Goal: Information Seeking & Learning: Learn about a topic

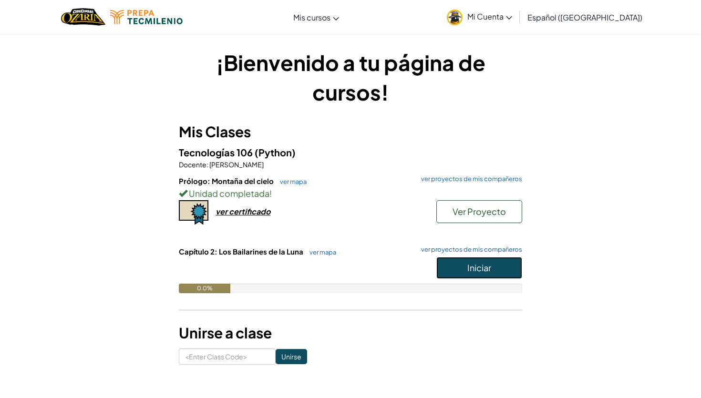
click at [471, 263] on span "Iniciar" at bounding box center [480, 267] width 24 height 11
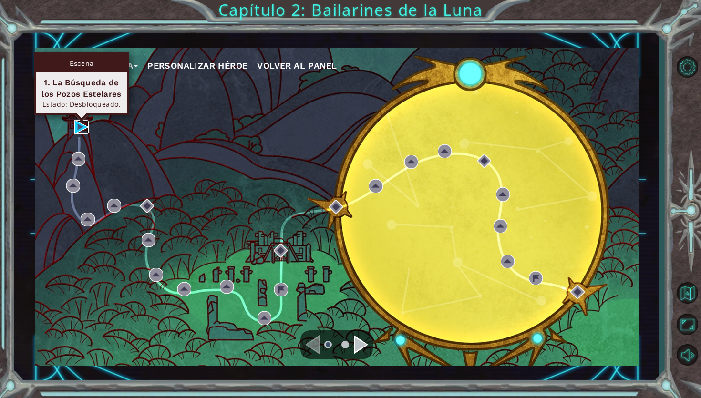
click at [79, 126] on img at bounding box center [81, 127] width 14 height 14
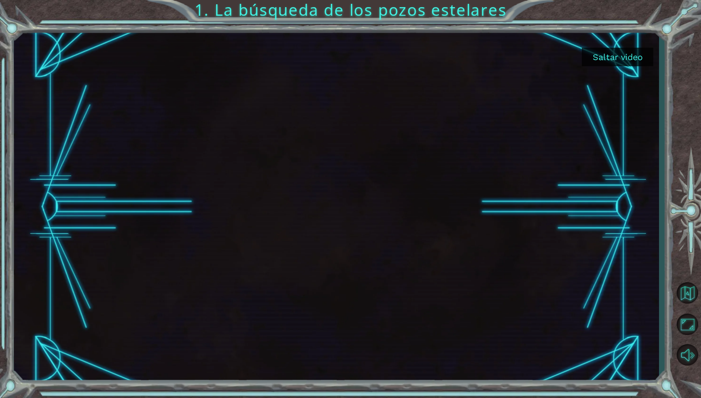
click at [609, 60] on button "Saltar video" at bounding box center [618, 57] width 72 height 19
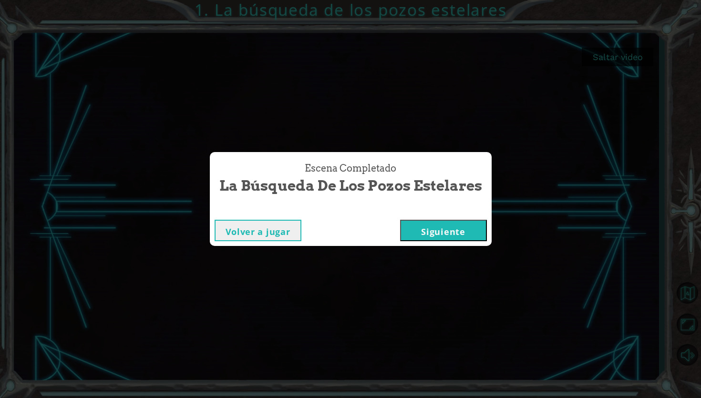
click at [430, 228] on button "Siguiente" at bounding box center [443, 230] width 87 height 21
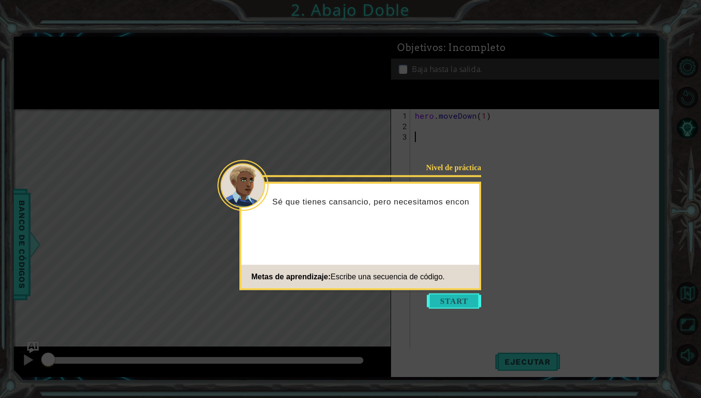
click at [460, 301] on button "Start" at bounding box center [454, 301] width 54 height 15
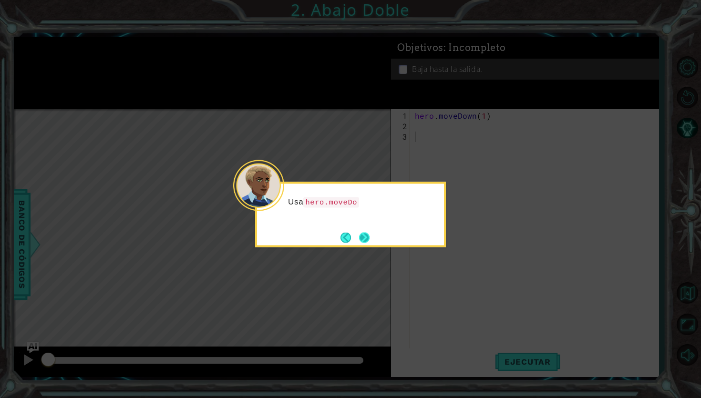
click at [364, 240] on button "Next" at bounding box center [364, 237] width 10 height 10
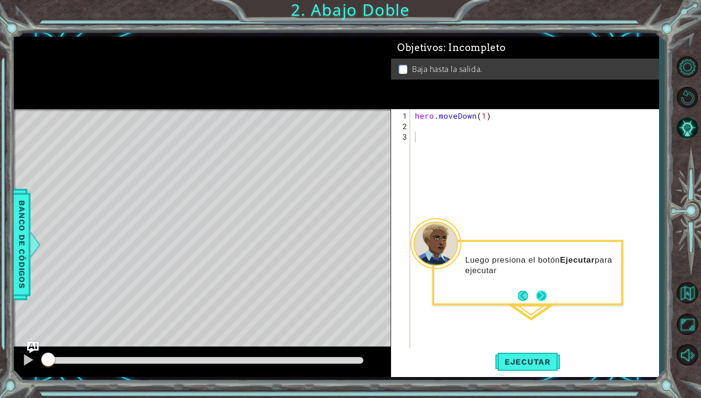
click at [545, 301] on button "Next" at bounding box center [541, 296] width 10 height 10
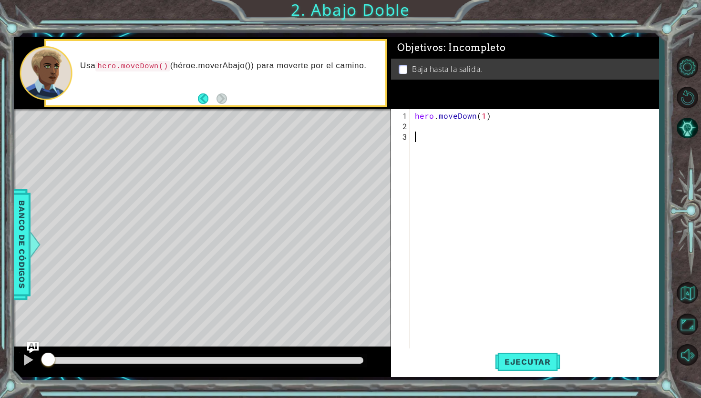
click at [429, 127] on div "hero . moveDown ( 1 )" at bounding box center [537, 247] width 248 height 273
click at [484, 116] on div "hero . moveDown ( 1 )" at bounding box center [537, 247] width 248 height 273
type textarea "hero.moveDown(2)"
click at [526, 366] on span "Ejecutar" at bounding box center [527, 362] width 65 height 10
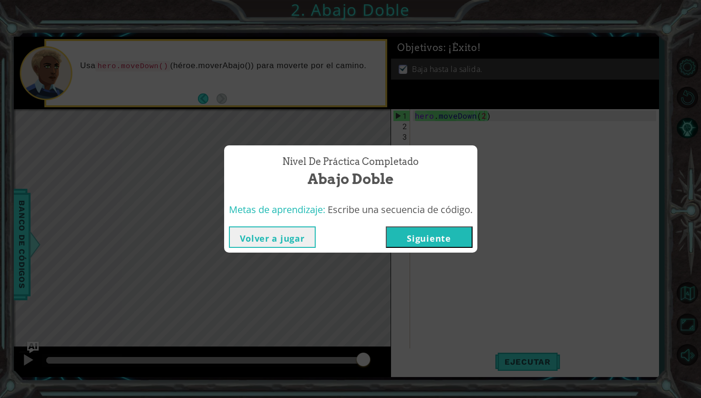
click at [447, 244] on button "Siguiente" at bounding box center [429, 237] width 87 height 21
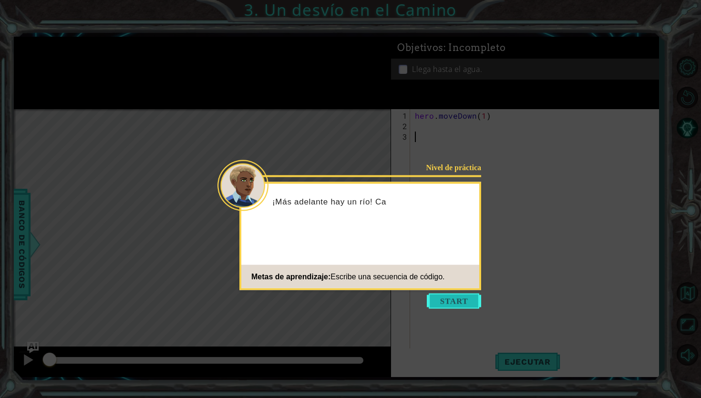
click at [442, 299] on button "Start" at bounding box center [454, 301] width 54 height 15
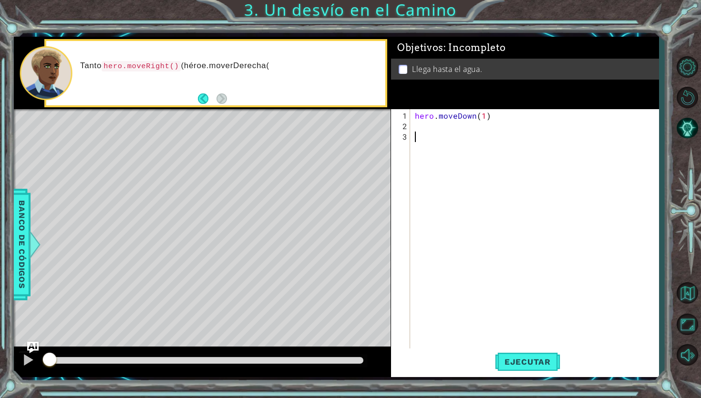
click at [417, 121] on div "hero . moveDown ( 1 )" at bounding box center [537, 247] width 248 height 273
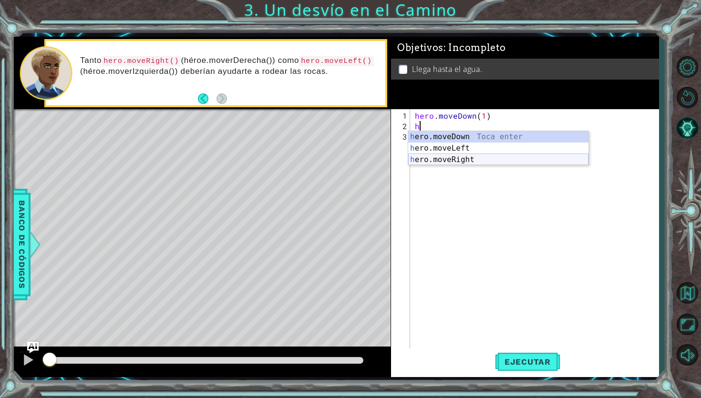
click at [431, 158] on div "h ero.moveDown Toca enter h ero.moveLeft Toca enter h ero.moveRight Toca enter" at bounding box center [498, 159] width 180 height 57
type textarea "hero.moveRight(1)"
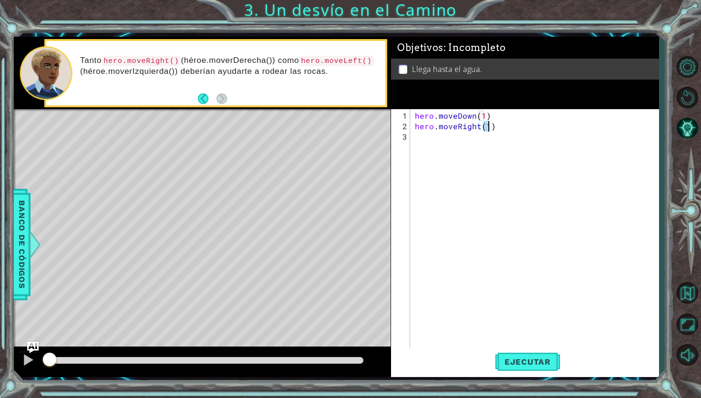
click at [426, 143] on div "hero . moveDown ( 1 ) hero . moveRight ( 1 )" at bounding box center [537, 247] width 248 height 273
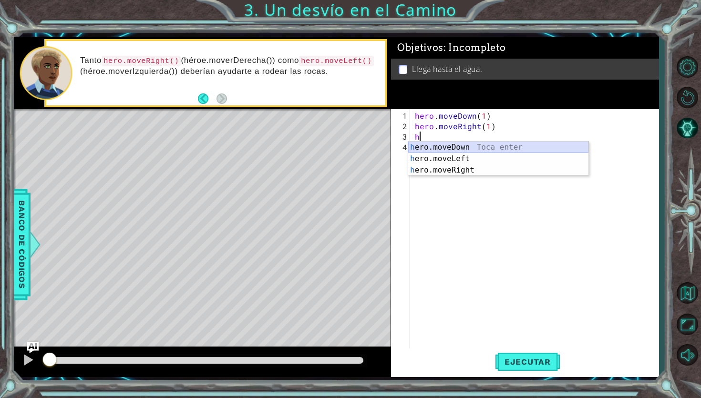
click at [436, 150] on div "h ero.moveDown Toca enter h ero.moveLeft Toca enter h ero.moveRight Toca enter" at bounding box center [498, 170] width 180 height 57
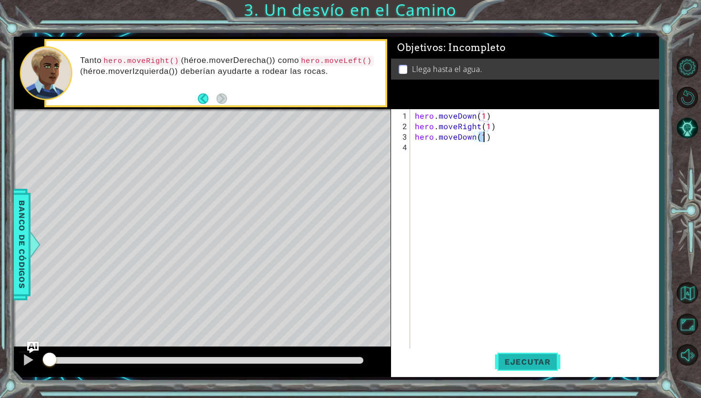
type textarea "hero.moveDown(1)"
click at [518, 364] on span "Ejecutar" at bounding box center [527, 362] width 65 height 10
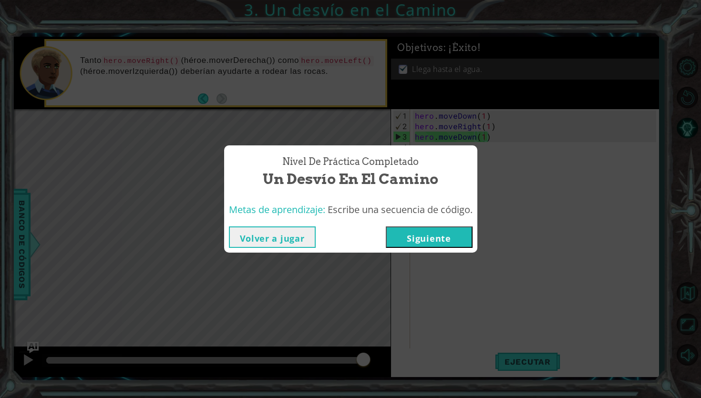
click at [427, 239] on button "Siguiente" at bounding box center [429, 237] width 87 height 21
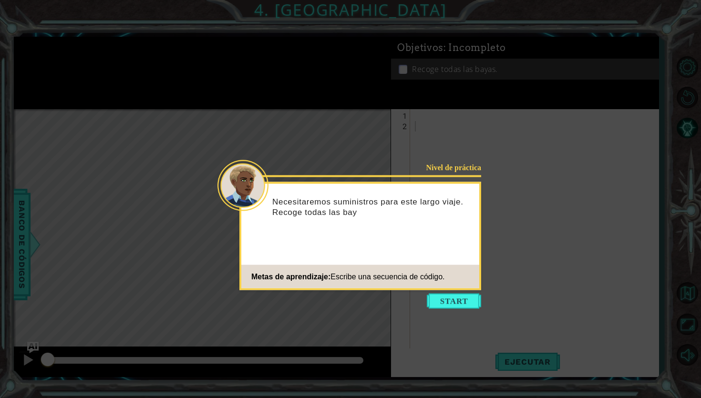
click at [453, 292] on icon at bounding box center [350, 199] width 701 height 398
click at [453, 298] on button "Start" at bounding box center [454, 301] width 54 height 15
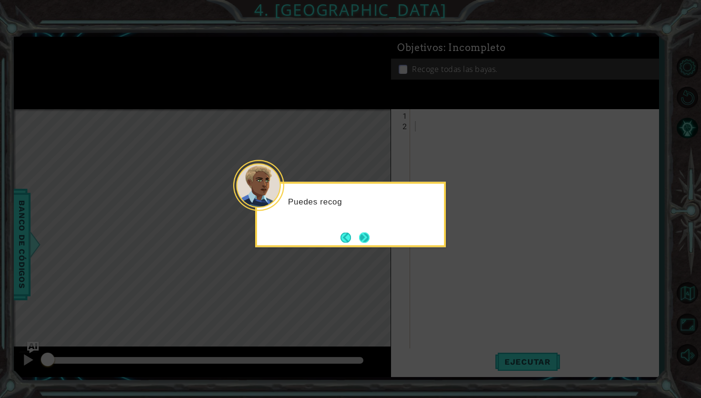
click at [359, 232] on button "Next" at bounding box center [364, 237] width 10 height 10
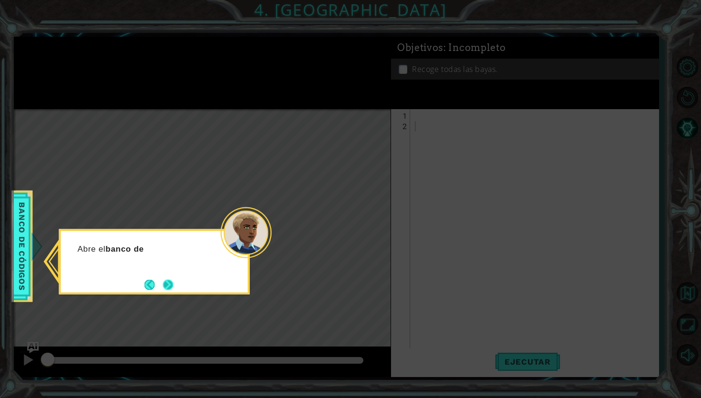
click at [163, 280] on button "Next" at bounding box center [168, 285] width 10 height 10
click at [163, 282] on button "Next" at bounding box center [168, 285] width 10 height 10
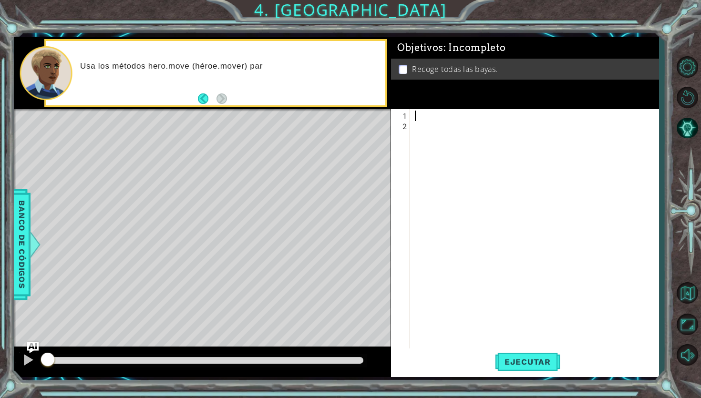
click at [414, 118] on div at bounding box center [537, 247] width 248 height 273
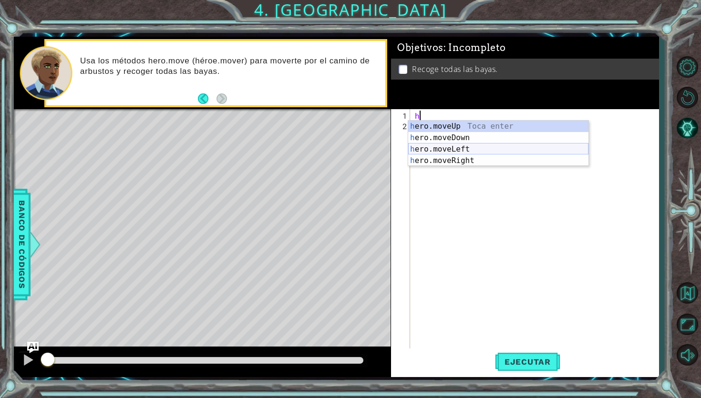
click at [453, 150] on div "h ero.moveUp Toca enter h ero.moveDown Toca enter h ero.moveLeft Toca enter h e…" at bounding box center [498, 155] width 180 height 69
type textarea "hero.moveLeft(1)"
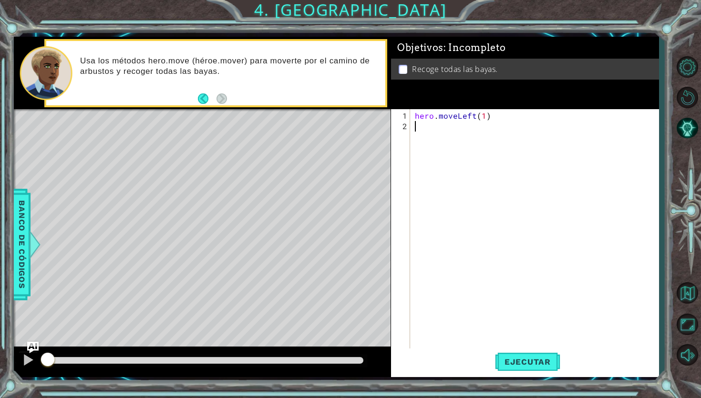
click at [437, 135] on div "hero . moveLeft ( 1 )" at bounding box center [537, 247] width 248 height 273
type textarea "h"
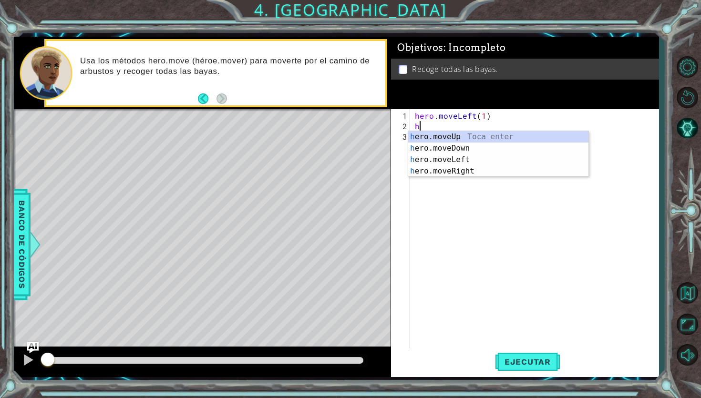
click at [454, 202] on div "hero . moveLeft ( 1 ) h" at bounding box center [537, 242] width 248 height 262
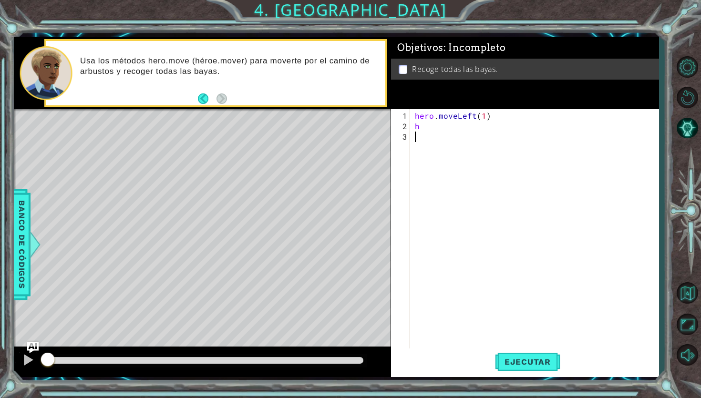
click at [448, 134] on div "hero . moveLeft ( 1 ) h" at bounding box center [537, 242] width 248 height 262
click at [428, 130] on div "hero . moveLeft ( 1 ) h" at bounding box center [537, 242] width 248 height 262
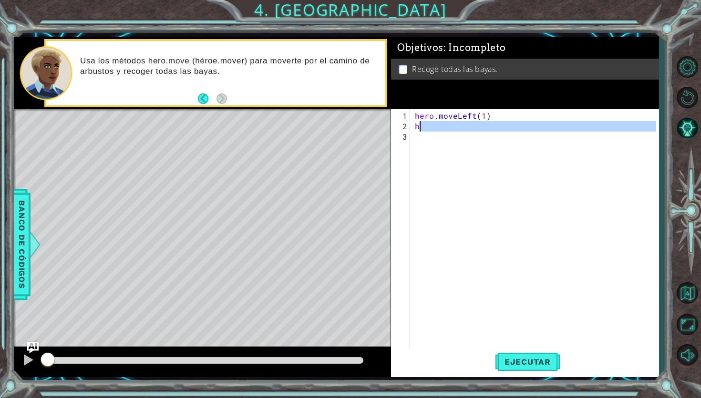
type textarea "h"
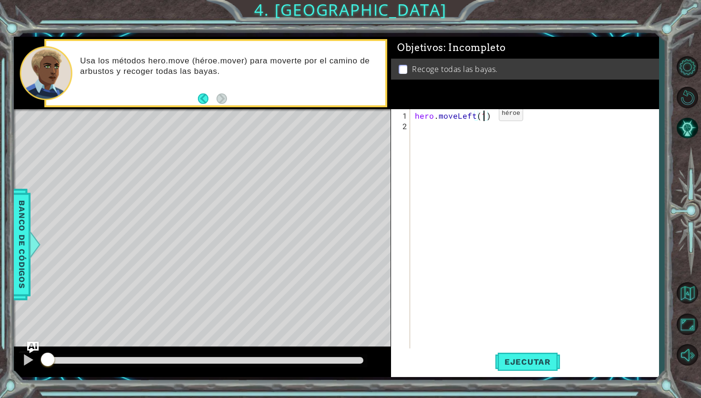
click at [482, 117] on div "hero . moveLeft ( 1 )" at bounding box center [537, 242] width 248 height 262
type textarea "hero.moveLeft(2)"
click at [418, 127] on div "hero . moveLeft ( 2 )" at bounding box center [537, 242] width 248 height 262
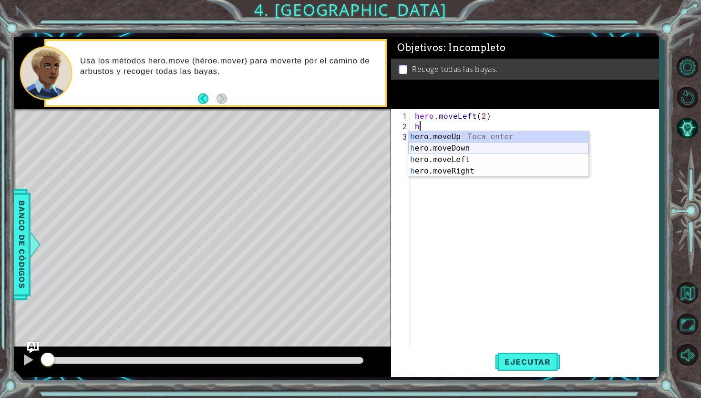
click at [436, 148] on div "h ero.moveUp Toca enter h ero.moveDown Toca enter h ero.moveLeft Toca enter h e…" at bounding box center [498, 165] width 180 height 69
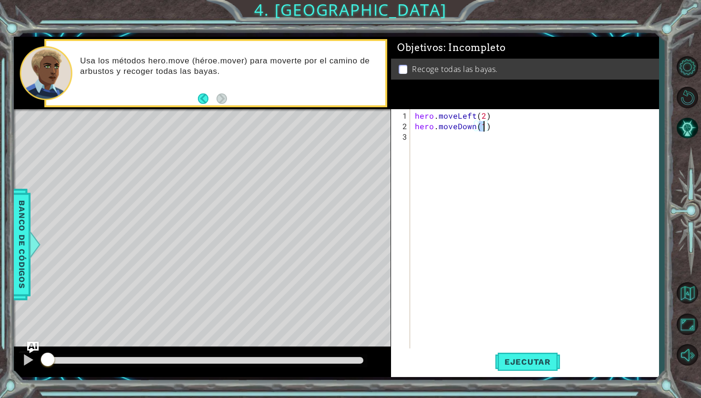
type textarea "hero.moveDown(2)"
click at [431, 138] on div "hero . moveLeft ( 2 ) hero . moveDown ( 2 )" at bounding box center [537, 242] width 248 height 262
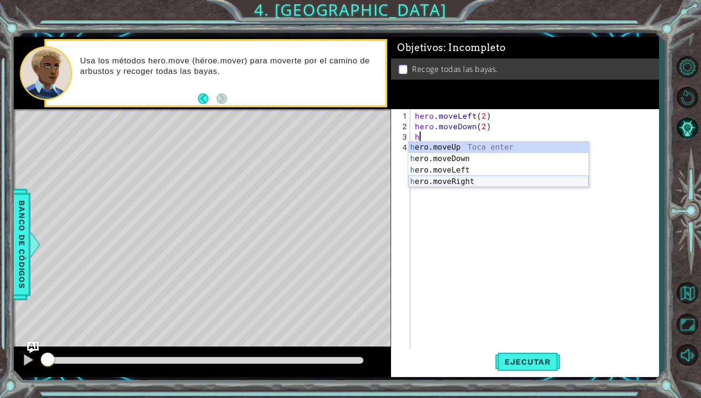
click at [437, 185] on div "h ero.moveUp Toca enter h ero.moveDown Toca enter h ero.moveLeft Toca enter h e…" at bounding box center [498, 176] width 180 height 69
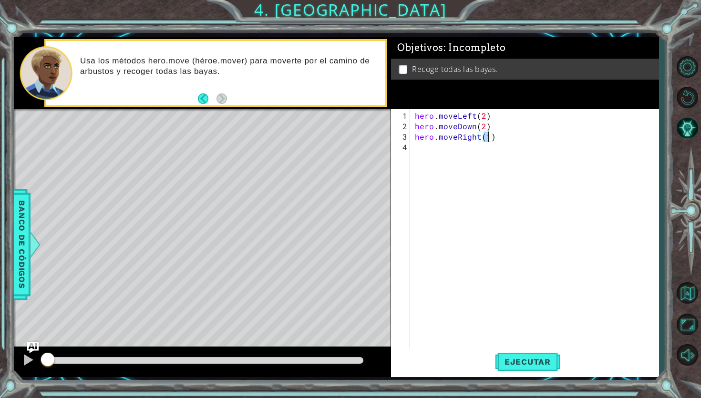
type textarea "hero.moveRight(2)"
click at [424, 153] on div "hero . moveLeft ( 2 ) hero . moveDown ( 2 ) hero . moveRight ( 2 )" at bounding box center [537, 242] width 248 height 262
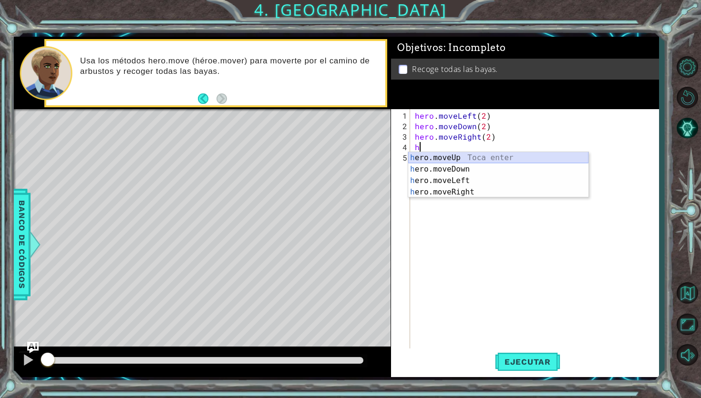
click at [446, 158] on div "h ero.moveUp Toca enter h ero.moveDown Toca enter h ero.moveLeft Toca enter h e…" at bounding box center [498, 186] width 180 height 69
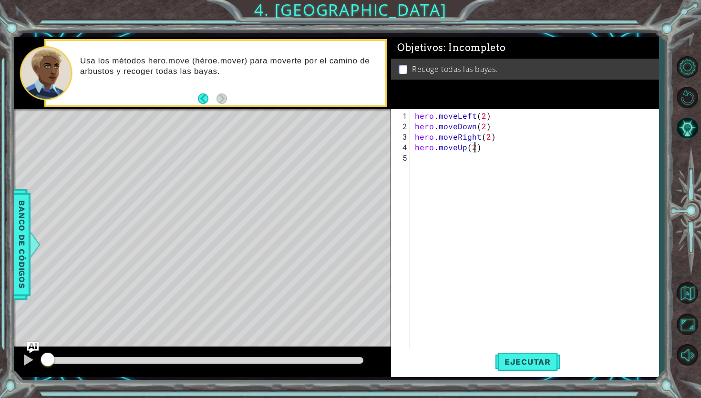
scroll to position [0, 3]
type textarea "hero.moveUp(2)"
click at [508, 361] on span "Ejecutar" at bounding box center [527, 362] width 65 height 10
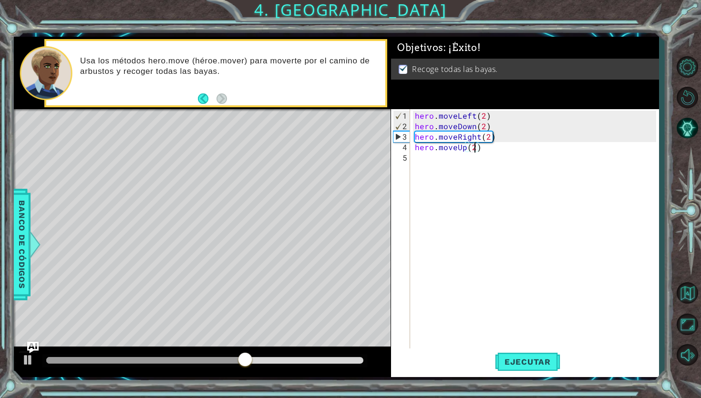
click at [480, 314] on div "hero . moveLeft ( 2 ) hero . moveDown ( 2 ) hero . moveRight ( 2 ) hero . moveU…" at bounding box center [537, 242] width 248 height 262
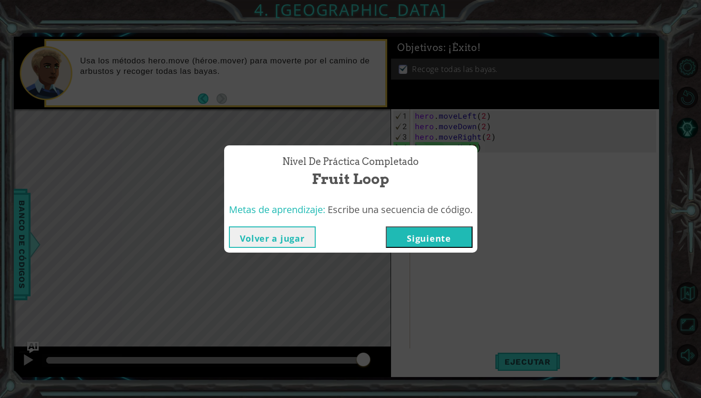
click at [429, 237] on button "Siguiente" at bounding box center [429, 237] width 87 height 21
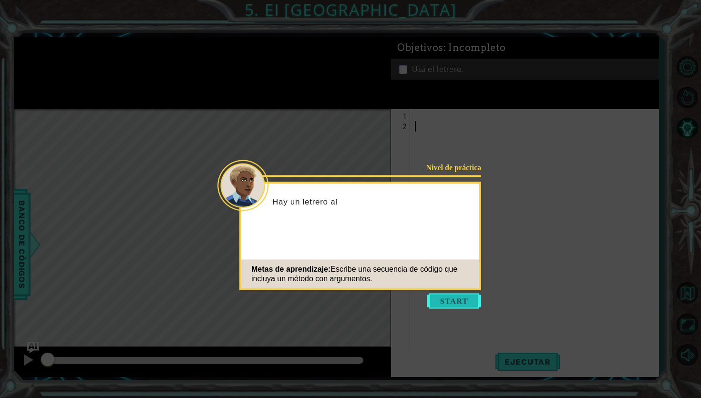
click at [429, 305] on button "Start" at bounding box center [454, 301] width 54 height 15
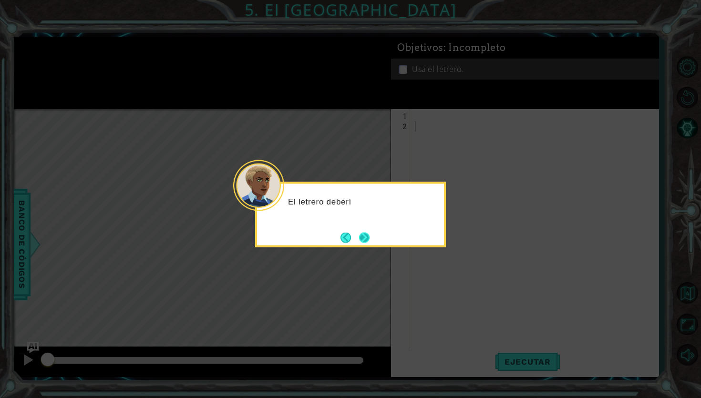
click at [361, 237] on button "Next" at bounding box center [364, 237] width 10 height 10
click at [369, 242] on button "Next" at bounding box center [364, 237] width 10 height 10
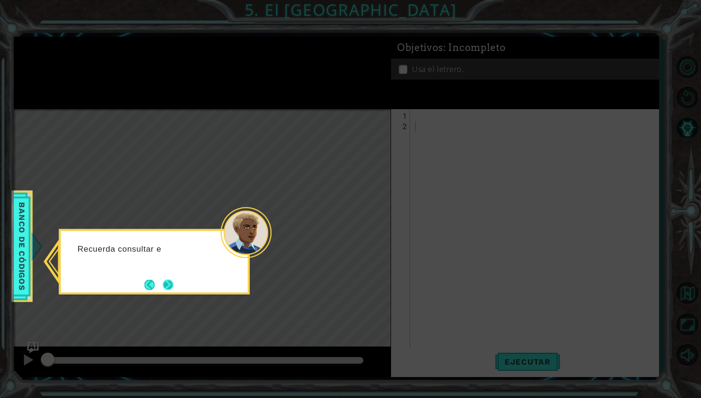
click at [174, 282] on button "Next" at bounding box center [168, 285] width 10 height 10
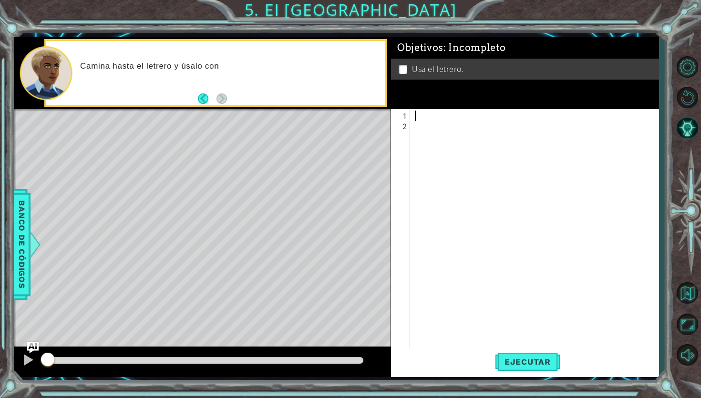
click at [428, 115] on div at bounding box center [537, 247] width 248 height 273
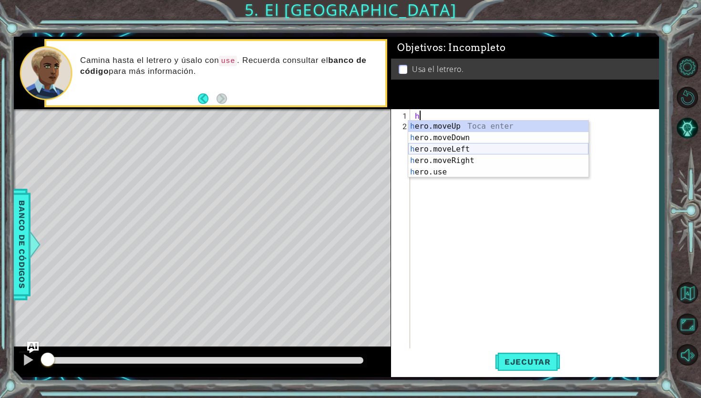
click at [448, 158] on div "h ero.moveUp Toca enter h ero.moveDown Toca enter h ero.moveLeft Toca enter h e…" at bounding box center [498, 161] width 180 height 80
type textarea "hero.moveRight(1)"
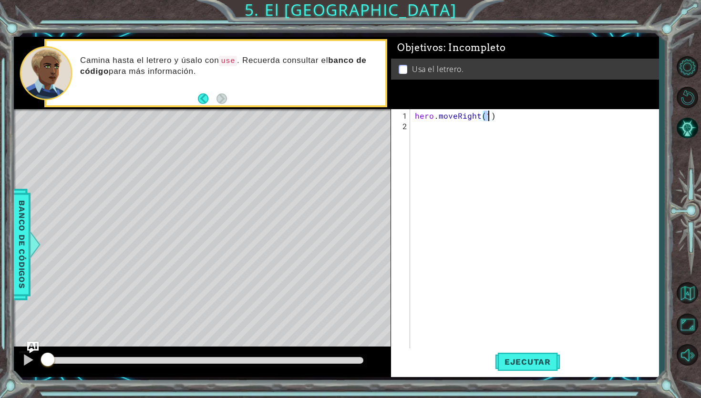
click at [422, 131] on div "hero . moveRight ( 1 )" at bounding box center [537, 247] width 248 height 273
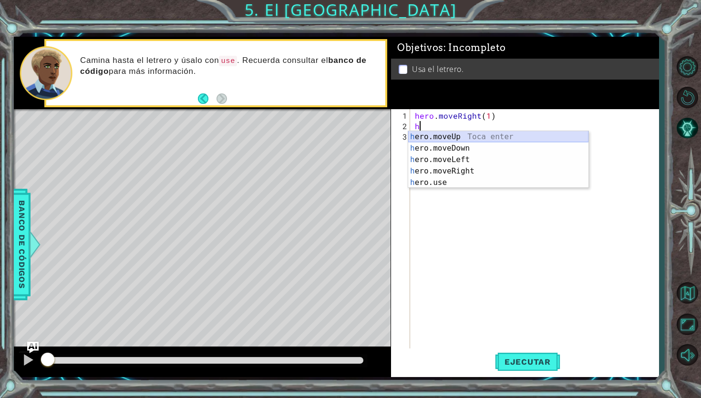
click at [457, 135] on div "h ero.moveUp Toca enter h ero.moveDown Toca enter h ero.moveLeft Toca enter h e…" at bounding box center [498, 171] width 180 height 80
type textarea "hero.moveUp(1)"
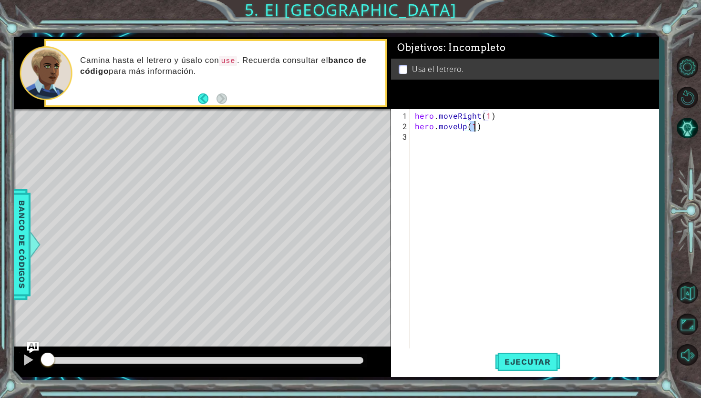
click at [435, 137] on div "hero . moveRight ( 1 ) hero . moveUp ( 1 )" at bounding box center [537, 242] width 248 height 262
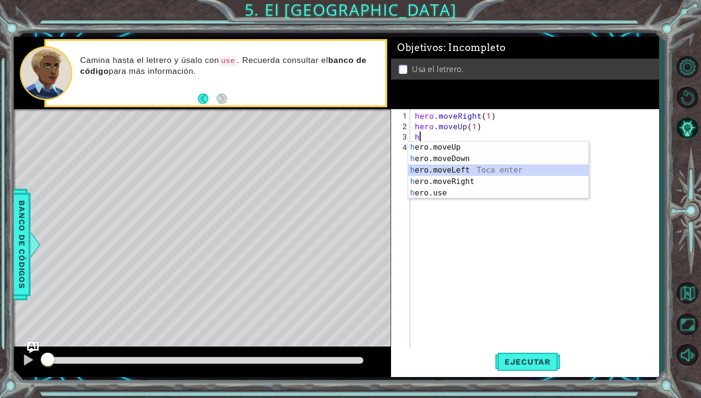
click at [444, 167] on div "h ero.moveUp Toca enter h ero.moveDown Toca enter h ero.moveLeft Toca enter h e…" at bounding box center [498, 182] width 180 height 80
type textarea "hero.moveLeft(1)"
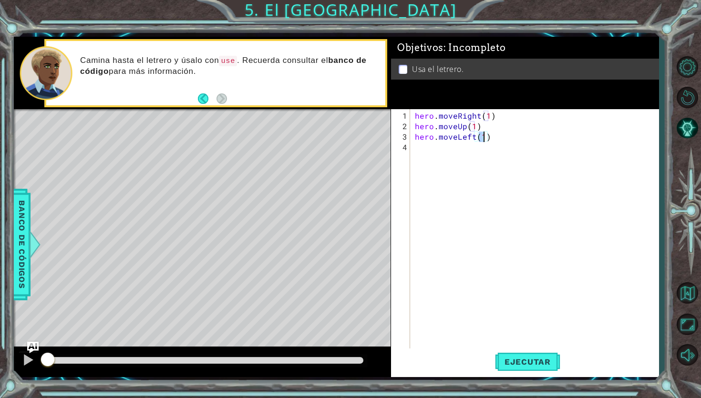
click at [435, 152] on div "hero . moveRight ( 1 ) hero . moveUp ( 1 ) hero . moveLeft ( 1 )" at bounding box center [537, 242] width 248 height 262
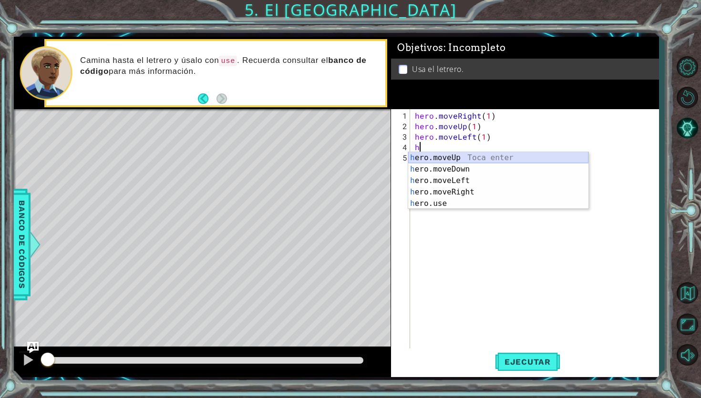
click at [438, 158] on div "h ero.moveUp Toca enter h ero.moveDown Toca enter h ero.moveLeft Toca enter h e…" at bounding box center [498, 192] width 180 height 80
type textarea "hero.moveUp(1)"
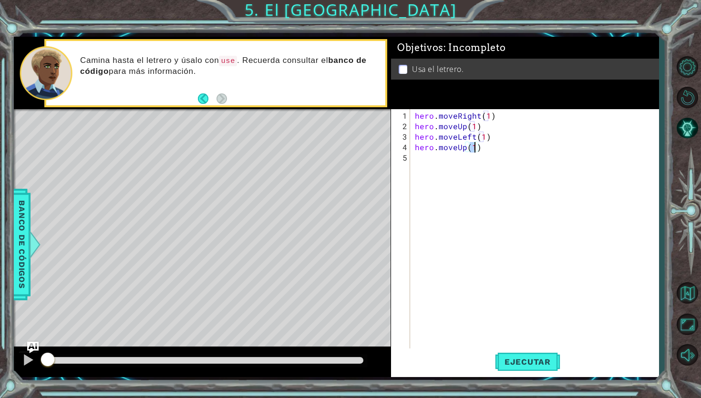
click at [436, 163] on div "hero . moveRight ( 1 ) hero . moveUp ( 1 ) hero . moveLeft ( 1 ) hero . moveUp …" at bounding box center [537, 242] width 248 height 262
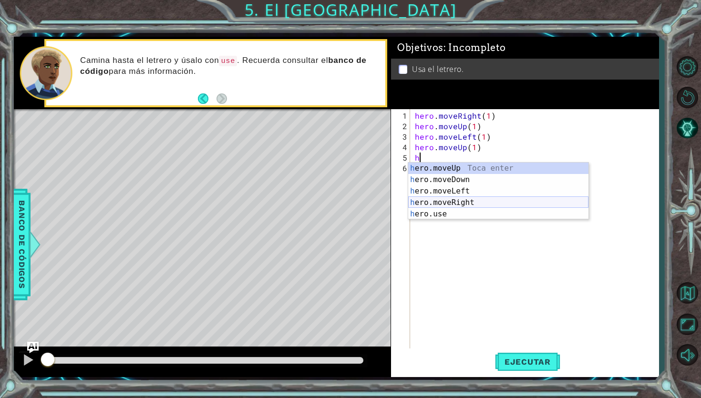
click at [446, 201] on div "h ero.moveUp Toca enter h ero.moveDown Toca enter h ero.moveLeft Toca enter h e…" at bounding box center [498, 203] width 180 height 80
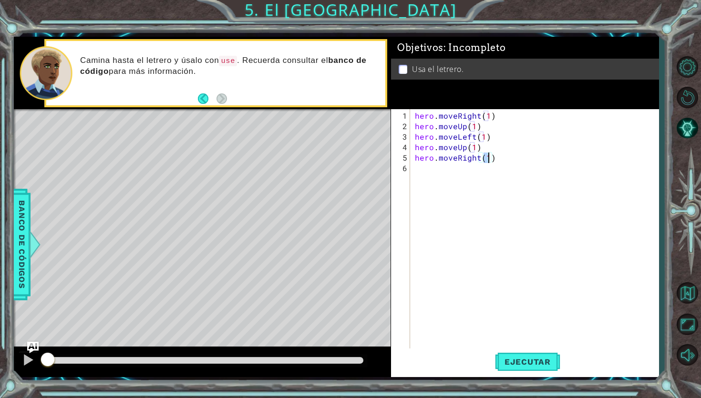
type textarea "hero.moveRight(2)"
click at [433, 175] on div "hero . moveRight ( 1 ) hero . moveUp ( 1 ) hero . moveLeft ( 1 ) hero . moveUp …" at bounding box center [537, 242] width 248 height 262
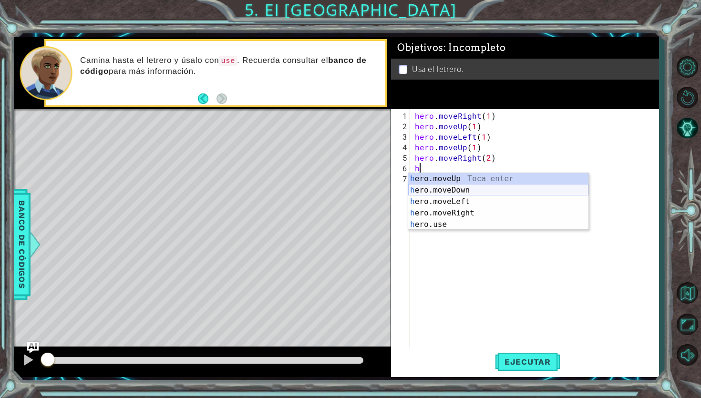
click at [447, 189] on div "h ero.moveUp Toca enter h ero.moveDown Toca enter h ero.moveLeft Toca enter h e…" at bounding box center [498, 213] width 180 height 80
type textarea "hero.moveDown(1)"
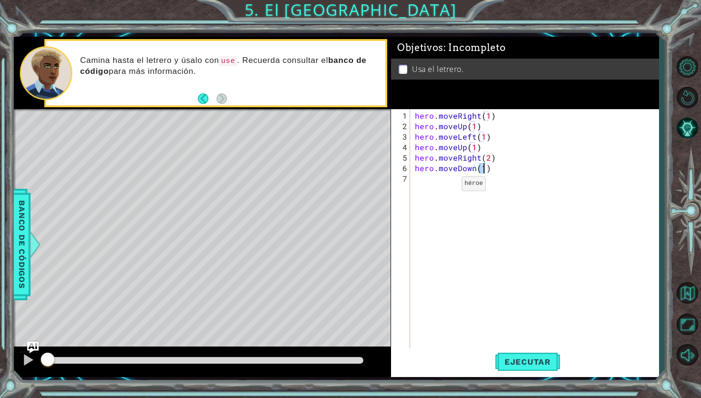
click at [440, 185] on div "hero . moveRight ( 1 ) hero . moveUp ( 1 ) hero . moveLeft ( 1 ) hero . moveUp …" at bounding box center [537, 242] width 248 height 262
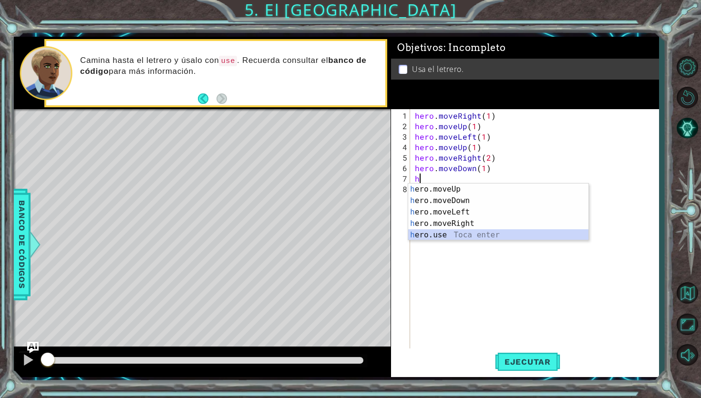
click at [449, 232] on div "h ero.moveUp Toca enter h ero.moveDown Toca enter h ero.moveLeft Toca enter h e…" at bounding box center [498, 224] width 180 height 80
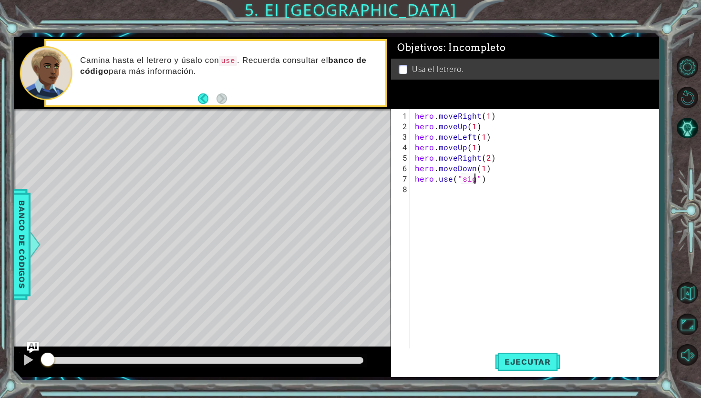
scroll to position [0, 4]
type textarea "hero.use("sign")"
click at [522, 366] on span "Ejecutar" at bounding box center [527, 362] width 65 height 10
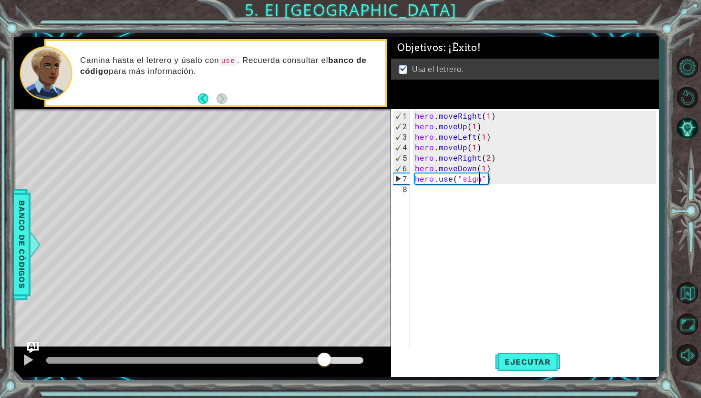
drag, startPoint x: 100, startPoint y: 358, endPoint x: 365, endPoint y: 358, distance: 264.4
click at [333, 356] on div at bounding box center [324, 360] width 17 height 17
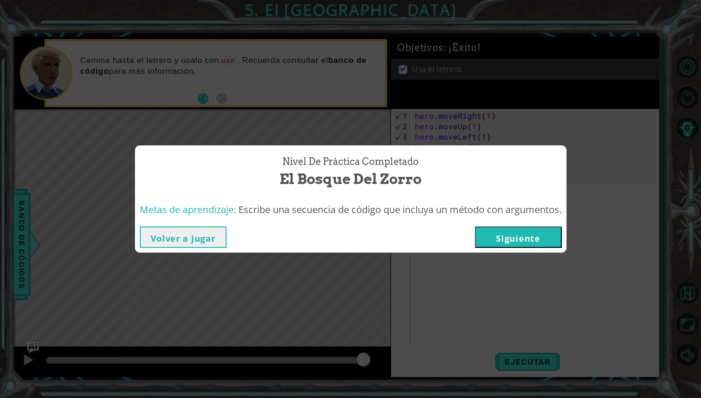
click at [505, 245] on button "Siguiente" at bounding box center [518, 237] width 87 height 21
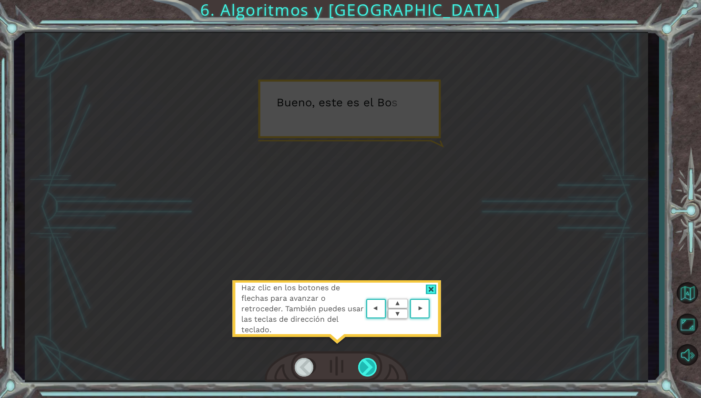
click at [365, 372] on div at bounding box center [368, 367] width 20 height 19
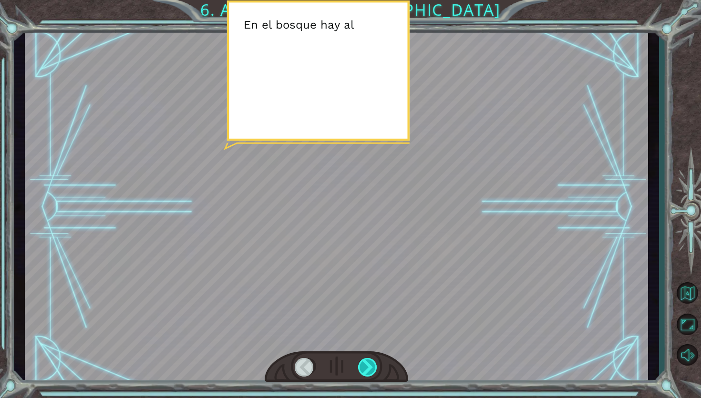
click at [365, 366] on div at bounding box center [368, 367] width 20 height 19
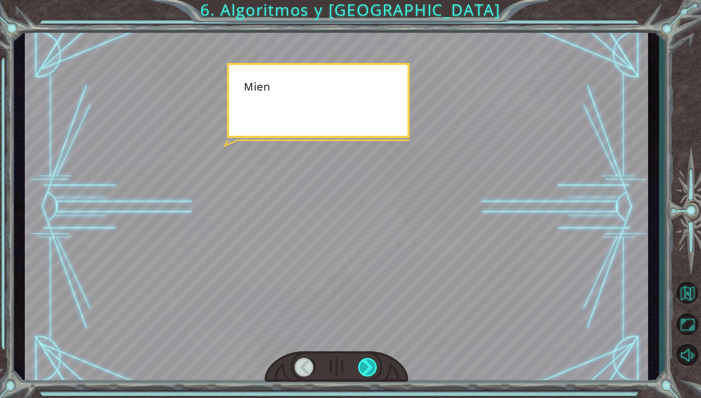
click at [365, 366] on div at bounding box center [368, 367] width 20 height 19
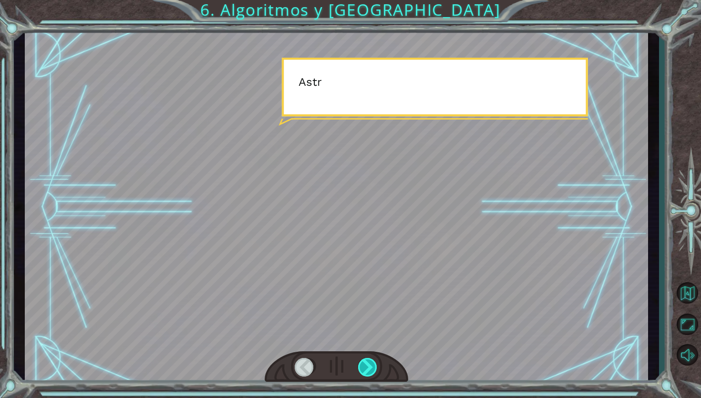
click at [365, 366] on div at bounding box center [368, 367] width 20 height 19
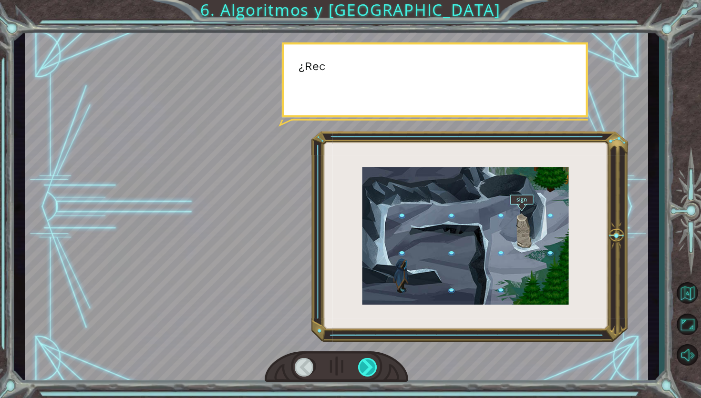
click at [365, 366] on div at bounding box center [368, 367] width 20 height 19
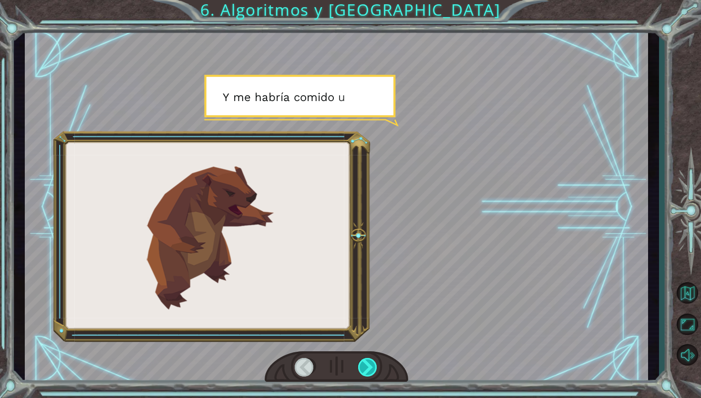
click at [365, 366] on div at bounding box center [368, 367] width 20 height 19
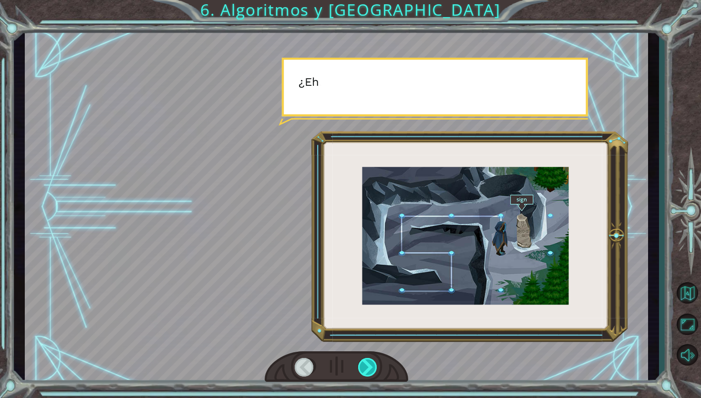
click at [365, 366] on div at bounding box center [368, 367] width 20 height 19
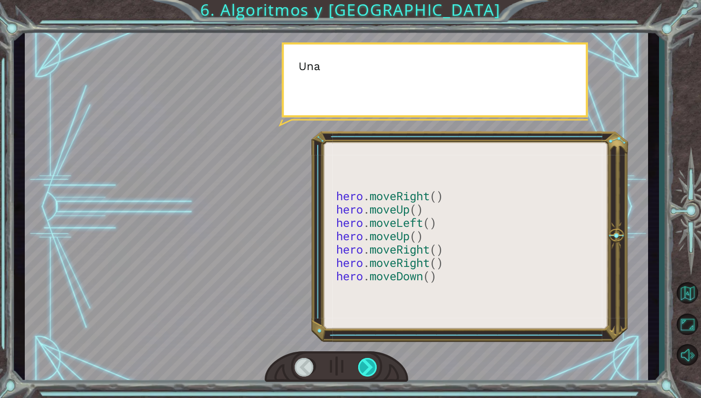
click at [365, 366] on div at bounding box center [368, 367] width 20 height 19
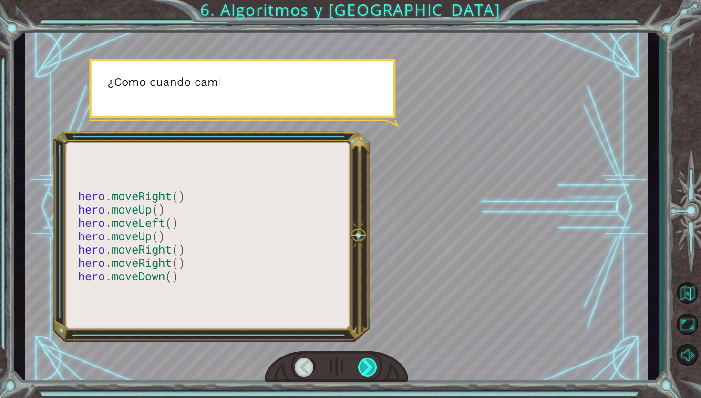
click at [365, 366] on div at bounding box center [368, 367] width 20 height 19
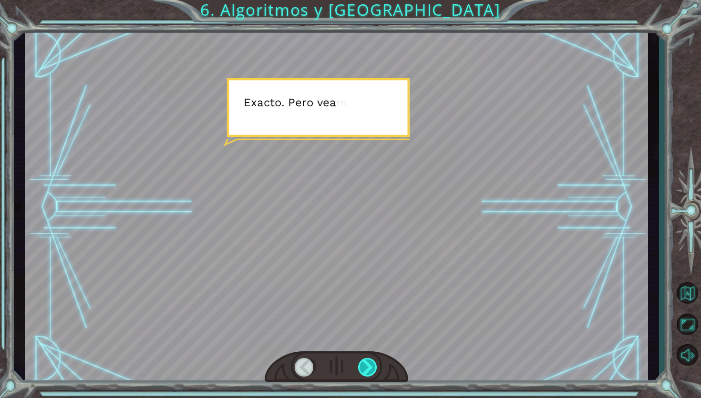
click at [365, 366] on div at bounding box center [368, 367] width 20 height 19
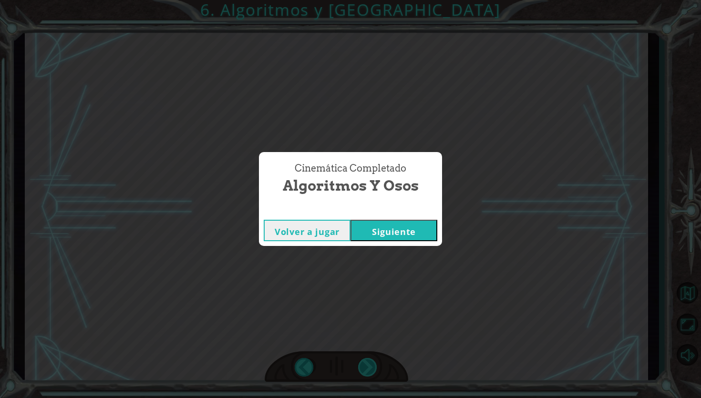
click at [365, 366] on div "Cinemática Completado Algoritmos y Osos Volver a jugar [GEOGRAPHIC_DATA]" at bounding box center [350, 199] width 701 height 398
click at [400, 229] on button "Siguiente" at bounding box center [394, 230] width 87 height 21
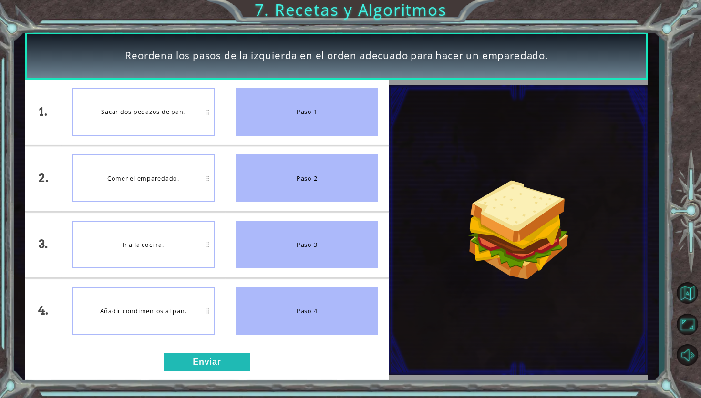
click at [215, 147] on li "Comer el emparedado." at bounding box center [144, 178] width 164 height 65
click at [186, 359] on button "Enviar" at bounding box center [207, 362] width 87 height 19
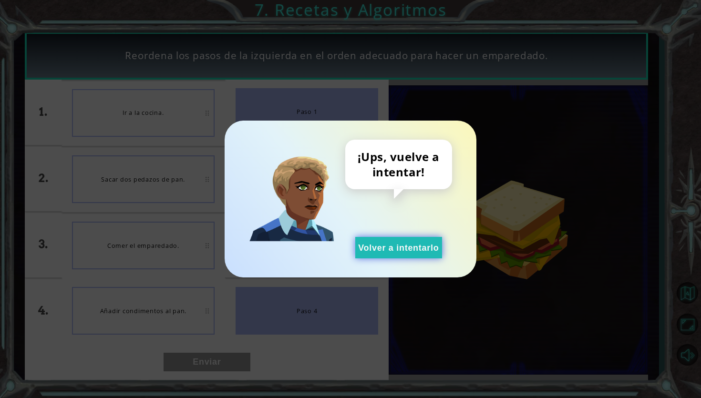
click at [394, 251] on button "Volver a intentarlo" at bounding box center [399, 247] width 87 height 21
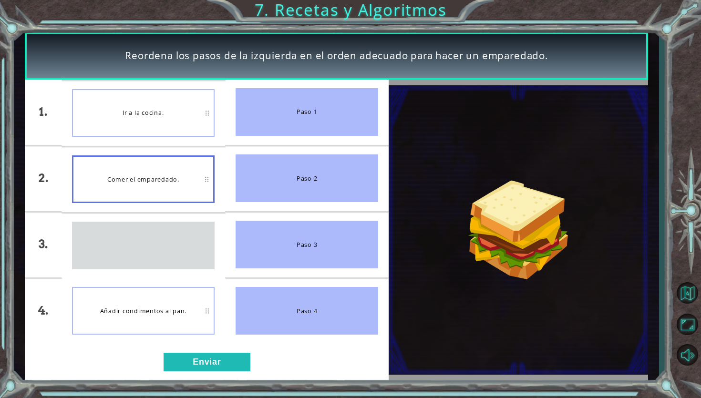
drag, startPoint x: 148, startPoint y: 241, endPoint x: 153, endPoint y: 198, distance: 44.2
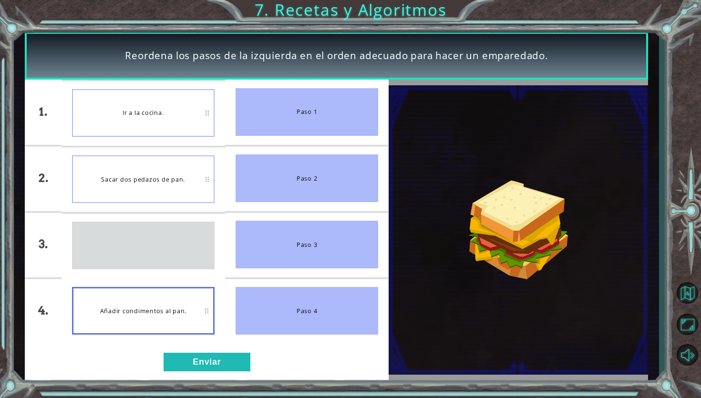
drag, startPoint x: 142, startPoint y: 252, endPoint x: 142, endPoint y: 316, distance: 64.4
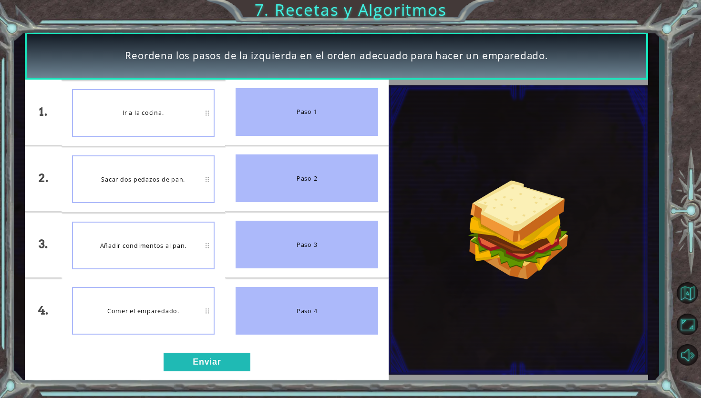
click at [192, 352] on div "1. 2. 3. 4. Ir a la cocina. Sacar dos pedazos de pan. Añadir condimentos al pan…" at bounding box center [207, 230] width 364 height 301
click at [192, 360] on button "Enviar" at bounding box center [207, 362] width 87 height 19
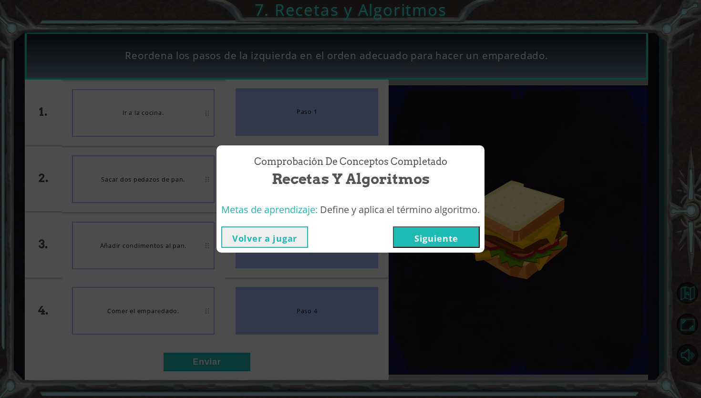
click at [408, 243] on button "Siguiente" at bounding box center [436, 237] width 87 height 21
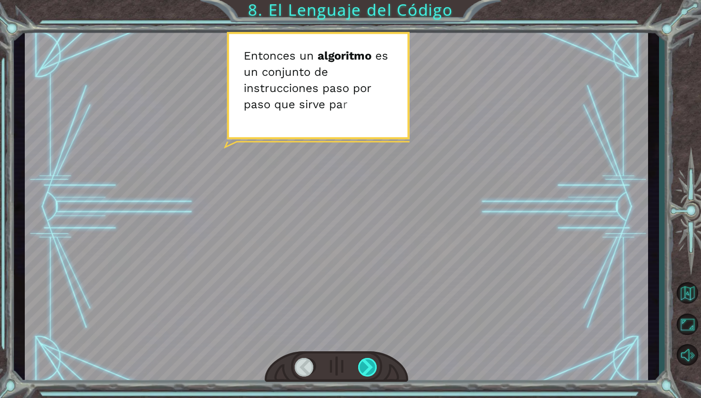
click at [368, 366] on div at bounding box center [368, 367] width 20 height 19
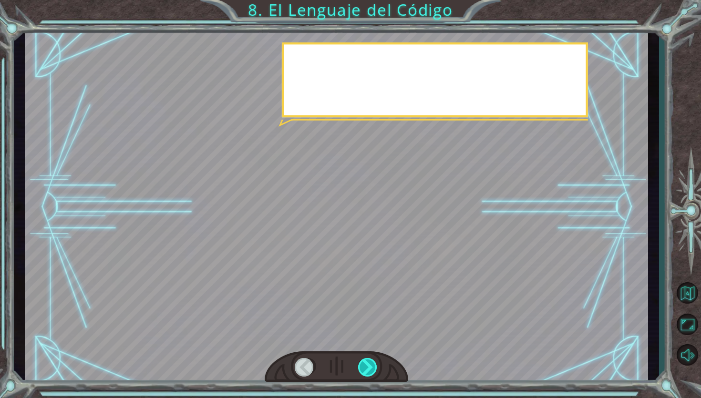
click at [368, 366] on div at bounding box center [368, 367] width 20 height 19
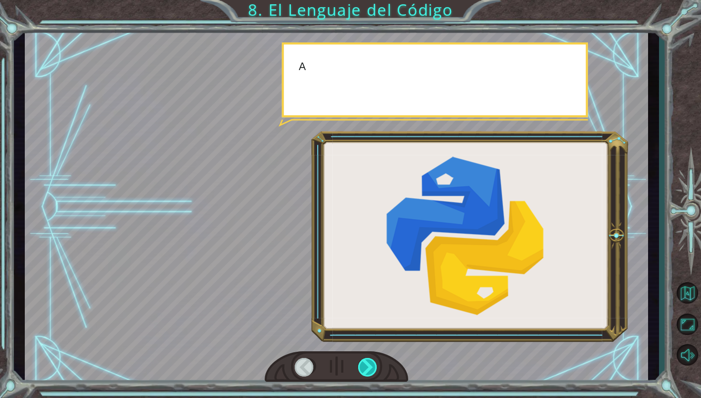
click at [368, 366] on div at bounding box center [368, 367] width 20 height 19
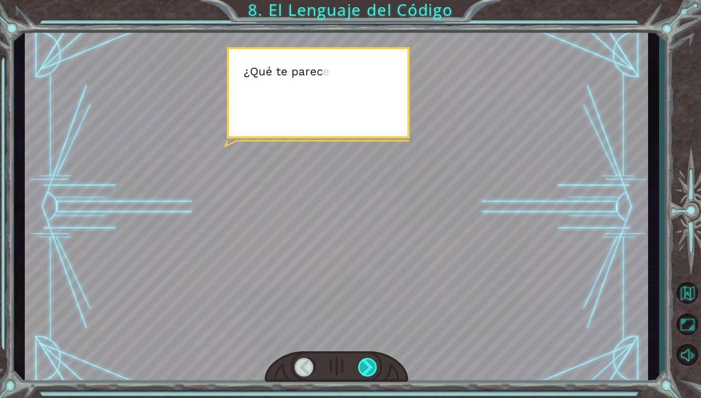
click at [368, 366] on div at bounding box center [368, 367] width 20 height 19
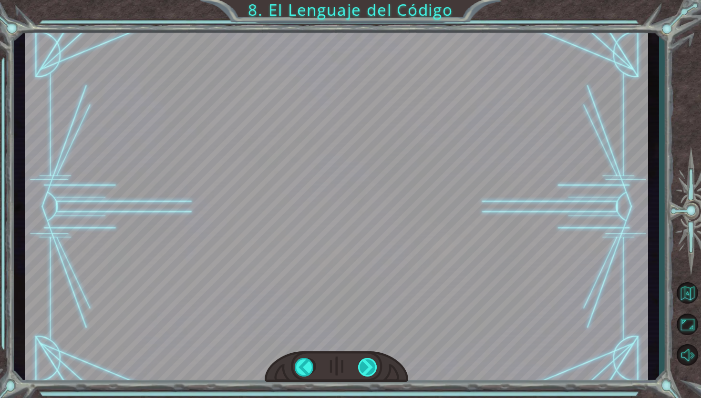
click at [368, 366] on div at bounding box center [368, 367] width 20 height 19
click at [368, 0] on div "E n t o n c e s u n a l g o r i t m o e s u n c o n j u n t o d e i n s t r u c…" at bounding box center [350, 0] width 701 height 0
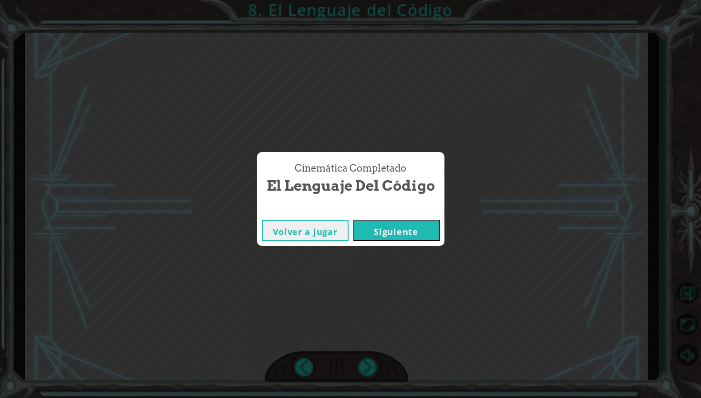
click at [367, 366] on div "Cinemática Completado El Lenguaje del Código Volver a jugar [GEOGRAPHIC_DATA]" at bounding box center [350, 199] width 701 height 398
click at [389, 230] on button "Siguiente" at bounding box center [396, 230] width 87 height 21
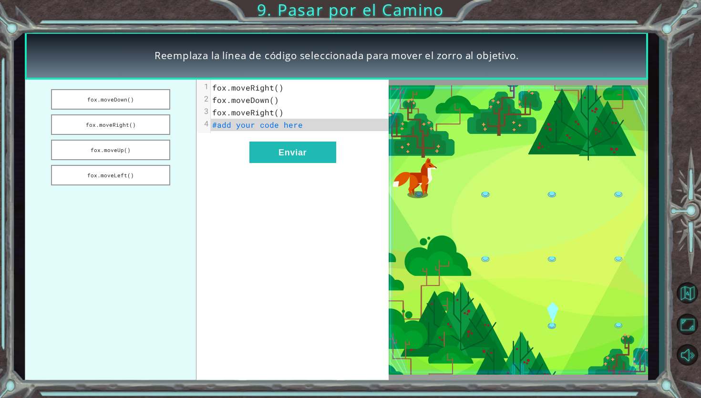
click at [278, 233] on div "xxxxxxxxxx 4 1 fox.moveRight() 2 fox.moveDown() 3 fox.moveRight() 4 #add your c…" at bounding box center [293, 230] width 192 height 301
click at [266, 122] on span "#add your code here" at bounding box center [257, 125] width 91 height 10
drag, startPoint x: 109, startPoint y: 96, endPoint x: 253, endPoint y: 122, distance: 146.9
click at [254, 122] on div "[PERSON_NAME].moveDown() [PERSON_NAME].moveRight() [PERSON_NAME].moveUp() [PERS…" at bounding box center [207, 230] width 364 height 301
click at [139, 97] on button "fox.moveDown()" at bounding box center [110, 99] width 119 height 21
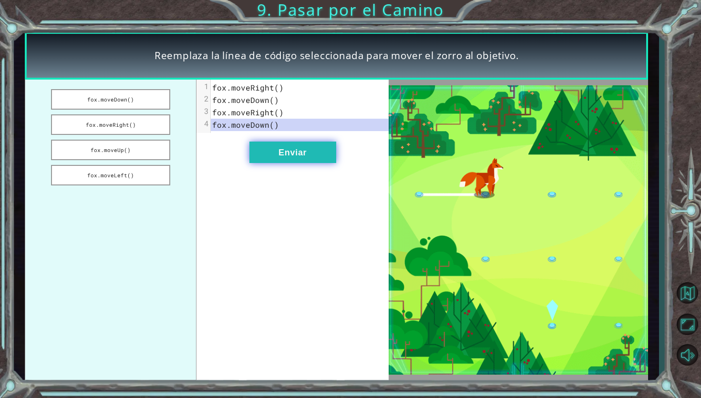
click at [272, 145] on button "Enviar" at bounding box center [293, 152] width 87 height 21
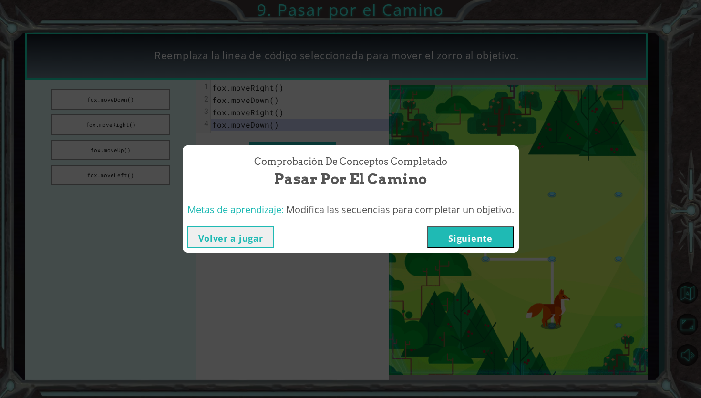
click at [445, 237] on button "Siguiente" at bounding box center [471, 237] width 87 height 21
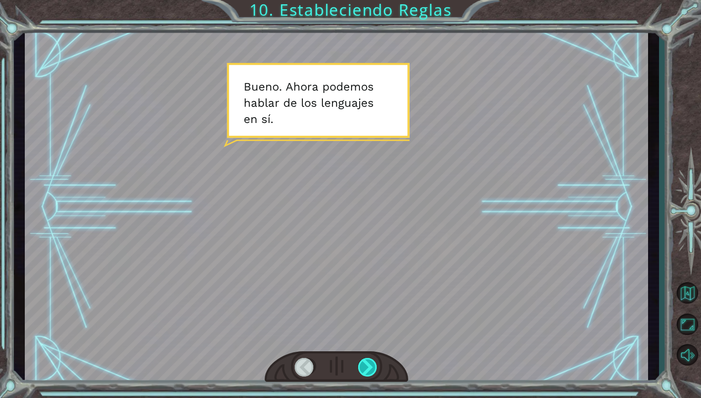
click at [373, 360] on div at bounding box center [368, 367] width 20 height 19
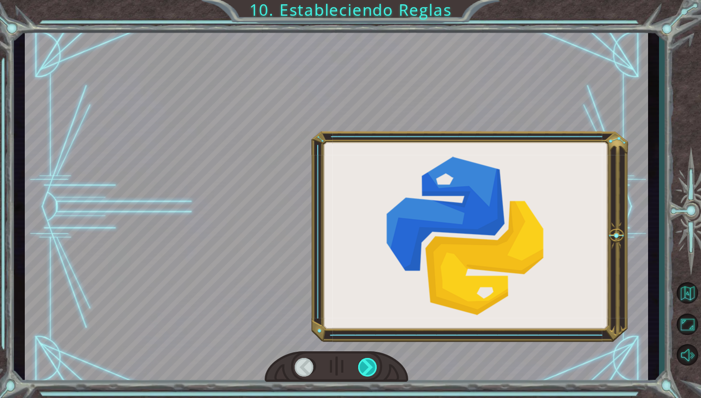
click at [373, 360] on div at bounding box center [368, 367] width 20 height 19
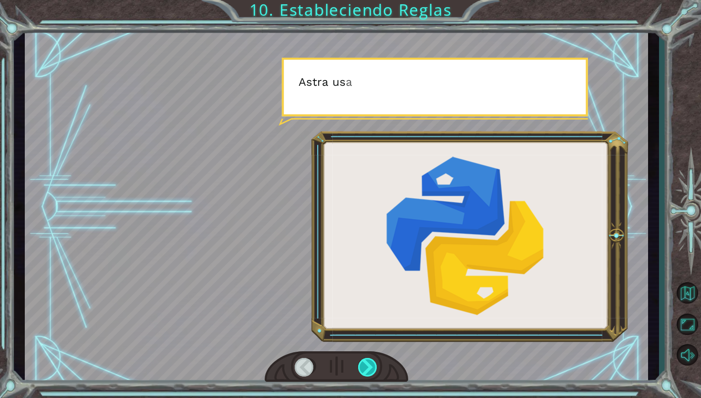
click at [373, 360] on div at bounding box center [368, 367] width 20 height 19
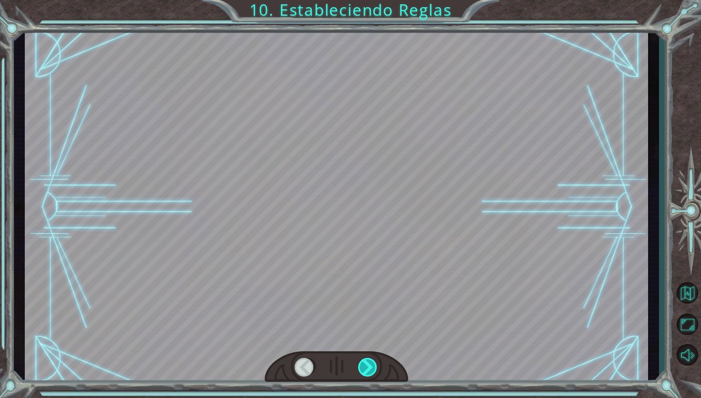
click at [373, 360] on div at bounding box center [368, 367] width 20 height 19
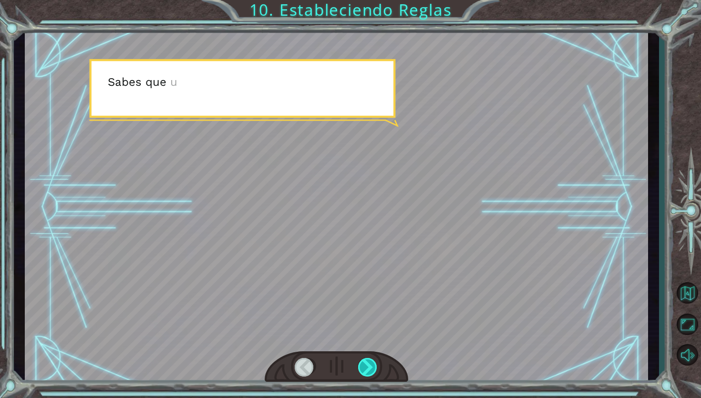
click at [373, 360] on div at bounding box center [368, 367] width 20 height 19
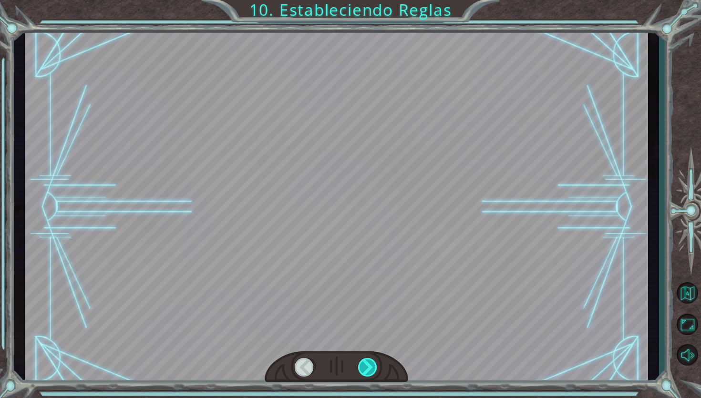
click at [373, 360] on div at bounding box center [368, 367] width 20 height 19
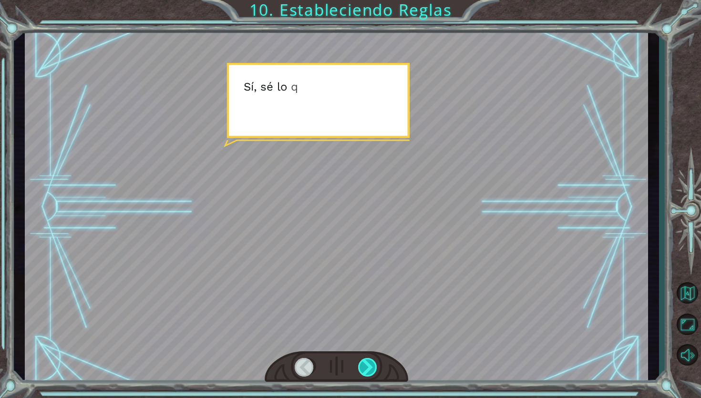
click at [373, 360] on div at bounding box center [368, 367] width 20 height 19
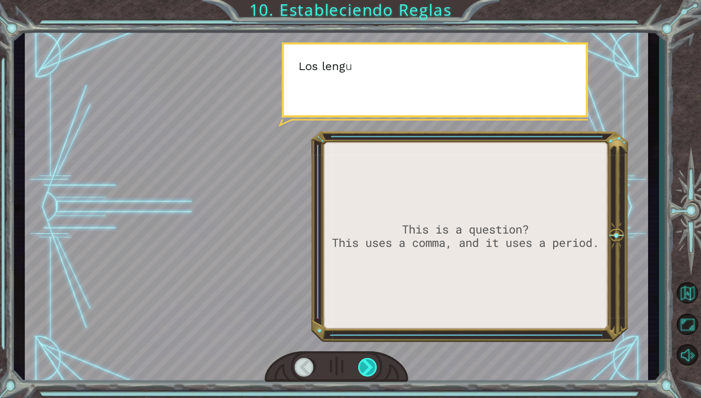
click at [373, 360] on div at bounding box center [368, 367] width 20 height 19
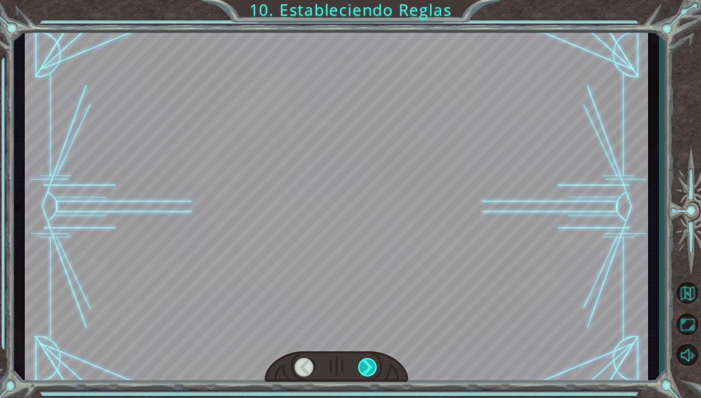
click at [373, 360] on div at bounding box center [368, 367] width 20 height 19
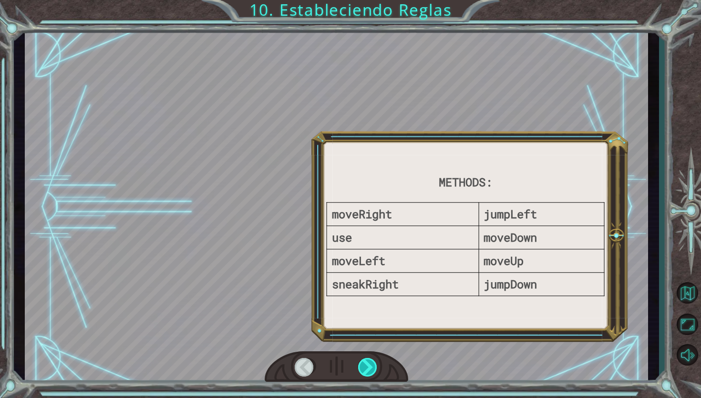
click at [373, 360] on div at bounding box center [368, 367] width 20 height 19
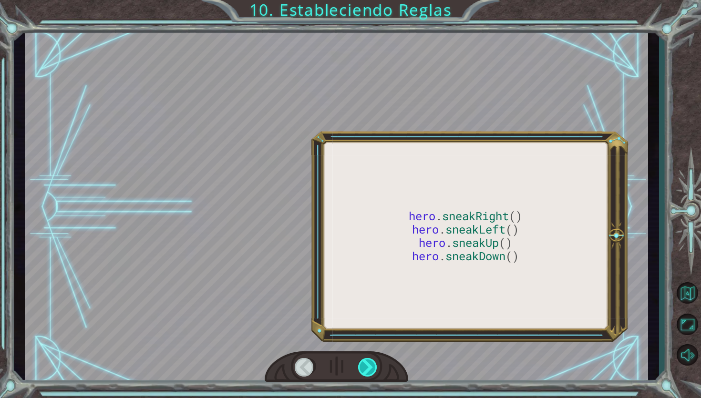
click at [373, 360] on div at bounding box center [368, 367] width 20 height 19
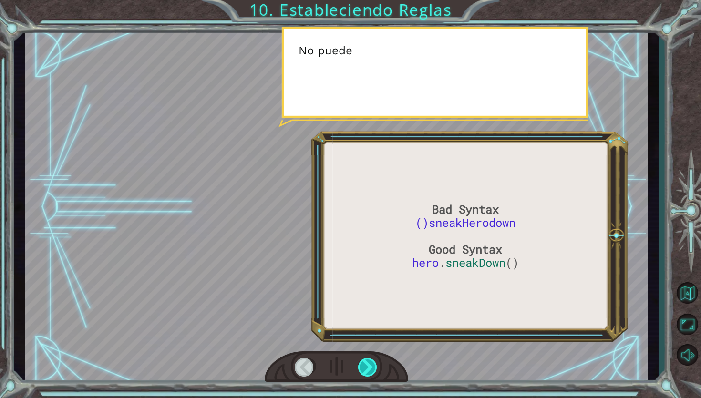
click at [373, 360] on div at bounding box center [368, 367] width 20 height 19
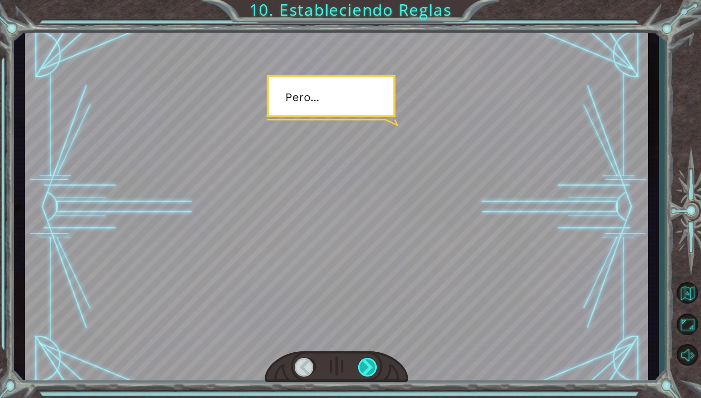
click at [373, 360] on div at bounding box center [368, 367] width 20 height 19
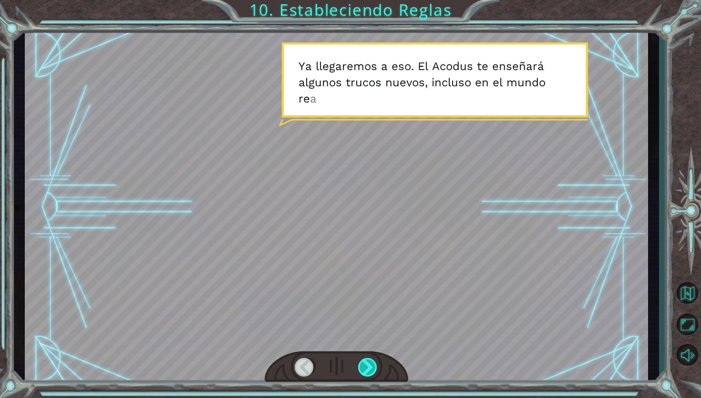
click at [373, 360] on div at bounding box center [368, 367] width 20 height 19
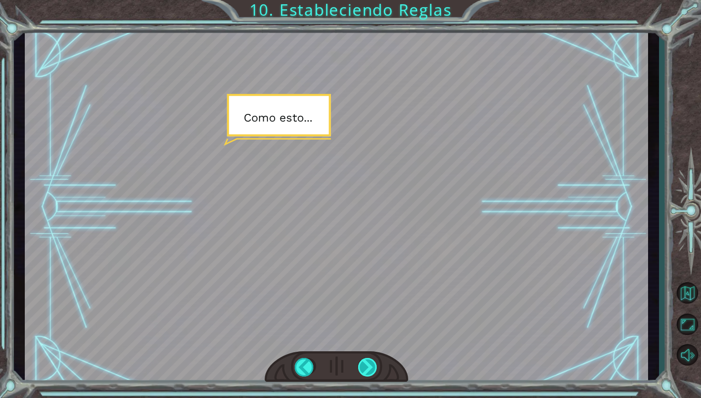
click at [368, 368] on div at bounding box center [368, 367] width 20 height 19
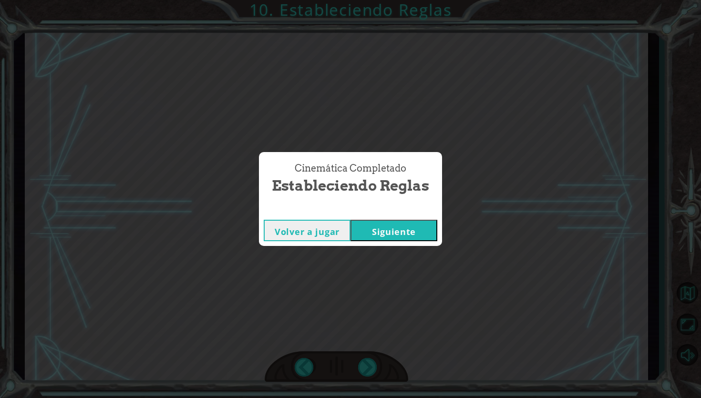
click at [378, 230] on button "Siguiente" at bounding box center [394, 230] width 87 height 21
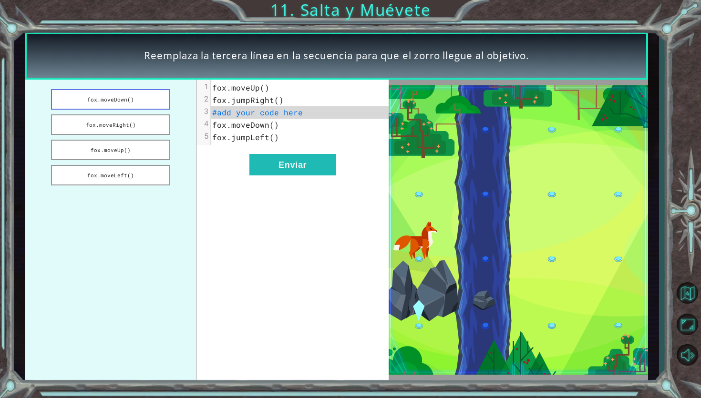
click at [124, 101] on button "fox.moveDown()" at bounding box center [110, 99] width 119 height 21
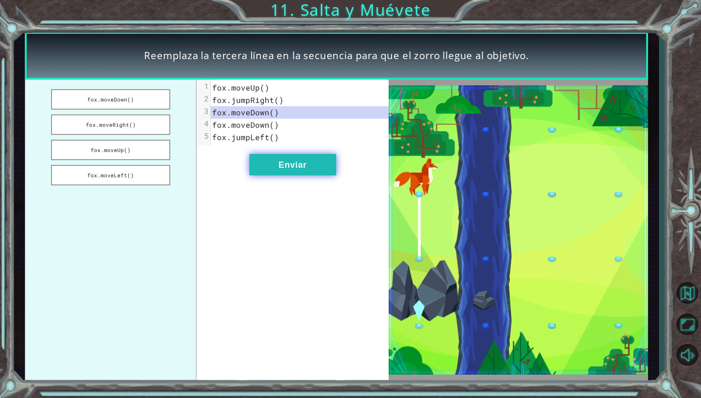
click at [283, 174] on button "Enviar" at bounding box center [293, 164] width 87 height 21
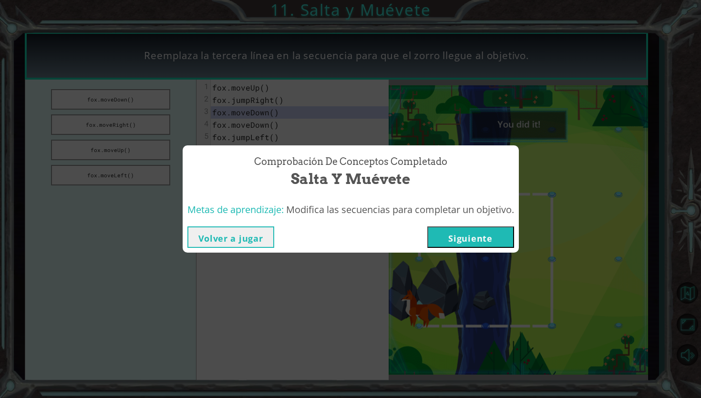
click at [447, 235] on button "Siguiente" at bounding box center [471, 237] width 87 height 21
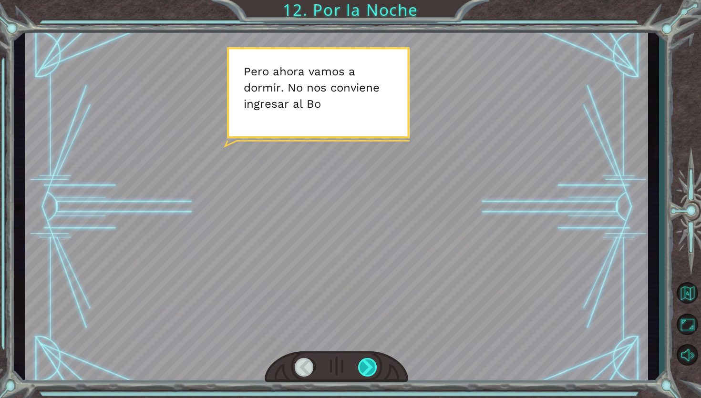
click at [376, 370] on div at bounding box center [368, 367] width 20 height 19
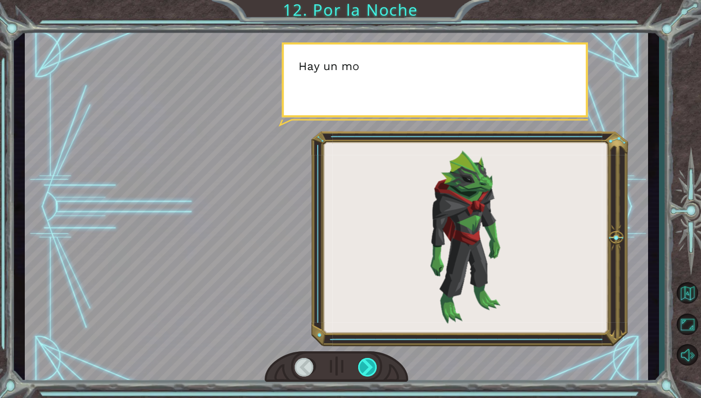
click at [376, 370] on div at bounding box center [368, 367] width 20 height 19
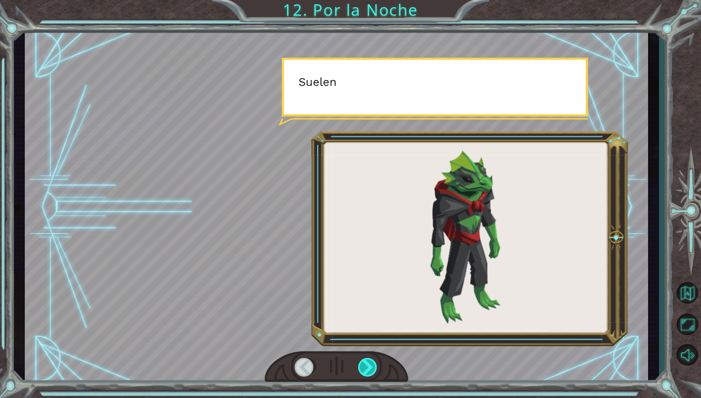
click at [376, 370] on div at bounding box center [368, 367] width 20 height 19
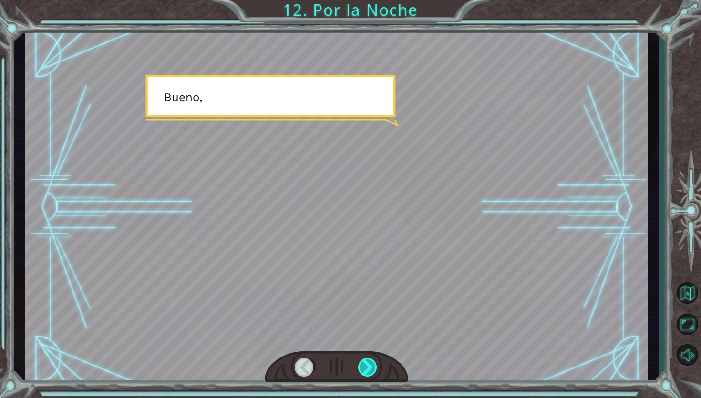
click at [376, 370] on div at bounding box center [368, 367] width 20 height 19
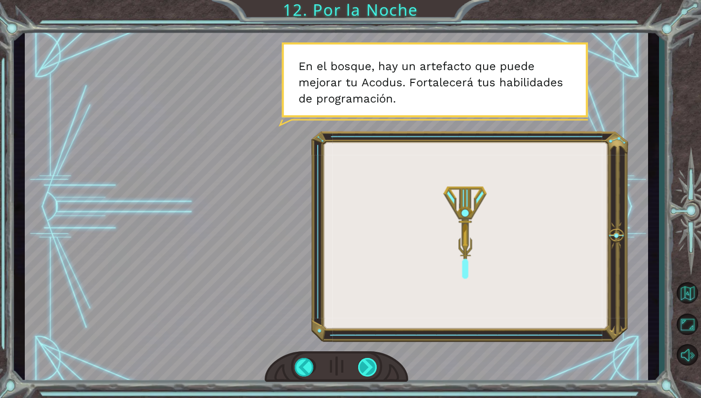
click at [374, 373] on div at bounding box center [368, 367] width 20 height 19
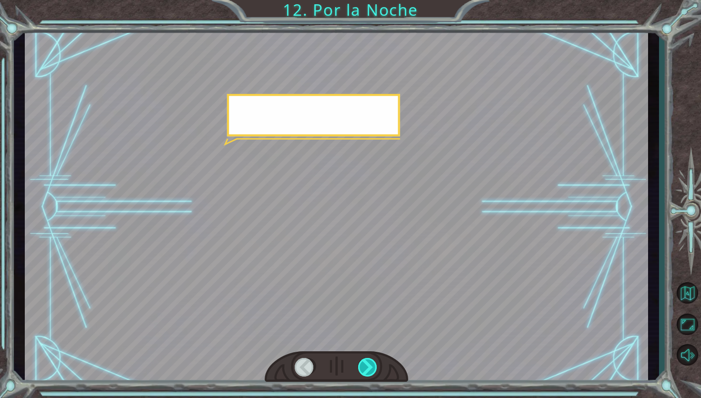
click at [374, 373] on div at bounding box center [368, 367] width 20 height 19
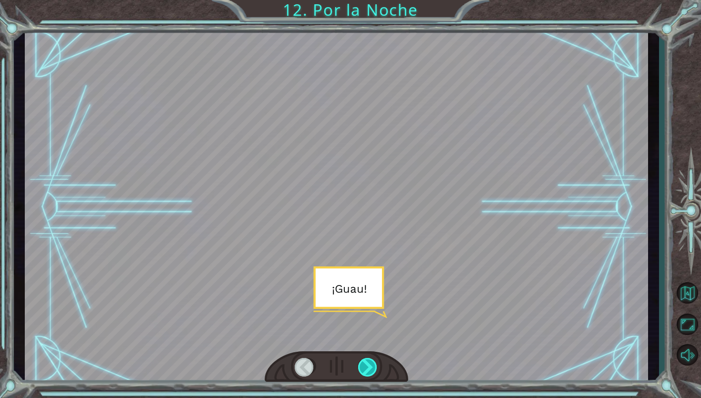
click at [374, 373] on div at bounding box center [368, 367] width 20 height 19
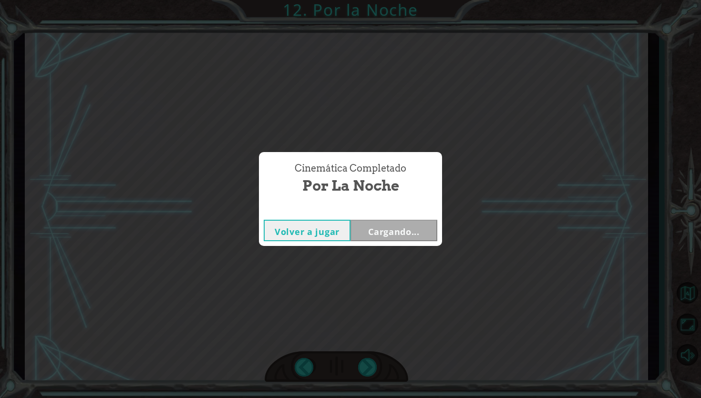
click at [373, 373] on div "Cinemática Completado Por la Noche Volver a jugar Cargando..." at bounding box center [350, 199] width 701 height 398
click at [389, 231] on button "Siguiente" at bounding box center [394, 230] width 87 height 21
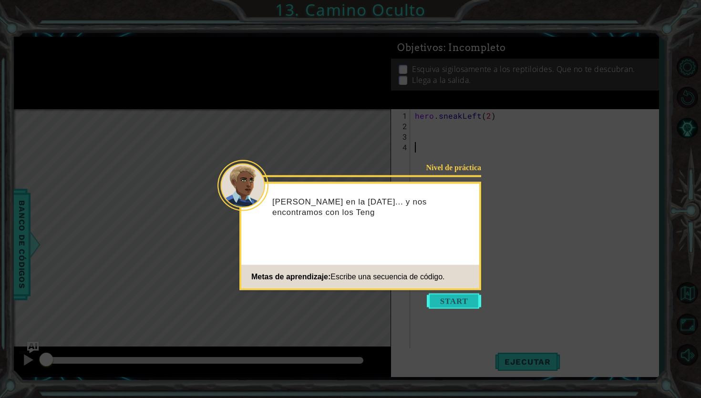
click at [442, 300] on button "Start" at bounding box center [454, 301] width 54 height 15
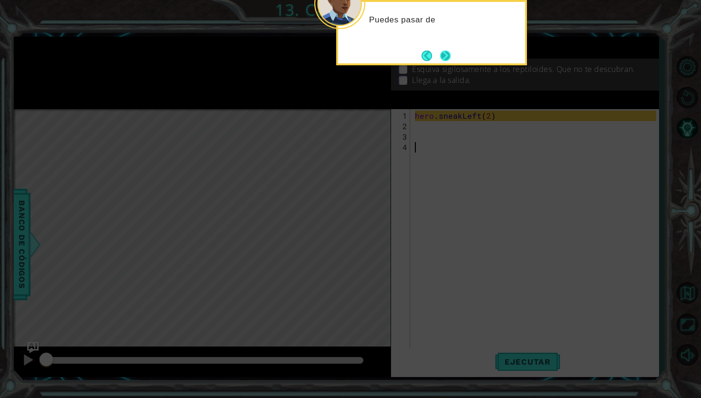
click at [446, 61] on button "Next" at bounding box center [445, 56] width 10 height 10
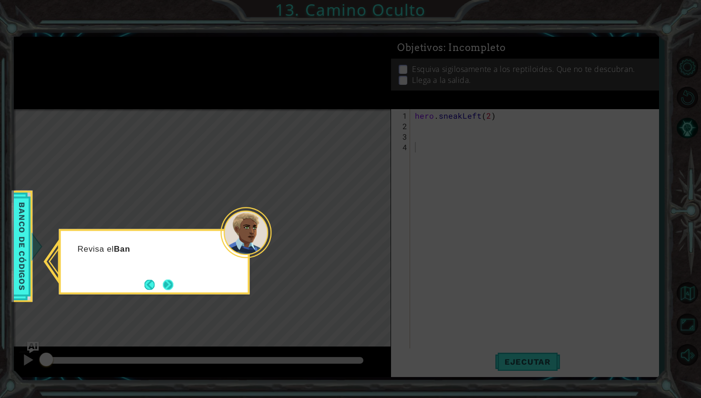
click at [169, 290] on button "Next" at bounding box center [168, 285] width 10 height 10
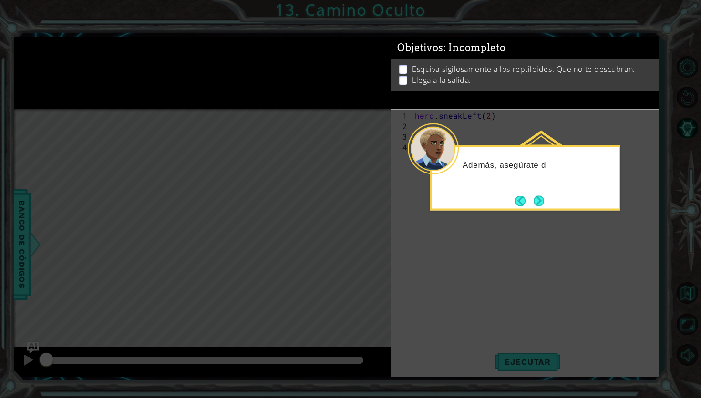
click at [541, 186] on div "Además, asegúrate d" at bounding box center [525, 170] width 187 height 38
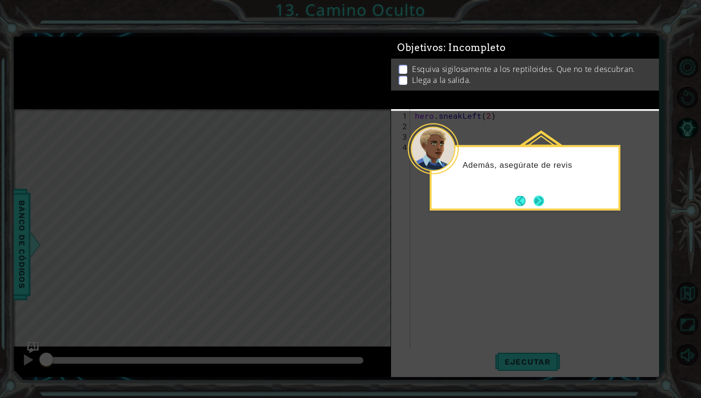
click at [537, 201] on button "Next" at bounding box center [539, 201] width 10 height 10
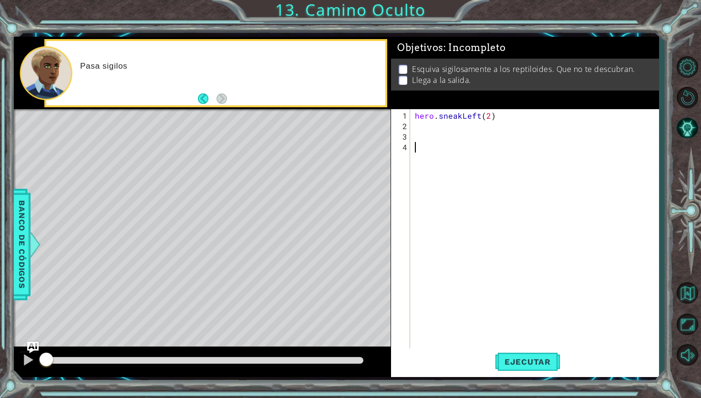
click at [427, 130] on div "hero . sneakLeft ( 2 )" at bounding box center [537, 247] width 248 height 273
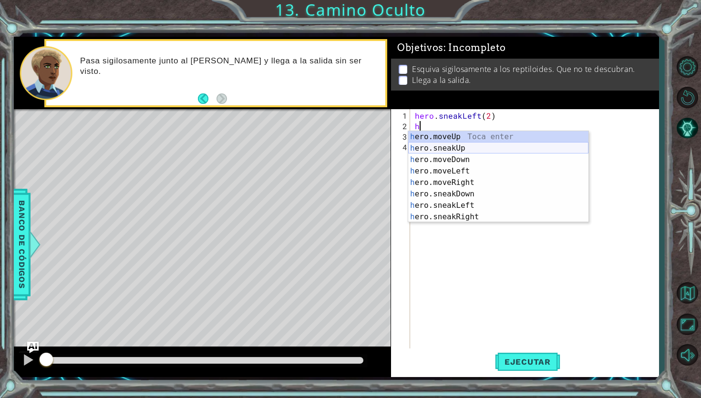
click at [462, 151] on div "h ero.moveUp Toca enter h ero.sneakUp Toca enter h ero.moveDown Toca enter h er…" at bounding box center [498, 188] width 180 height 115
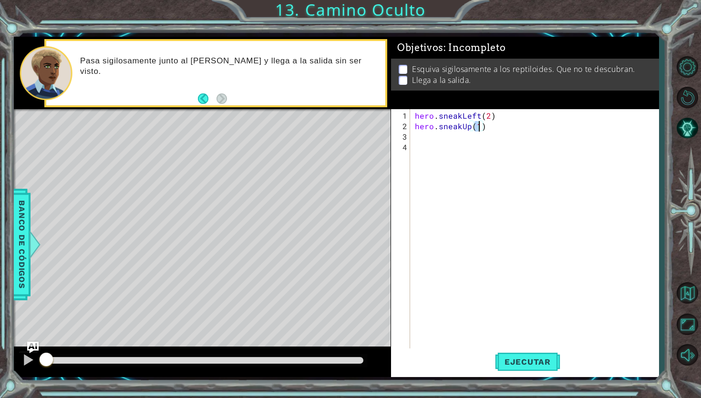
type textarea "hero.sneakUp(2)"
click at [432, 136] on div "hero . sneakLeft ( 2 ) hero . sneakUp ( 2 )" at bounding box center [537, 247] width 248 height 273
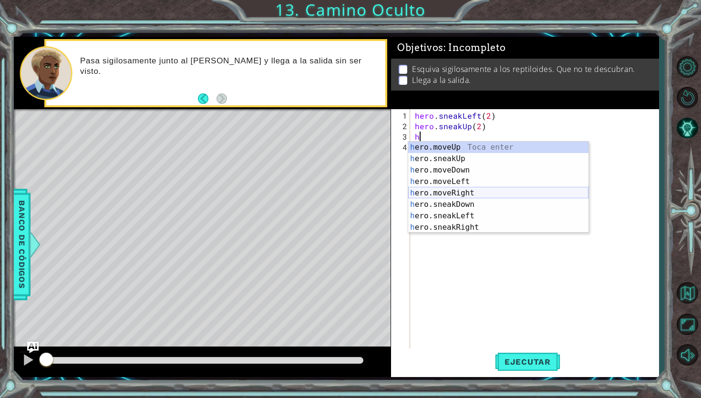
click at [441, 194] on div "h ero.moveUp Toca enter h ero.sneakUp Toca enter h ero.moveDown Toca enter h er…" at bounding box center [498, 199] width 180 height 115
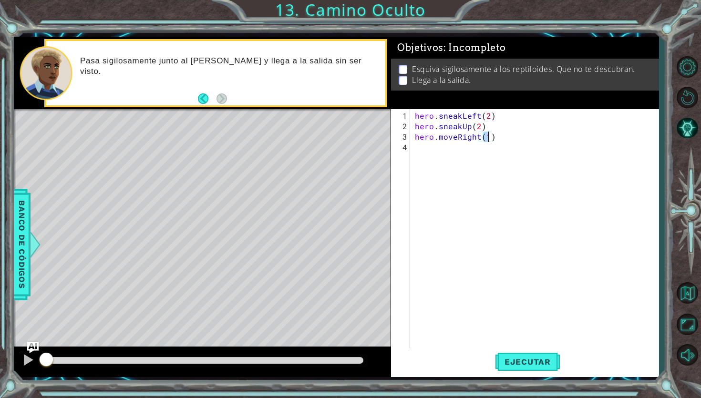
scroll to position [0, 4]
click at [504, 363] on span "Ejecutar" at bounding box center [527, 362] width 65 height 10
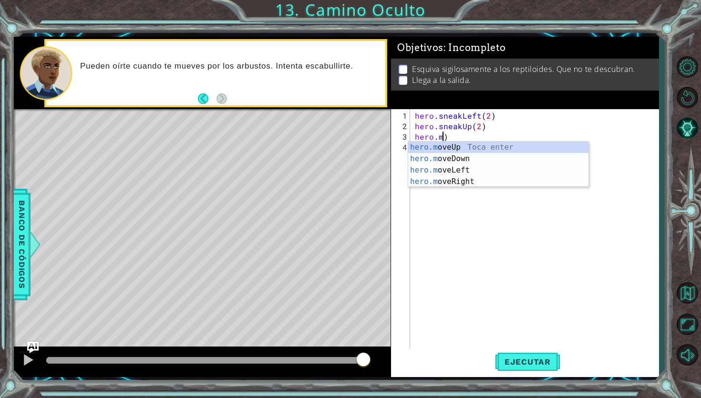
scroll to position [0, 1]
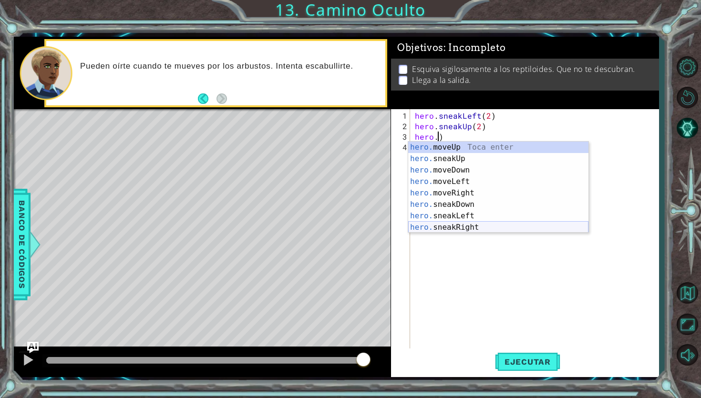
click at [476, 228] on div "hero. moveUp Toca enter hero. sneakUp Toca enter hero. moveDown Toca enter hero…" at bounding box center [498, 199] width 180 height 115
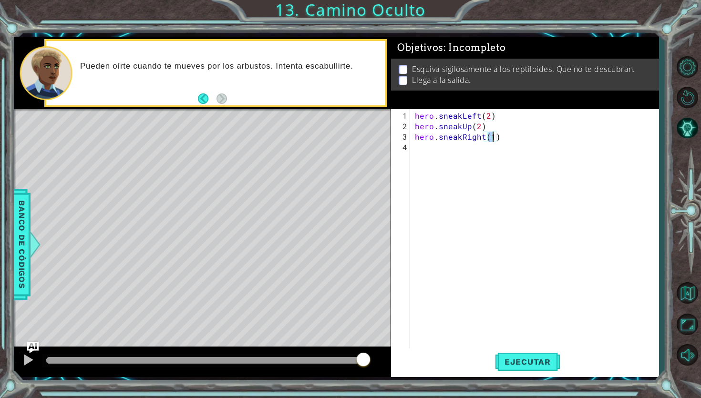
scroll to position [0, 4]
type textarea "hero.sneakRight(2)"
click at [539, 365] on span "Ejecutar" at bounding box center [527, 362] width 65 height 10
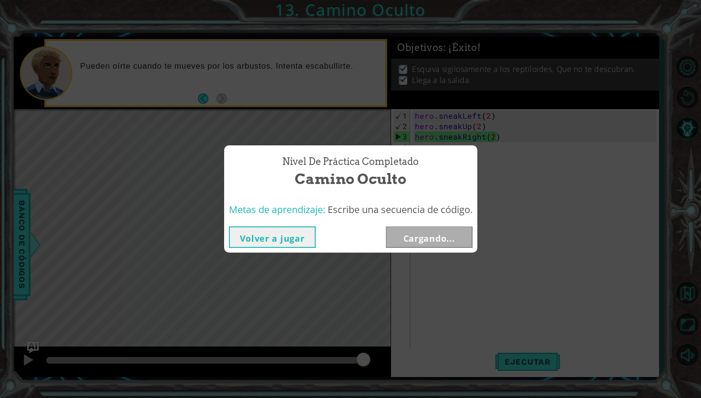
drag, startPoint x: 89, startPoint y: 361, endPoint x: 410, endPoint y: 348, distance: 321.9
click at [409, 348] on body "1 ההההההההההההההההההההההההההההההההההההההההההההההההההההההההההההההההההההההההההההה…" at bounding box center [350, 199] width 701 height 398
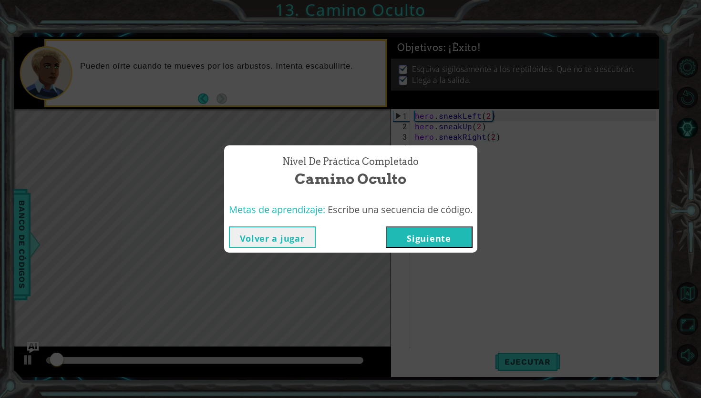
click at [432, 245] on button "Siguiente" at bounding box center [429, 237] width 87 height 21
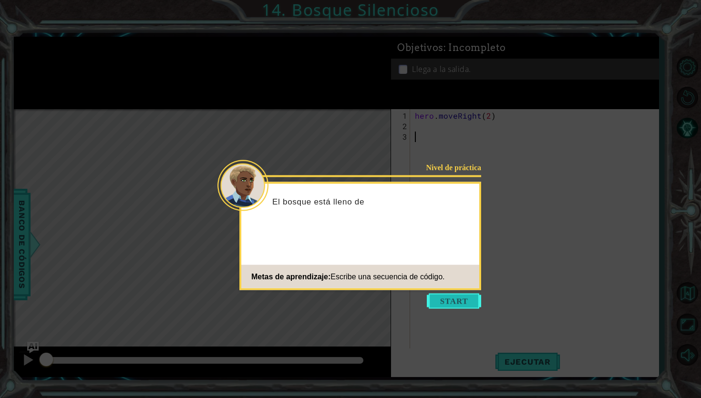
click at [441, 297] on button "Start" at bounding box center [454, 301] width 54 height 15
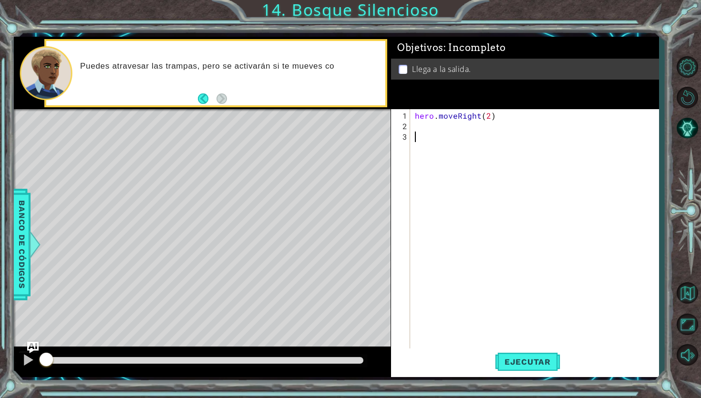
click at [427, 131] on div "hero . moveRight ( 2 )" at bounding box center [537, 247] width 248 height 273
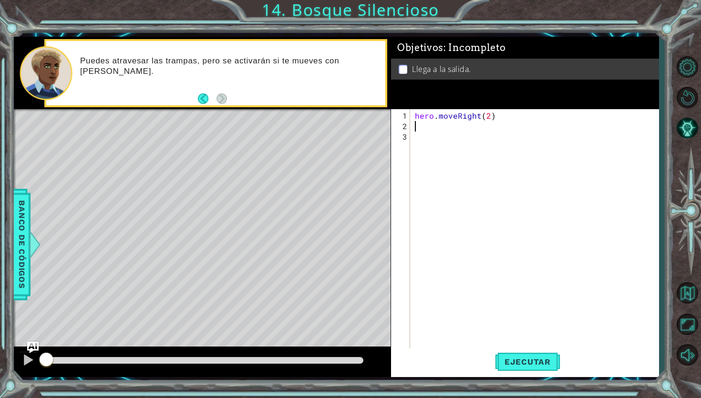
click at [421, 124] on div "hero . moveRight ( 2 )" at bounding box center [537, 247] width 248 height 273
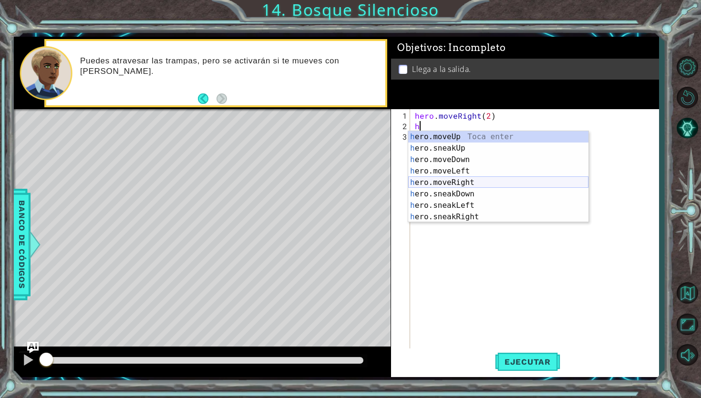
click at [441, 188] on div "h ero.moveUp Toca enter h ero.sneakUp Toca enter h ero.moveDown Toca enter h er…" at bounding box center [498, 188] width 180 height 115
click at [437, 123] on div "hero . moveRight ( 2 ) h )" at bounding box center [537, 247] width 248 height 273
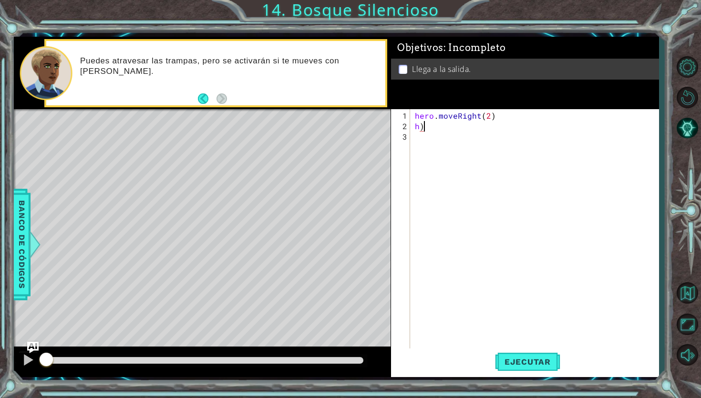
type textarea "h"
type textarea "hero.moveRight(2)"
click at [416, 131] on div "hero . moveRight ( 2 )" at bounding box center [537, 242] width 248 height 262
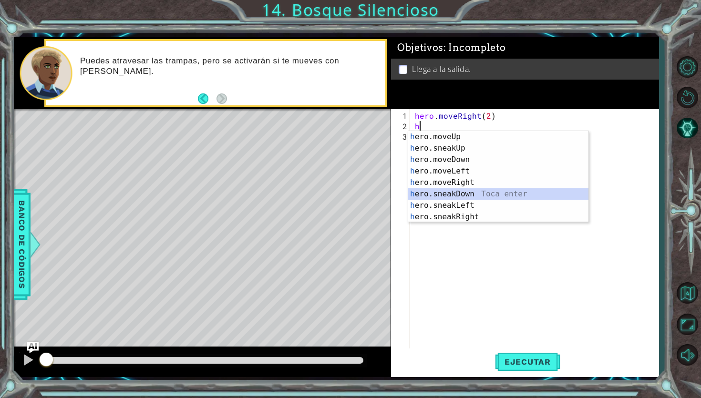
click at [452, 191] on div "h ero.moveUp Toca enter h ero.sneakUp Toca enter h ero.moveDown Toca enter h er…" at bounding box center [498, 188] width 180 height 115
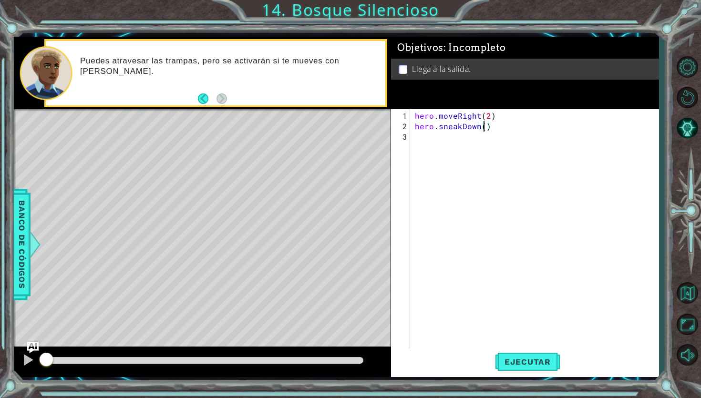
type textarea "hero.sneakDown(1)"
click at [422, 137] on div "hero . moveRight ( 2 ) hero . sneakDown ( 1 )" at bounding box center [537, 242] width 248 height 262
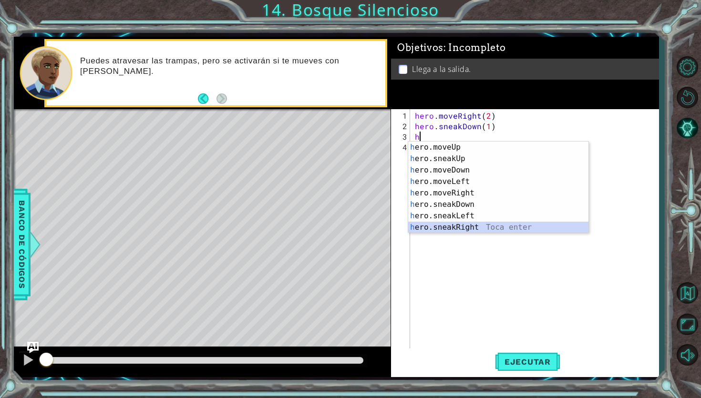
click at [448, 224] on div "h ero.moveUp Toca enter h ero.sneakUp Toca enter h ero.moveDown Toca enter h er…" at bounding box center [498, 199] width 180 height 115
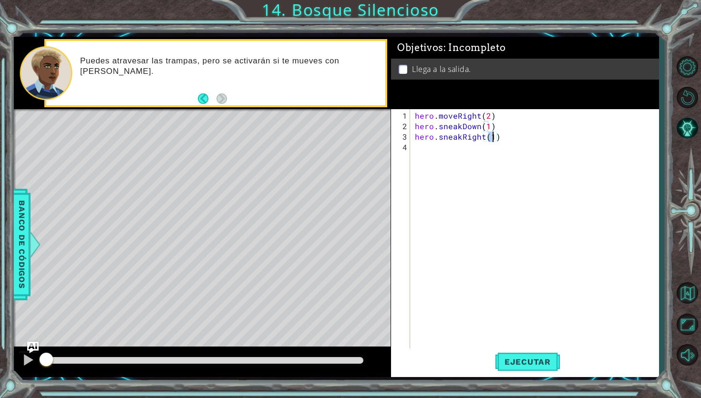
type textarea "hero.sneakRight(2)"
click at [422, 153] on div "hero . moveRight ( 2 ) hero . sneakDown ( 1 ) hero . sneakRight ( 2 )" at bounding box center [537, 242] width 248 height 262
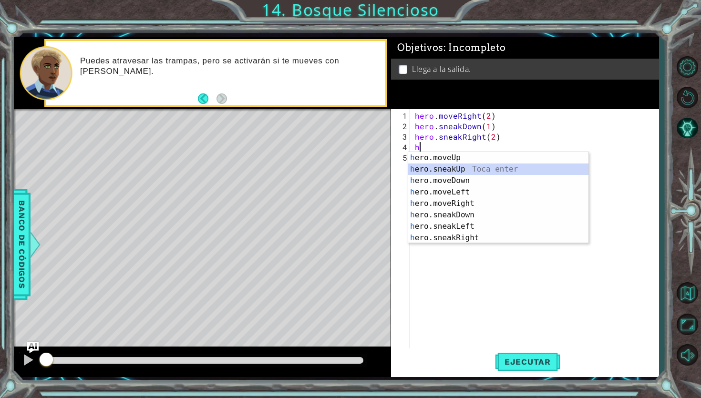
click at [449, 173] on div "h ero.moveUp Toca enter h ero.sneakUp Toca enter h ero.moveDown Toca enter h er…" at bounding box center [498, 209] width 180 height 115
type textarea "hero.sneakUp(1)"
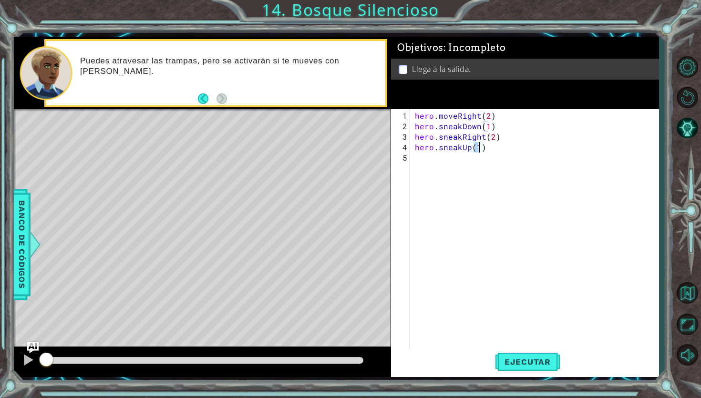
click at [449, 159] on div "hero . moveRight ( 2 ) hero . sneakDown ( 1 ) hero . sneakRight ( 2 ) hero . sn…" at bounding box center [537, 242] width 248 height 262
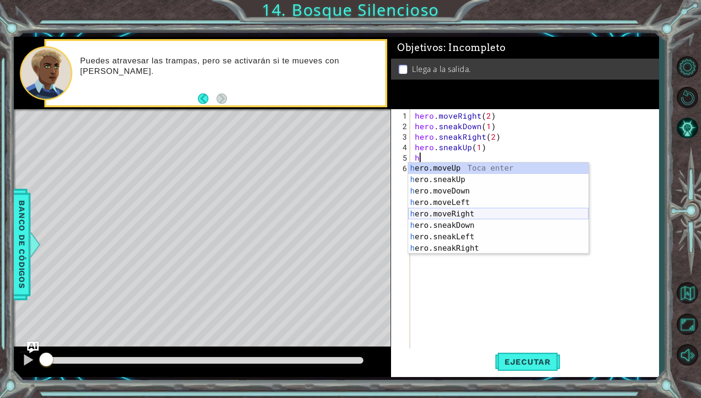
click at [467, 212] on div "h ero.moveUp Toca enter h ero.sneakUp Toca enter h ero.moveDown Toca enter h er…" at bounding box center [498, 220] width 180 height 115
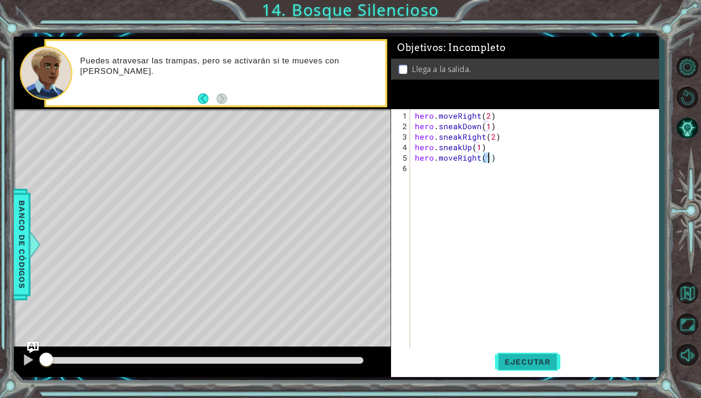
type textarea "hero.moveRight(1)"
click at [545, 367] on button "Ejecutar" at bounding box center [527, 362] width 65 height 27
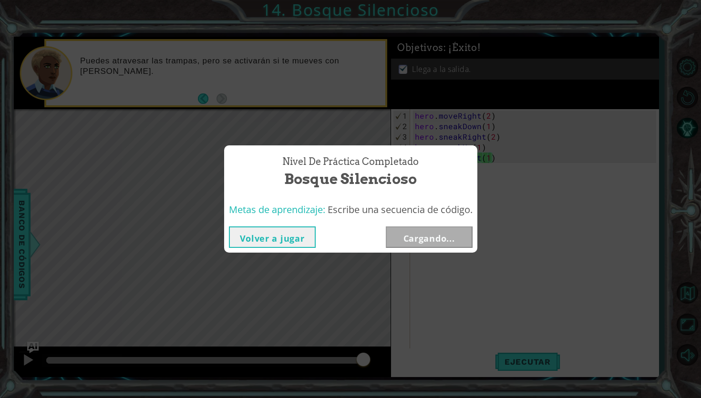
drag, startPoint x: 195, startPoint y: 359, endPoint x: 390, endPoint y: 360, distance: 195.2
click at [390, 360] on body "1 ההההההההההההההההההההההההההההההההההההההההההההההההההההההההההההההההההההההההההההה…" at bounding box center [350, 199] width 701 height 398
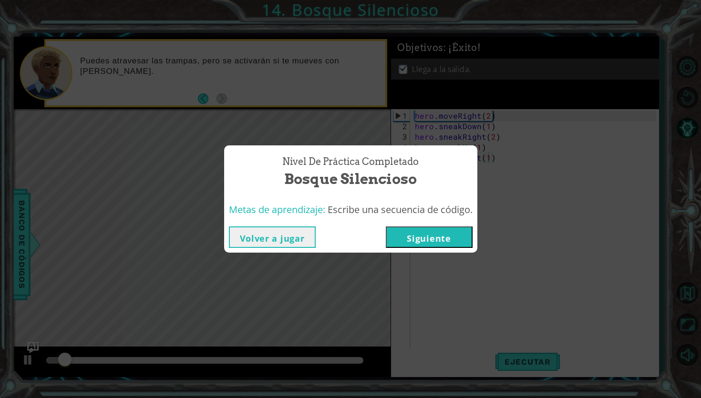
click at [429, 246] on button "Siguiente" at bounding box center [429, 237] width 87 height 21
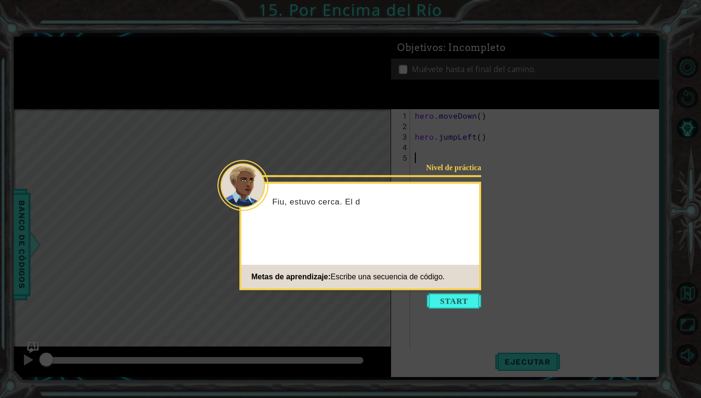
click at [446, 302] on button "Start" at bounding box center [454, 301] width 54 height 15
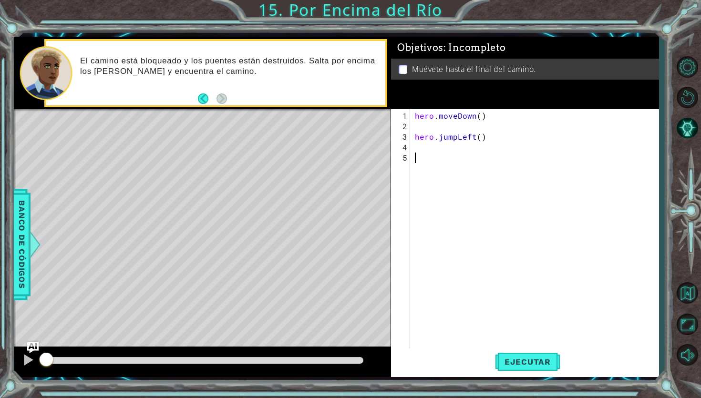
click at [437, 125] on div "hero . moveDown ( ) hero . jumpLeft ( )" at bounding box center [537, 247] width 248 height 273
click at [414, 139] on div "hero . moveDown ( ) hero . jumpLeft ( )" at bounding box center [537, 247] width 248 height 273
type textarea "hero.jumpLeft()"
click at [513, 366] on span "Ejecutar" at bounding box center [527, 362] width 65 height 10
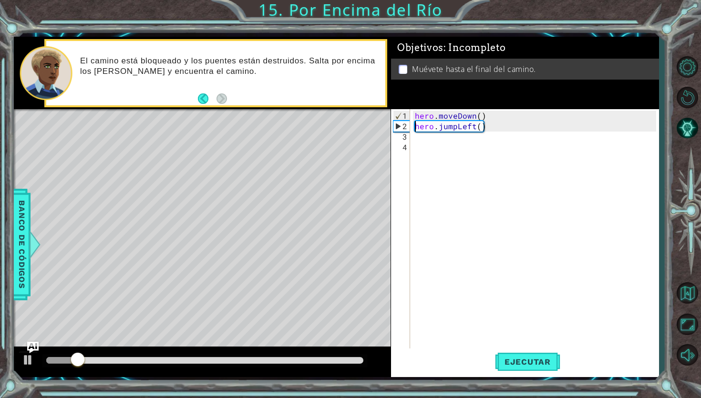
click at [416, 136] on div "hero . moveDown ( ) hero . jumpLeft ( )" at bounding box center [537, 242] width 248 height 262
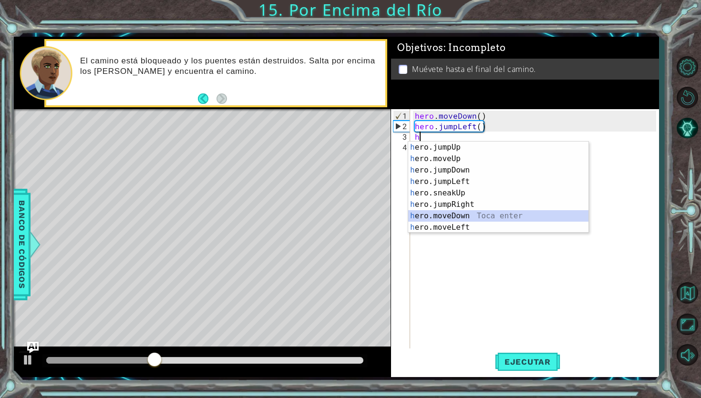
click at [454, 222] on div "h ero.jumpUp Toca enter h ero.moveUp Toca enter h ero.jumpDown Toca enter h ero…" at bounding box center [498, 199] width 180 height 115
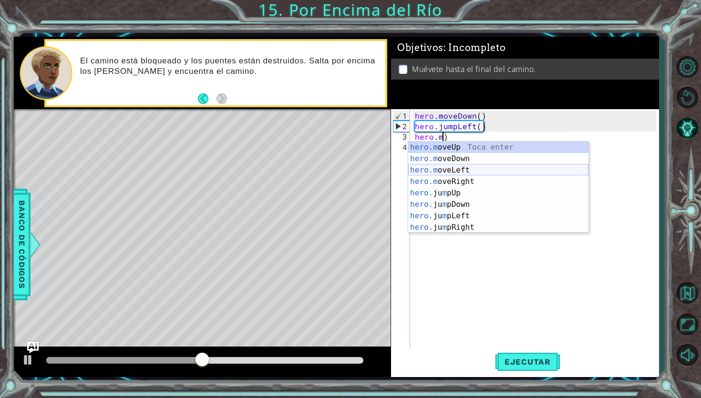
click at [445, 170] on div "hero.m oveUp Toca enter hero.m oveDown Toca enter hero.m oveLeft Toca enter her…" at bounding box center [498, 199] width 180 height 115
type textarea "hero.moveLeft(1)"
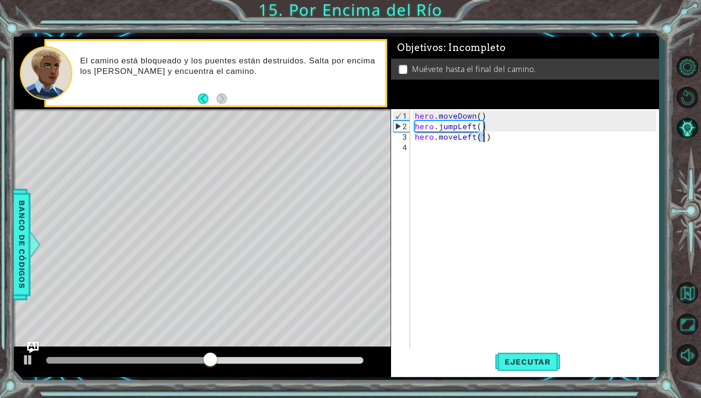
click at [437, 157] on div "hero . moveDown ( ) hero . jumpLeft ( ) hero . moveLeft ( 1 )" at bounding box center [537, 242] width 248 height 262
click at [479, 127] on div "hero . moveDown ( ) hero . jumpLeft ( ) hero . moveLeft ( 1 )" at bounding box center [537, 242] width 248 height 262
click at [480, 115] on div "hero . moveDown ( ) hero . jumpLeft ( 1 ) hero . moveLeft ( 1 )" at bounding box center [537, 242] width 248 height 262
type textarea "hero.jumpLeft(11)"
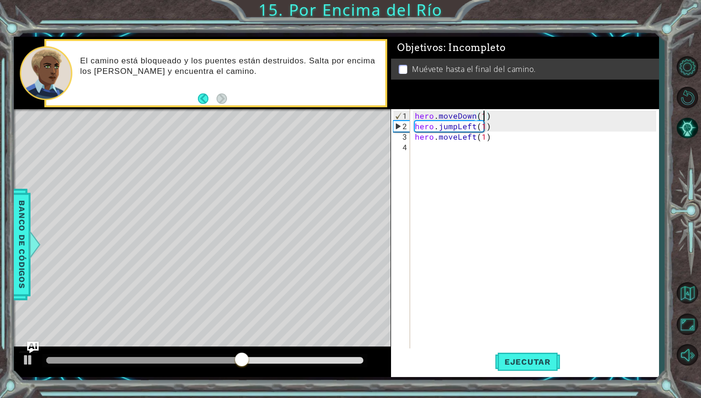
click at [422, 150] on div "hero . moveDown ( 1 ) hero . jumpLeft ( 1 ) hero . moveLeft ( 1 )" at bounding box center [537, 242] width 248 height 262
type textarea "h"
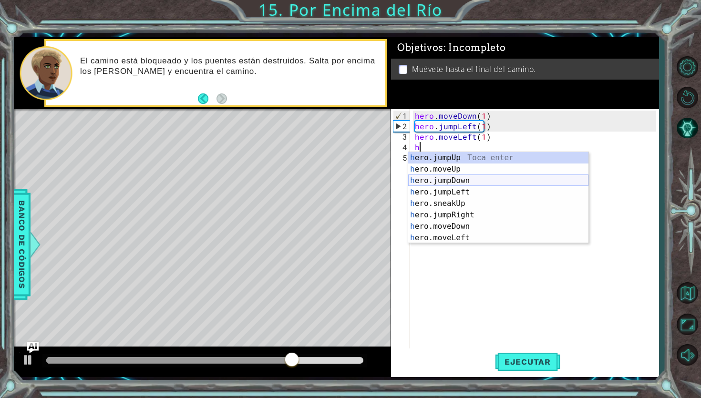
click at [439, 179] on div "h ero.jumpUp Toca enter h ero.moveUp Toca enter h ero.jumpDown Toca enter h ero…" at bounding box center [498, 209] width 180 height 115
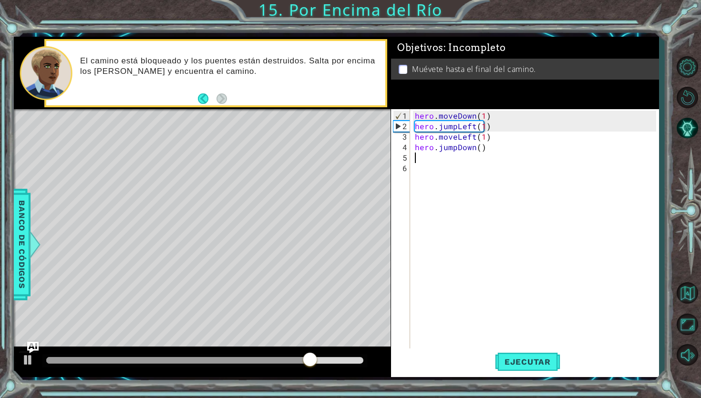
click at [482, 150] on div "hero . moveDown ( 1 ) hero . jumpLeft ( 1 ) hero . moveLeft ( 1 ) hero . jumpDo…" at bounding box center [537, 242] width 248 height 262
click at [481, 150] on div "hero . moveDown ( 1 ) hero . jumpLeft ( 1 ) hero . moveLeft ( 1 ) hero . jumpDo…" at bounding box center [537, 242] width 248 height 262
type textarea "hero.jumpDown(1)"
click at [416, 160] on div "hero . moveDown ( 1 ) hero . jumpLeft ( 1 ) hero . moveLeft ( 1 ) hero . jumpDo…" at bounding box center [537, 242] width 248 height 262
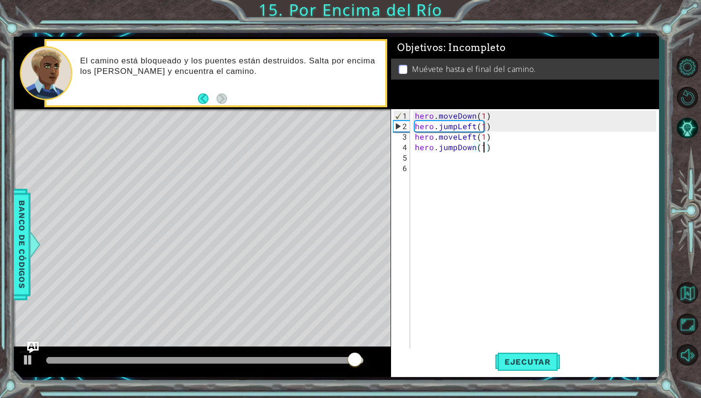
scroll to position [0, 0]
type textarea "h"
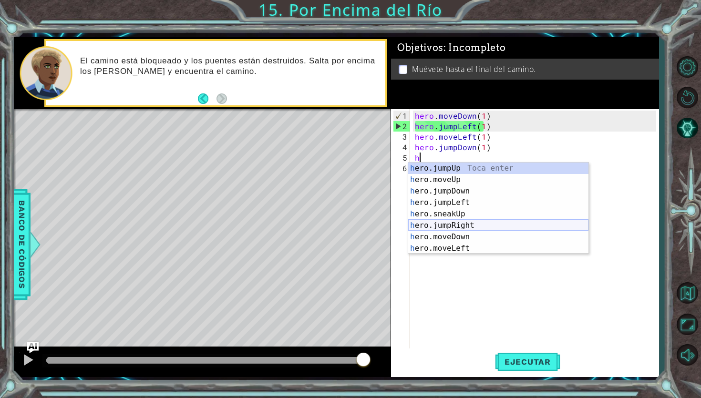
click at [447, 226] on div "h ero.jumpUp Toca enter h ero.moveUp Toca enter h ero.jumpDown Toca enter h ero…" at bounding box center [498, 220] width 180 height 115
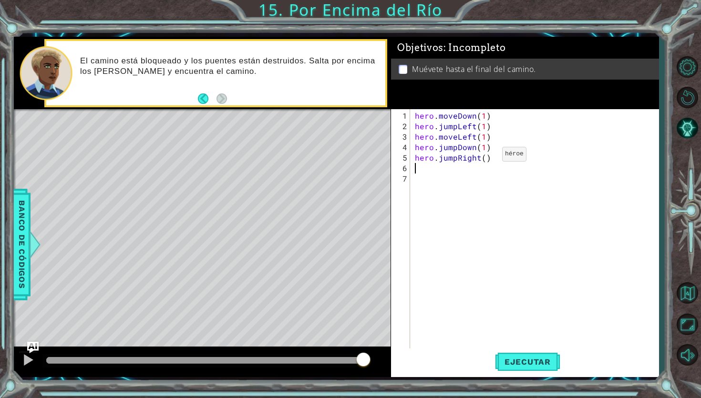
click at [486, 158] on div "hero . moveDown ( 1 ) hero . jumpLeft ( 1 ) hero . moveLeft ( 1 ) hero . jumpDo…" at bounding box center [537, 242] width 248 height 262
type textarea "hero.jumpRight(1)"
click at [422, 175] on div "hero . moveDown ( 1 ) hero . jumpLeft ( 1 ) hero . moveLeft ( 1 ) hero . jumpDo…" at bounding box center [537, 242] width 248 height 262
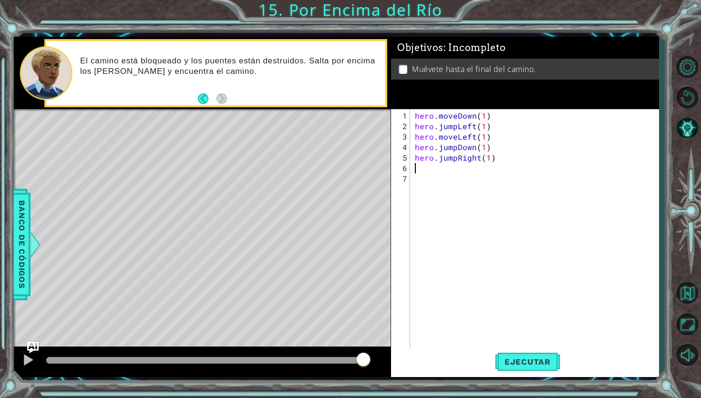
click at [422, 172] on div "hero . moveDown ( 1 ) hero . jumpLeft ( 1 ) hero . moveLeft ( 1 ) hero . jumpDo…" at bounding box center [537, 242] width 248 height 262
type textarea "h"
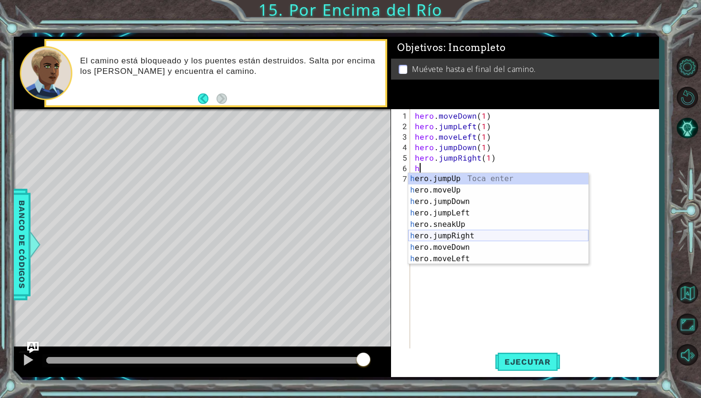
click at [460, 240] on div "h ero.jumpUp Toca enter h ero.moveUp Toca enter h ero.jumpDown Toca enter h ero…" at bounding box center [498, 230] width 180 height 115
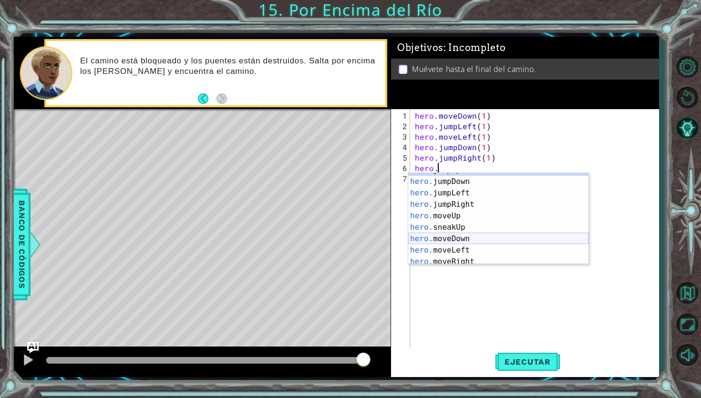
scroll to position [30, 0]
click at [459, 237] on div "hero. jumpLeft Toca enter hero. jumpRight Toca enter hero. moveUp Toca enter he…" at bounding box center [498, 223] width 180 height 115
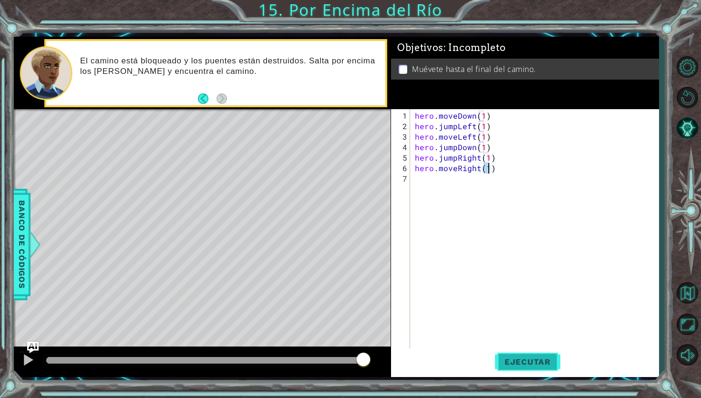
type textarea "hero.moveRight(1)"
click at [508, 358] on span "Ejecutar" at bounding box center [527, 362] width 65 height 10
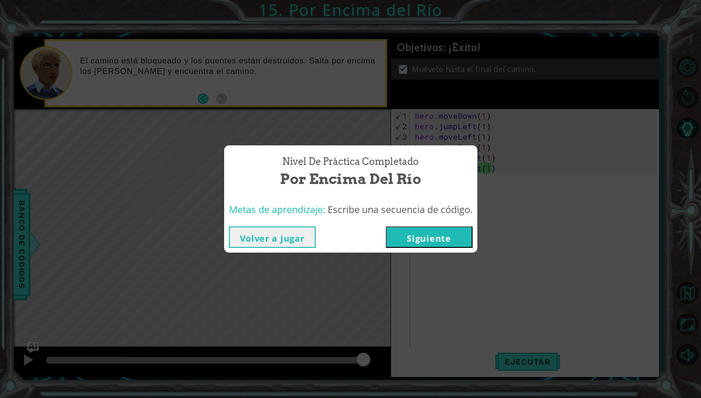
click at [437, 231] on button "Siguiente" at bounding box center [429, 237] width 87 height 21
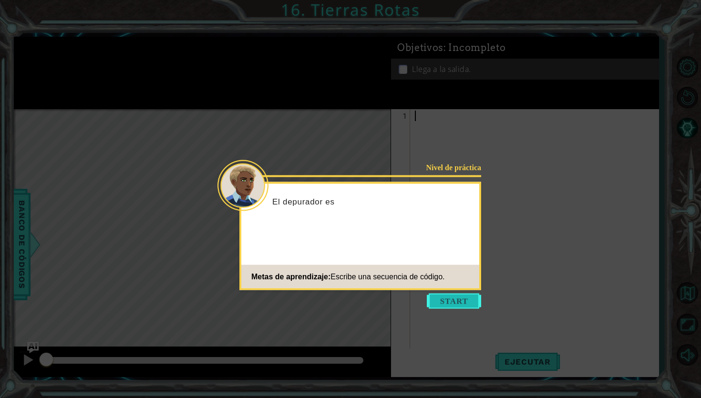
click at [448, 302] on button "Start" at bounding box center [454, 301] width 54 height 15
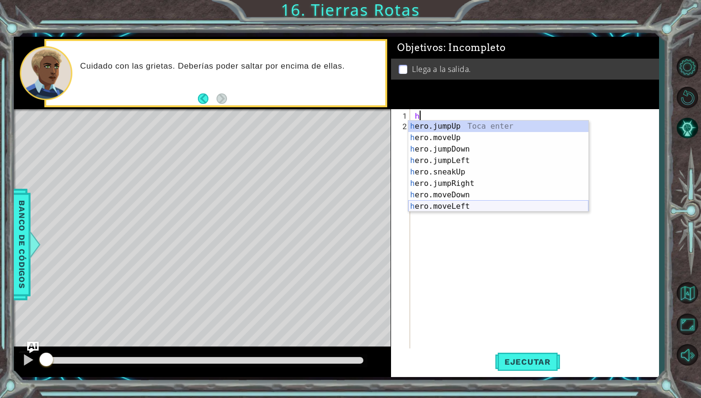
scroll to position [23, 0]
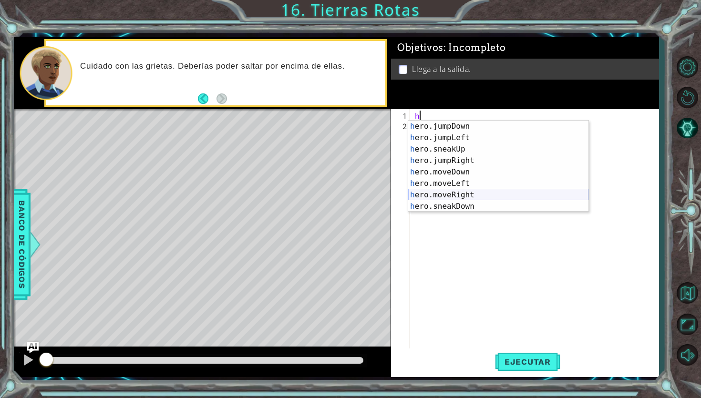
click at [451, 197] on div "h ero.jumpDown Toca enter h ero.jumpLeft Toca enter h ero.sneakUp Toca enter h …" at bounding box center [498, 178] width 180 height 115
type textarea "hero.moveRight(1)"
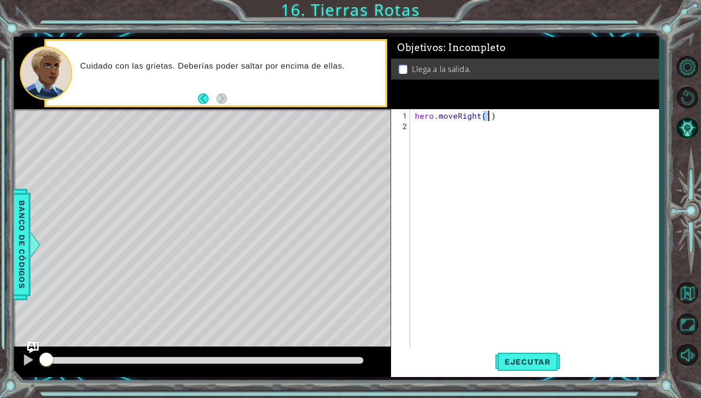
click at [444, 134] on div "hero . moveRight ( 1 )" at bounding box center [537, 242] width 248 height 262
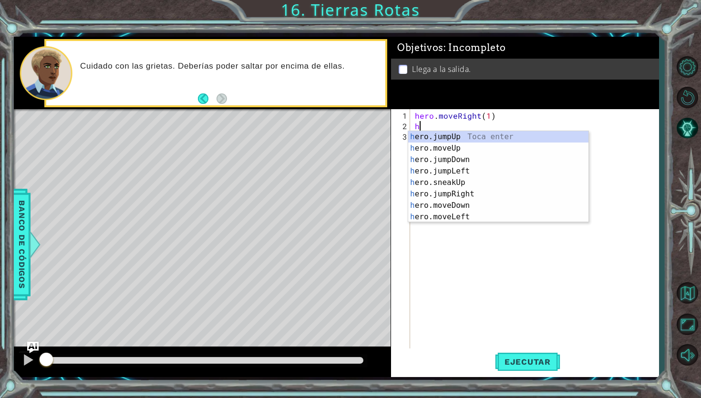
scroll to position [0, 0]
click at [449, 150] on div "h ero.jumpUp Toca enter h ero.moveUp Toca enter h ero.jumpDown Toca enter h ero…" at bounding box center [498, 188] width 180 height 115
type textarea "hero.moveUp(1)"
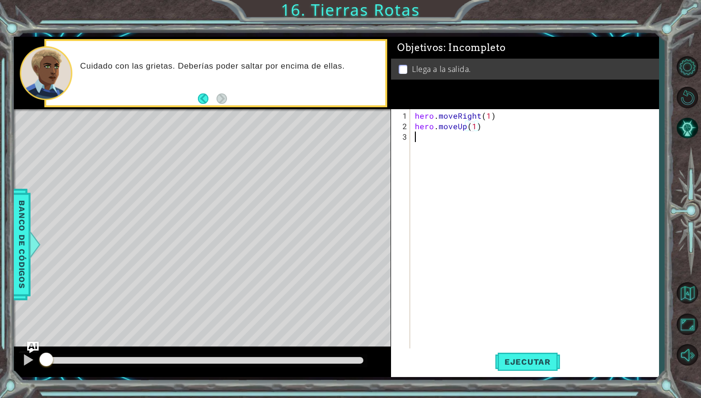
click at [442, 146] on div "hero . moveRight ( 1 ) hero . moveUp ( 1 )" at bounding box center [537, 242] width 248 height 262
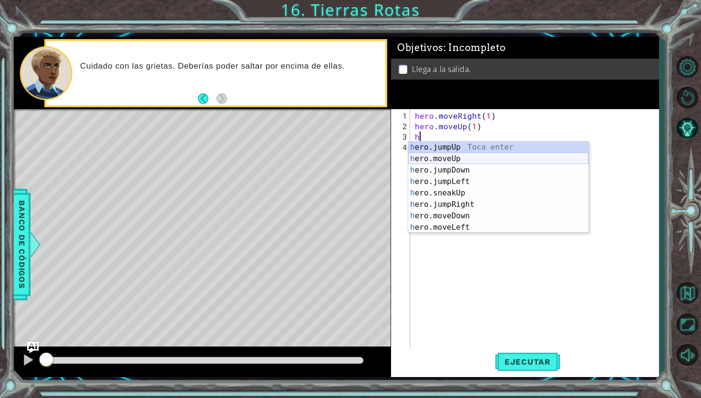
click at [455, 159] on div "h ero.jumpUp Toca enter h ero.moveUp Toca enter h ero.jumpDown Toca enter h ero…" at bounding box center [498, 199] width 180 height 115
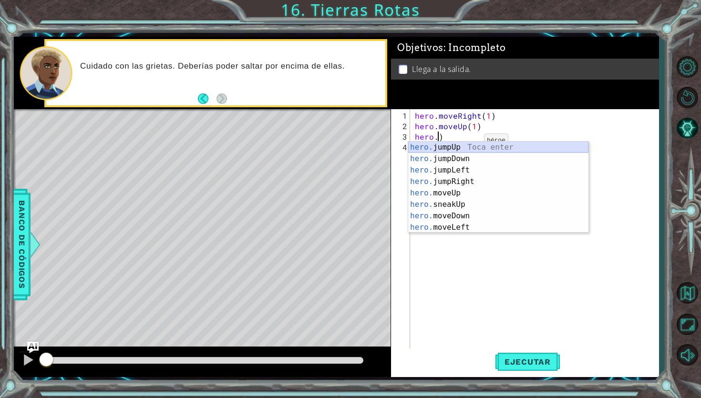
click at [442, 148] on div "hero. jumpUp Toca enter hero. jumpDown Toca enter hero. jumpLeft Toca enter her…" at bounding box center [498, 199] width 180 height 115
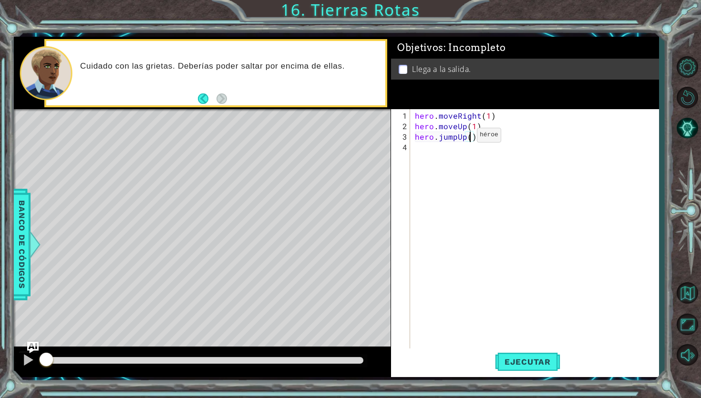
type textarea "hero.jumpUp(1)"
click at [443, 152] on div "hero . moveRight ( 1 ) hero . moveUp ( 1 ) hero . jumpUp ( 1 )" at bounding box center [537, 242] width 248 height 262
type textarea "h"
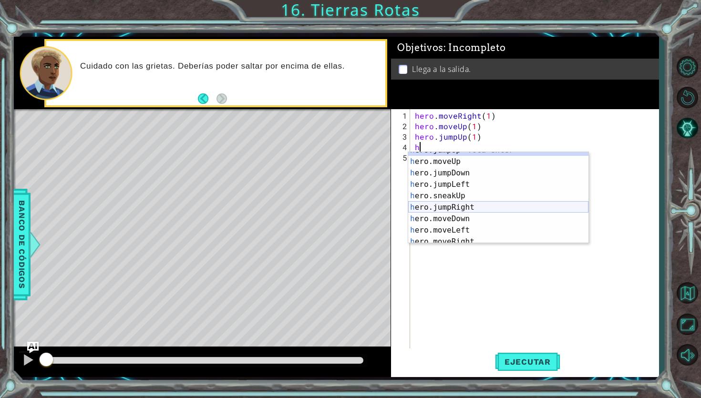
scroll to position [9, 0]
click at [447, 205] on div "h ero.jumpUp Toca enter h ero.moveUp Toca enter h ero.jumpDown Toca enter h ero…" at bounding box center [498, 200] width 180 height 115
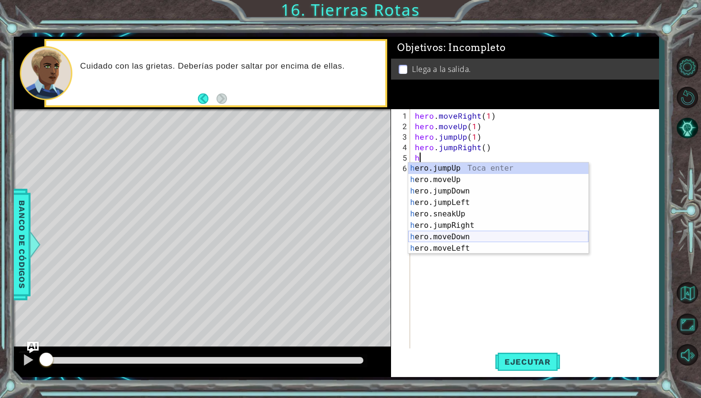
scroll to position [16, 0]
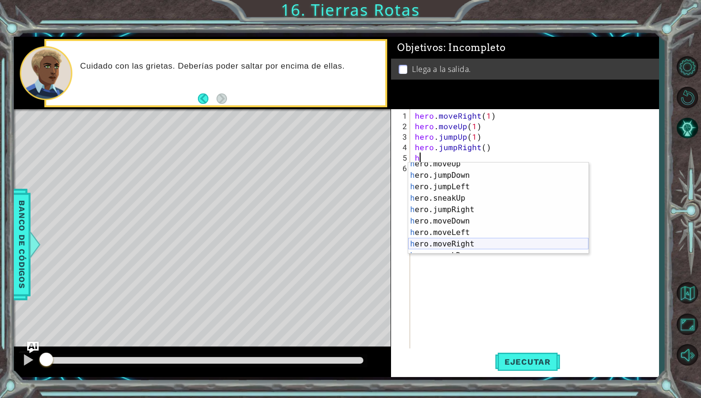
click at [460, 242] on div "h ero.moveUp Toca enter h ero.jumpDown Toca enter h ero.jumpLeft Toca enter h e…" at bounding box center [498, 215] width 180 height 115
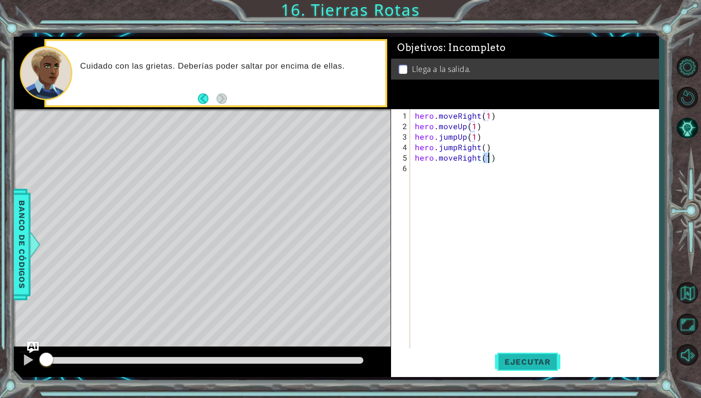
type textarea "hero.moveRight(1)"
click at [513, 363] on span "Ejecutar" at bounding box center [527, 362] width 65 height 10
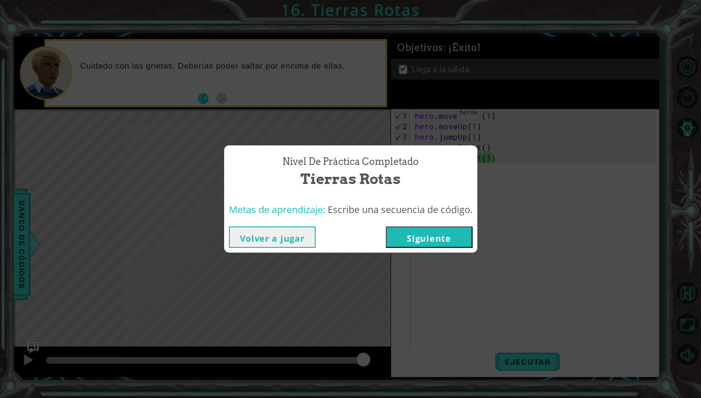
click at [418, 235] on button "Siguiente" at bounding box center [429, 237] width 87 height 21
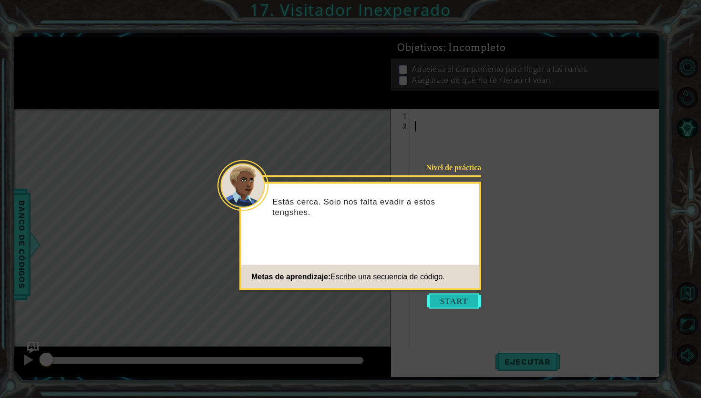
click at [438, 306] on button "Start" at bounding box center [454, 301] width 54 height 15
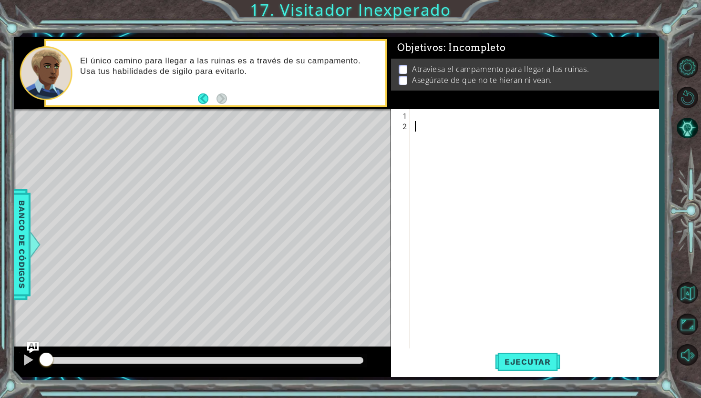
click at [425, 119] on div at bounding box center [537, 247] width 248 height 273
type textarea "h"
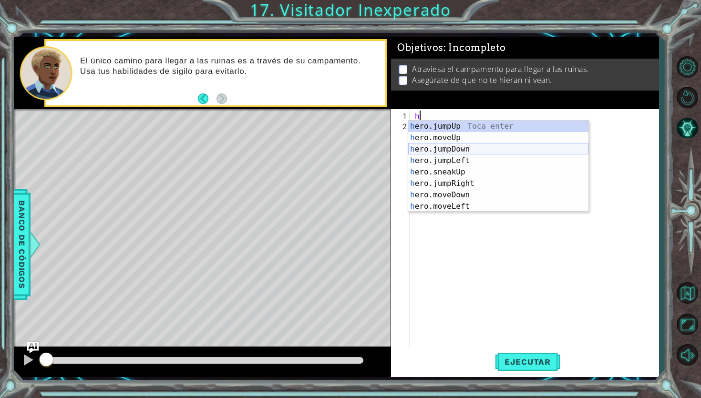
click at [464, 148] on div "h ero.jumpUp Toca enter h ero.moveUp Toca enter h ero.jumpDown Toca enter h ero…" at bounding box center [498, 178] width 180 height 115
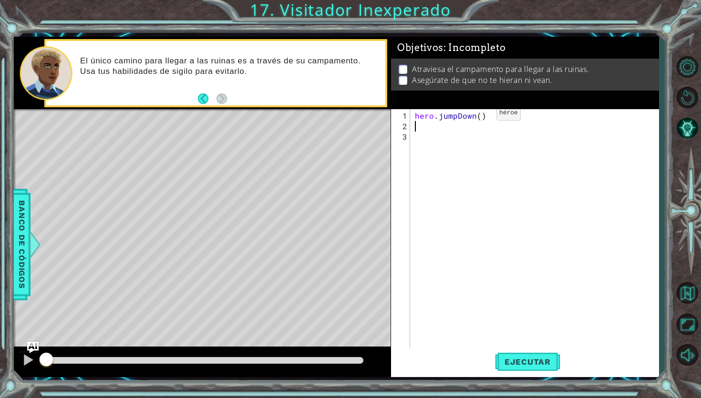
click at [480, 117] on div "hero . jumpDown ( )" at bounding box center [537, 242] width 248 height 262
type textarea "hero.jumpDown(1)"
click at [440, 131] on div "hero . jumpDown ( 1 )" at bounding box center [537, 242] width 248 height 262
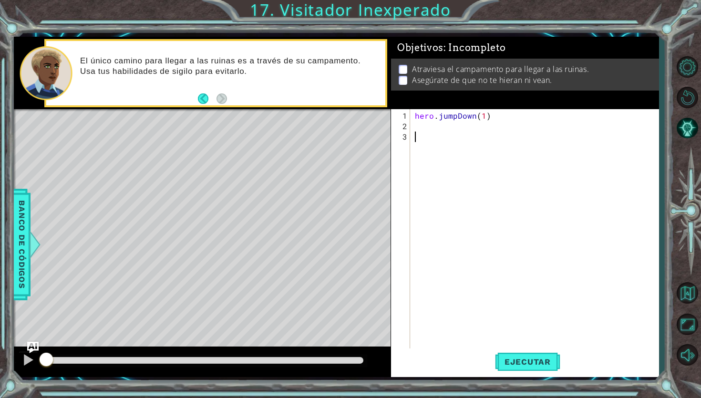
click at [429, 125] on div "hero . jumpDown ( 1 )" at bounding box center [537, 242] width 248 height 262
type textarea "h"
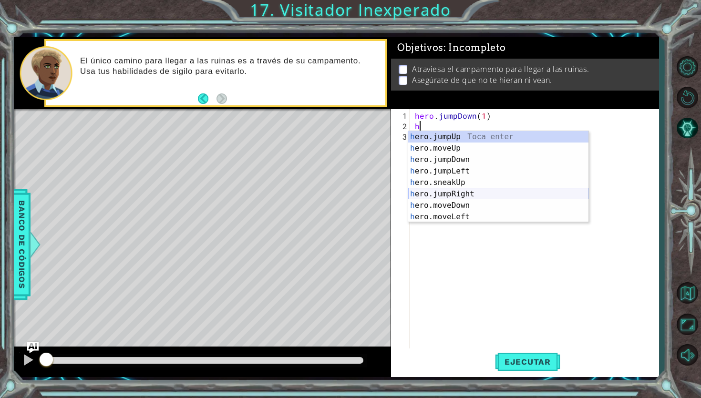
click at [452, 194] on div "h ero.jumpUp Toca enter h ero.moveUp Toca enter h ero.jumpDown Toca enter h ero…" at bounding box center [498, 188] width 180 height 115
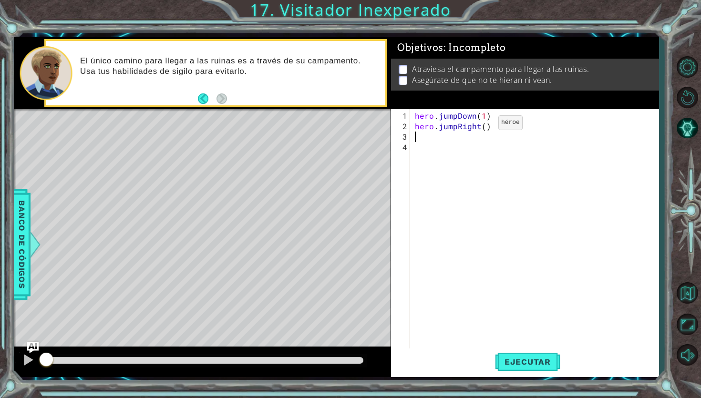
click at [483, 126] on div "hero . jumpDown ( 1 ) hero . jumpRight ( )" at bounding box center [537, 242] width 248 height 262
type textarea "hero.jumpRight(1)"
click at [470, 140] on div "hero . jumpDown ( 1 ) hero . jumpRight ( 1 )" at bounding box center [537, 242] width 248 height 262
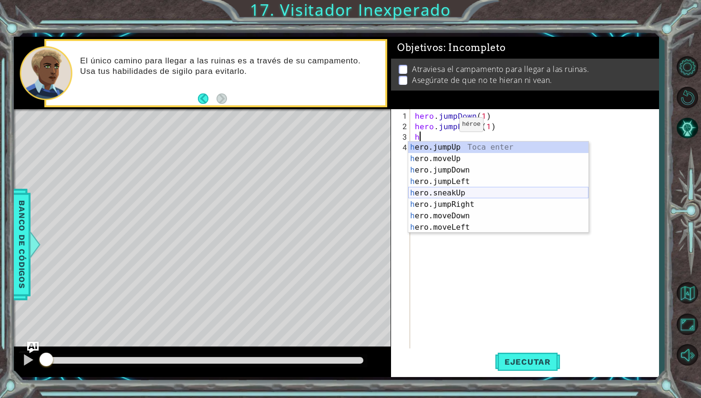
click at [448, 195] on div "h ero.jumpUp Toca enter h ero.moveUp Toca enter h ero.jumpDown Toca enter h ero…" at bounding box center [498, 199] width 180 height 115
type textarea "hero.sneakUp(1)"
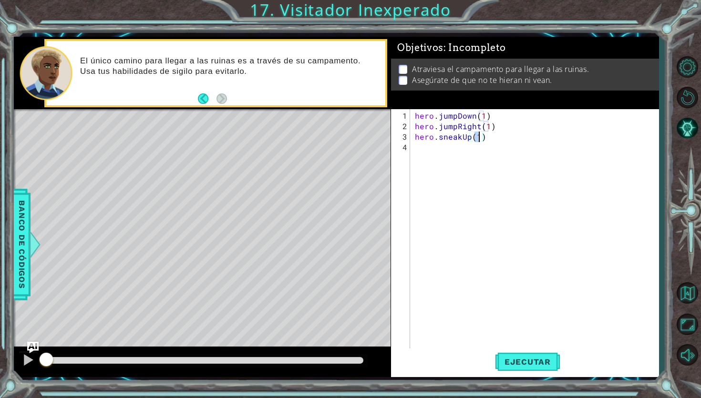
click at [430, 147] on div "hero . jumpDown ( 1 ) hero . jumpRight ( 1 ) hero . sneakUp ( 1 )" at bounding box center [537, 242] width 248 height 262
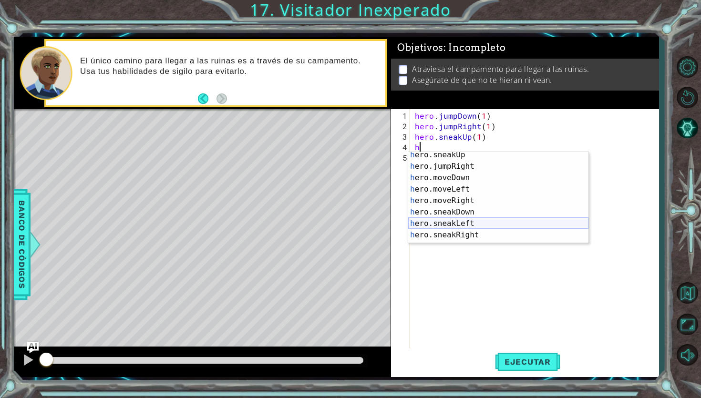
scroll to position [49, 0]
click at [453, 232] on div "h ero.sneakUp Toca enter h ero.jumpRight Toca enter h ero.moveDown Toca enter h…" at bounding box center [498, 206] width 180 height 115
type textarea "hero.sneakRight(1)"
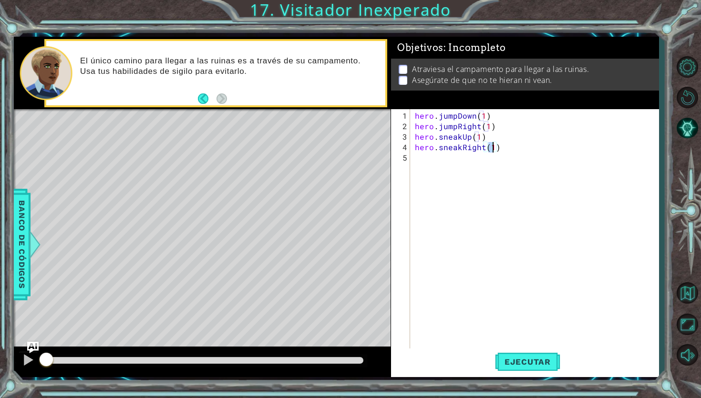
click at [426, 159] on div "hero . jumpDown ( 1 ) hero . jumpRight ( 1 ) hero . sneakUp ( 1 ) hero . sneakR…" at bounding box center [537, 242] width 248 height 262
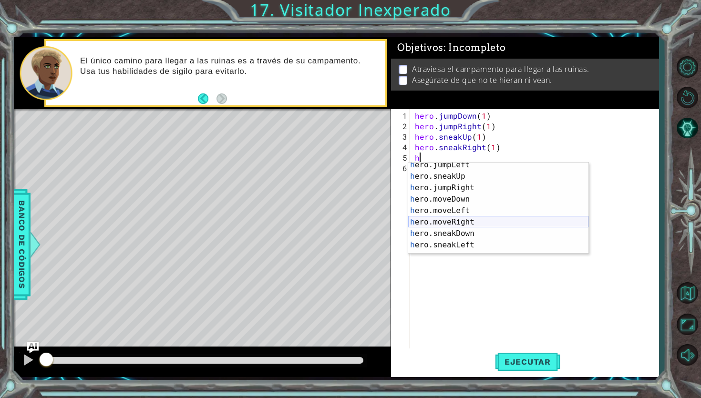
scroll to position [57, 0]
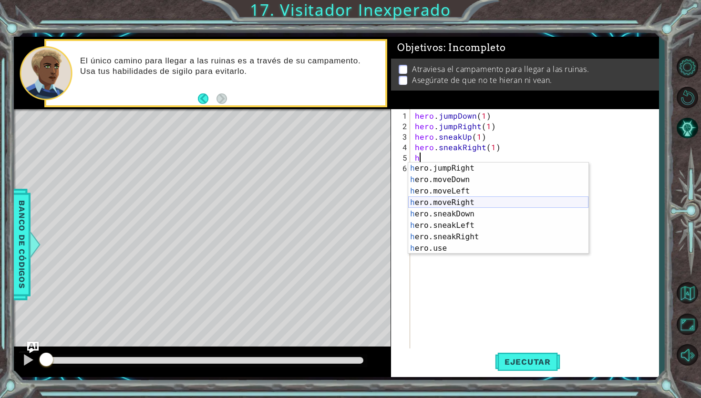
click at [459, 209] on div "h ero.jumpRight Toca enter h ero.moveDown Toca enter h ero.moveLeft Toca enter …" at bounding box center [498, 220] width 180 height 115
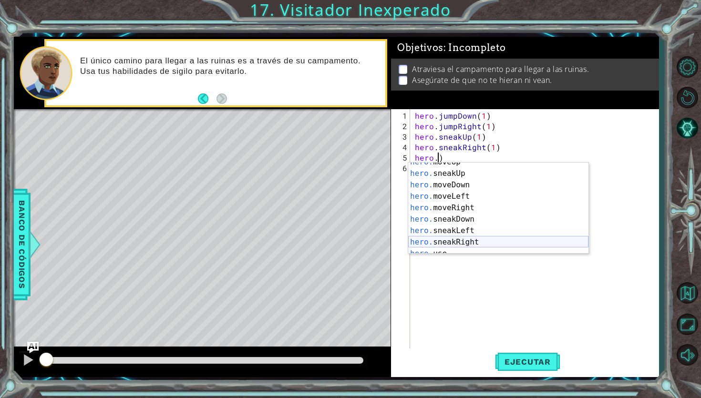
scroll to position [56, 0]
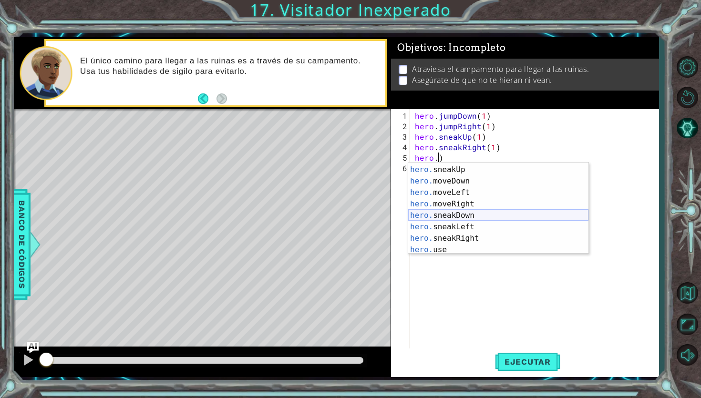
click at [465, 218] on div "hero. moveUp Toca enter hero. sneakUp Toca enter hero. moveDown Toca enter hero…" at bounding box center [498, 210] width 180 height 115
type textarea "hero.sneakDown(1)"
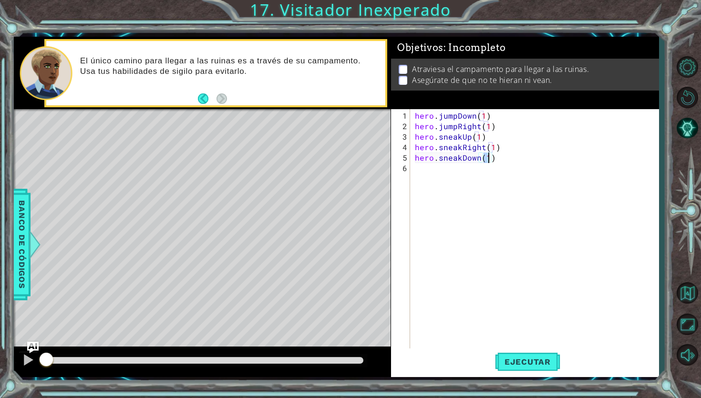
click at [429, 177] on div "hero . jumpDown ( 1 ) hero . jumpRight ( 1 ) hero . sneakUp ( 1 ) hero . sneakR…" at bounding box center [537, 242] width 248 height 262
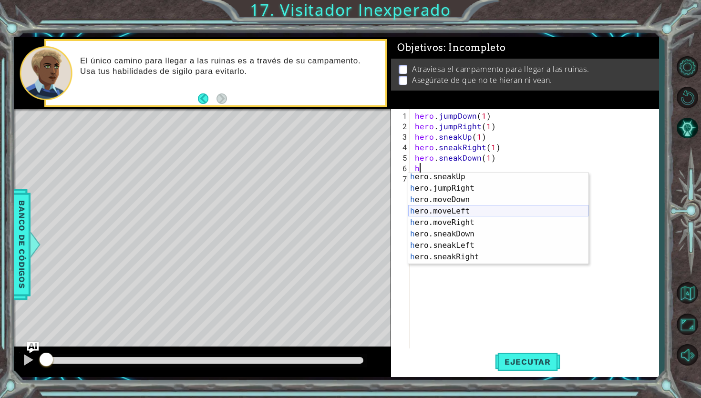
scroll to position [57, 0]
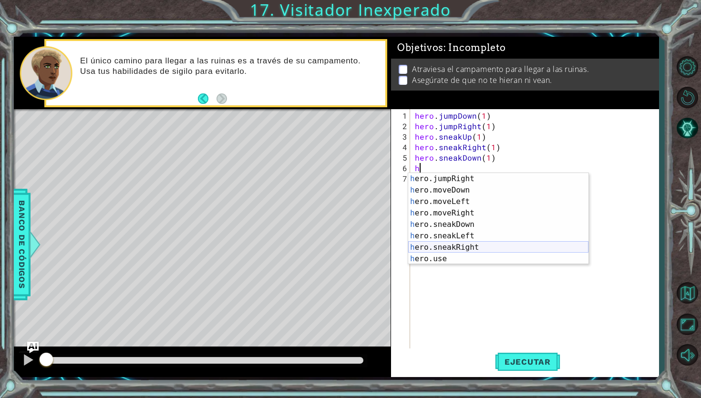
click at [448, 248] on div "h ero.jumpRight Toca enter h ero.moveDown Toca enter h ero.moveLeft Toca enter …" at bounding box center [498, 230] width 180 height 115
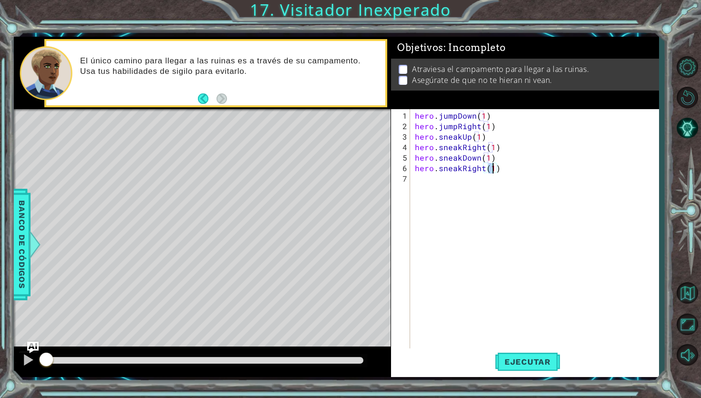
type textarea "hero.sneakRight(2)"
click at [429, 182] on div "hero . jumpDown ( 1 ) hero . jumpRight ( 1 ) hero . sneakUp ( 1 ) hero . sneakR…" at bounding box center [537, 242] width 248 height 262
type textarea "j"
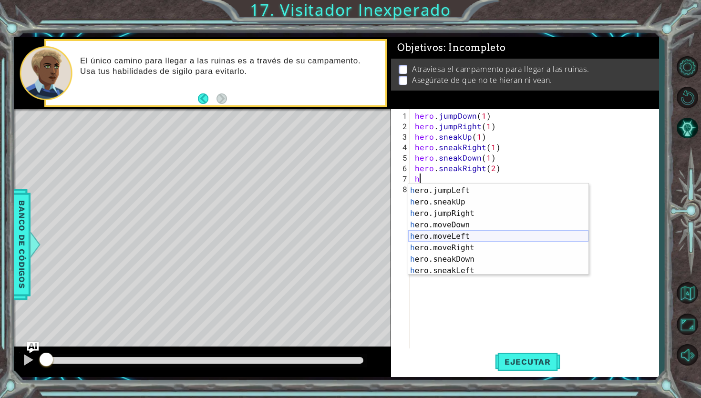
scroll to position [26, 0]
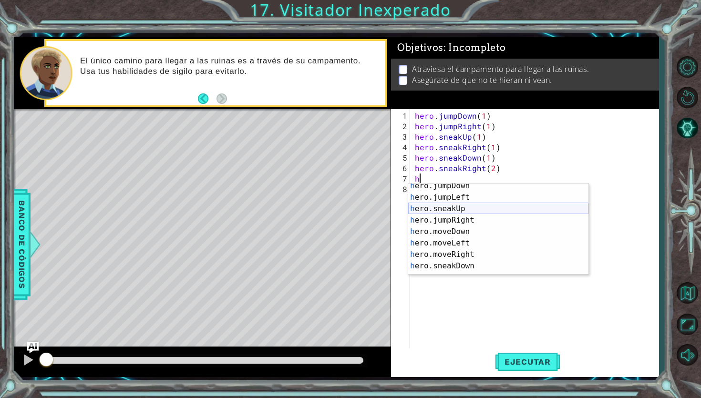
click at [445, 211] on div "h ero.jumpDown Toca enter h ero.jumpLeft Toca enter h ero.sneakUp Toca enter h …" at bounding box center [498, 237] width 180 height 115
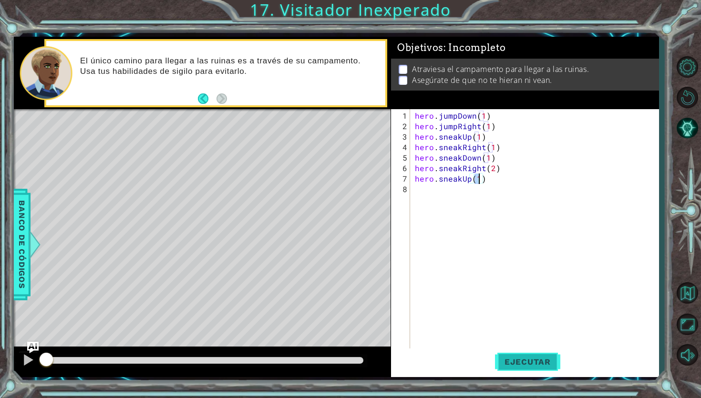
type textarea "hero.sneakUp(1)"
click at [521, 362] on span "Ejecutar" at bounding box center [527, 362] width 65 height 10
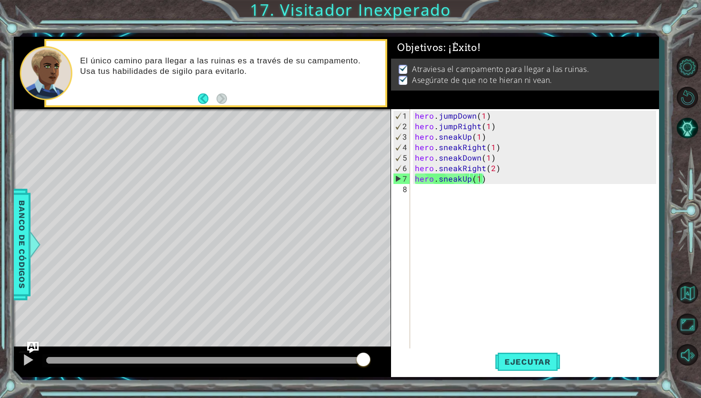
drag, startPoint x: 63, startPoint y: 357, endPoint x: 617, endPoint y: 362, distance: 554.5
click at [617, 362] on div "1 ההההההההההההההההההההההההההההההההההההההההההההההההההההההההההההההההההההההההההההה…" at bounding box center [336, 207] width 645 height 341
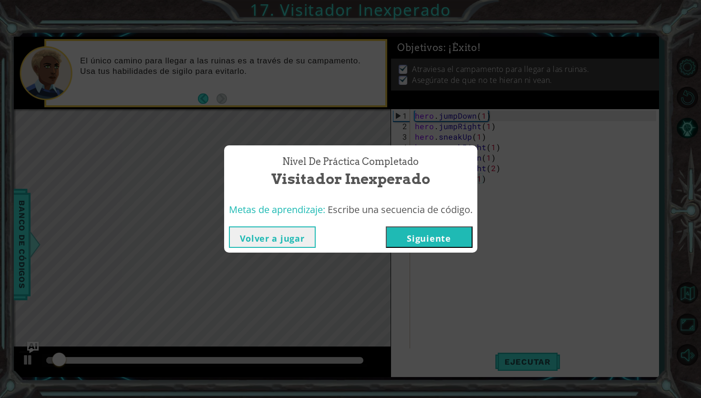
click at [457, 233] on button "Siguiente" at bounding box center [429, 237] width 87 height 21
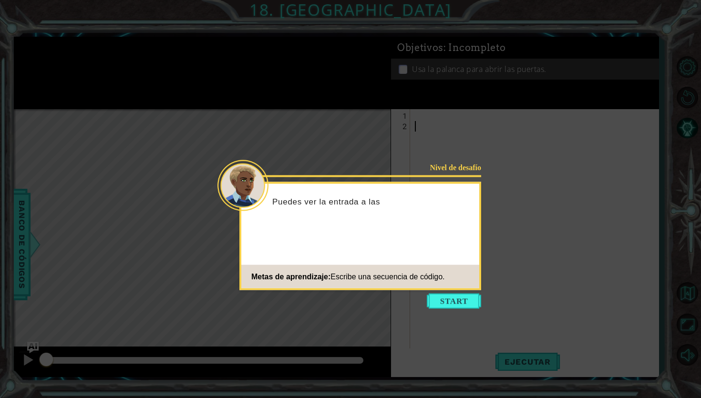
click at [447, 292] on icon at bounding box center [350, 199] width 701 height 398
click at [447, 295] on button "Start" at bounding box center [454, 301] width 54 height 15
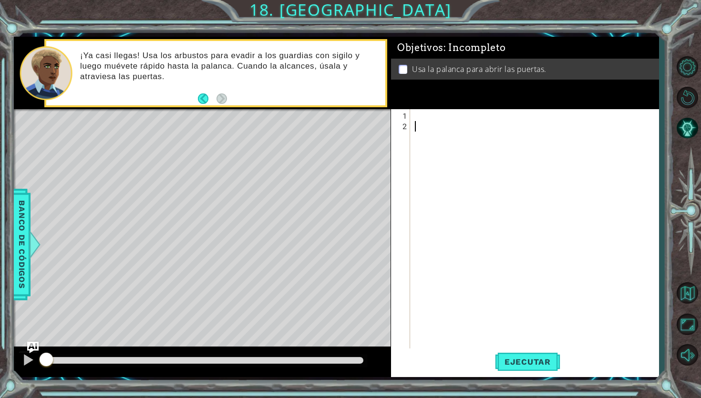
click at [413, 116] on div at bounding box center [537, 247] width 248 height 273
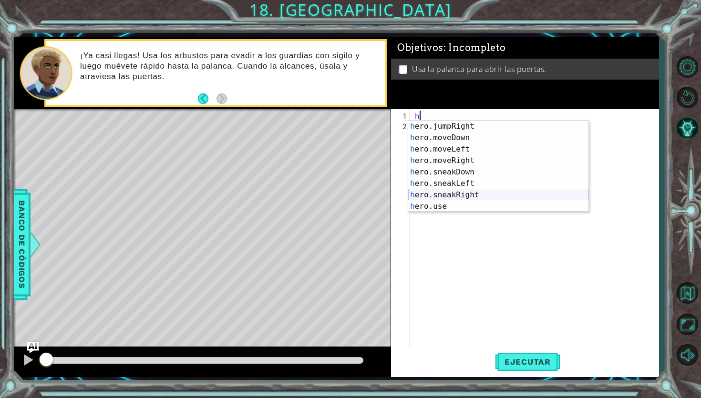
scroll to position [57, 0]
click at [477, 197] on div "h ero.jumpRight Toca enter h ero.moveDown Toca enter h ero.moveLeft Toca enter …" at bounding box center [498, 178] width 180 height 115
type textarea "hero.sneakRight(1)"
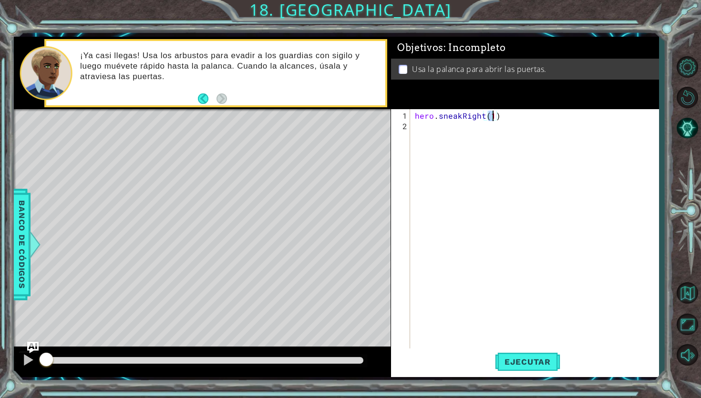
click at [449, 129] on div "hero . sneakRight ( 1 )" at bounding box center [537, 247] width 248 height 273
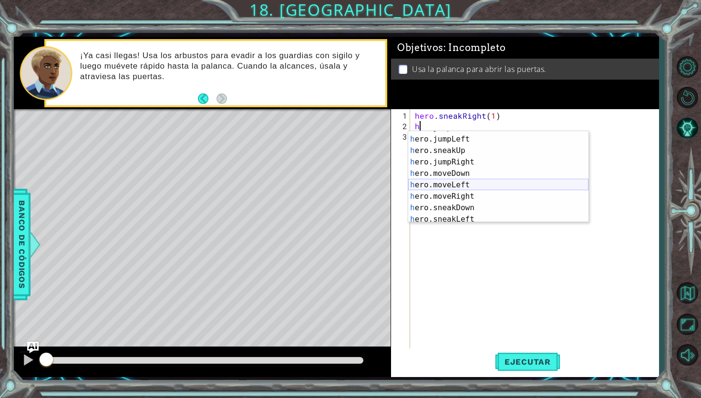
scroll to position [29, 0]
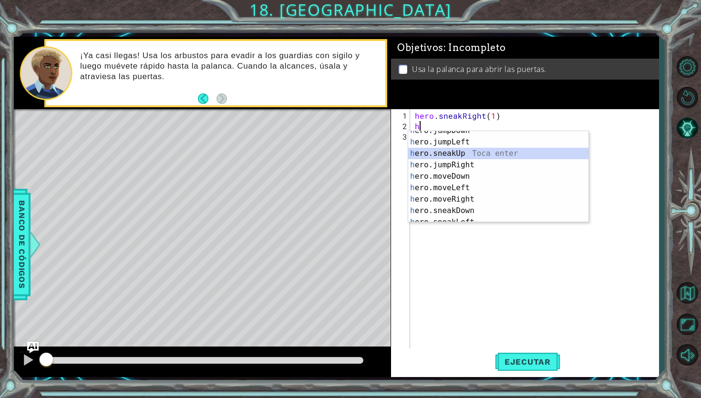
click at [454, 156] on div "h ero.jumpDown Toca enter h ero.jumpLeft Toca enter h ero.sneakUp Toca enter h …" at bounding box center [498, 182] width 180 height 115
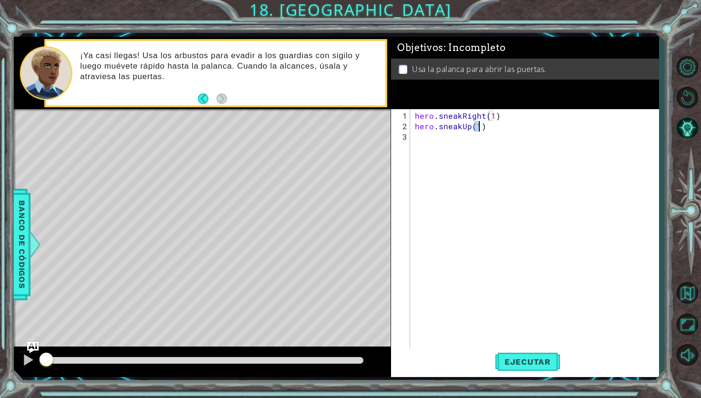
type textarea "hero.sneakUp(2)"
click at [443, 142] on div "hero . sneakRight ( 1 ) hero . sneakUp ( 2 )" at bounding box center [537, 242] width 248 height 262
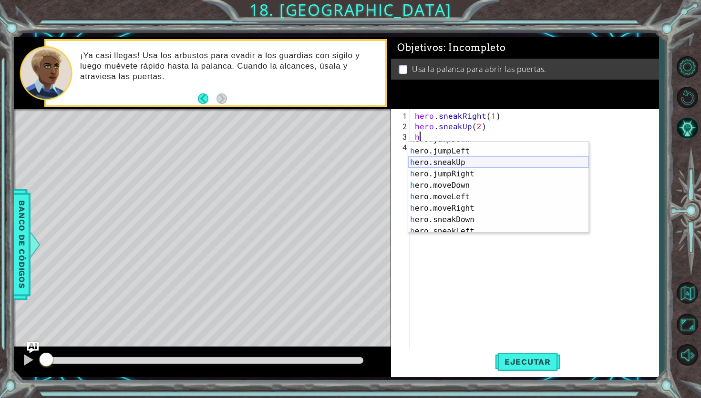
scroll to position [46, 0]
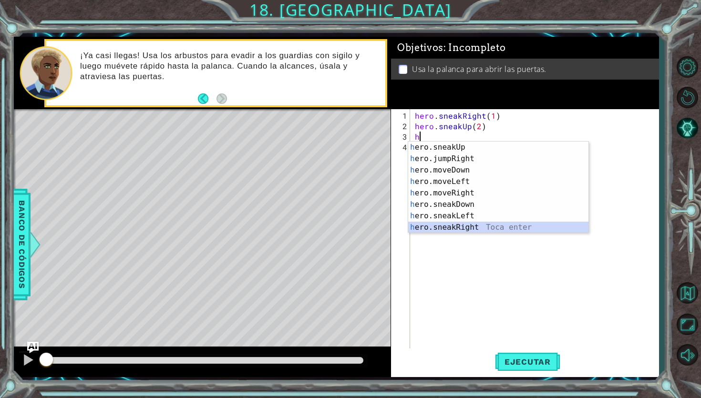
click at [456, 228] on div "h ero.sneakUp Toca enter h ero.jumpRight Toca enter h ero.moveDown Toca enter h…" at bounding box center [498, 199] width 180 height 115
type textarea "hero.sneakRight(1)"
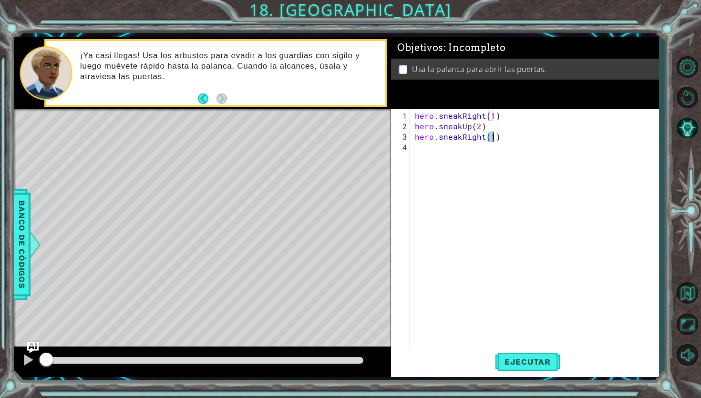
click at [438, 154] on div "hero . sneakRight ( 1 ) hero . sneakUp ( 2 ) hero . sneakRight ( 1 )" at bounding box center [537, 242] width 248 height 262
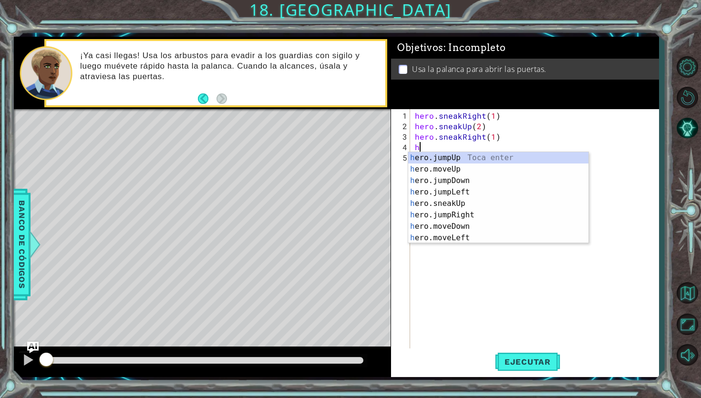
scroll to position [0, 0]
click at [448, 203] on div "h ero.jumpUp Toca enter h ero.moveUp Toca enter h ero.jumpDown Toca enter h ero…" at bounding box center [498, 209] width 180 height 115
type textarea "hero.sneakUp(1)"
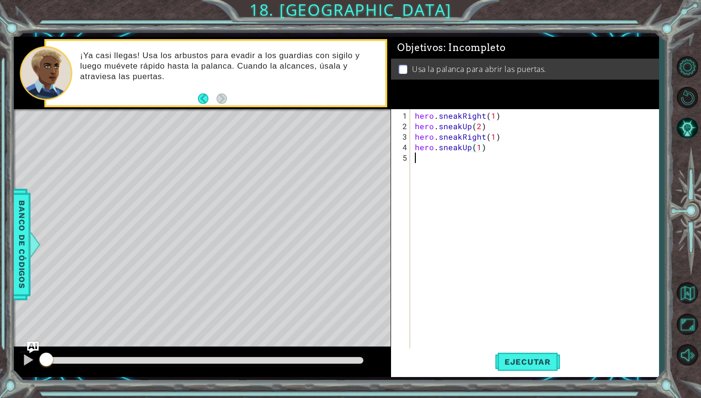
click at [433, 158] on div "hero . sneakRight ( 1 ) hero . sneakUp ( 2 ) hero . sneakRight ( 1 ) hero . sne…" at bounding box center [537, 242] width 248 height 262
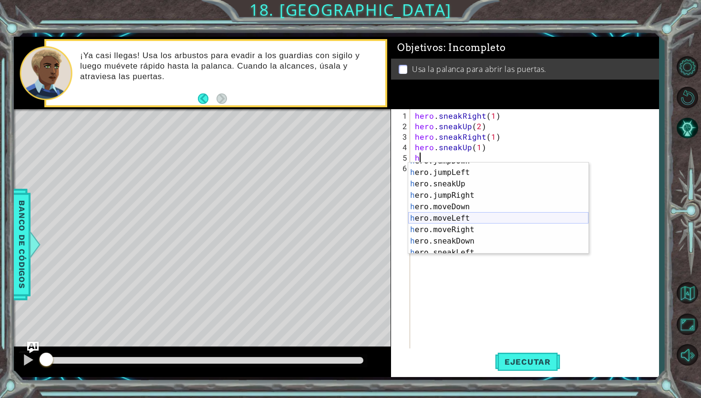
scroll to position [41, 0]
click at [460, 219] on div "h ero.jumpLeft Toca enter h ero.sneakUp Toca enter h ero.jumpRight Toca enter h…" at bounding box center [498, 214] width 180 height 115
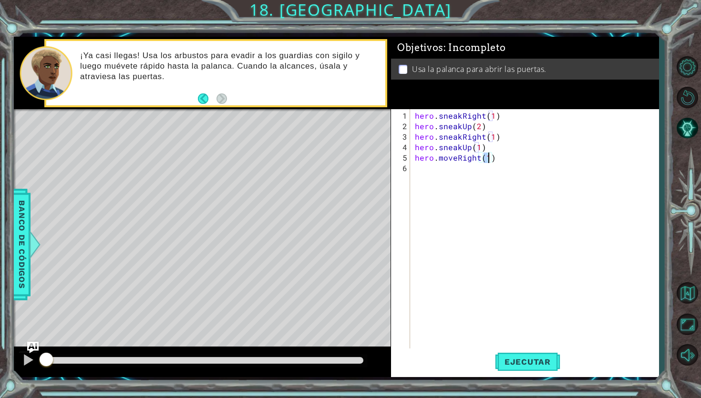
type textarea "hero.moveRight(2)"
click at [424, 177] on div "hero . sneakRight ( 1 ) hero . sneakUp ( 2 ) hero . sneakRight ( 1 ) hero . sne…" at bounding box center [537, 242] width 248 height 262
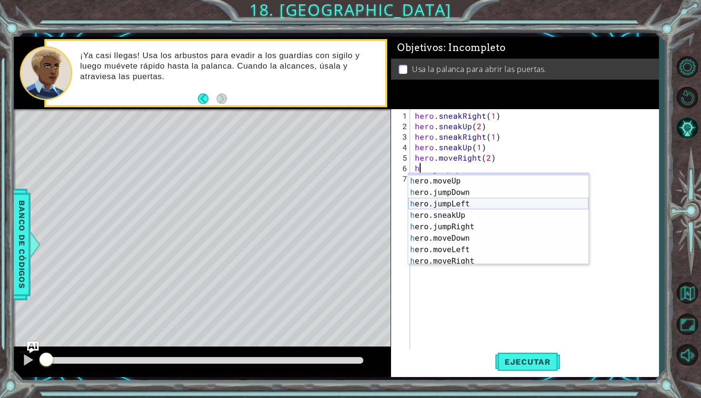
scroll to position [14, 0]
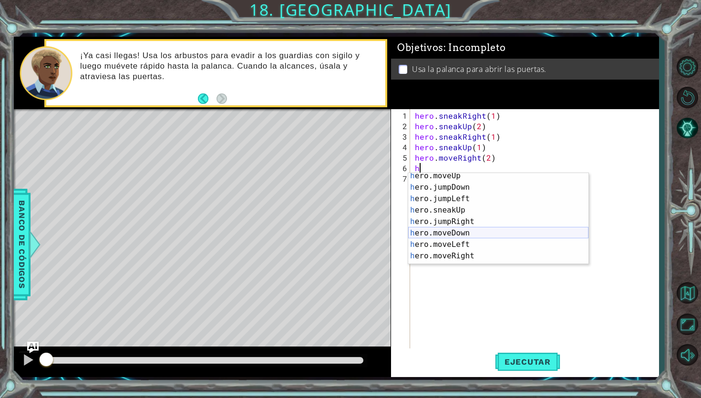
click at [454, 235] on div "h ero.moveUp Toca enter h ero.jumpDown Toca enter h ero.jumpLeft Toca enter h e…" at bounding box center [498, 227] width 180 height 115
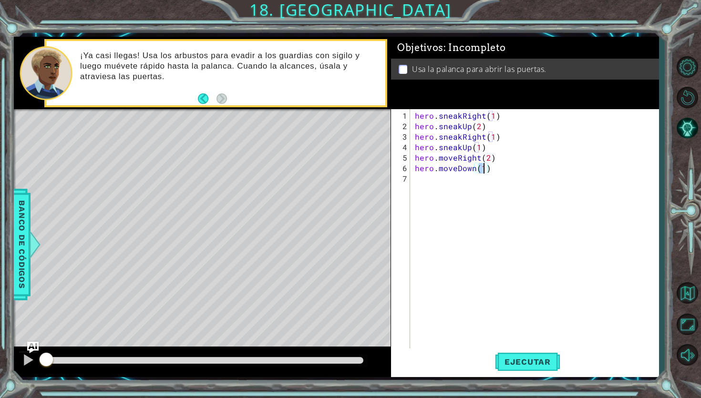
click at [445, 185] on div "hero . sneakRight ( 1 ) hero . sneakUp ( 2 ) hero . sneakRight ( 1 ) hero . sne…" at bounding box center [537, 242] width 248 height 262
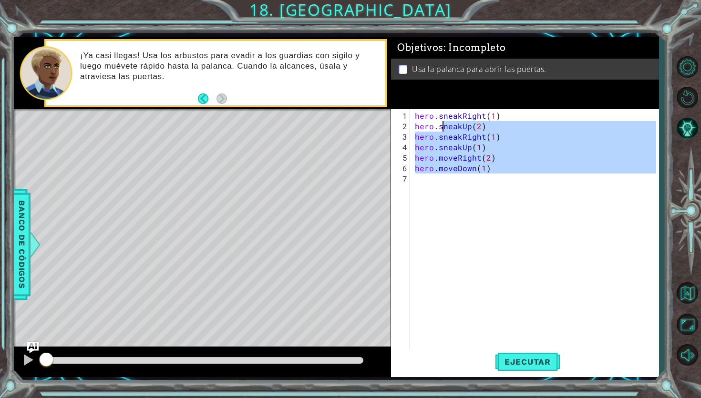
type textarea "hero.sneakUp(2) hero.sneakRight(1)"
click at [431, 181] on div "hero . sneakRight ( 1 ) hero . sneakUp ( 2 ) hero . sneakRight ( 1 ) hero . sne…" at bounding box center [537, 242] width 248 height 262
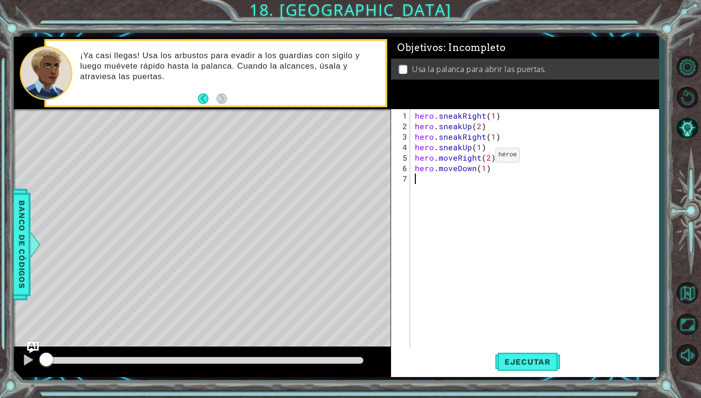
click at [480, 159] on div "hero . sneakRight ( 1 ) hero . sneakUp ( 2 ) hero . sneakRight ( 1 ) hero . sne…" at bounding box center [537, 242] width 248 height 262
type textarea "hero.moveRight(2)"
click at [424, 178] on div "hero . sneakRight ( 1 ) hero . sneakUp ( 2 ) hero . sneakRight ( 1 ) hero . sne…" at bounding box center [537, 242] width 248 height 262
type textarea "he"
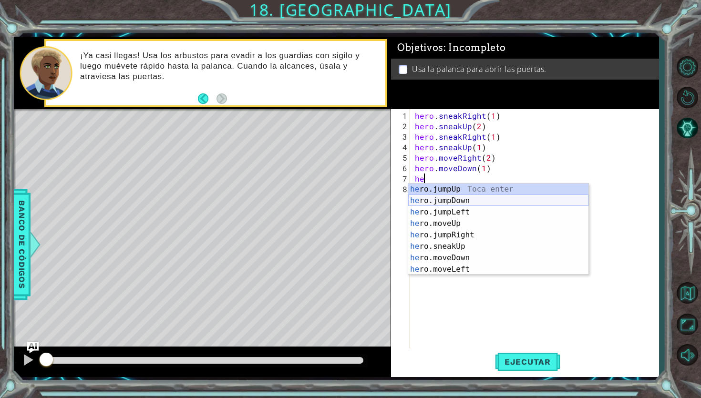
click at [453, 204] on div "he ro.jumpUp Toca enter he ro.jumpDown Toca enter he ro.jumpLeft Toca enter he …" at bounding box center [498, 241] width 180 height 115
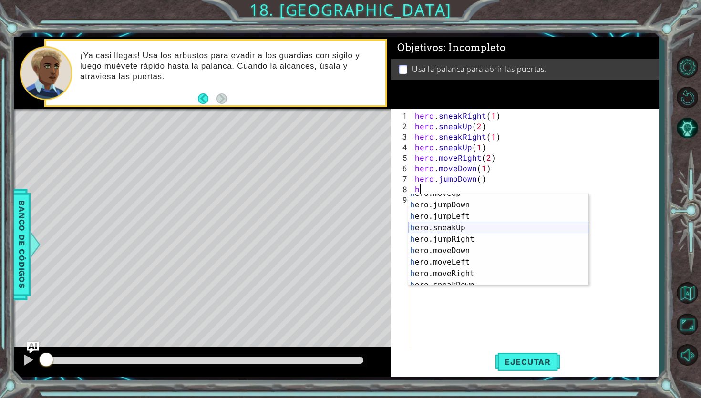
scroll to position [18, 0]
click at [448, 273] on div "h ero.moveUp Toca enter h ero.jumpDown Toca enter h ero.jumpLeft Toca enter h e…" at bounding box center [498, 245] width 180 height 115
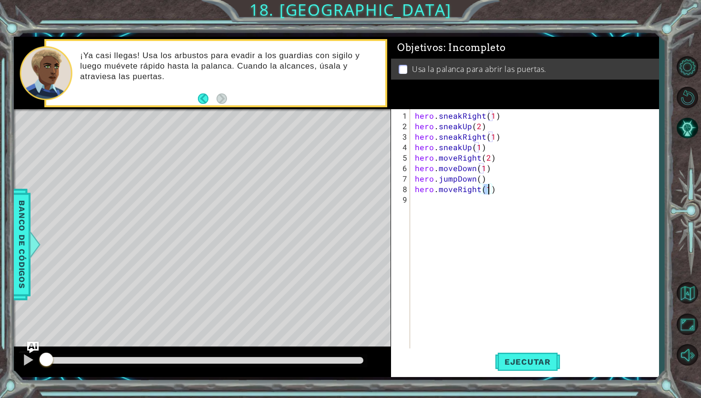
type textarea "hero.moveRight(2)"
click at [465, 204] on div "hero . sneakRight ( 1 ) hero . sneakUp ( 2 ) hero . sneakRight ( 1 ) hero . sne…" at bounding box center [537, 242] width 248 height 262
type textarea "h"
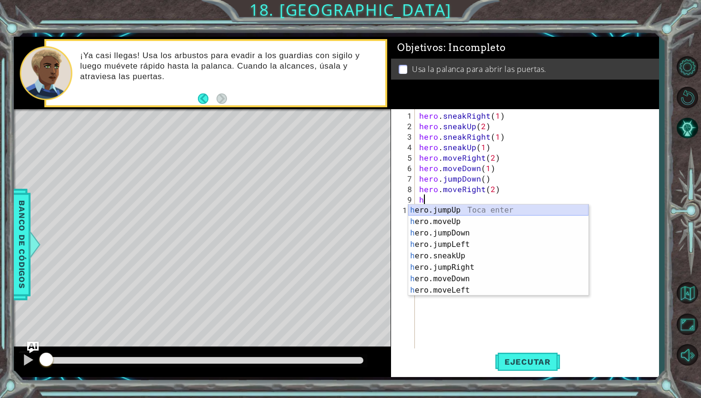
click at [453, 209] on div "h ero.jumpUp Toca enter h ero.moveUp Toca enter h ero.jumpDown Toca enter h ero…" at bounding box center [498, 262] width 180 height 115
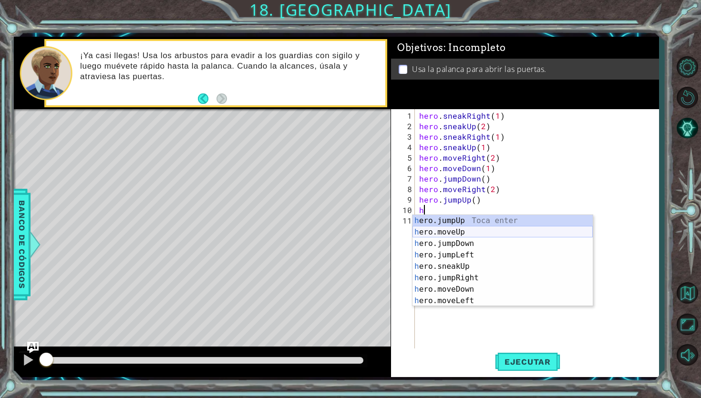
click at [468, 231] on div "h ero.jumpUp Toca enter h ero.moveUp Toca enter h ero.jumpDown Toca enter h ero…" at bounding box center [503, 272] width 180 height 115
type textarea "hero.moveUp(1)"
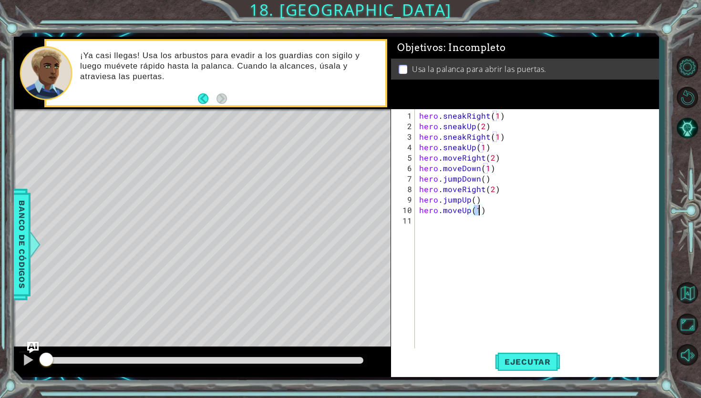
click at [461, 228] on div "hero . sneakRight ( 1 ) hero . sneakUp ( 2 ) hero . sneakRight ( 1 ) hero . sne…" at bounding box center [540, 242] width 244 height 262
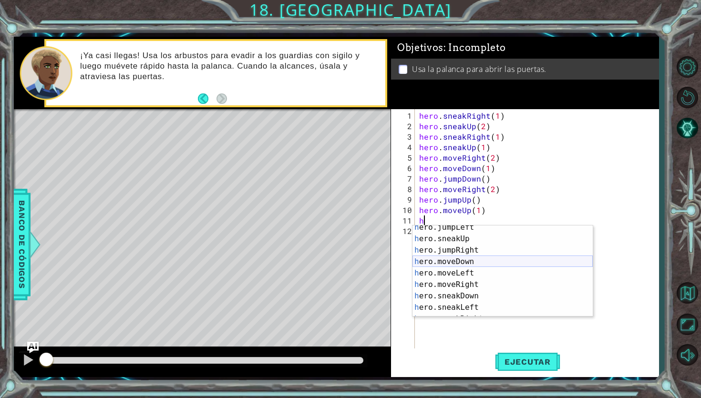
scroll to position [57, 0]
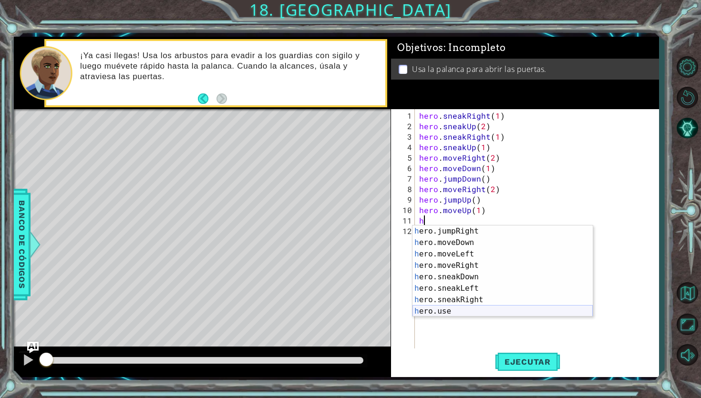
click at [456, 313] on div "h ero.jumpRight Toca enter h ero.moveDown Toca enter h ero.moveLeft Toca enter …" at bounding box center [503, 283] width 180 height 115
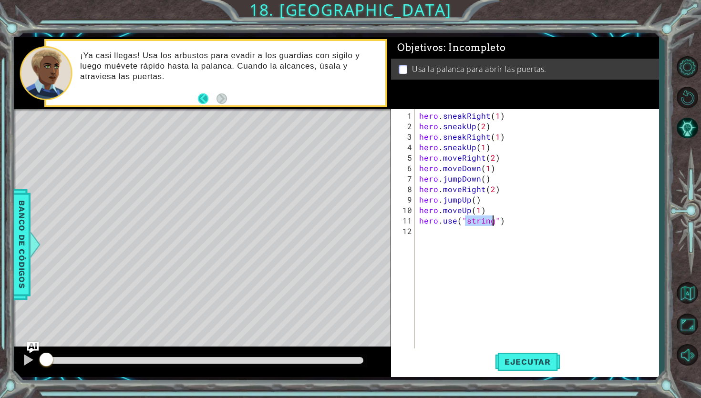
type textarea "hero.use("string")"
click at [204, 98] on button "Back" at bounding box center [207, 99] width 19 height 10
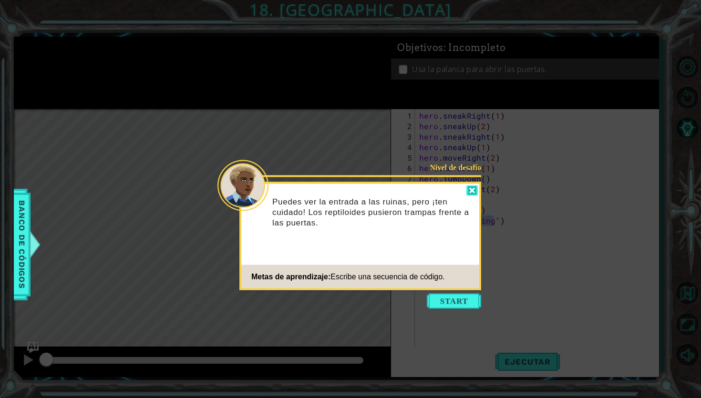
click at [476, 190] on div at bounding box center [472, 191] width 11 height 11
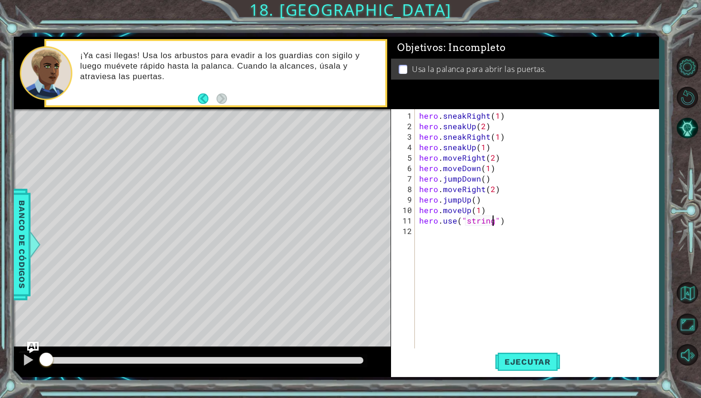
click at [468, 265] on div "hero . sneakRight ( 1 ) hero . sneakUp ( 2 ) hero . sneakRight ( 1 ) hero . sne…" at bounding box center [540, 242] width 244 height 262
click at [510, 355] on button "Ejecutar" at bounding box center [527, 362] width 65 height 27
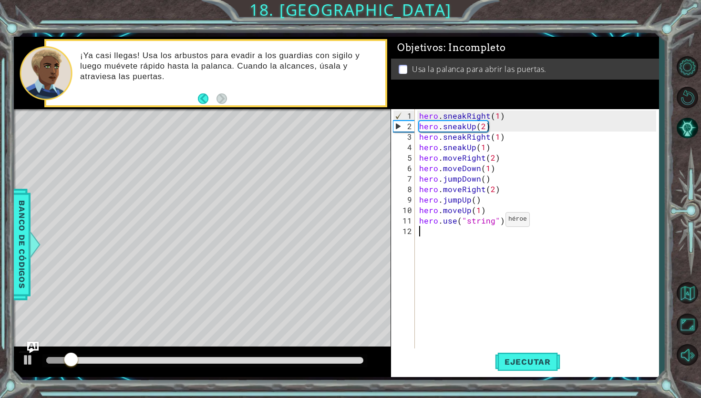
click at [494, 223] on div "hero . sneakRight ( 1 ) hero . sneakUp ( 2 ) hero . sneakRight ( 1 ) hero . sne…" at bounding box center [540, 242] width 244 height 262
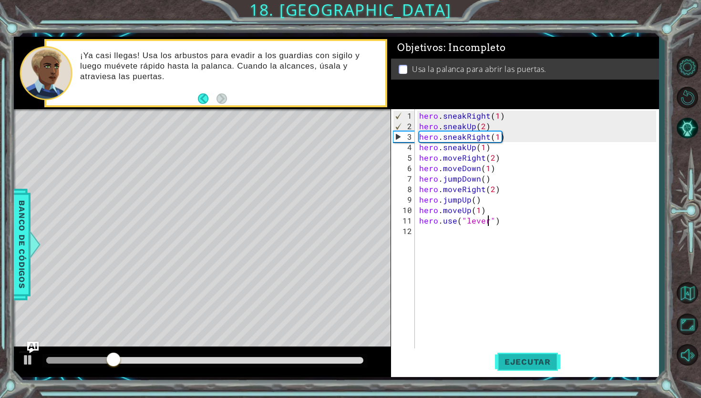
type textarea "hero.use("lever")"
click at [526, 356] on button "Ejecutar" at bounding box center [527, 362] width 65 height 27
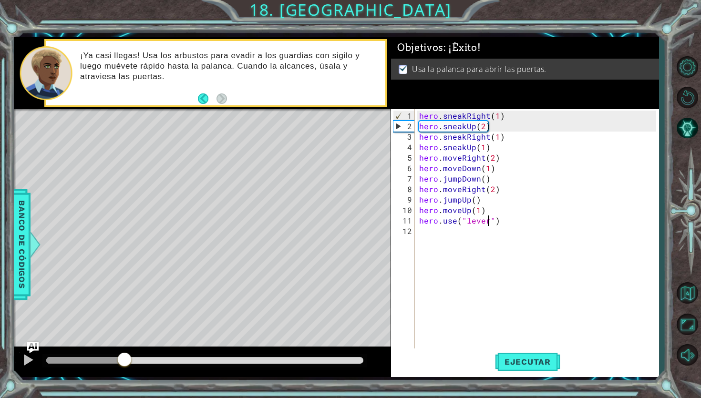
click at [124, 345] on div "methods hero use(thing) moveUp(steps) moveDown(steps) moveLeft(steps) moveRight…" at bounding box center [336, 207] width 645 height 341
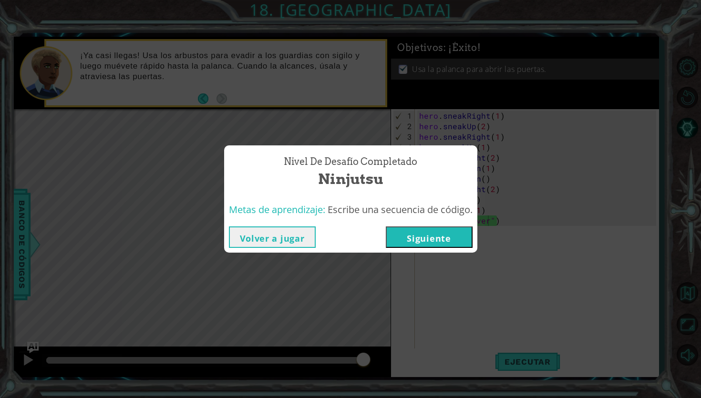
click at [460, 228] on button "Siguiente" at bounding box center [429, 237] width 87 height 21
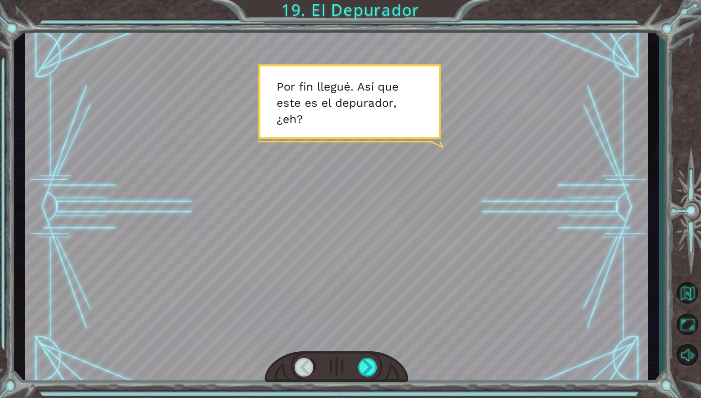
click at [369, 354] on div at bounding box center [337, 367] width 144 height 31
click at [369, 355] on div at bounding box center [337, 367] width 144 height 31
click at [368, 359] on div at bounding box center [368, 367] width 20 height 19
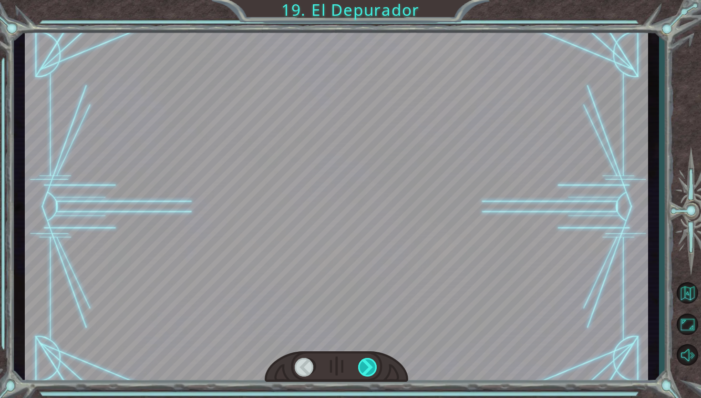
click at [368, 359] on div at bounding box center [368, 367] width 20 height 19
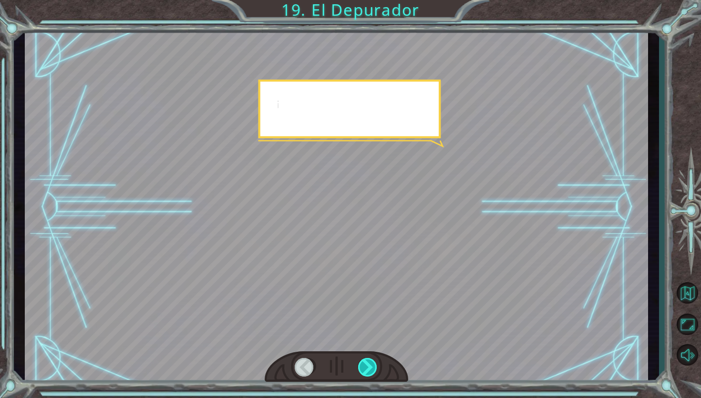
click at [368, 359] on div at bounding box center [368, 367] width 20 height 19
click at [364, 363] on div at bounding box center [368, 367] width 20 height 19
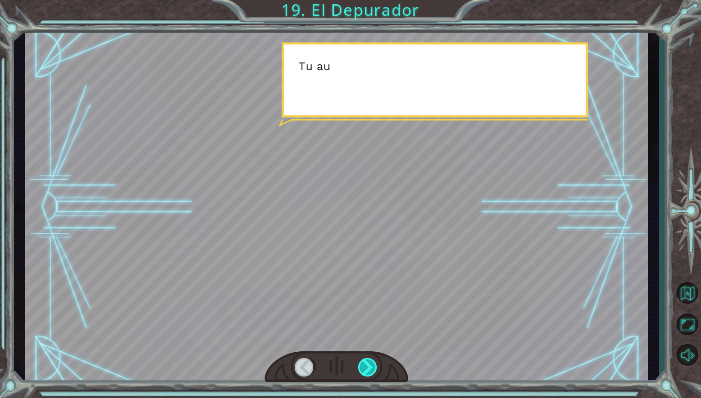
click at [364, 366] on div at bounding box center [368, 367] width 20 height 19
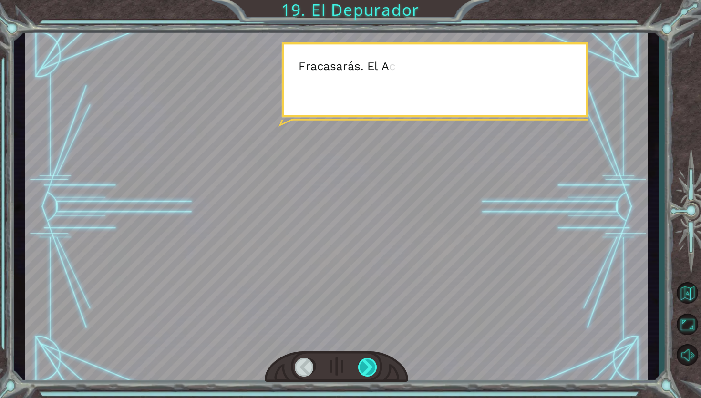
click at [364, 366] on div at bounding box center [368, 367] width 20 height 19
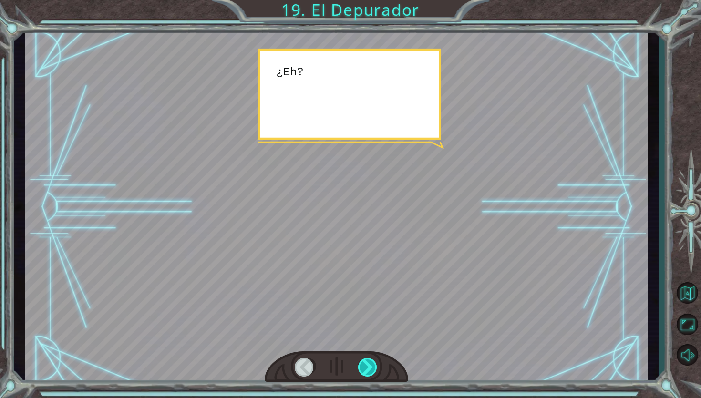
click at [364, 366] on div at bounding box center [368, 367] width 20 height 19
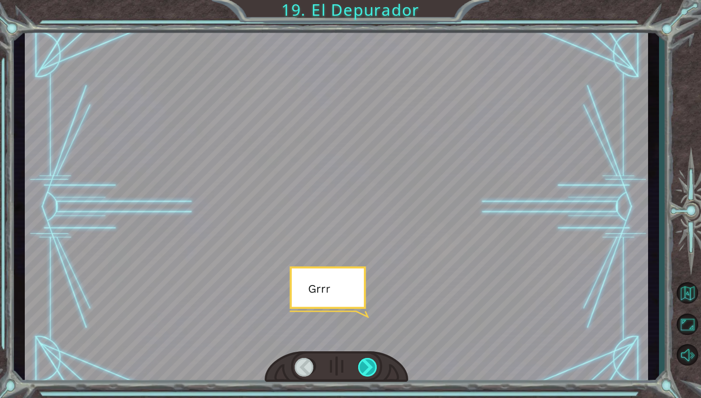
click at [364, 366] on div at bounding box center [368, 367] width 20 height 19
click at [365, 366] on div at bounding box center [368, 367] width 20 height 19
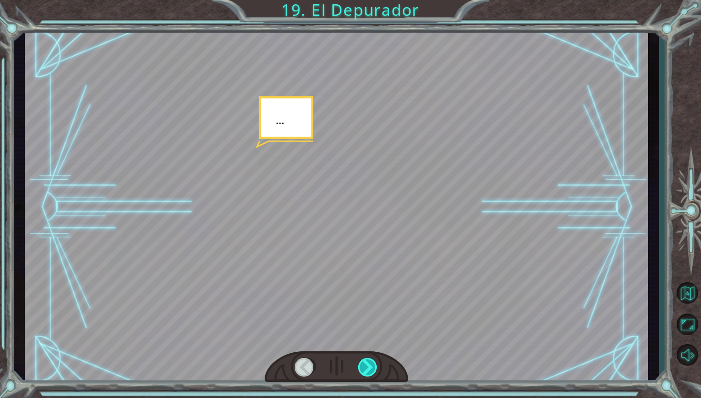
click at [365, 366] on div at bounding box center [368, 367] width 20 height 19
click at [365, 369] on div at bounding box center [368, 367] width 20 height 19
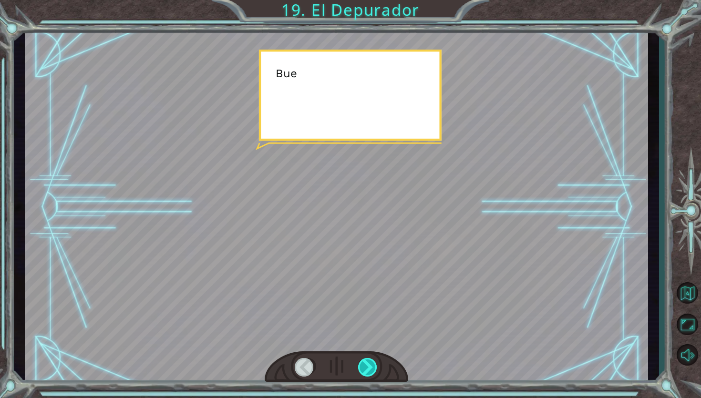
click at [365, 369] on div at bounding box center [368, 367] width 20 height 19
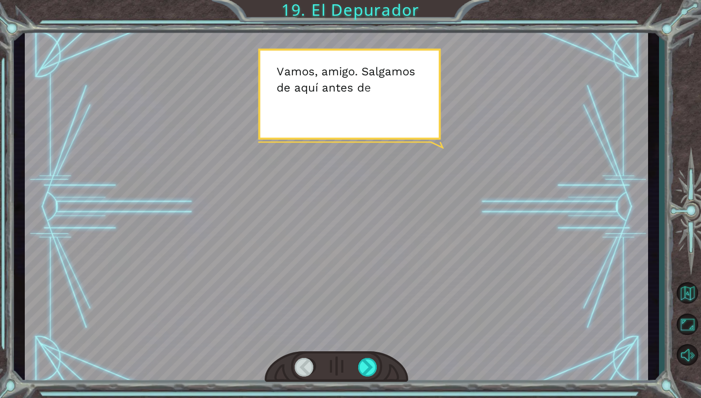
click at [383, 328] on div at bounding box center [337, 207] width 624 height 351
click at [367, 366] on div at bounding box center [368, 367] width 20 height 19
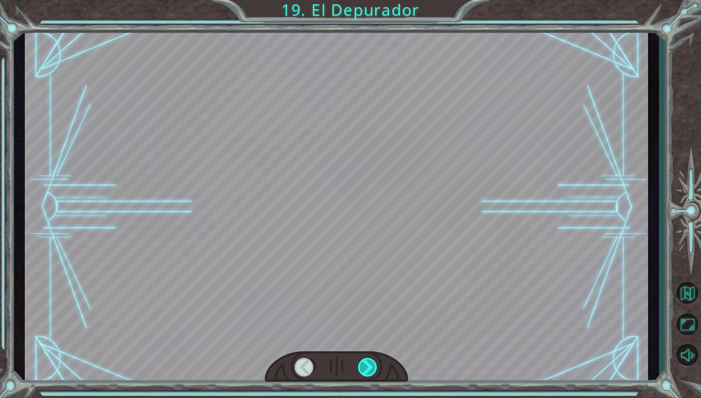
click at [367, 366] on div at bounding box center [368, 367] width 20 height 19
click at [367, 368] on div at bounding box center [368, 367] width 20 height 19
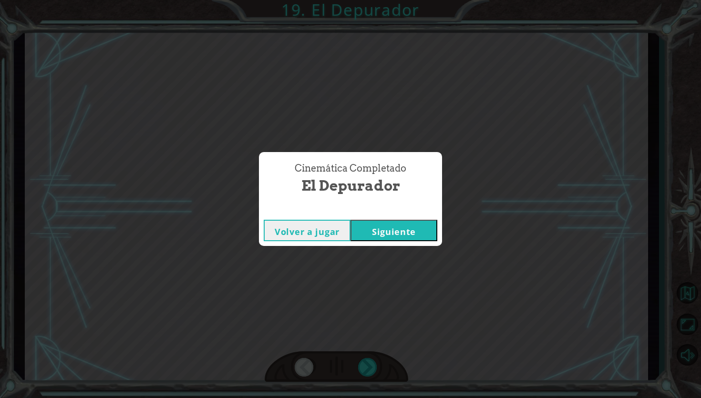
click at [389, 233] on button "Siguiente" at bounding box center [394, 230] width 87 height 21
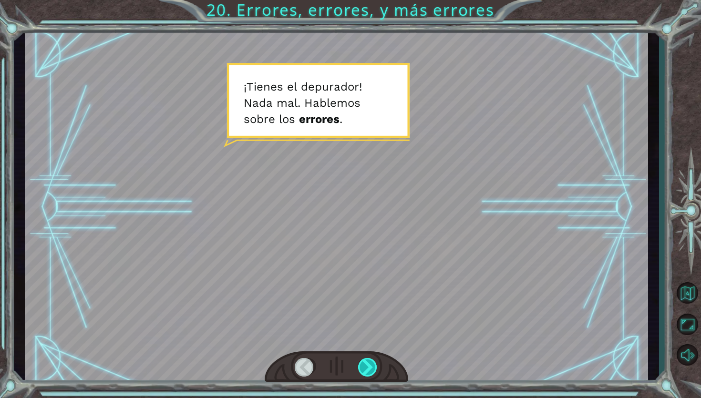
click at [363, 368] on div at bounding box center [368, 367] width 20 height 19
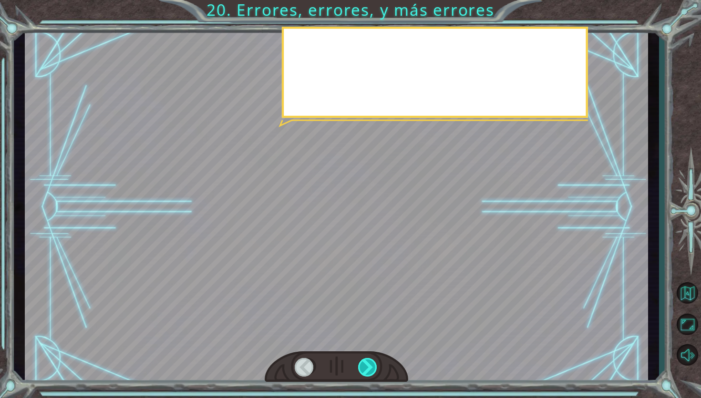
click at [363, 368] on div at bounding box center [368, 367] width 20 height 19
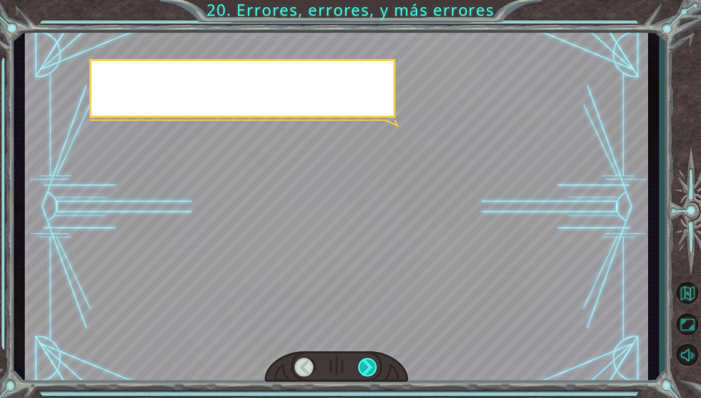
click at [363, 368] on div at bounding box center [368, 367] width 20 height 19
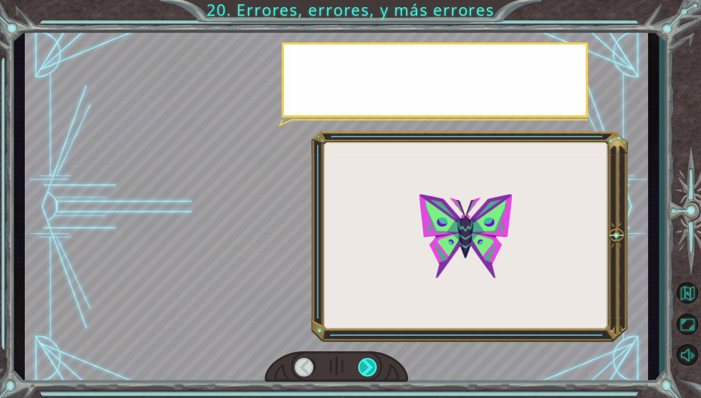
click at [363, 368] on div at bounding box center [368, 367] width 20 height 19
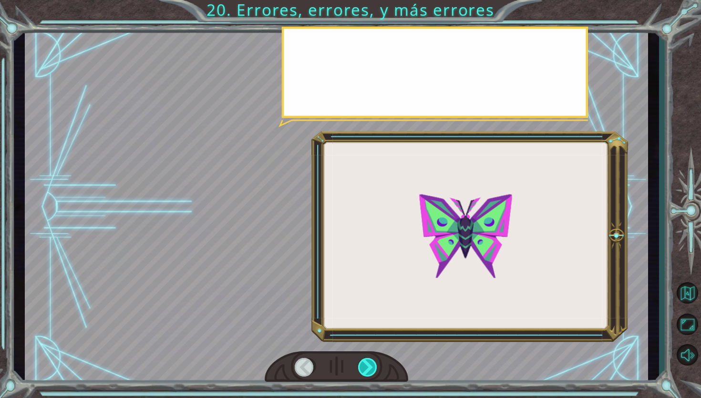
click at [363, 366] on div at bounding box center [368, 367] width 20 height 19
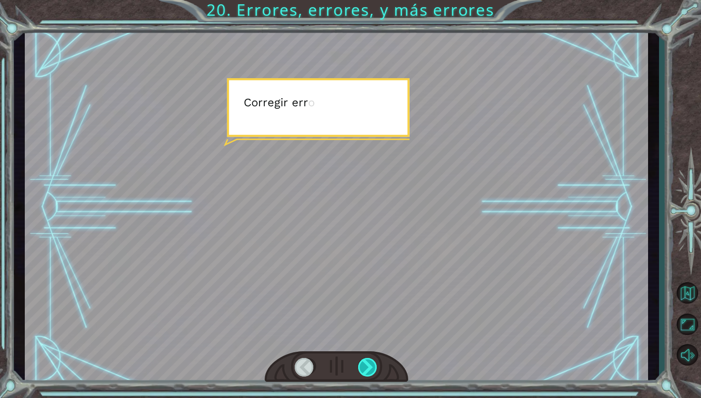
click at [362, 366] on div at bounding box center [368, 367] width 20 height 19
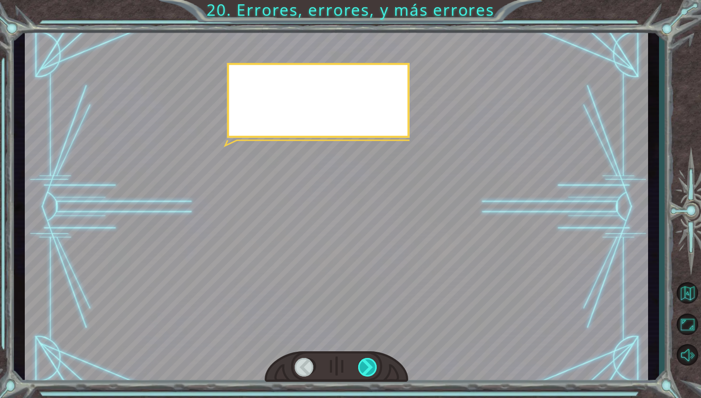
click at [361, 365] on div at bounding box center [368, 367] width 20 height 19
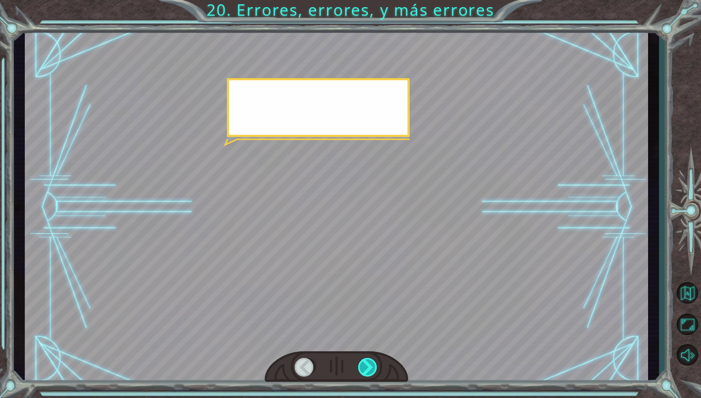
click at [360, 365] on div at bounding box center [368, 367] width 20 height 19
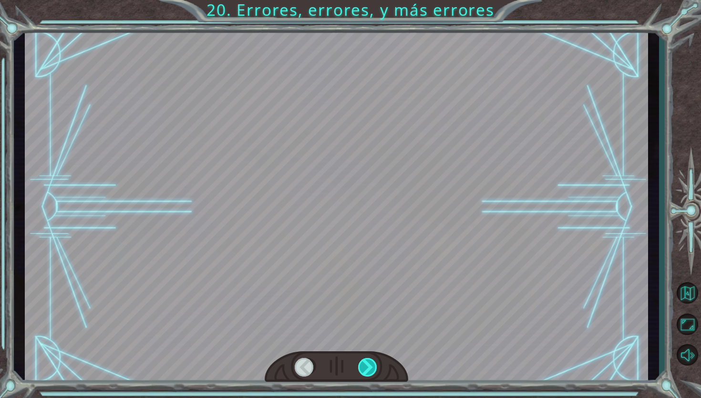
click at [360, 365] on div at bounding box center [368, 367] width 20 height 19
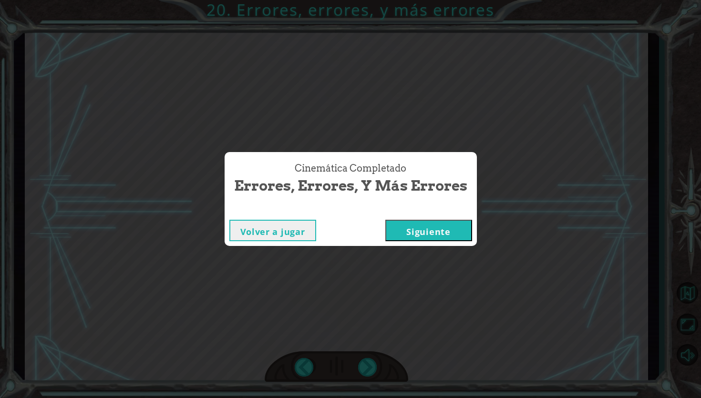
click at [413, 234] on button "Siguiente" at bounding box center [429, 230] width 87 height 21
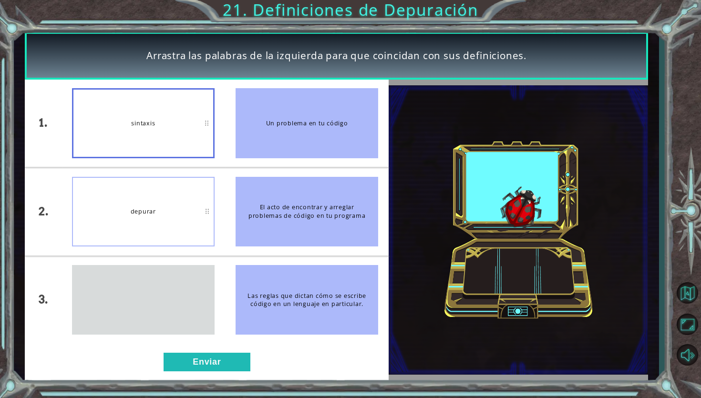
drag, startPoint x: 163, startPoint y: 296, endPoint x: 170, endPoint y: 102, distance: 194.8
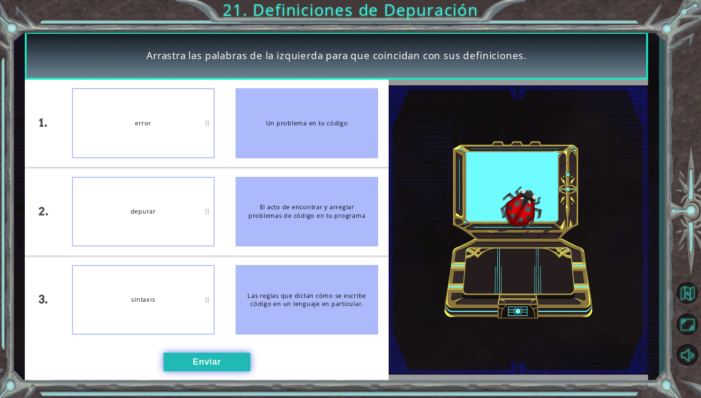
click at [214, 364] on button "Enviar" at bounding box center [207, 362] width 87 height 19
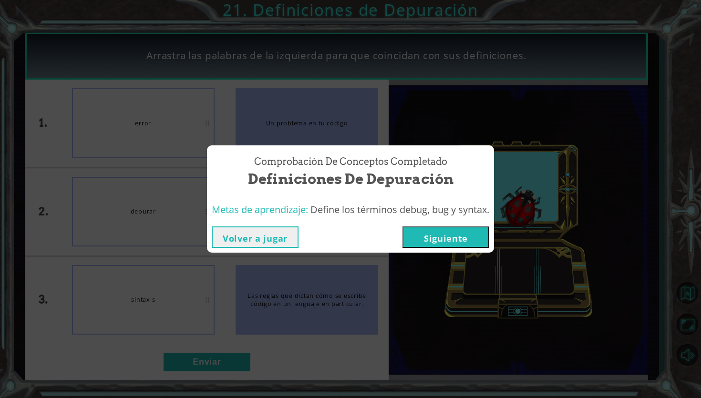
click at [439, 245] on button "Siguiente" at bounding box center [446, 237] width 87 height 21
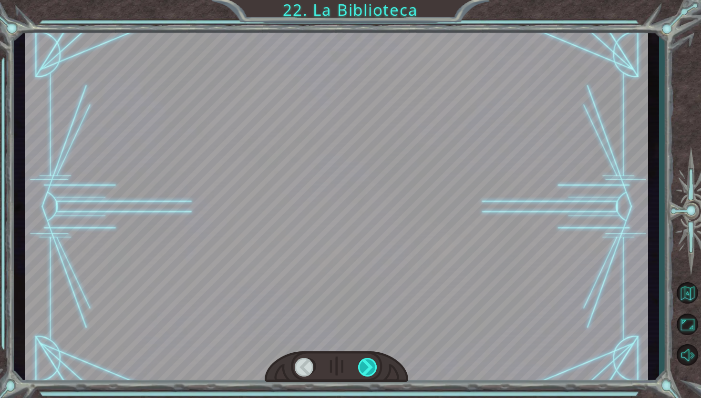
click at [369, 365] on div at bounding box center [368, 367] width 20 height 19
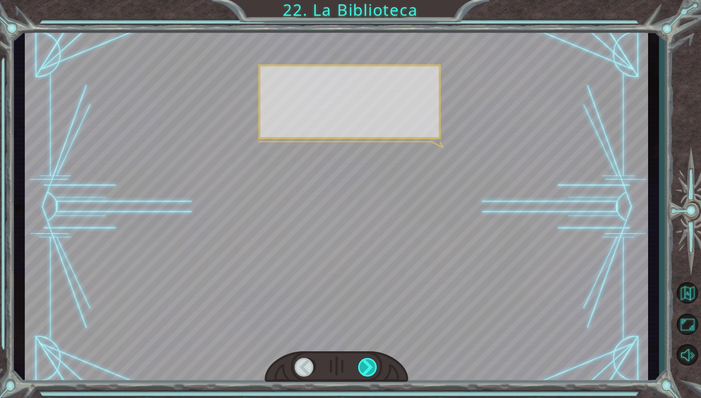
click at [369, 365] on div at bounding box center [368, 367] width 20 height 19
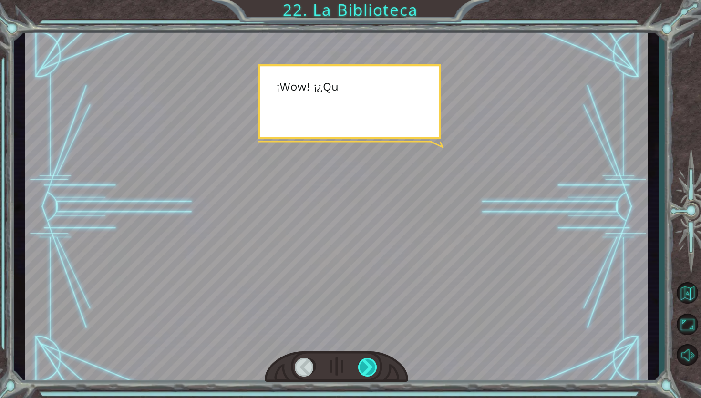
click at [369, 365] on div at bounding box center [368, 367] width 20 height 19
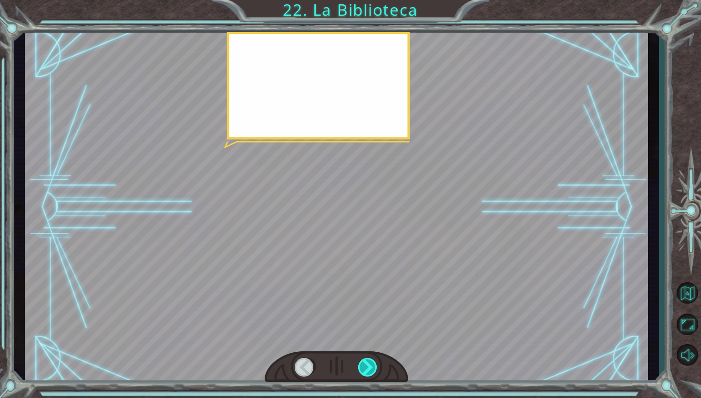
click at [369, 365] on div at bounding box center [368, 367] width 20 height 19
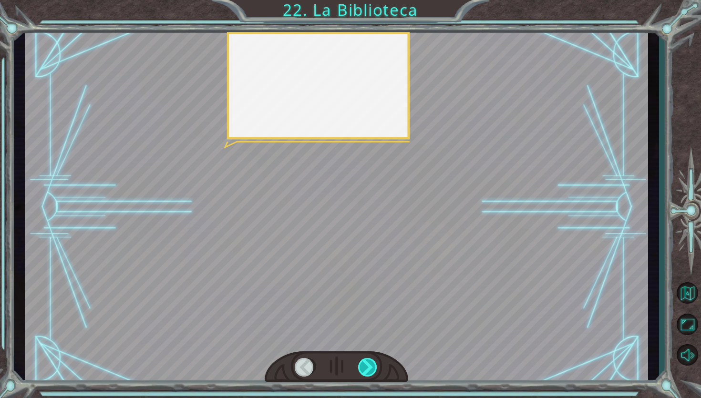
click at [369, 365] on div at bounding box center [368, 367] width 20 height 19
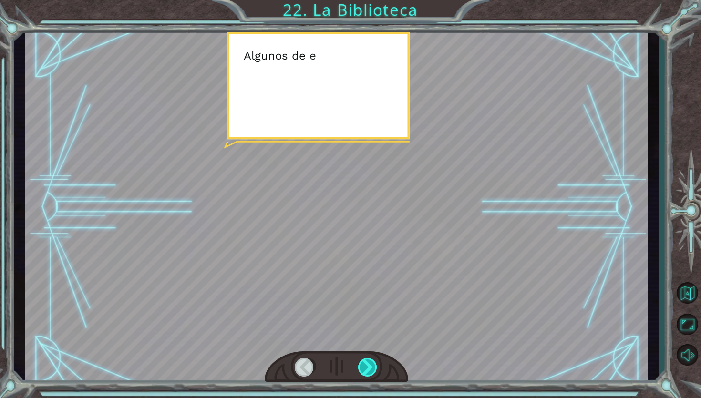
click at [369, 365] on div at bounding box center [368, 367] width 20 height 19
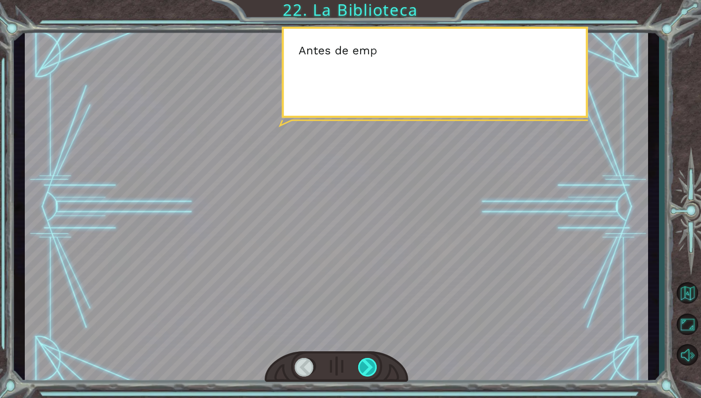
click at [370, 363] on div at bounding box center [368, 367] width 20 height 19
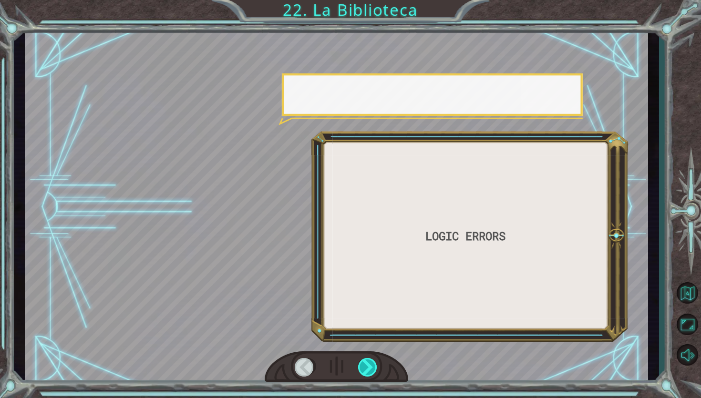
click at [370, 363] on div at bounding box center [368, 367] width 20 height 19
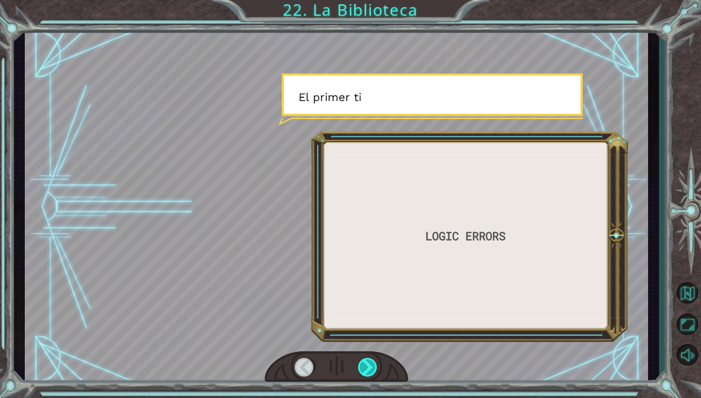
click at [370, 363] on div at bounding box center [368, 367] width 20 height 19
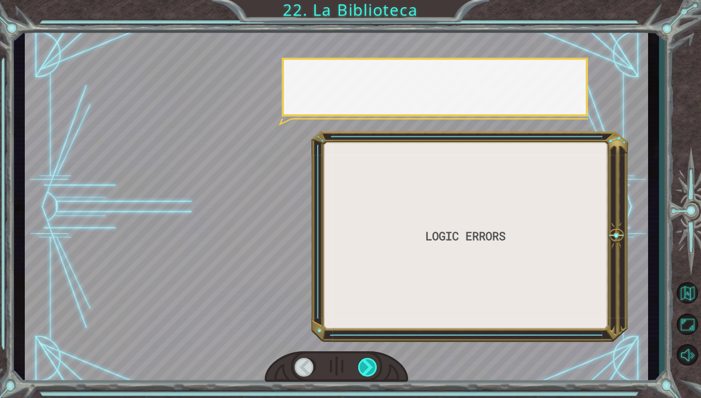
click at [370, 363] on div at bounding box center [368, 367] width 20 height 19
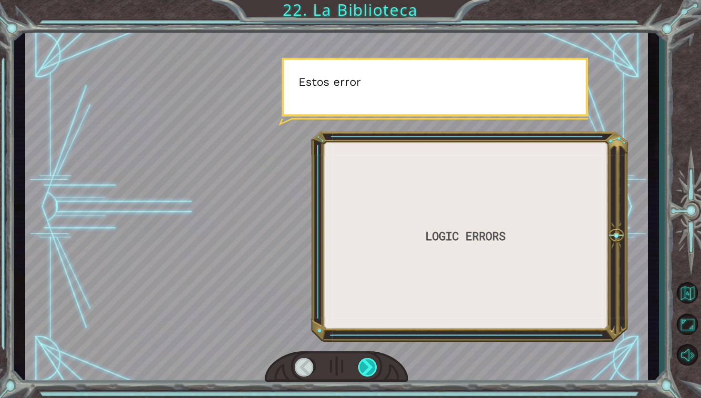
click at [370, 363] on div at bounding box center [368, 367] width 20 height 19
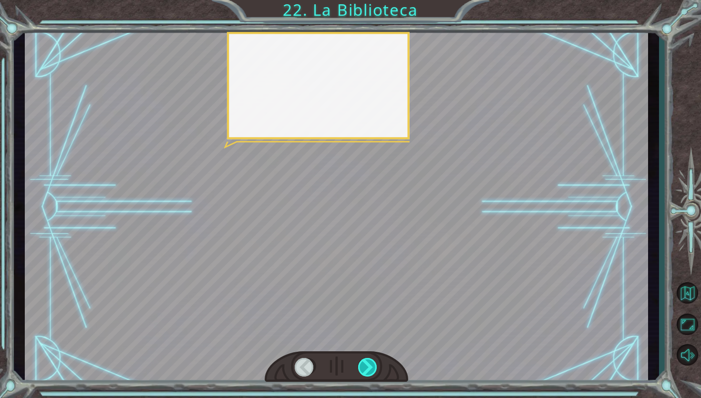
click at [370, 363] on div at bounding box center [368, 367] width 20 height 19
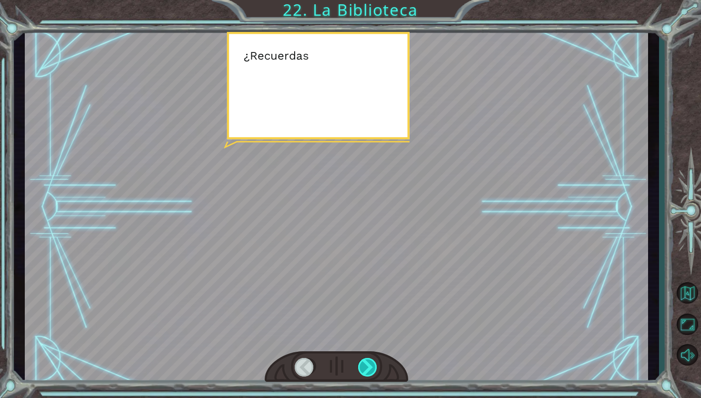
click at [370, 363] on div at bounding box center [368, 367] width 20 height 19
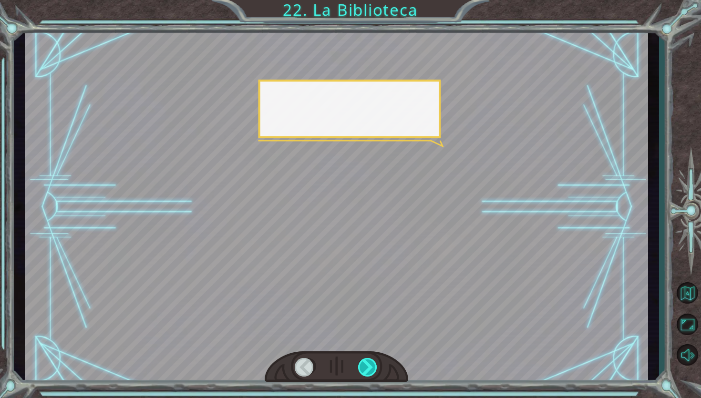
click at [370, 363] on div at bounding box center [368, 367] width 20 height 19
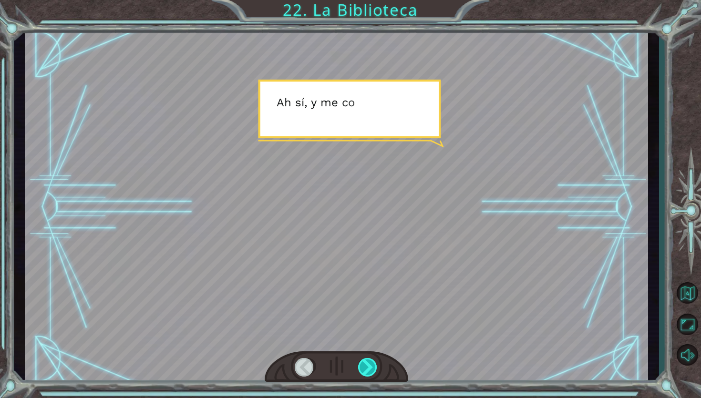
click at [370, 363] on div at bounding box center [368, 367] width 20 height 19
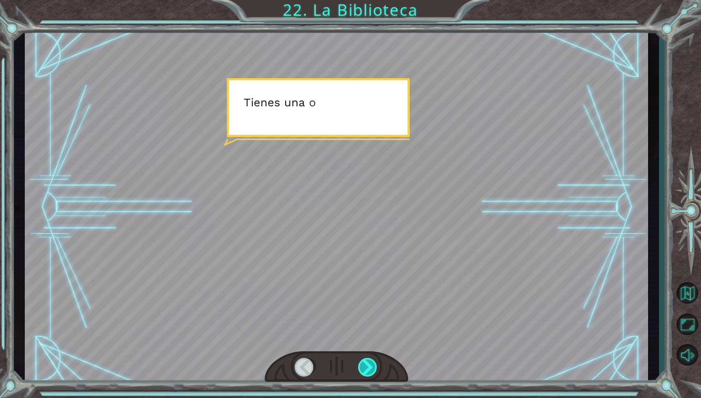
click at [370, 363] on div at bounding box center [368, 367] width 20 height 19
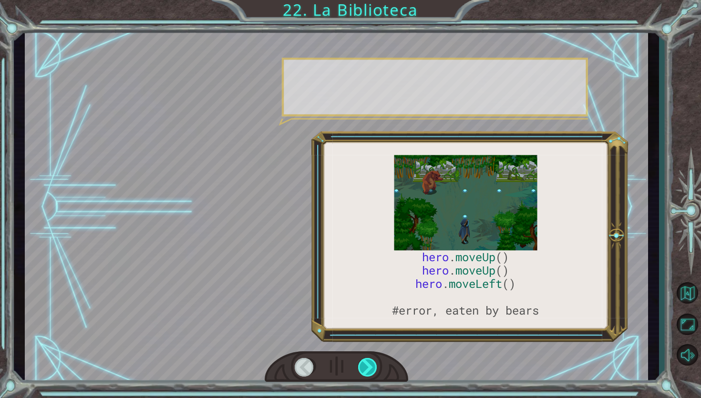
click at [370, 363] on div at bounding box center [368, 367] width 20 height 19
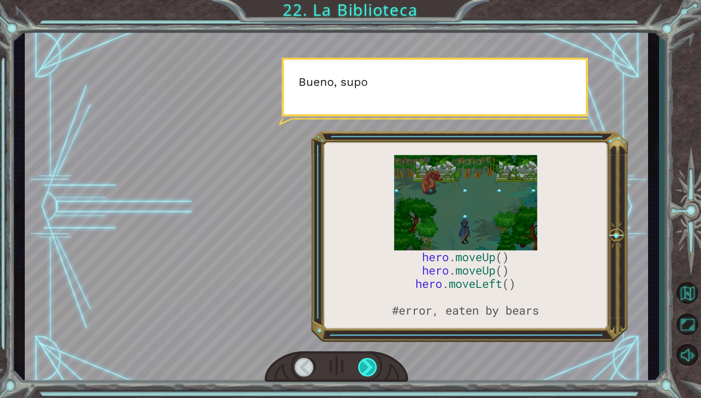
click at [370, 363] on div at bounding box center [368, 367] width 20 height 19
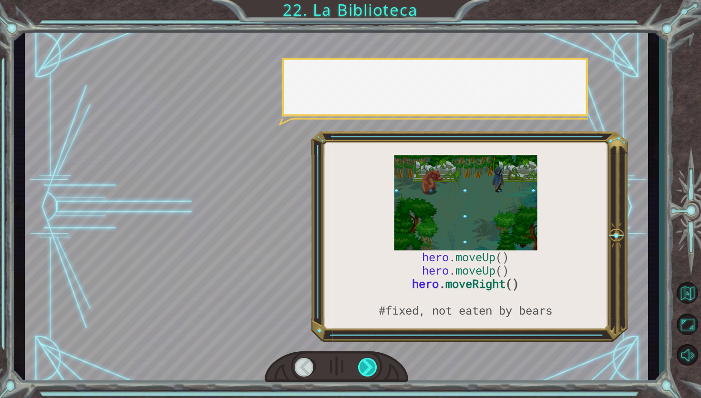
click at [370, 363] on div at bounding box center [368, 367] width 20 height 19
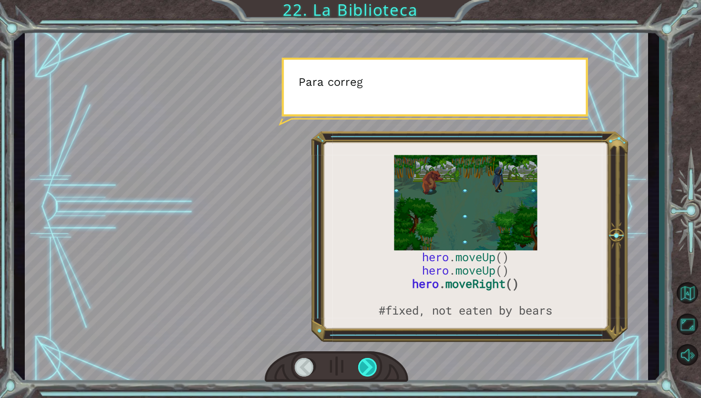
click at [370, 363] on div at bounding box center [368, 367] width 20 height 19
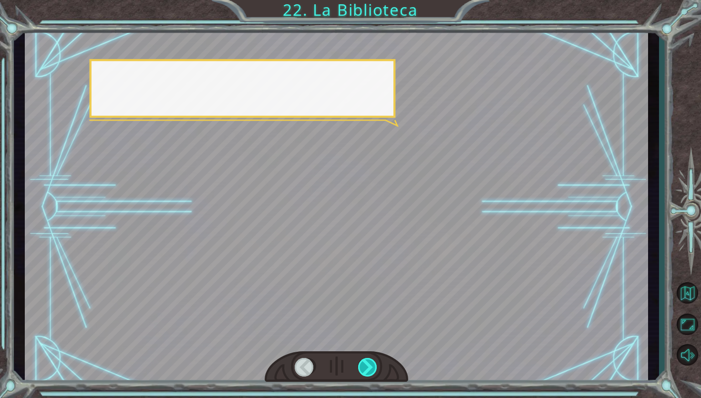
click at [370, 363] on div at bounding box center [368, 367] width 20 height 19
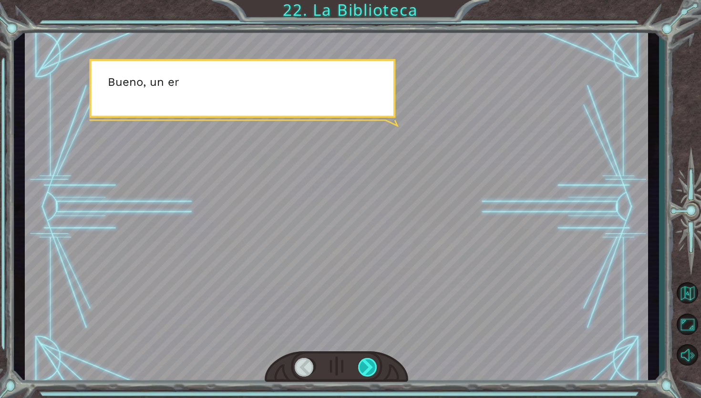
click at [370, 363] on div at bounding box center [368, 367] width 20 height 19
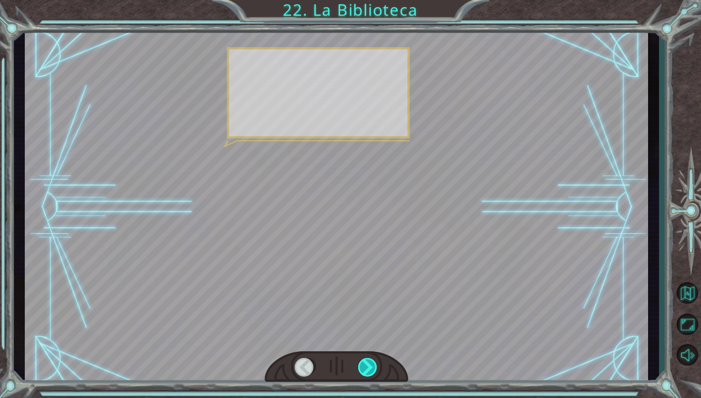
click at [370, 363] on div at bounding box center [368, 367] width 20 height 19
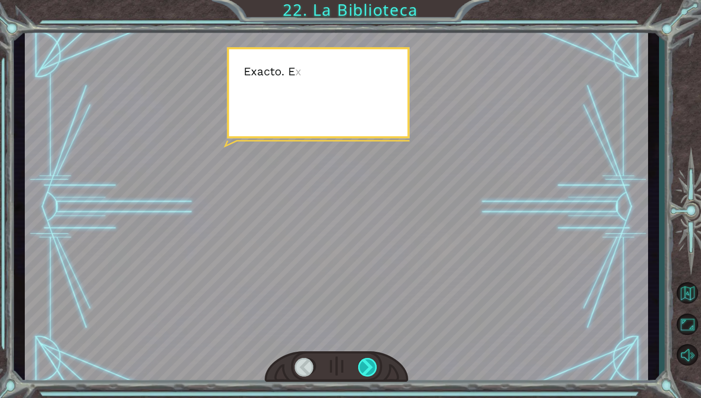
click at [370, 363] on div at bounding box center [368, 367] width 20 height 19
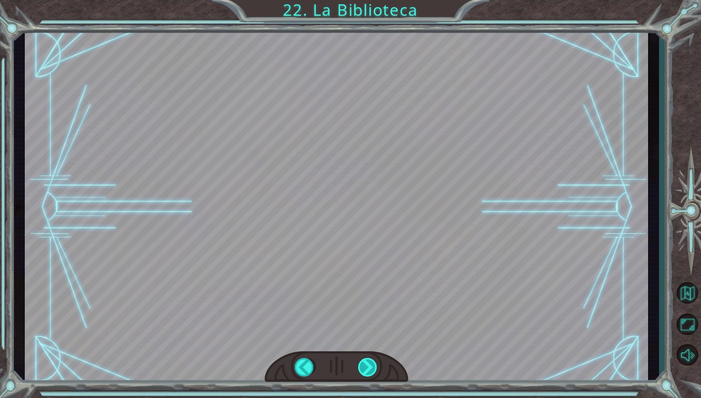
click at [370, 363] on div at bounding box center [368, 367] width 20 height 19
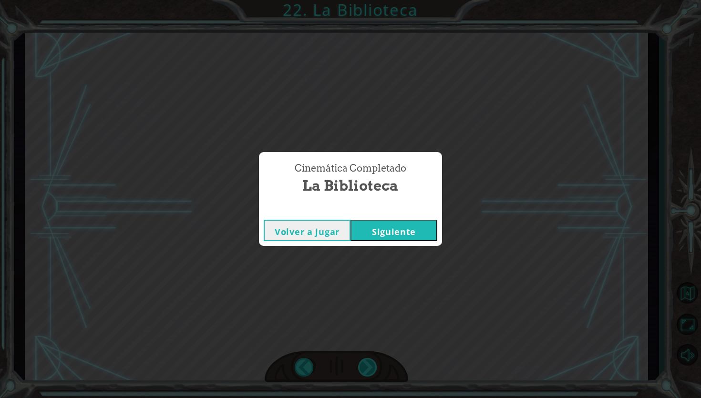
click at [370, 363] on div "Cinemática Completado La Biblioteca Volver a jugar [GEOGRAPHIC_DATA]" at bounding box center [350, 199] width 701 height 398
click at [381, 231] on button "Siguiente" at bounding box center [394, 230] width 87 height 21
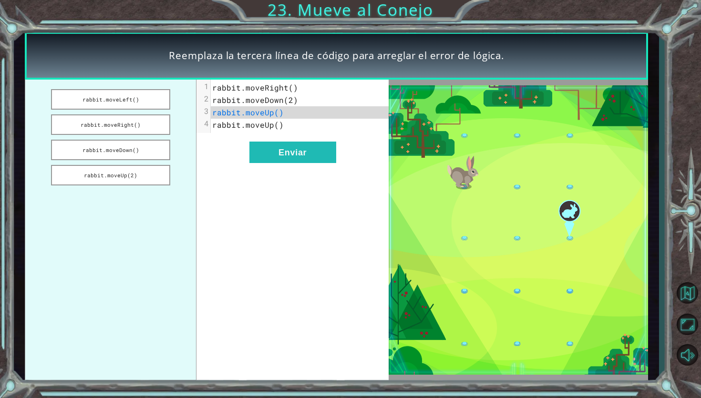
click at [358, 232] on div "xxxxxxxxxx 4 1 rabbit.moveRight() 2 rabbit.moveDown(2) 3 rabbit.moveUp() 4 rabb…" at bounding box center [293, 230] width 192 height 301
click at [147, 128] on button "rabbit.moveRight()" at bounding box center [110, 125] width 119 height 21
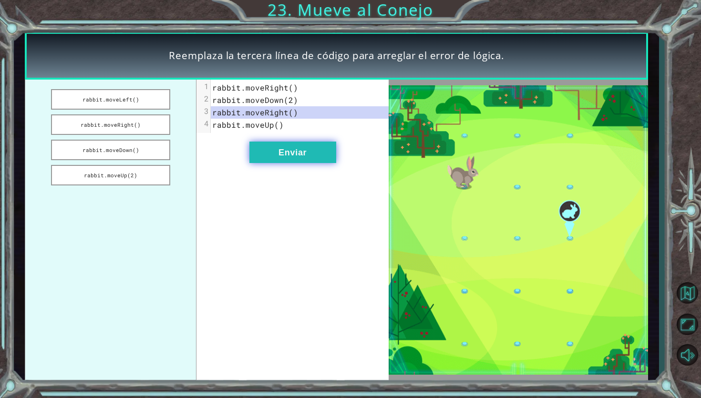
click at [273, 149] on button "Enviar" at bounding box center [293, 152] width 87 height 21
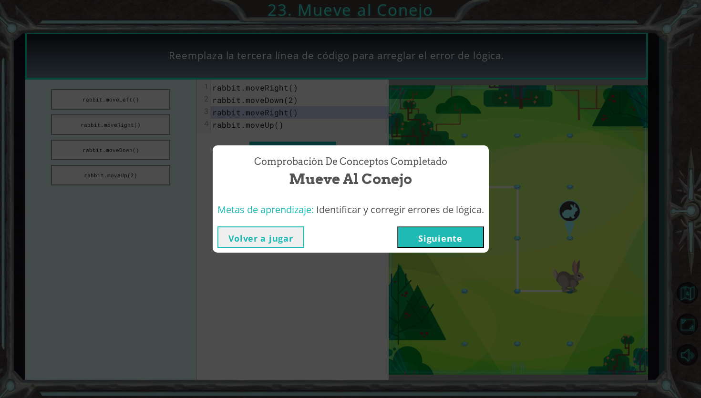
click at [428, 231] on button "Siguiente" at bounding box center [440, 237] width 87 height 21
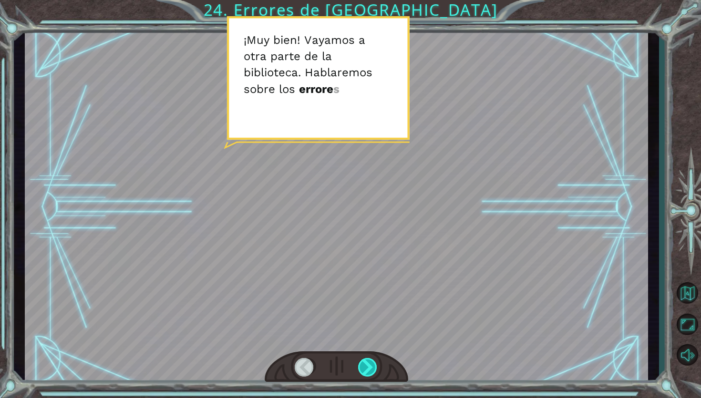
click at [367, 363] on div at bounding box center [368, 367] width 20 height 19
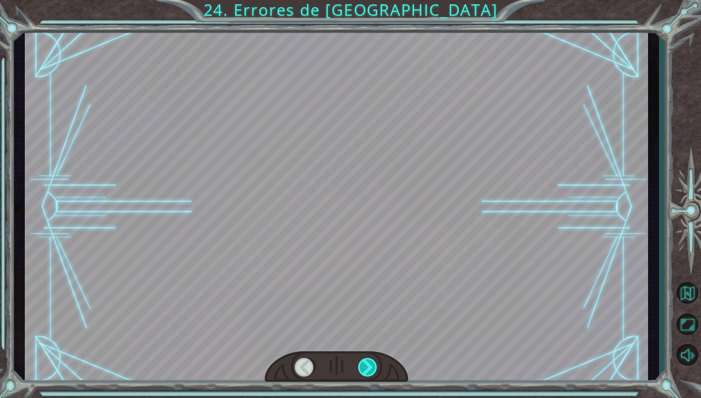
click at [367, 363] on div at bounding box center [368, 367] width 20 height 19
click at [366, 363] on div at bounding box center [368, 367] width 20 height 19
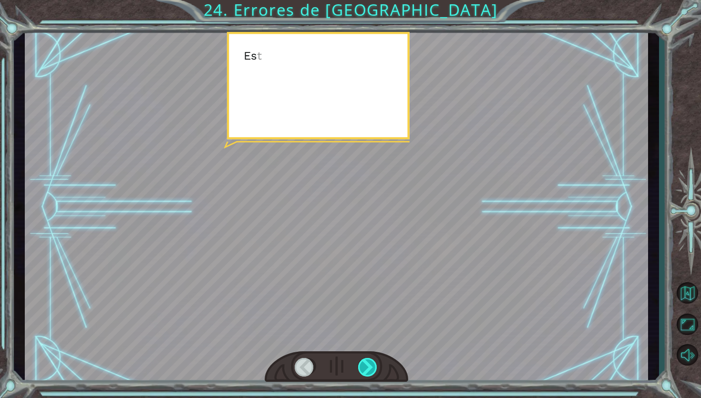
click at [366, 363] on div at bounding box center [368, 367] width 20 height 19
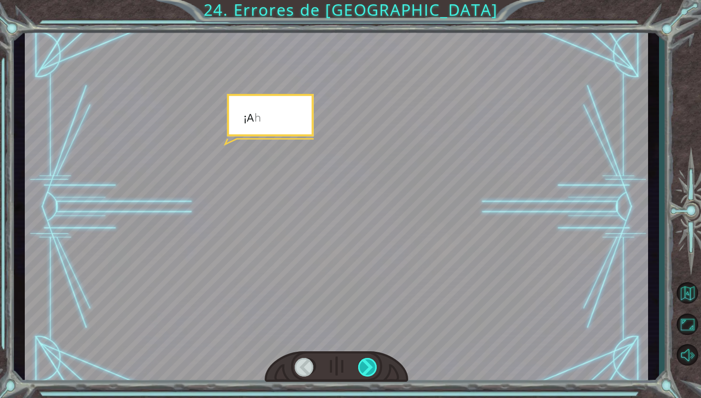
click at [366, 363] on div at bounding box center [368, 367] width 20 height 19
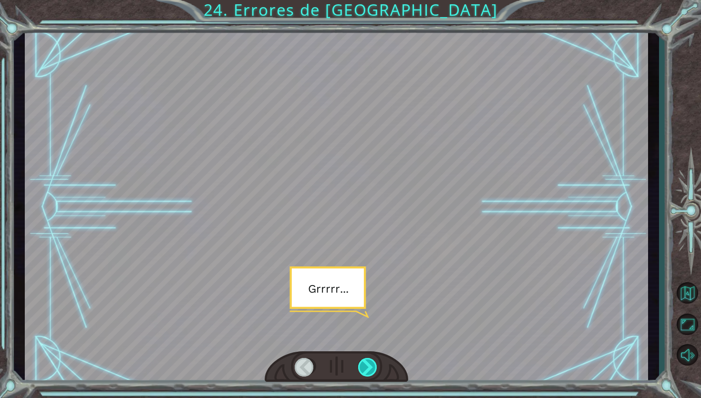
click at [365, 359] on div at bounding box center [368, 367] width 20 height 19
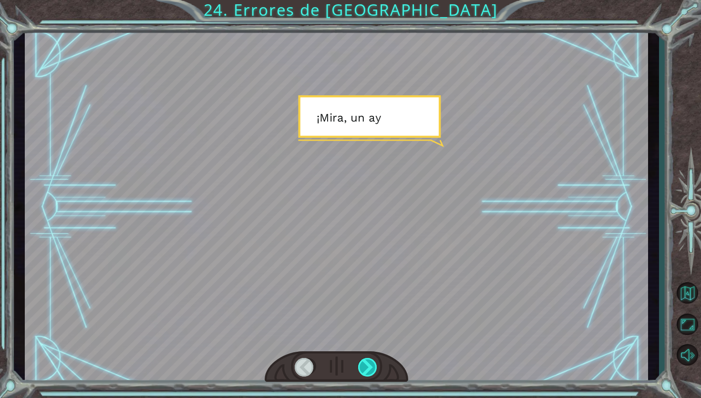
click at [365, 359] on div at bounding box center [368, 367] width 20 height 19
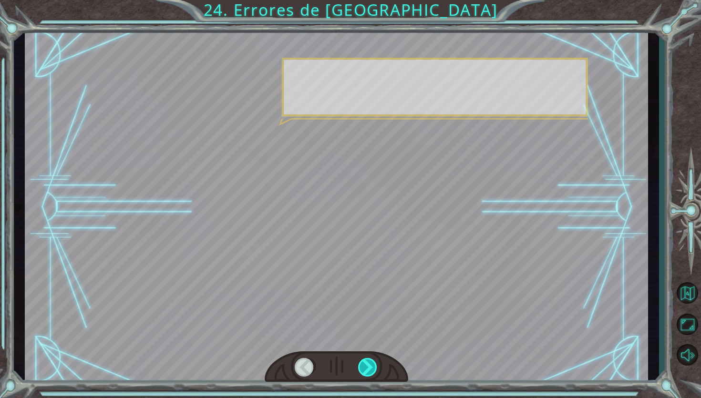
click at [365, 359] on div at bounding box center [368, 367] width 20 height 19
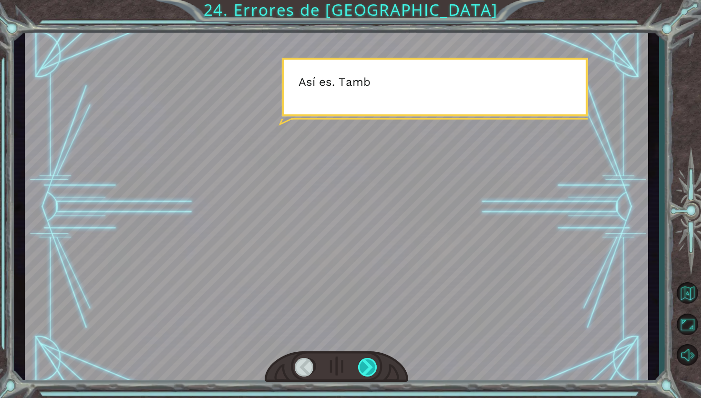
click at [365, 359] on div at bounding box center [368, 367] width 20 height 19
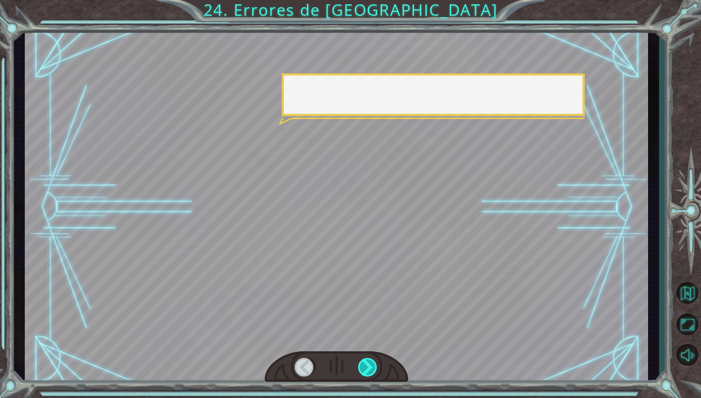
click at [365, 359] on div at bounding box center [368, 367] width 20 height 19
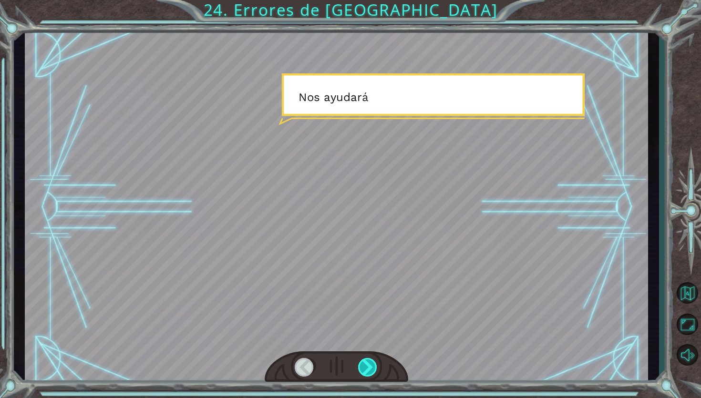
click at [365, 359] on div at bounding box center [368, 367] width 20 height 19
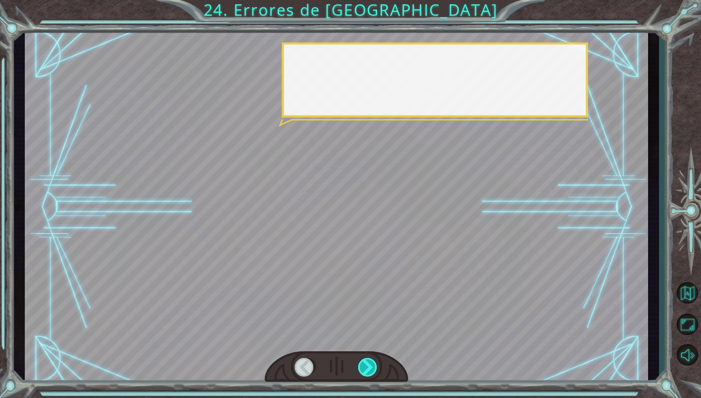
click at [365, 359] on div at bounding box center [368, 367] width 20 height 19
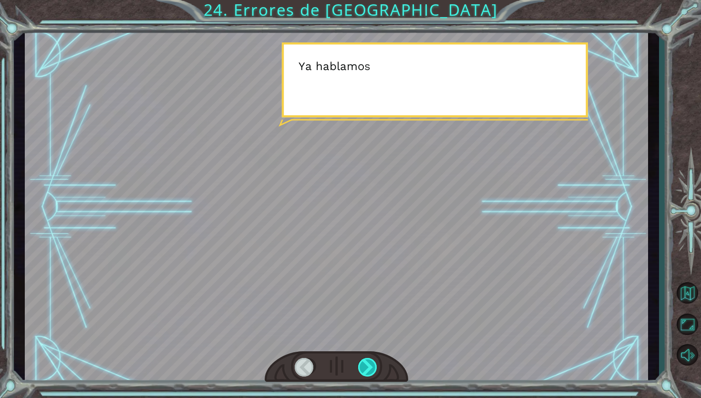
click at [365, 359] on div at bounding box center [368, 367] width 20 height 19
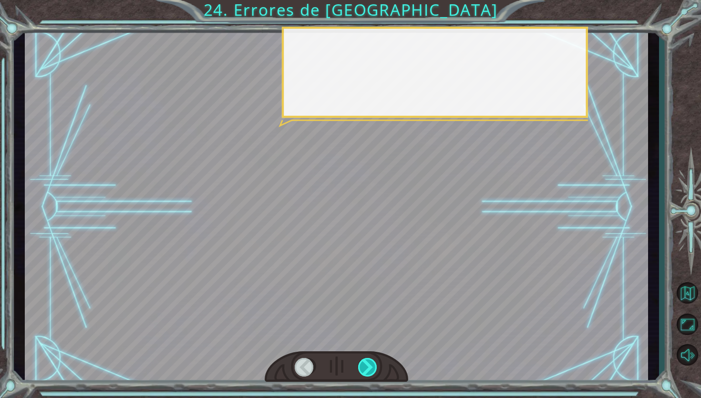
click at [365, 359] on div at bounding box center [368, 367] width 20 height 19
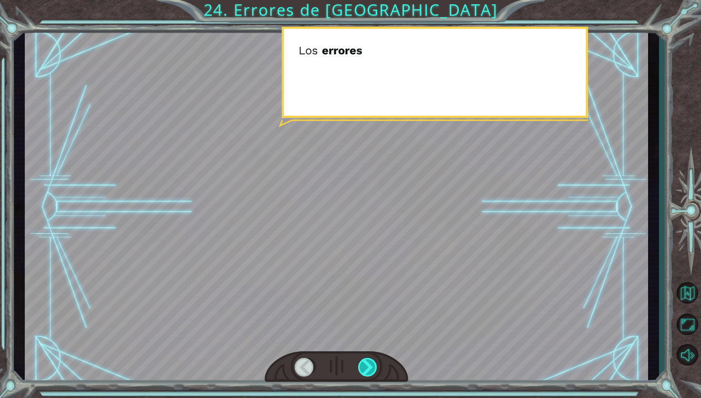
click at [365, 359] on div at bounding box center [368, 367] width 20 height 19
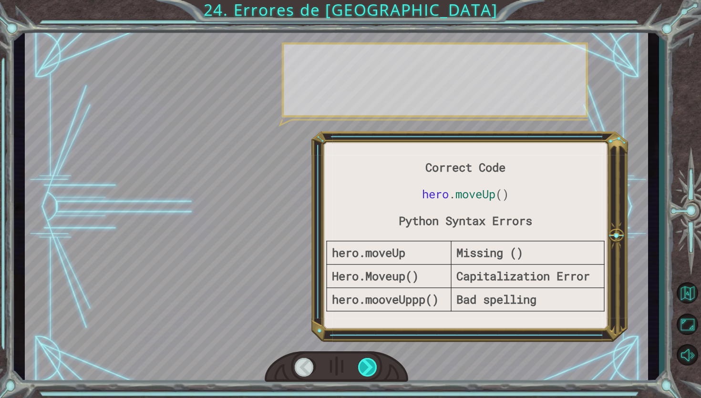
click at [365, 359] on div at bounding box center [368, 367] width 20 height 19
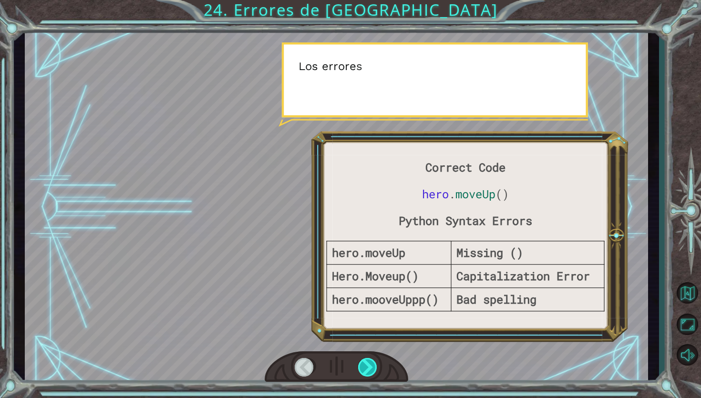
click at [365, 359] on div at bounding box center [368, 367] width 20 height 19
click at [367, 366] on div at bounding box center [368, 367] width 20 height 19
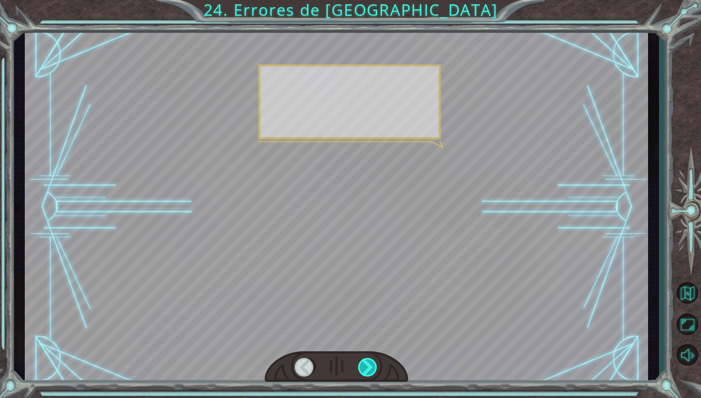
click at [367, 366] on div at bounding box center [368, 367] width 20 height 19
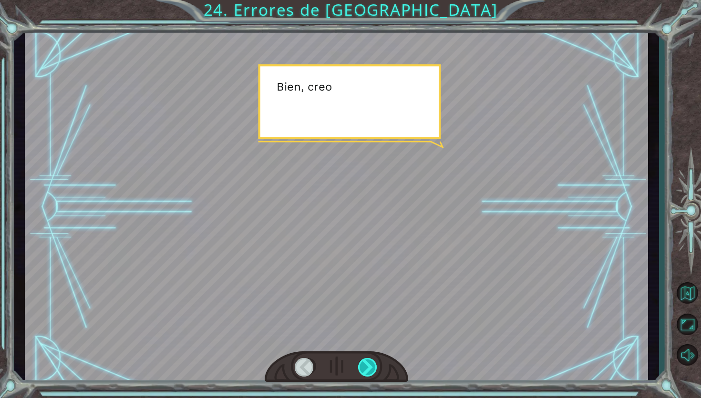
click at [373, 365] on div at bounding box center [368, 367] width 20 height 19
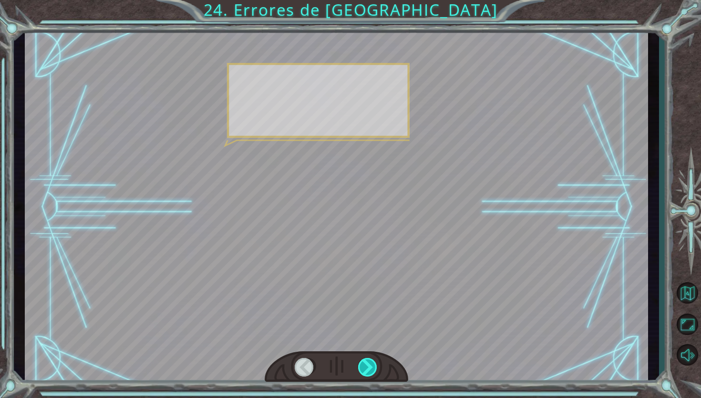
click at [373, 365] on div at bounding box center [368, 367] width 20 height 19
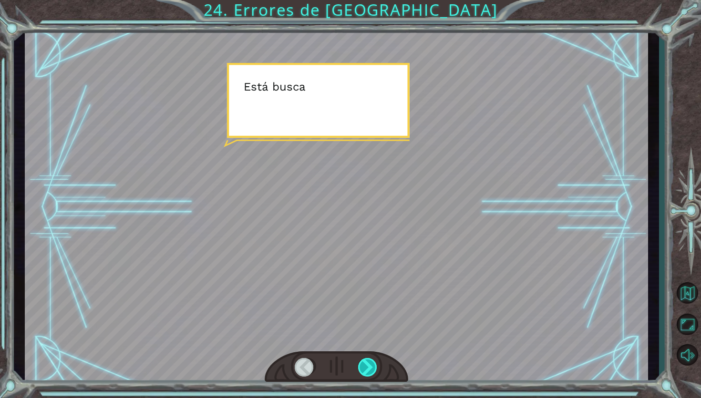
click at [373, 365] on div at bounding box center [368, 367] width 20 height 19
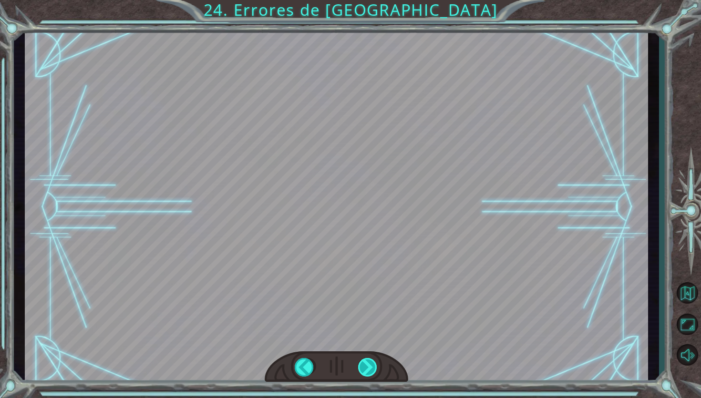
click at [373, 365] on div at bounding box center [368, 367] width 20 height 19
click at [373, 0] on div "Correct Code hero . moveUp () Python Syntax Errors hero.moveUp Missing () Hero.…" at bounding box center [350, 0] width 701 height 0
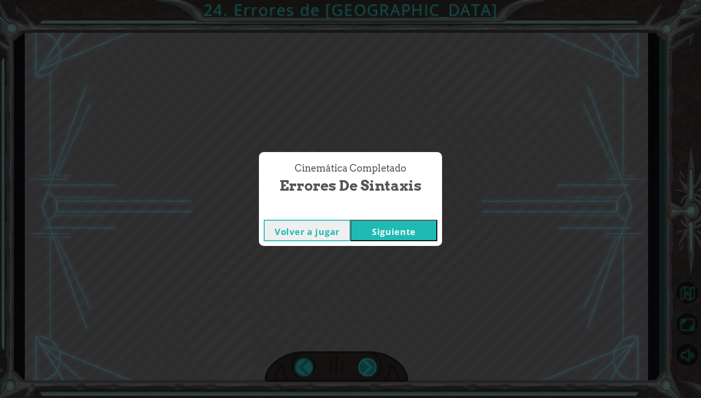
click at [373, 365] on div "Cinemática Completado Errores de Sintaxis Volver a jugar [GEOGRAPHIC_DATA]" at bounding box center [350, 199] width 701 height 398
click at [404, 237] on button "Siguiente" at bounding box center [394, 230] width 87 height 21
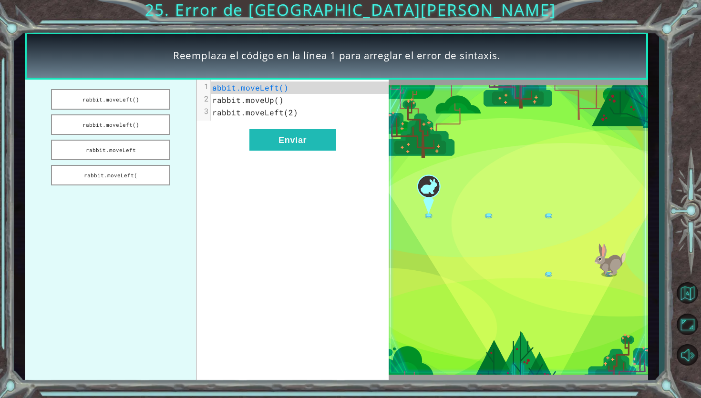
click at [232, 177] on div "xxxxxxxxxx 3 1 abbit.moveLeft() 2 rabbit.moveUp() 3 rabbit.moveLeft(2) Enviar" at bounding box center [293, 230] width 192 height 301
click at [171, 177] on ul "rabbit.moveLeft() rabbit.moveleft() rabbit.moveLeft rabbit.moveLeft(" at bounding box center [111, 230] width 172 height 301
click at [152, 96] on button "rabbit.moveLeft()" at bounding box center [110, 99] width 119 height 21
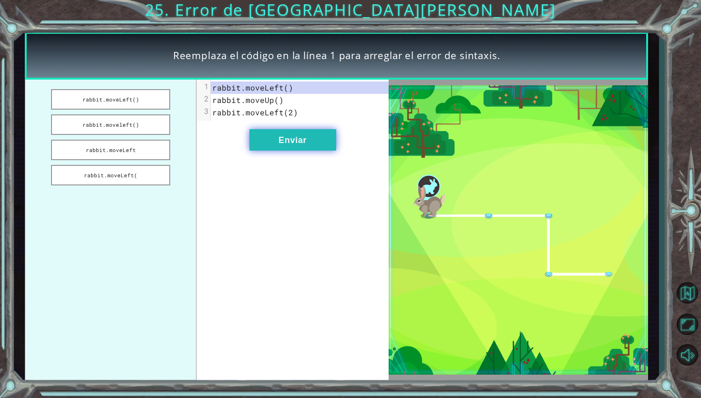
click at [294, 140] on button "Enviar" at bounding box center [293, 139] width 87 height 21
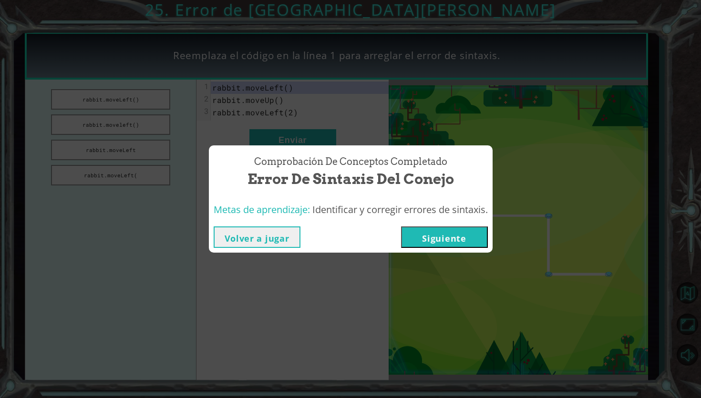
click at [429, 239] on button "Siguiente" at bounding box center [444, 237] width 87 height 21
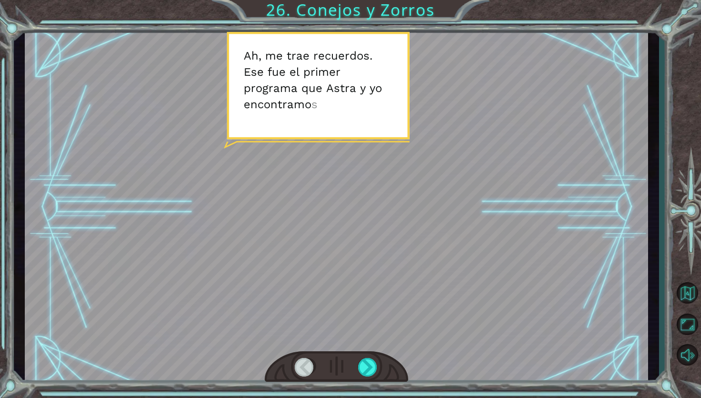
click at [366, 356] on div at bounding box center [337, 367] width 144 height 31
click at [366, 363] on div at bounding box center [368, 367] width 20 height 19
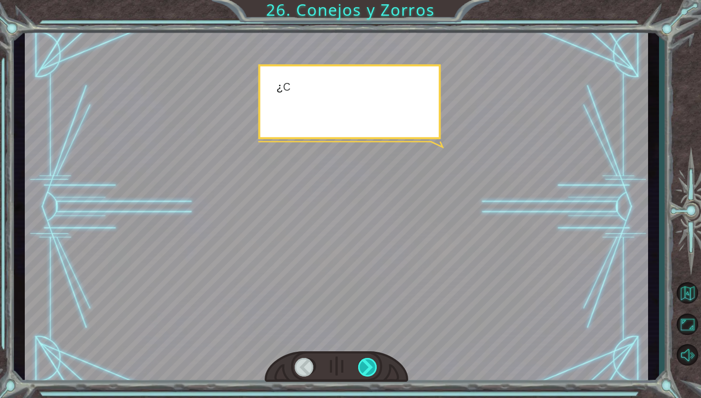
click at [366, 363] on div at bounding box center [368, 367] width 20 height 19
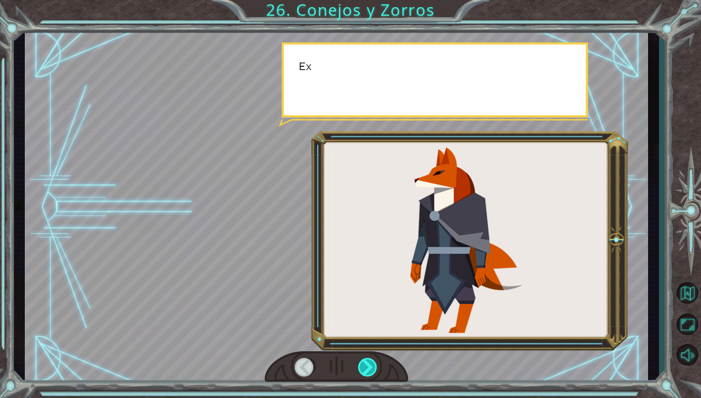
click at [366, 363] on div at bounding box center [368, 367] width 20 height 19
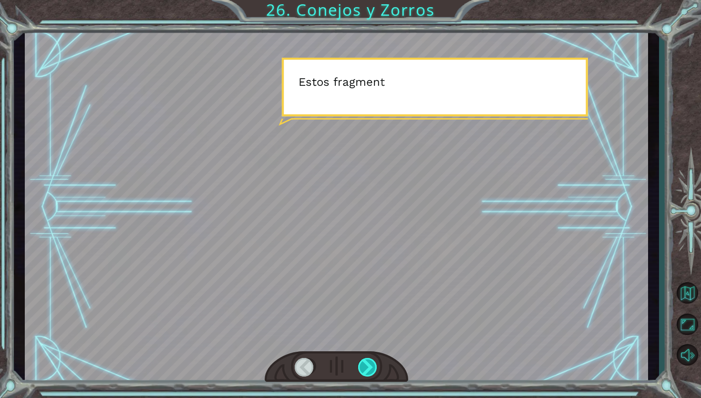
click at [370, 371] on div at bounding box center [368, 367] width 20 height 19
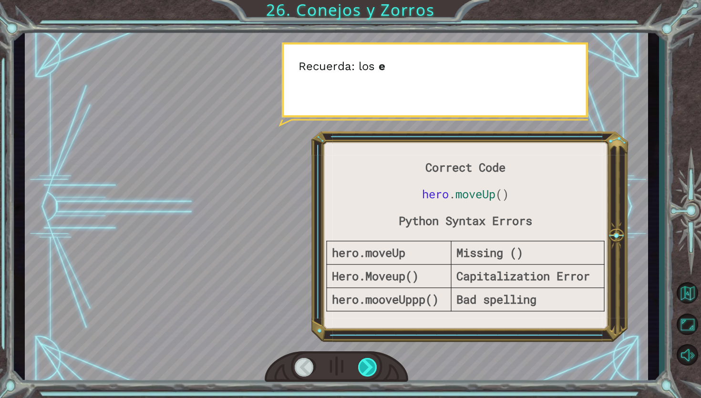
click at [370, 371] on div at bounding box center [368, 367] width 20 height 19
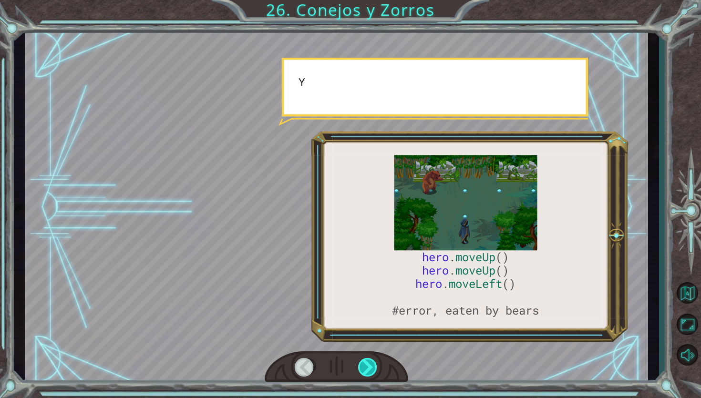
click at [370, 371] on div at bounding box center [368, 367] width 20 height 19
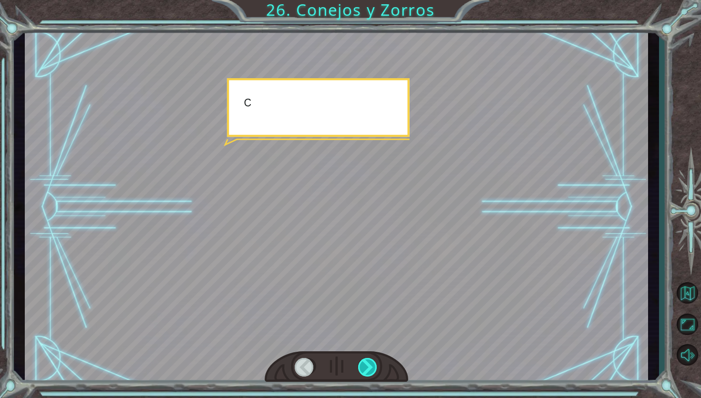
click at [370, 371] on div at bounding box center [368, 367] width 20 height 19
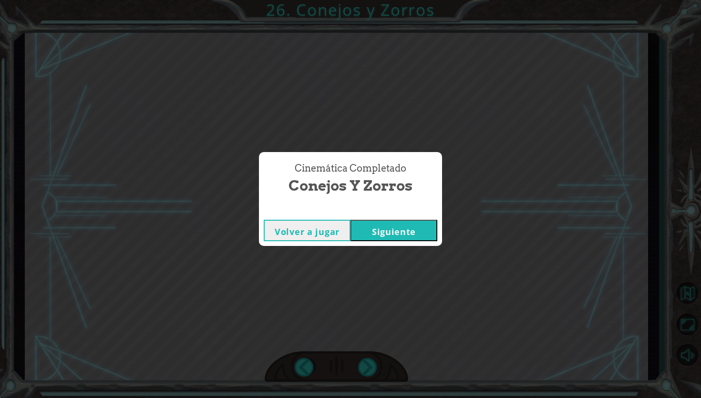
click at [375, 223] on button "Siguiente" at bounding box center [394, 230] width 87 height 21
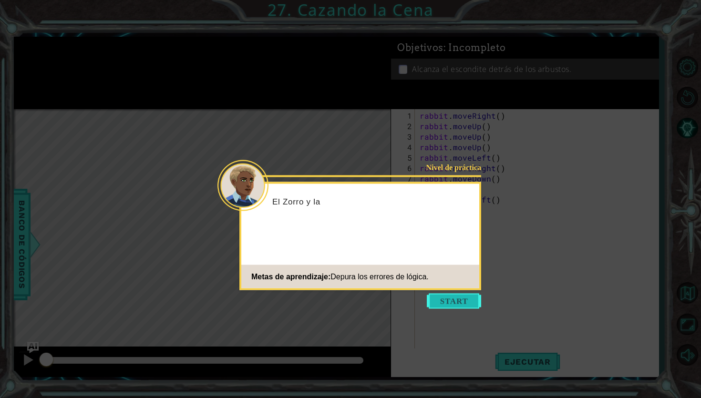
click at [441, 295] on button "Start" at bounding box center [454, 301] width 54 height 15
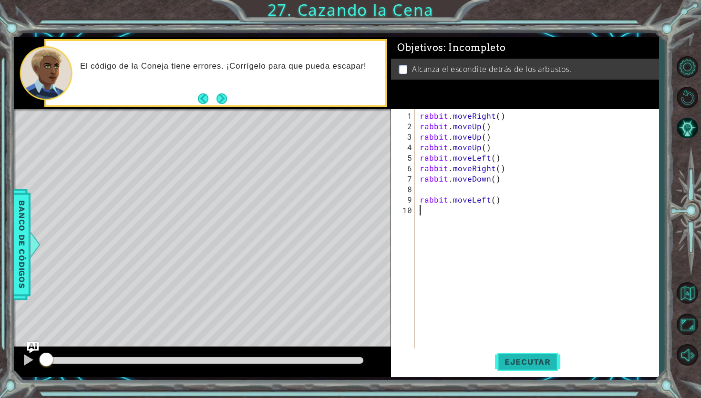
click at [501, 362] on span "Ejecutar" at bounding box center [527, 362] width 65 height 10
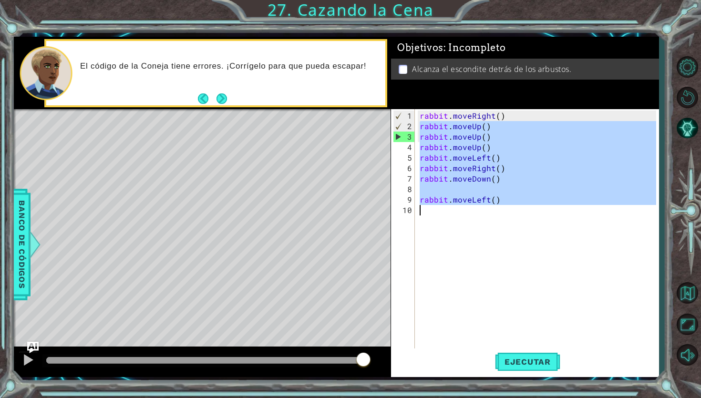
drag, startPoint x: 419, startPoint y: 124, endPoint x: 562, endPoint y: 235, distance: 180.9
click at [562, 235] on div "rabbit . moveRight ( ) rabbit . moveUp ( ) rabbit . moveUp ( ) rabbit . moveUp …" at bounding box center [539, 247] width 243 height 273
type textarea "rabbit.moveLeft()"
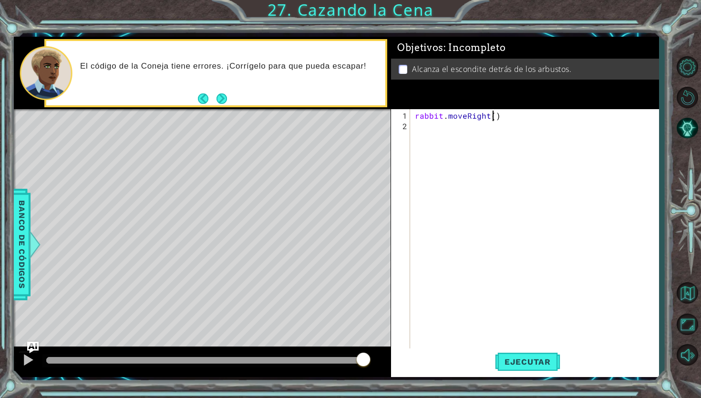
click at [493, 117] on div "rabbit . moveRight ( )" at bounding box center [537, 242] width 248 height 262
type textarea "rabbit.moveRight(2)"
click at [448, 187] on div "rabbit . moveRight ( 2 )" at bounding box center [537, 242] width 248 height 262
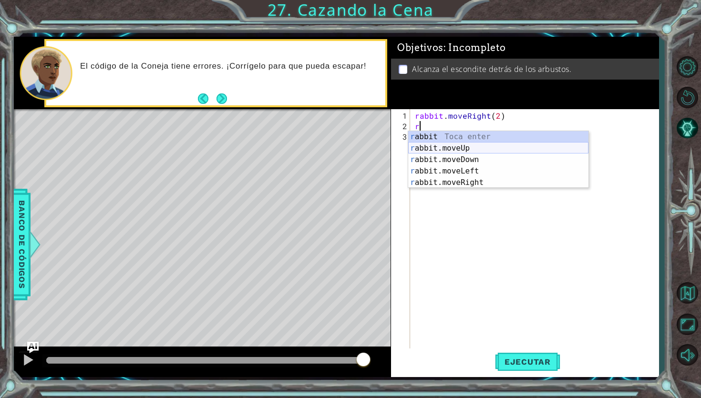
click at [451, 150] on div "r abbit Toca enter r abbit.moveUp Toca enter r abbit.moveDown Toca enter r abbi…" at bounding box center [498, 171] width 180 height 80
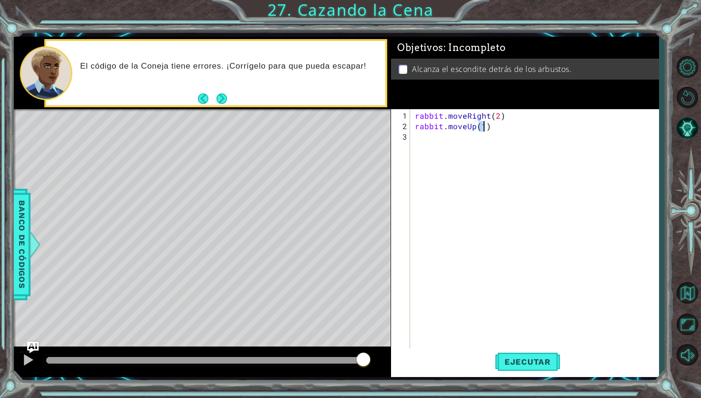
type textarea "rabbit.moveUp(2)"
click at [424, 142] on div "rabbit . moveRight ( 2 ) rabbit . moveUp ( 2 )" at bounding box center [537, 242] width 248 height 262
type textarea "h"
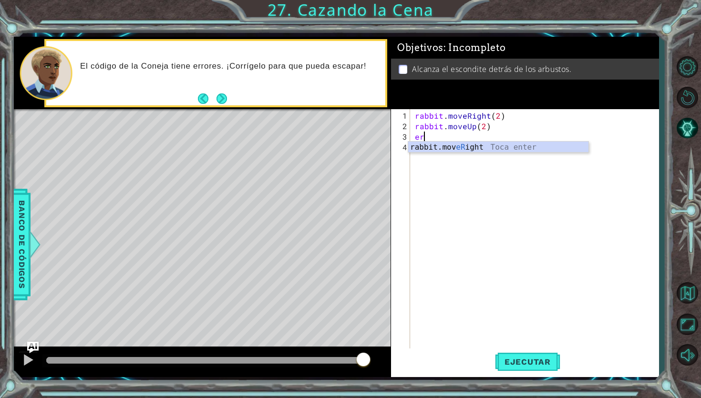
type textarea "e"
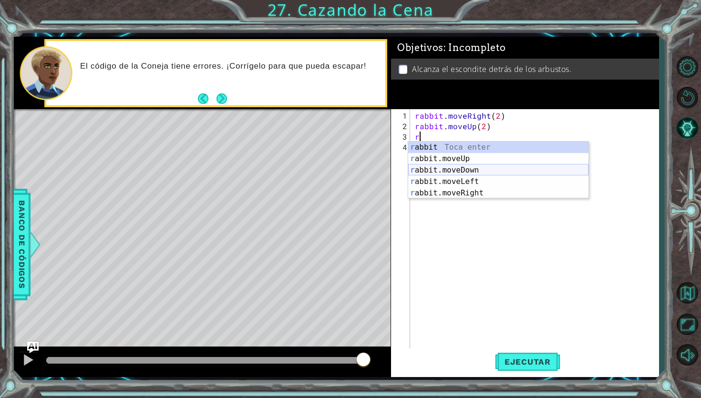
click at [489, 166] on div "r abbit Toca enter r abbit.moveUp Toca enter r abbit.moveDown Toca enter r abbi…" at bounding box center [498, 182] width 180 height 80
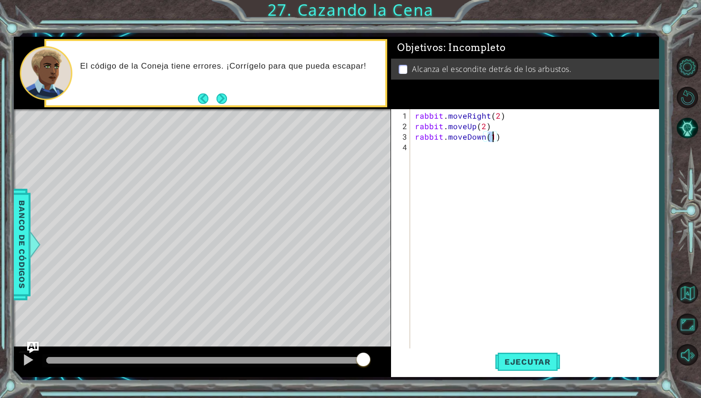
type textarea "rabbit.moveDown(2)"
click at [451, 150] on div "rabbit . moveRight ( 2 ) rabbit . moveUp ( 2 ) rabbit . moveDown ( 2 )" at bounding box center [537, 242] width 248 height 262
type textarea "h"
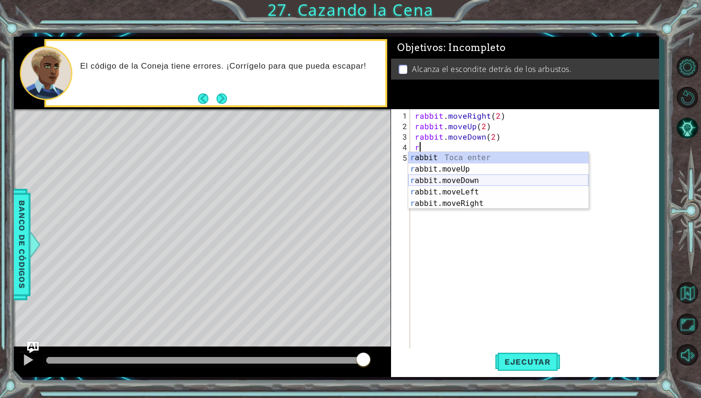
click at [460, 181] on div "r abbit Toca enter r abbit.moveUp Toca enter r abbit.moveDown Toca enter r abbi…" at bounding box center [498, 192] width 180 height 80
type textarea "rabbit.moveDown(1)"
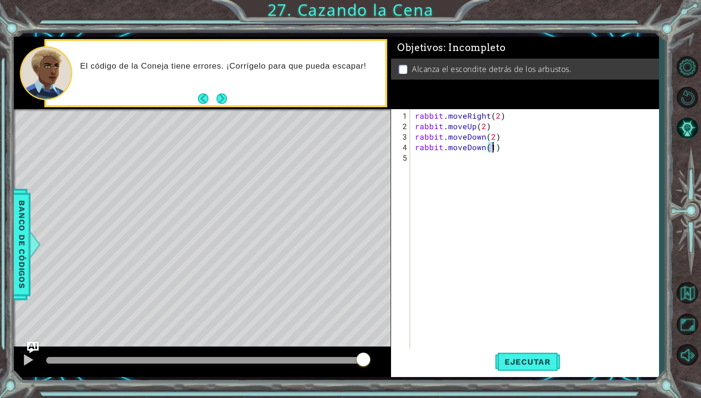
scroll to position [0, 4]
click at [450, 161] on div "rabbit . moveRight ( 2 ) rabbit . moveUp ( 2 ) rabbit . moveDown ( 2 ) rabbit .…" at bounding box center [537, 242] width 248 height 262
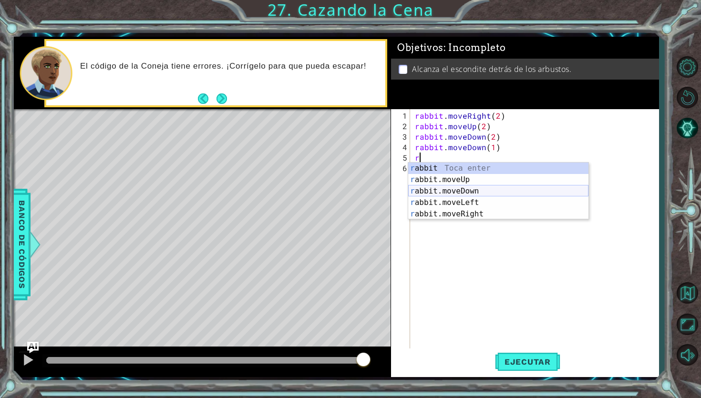
click at [471, 192] on div "r abbit Toca enter r abbit.moveUp Toca enter r abbit.moveDown Toca enter r abbi…" at bounding box center [498, 203] width 180 height 80
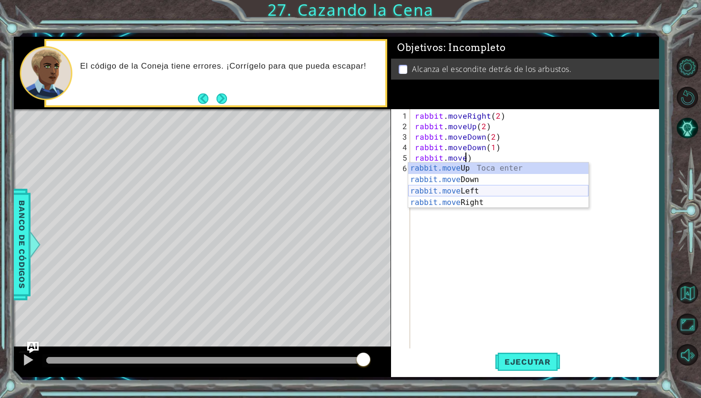
click at [476, 191] on div "rabbit.move Up Toca enter rabbit.move Down Toca enter rabbit.move Left Toca ent…" at bounding box center [498, 197] width 180 height 69
type textarea "rabbit.moveLeft(1)"
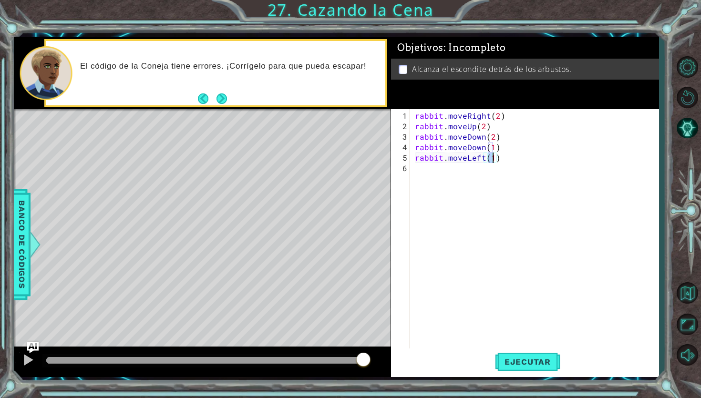
click at [492, 281] on div "rabbit . moveRight ( 2 ) rabbit . moveUp ( 2 ) rabbit . moveDown ( 2 ) rabbit .…" at bounding box center [537, 242] width 248 height 262
click at [513, 366] on span "Ejecutar" at bounding box center [527, 362] width 65 height 10
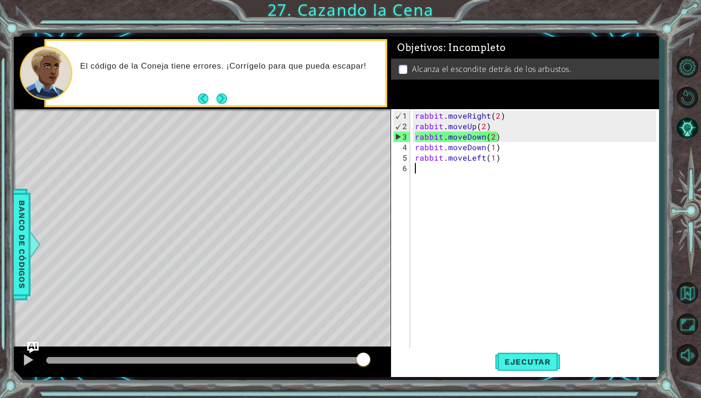
click at [492, 129] on div "rabbit . moveRight ( 2 ) rabbit . moveUp ( 2 ) rabbit . moveDown ( 2 ) rabbit .…" at bounding box center [537, 242] width 248 height 262
type textarea "rabbit.moveUp(2)"
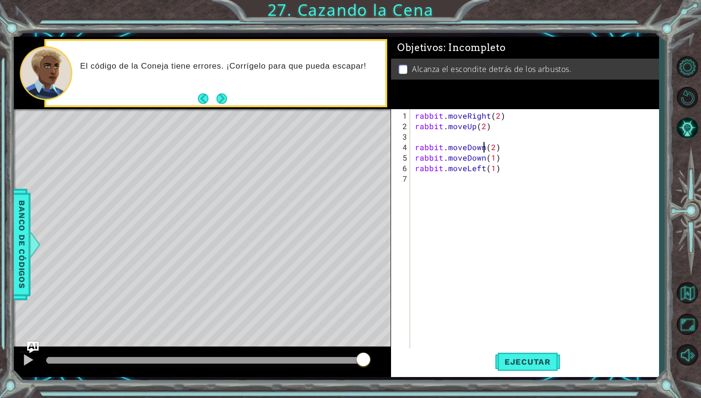
click at [485, 150] on div "rabbit . moveRight ( 2 ) rabbit . moveUp ( 2 ) rabbit . moveDown ( 2 ) rabbit .…" at bounding box center [537, 242] width 248 height 262
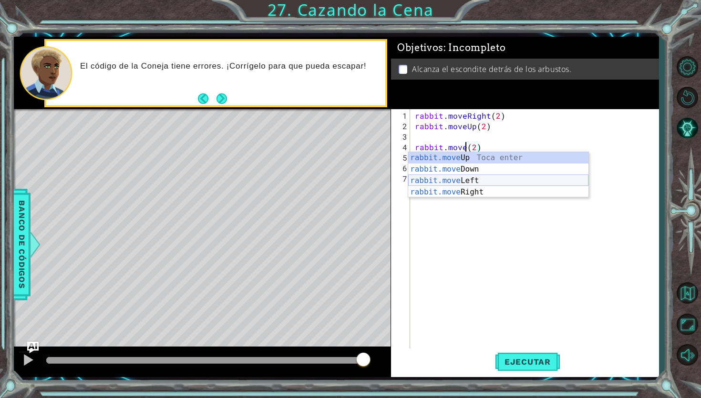
click at [478, 176] on div "rabbit.move Up Toca enter rabbit.move Down Toca enter rabbit.move Left Toca ent…" at bounding box center [498, 186] width 180 height 69
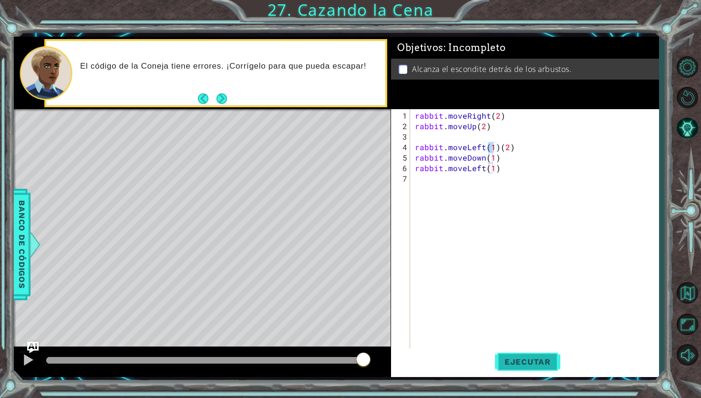
click at [505, 358] on span "Ejecutar" at bounding box center [527, 362] width 65 height 10
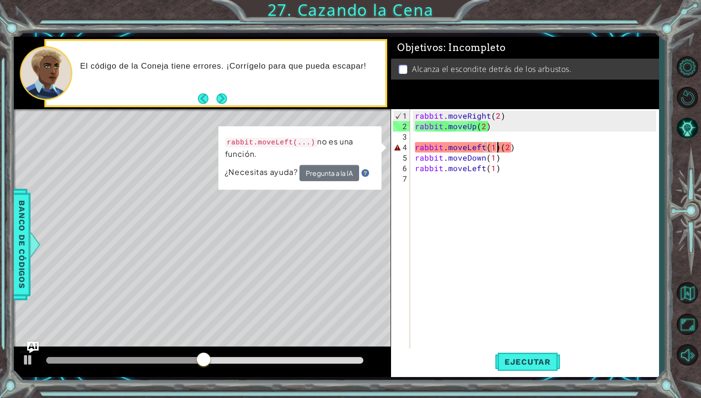
click at [497, 147] on div "rabbit . moveRight ( 2 ) rabbit . moveUp ( 2 ) rabbit . moveLeft ( 1 ) ( 2 ) ra…" at bounding box center [537, 242] width 248 height 262
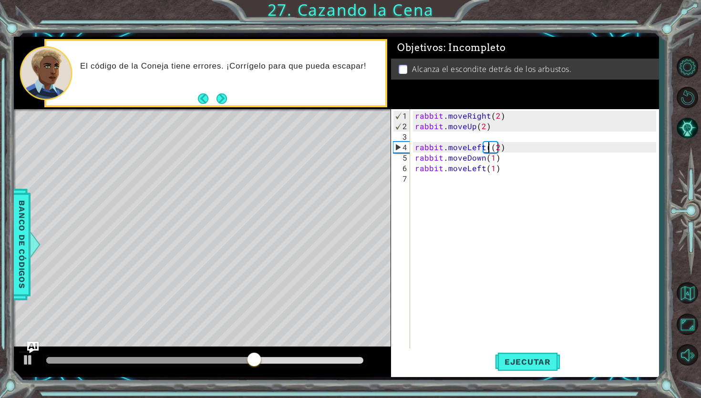
type textarea "rabbit.moveLeft(2)"
click at [509, 365] on span "Ejecutar" at bounding box center [527, 362] width 65 height 10
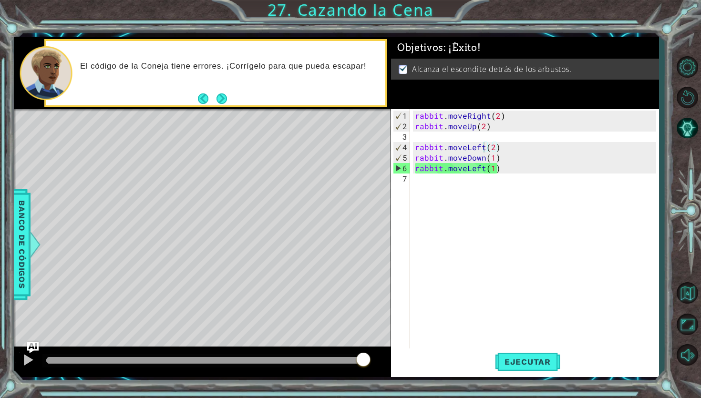
drag, startPoint x: 104, startPoint y: 361, endPoint x: 413, endPoint y: 375, distance: 310.0
click at [413, 375] on body "1 ההההההההההההההההההההההההההההההההההההההההההההההההההההההההההההההההההההההההההההה…" at bounding box center [350, 199] width 701 height 398
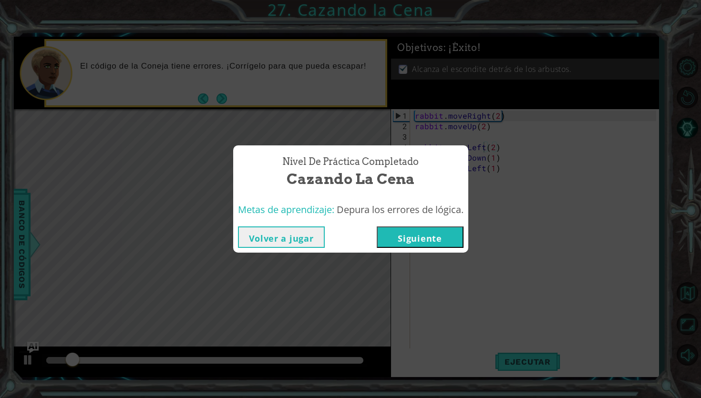
click at [433, 245] on button "Siguiente" at bounding box center [420, 237] width 87 height 21
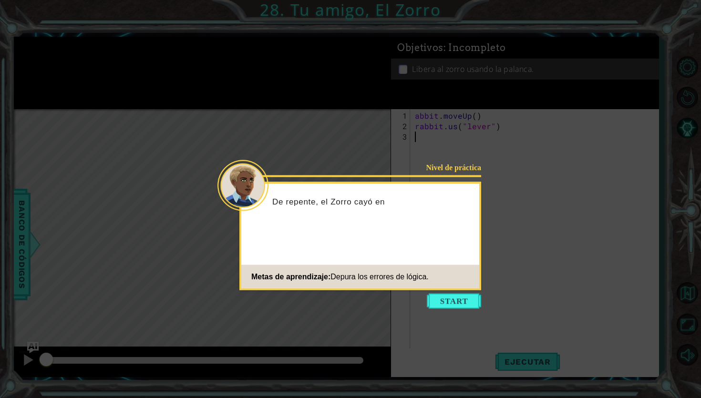
click at [464, 314] on icon at bounding box center [350, 199] width 701 height 398
click at [461, 301] on button "Start" at bounding box center [454, 301] width 54 height 15
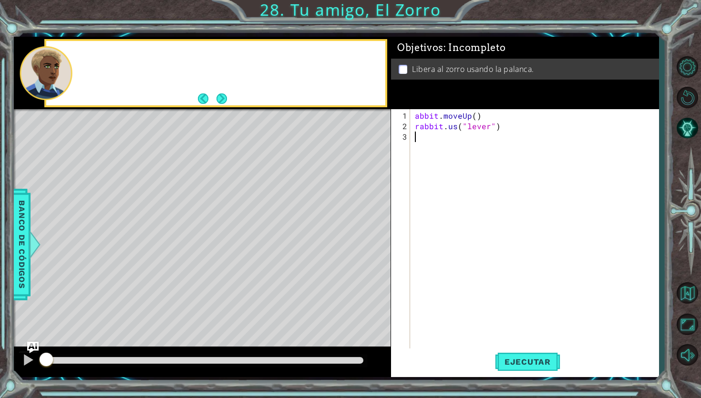
click at [461, 301] on div "abbit . moveUp ( ) rabbit . us ( "lever" )" at bounding box center [537, 247] width 248 height 273
click at [528, 369] on button "Ejecutar" at bounding box center [527, 362] width 65 height 27
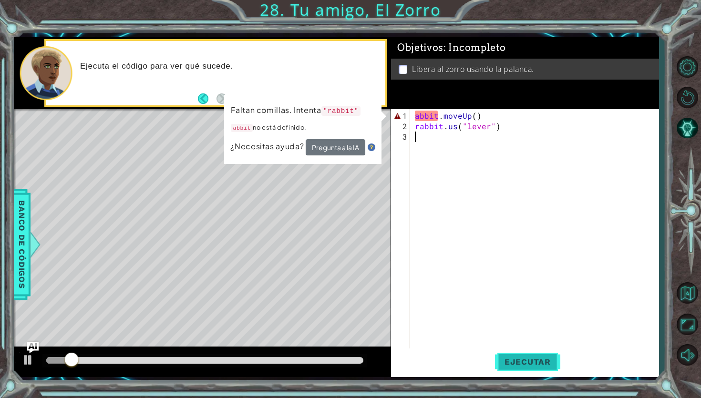
click at [498, 371] on button "Ejecutar" at bounding box center [527, 362] width 65 height 27
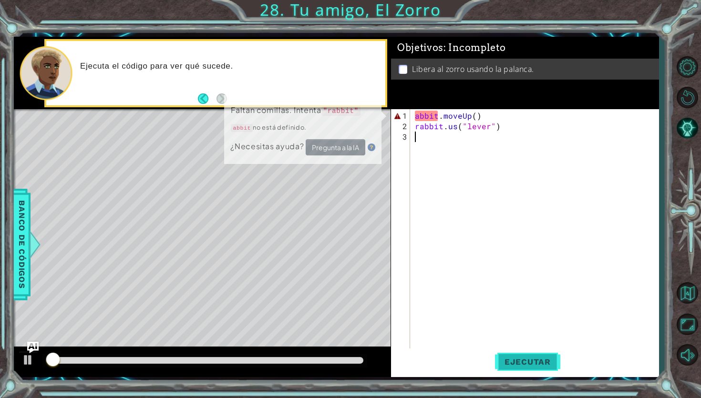
click at [500, 368] on button "Ejecutar" at bounding box center [527, 362] width 65 height 27
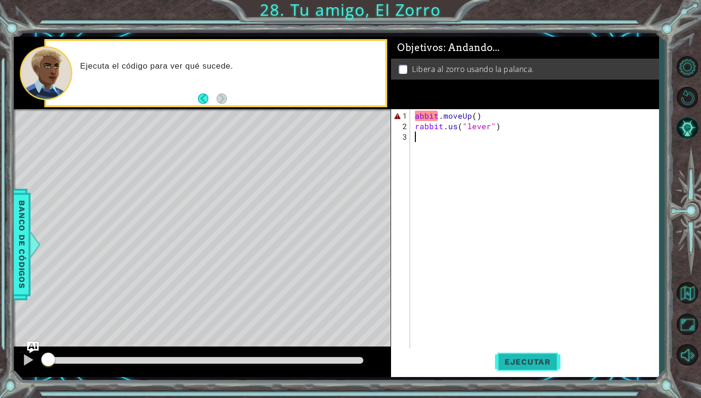
click at [500, 368] on button "Ejecutar" at bounding box center [527, 362] width 65 height 27
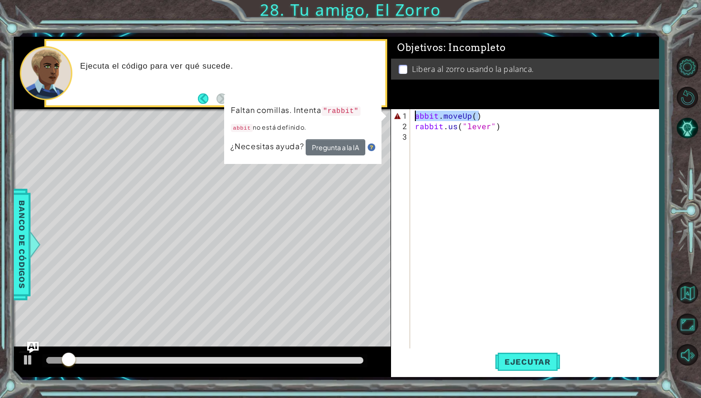
drag, startPoint x: 489, startPoint y: 117, endPoint x: 409, endPoint y: 115, distance: 79.2
click at [409, 115] on div "1 2 3 abbit . moveUp ( ) rabbit . us ( "lever" ) הההההההההההההההההההההההההההההה…" at bounding box center [523, 235] width 265 height 252
type textarea "abbit.moveUp()"
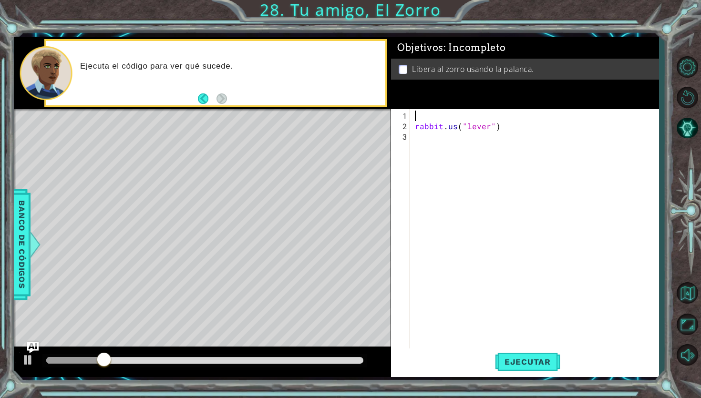
click at [456, 127] on div "rabbit . us ( "lever" )" at bounding box center [537, 247] width 248 height 273
type textarea "rabbit.use("lever")"
click at [513, 363] on span "Ejecutar" at bounding box center [527, 362] width 65 height 10
click at [431, 114] on div "rabbit . use ( "lever" )" at bounding box center [537, 247] width 248 height 273
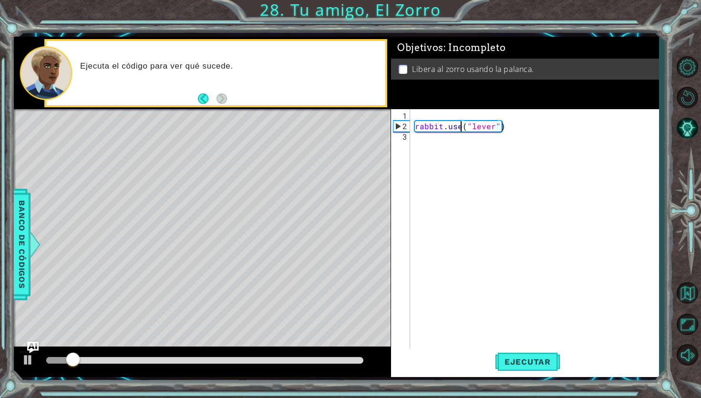
scroll to position [0, 0]
click at [412, 131] on div "1 2 3 rabbit . use ( "lever" ) הההההההההההההההההההההההההההההההההההההההההההההההה…" at bounding box center [523, 235] width 265 height 252
click at [412, 128] on div "1 2 3 rabbit . use ( "lever" ) הההההההההההההההההההההההההההההההההההההההההההההההה…" at bounding box center [523, 235] width 265 height 252
click at [413, 128] on div "rabbit . use ( "lever" )" at bounding box center [537, 247] width 248 height 273
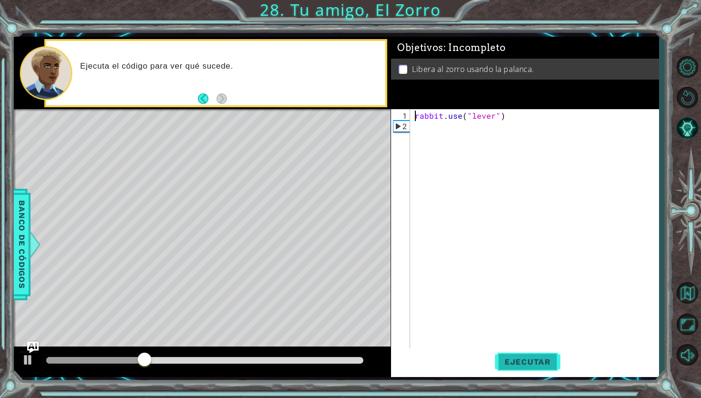
click at [532, 370] on button "Ejecutar" at bounding box center [527, 362] width 65 height 27
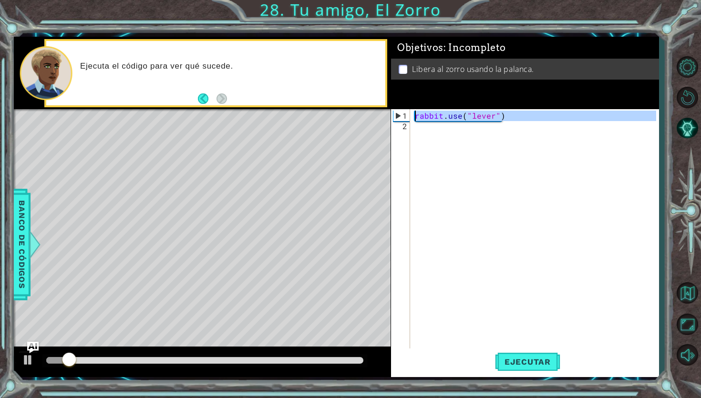
drag, startPoint x: 522, startPoint y: 123, endPoint x: 400, endPoint y: 118, distance: 122.2
click at [400, 118] on div "rabbit.use("lever") 1 2 rabbit . use ( "lever" ) הההההההההההההההההההההההההההההה…" at bounding box center [523, 229] width 265 height 241
type textarea "rabbit.use("lever")"
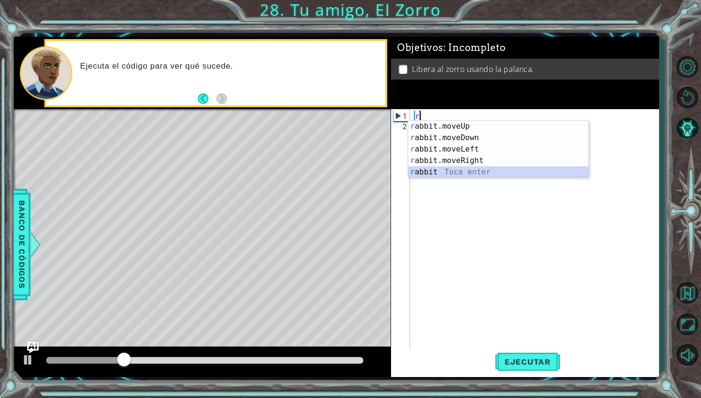
click at [460, 169] on div "r abbit.moveUp Toca enter r abbit.moveDown Toca enter r abbit.moveLeft Toca ent…" at bounding box center [498, 161] width 180 height 80
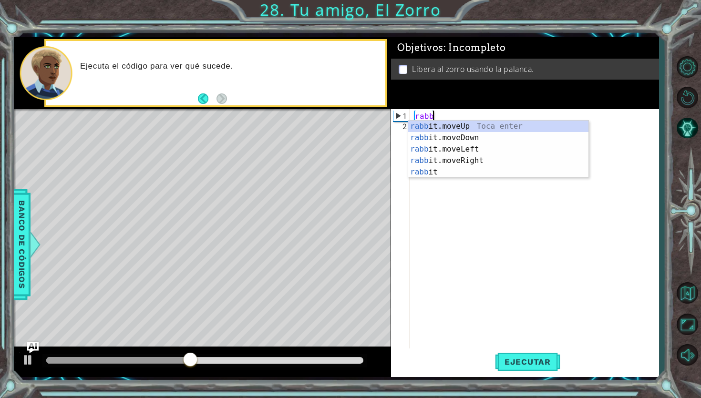
type textarea "r"
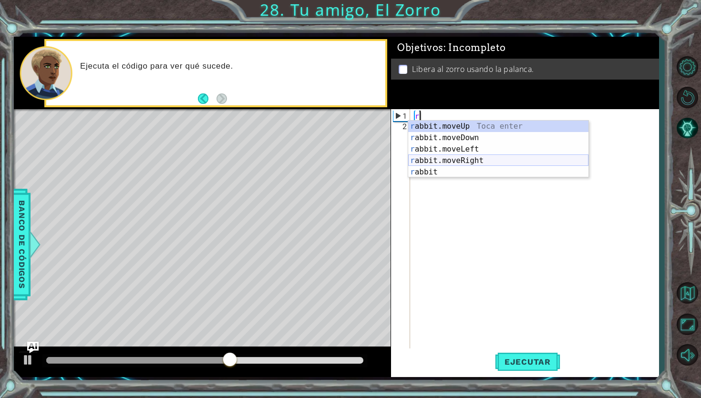
click at [459, 160] on div "r abbit.moveUp Toca enter r abbit.moveDown Toca enter r abbit.moveLeft Toca ent…" at bounding box center [498, 161] width 180 height 80
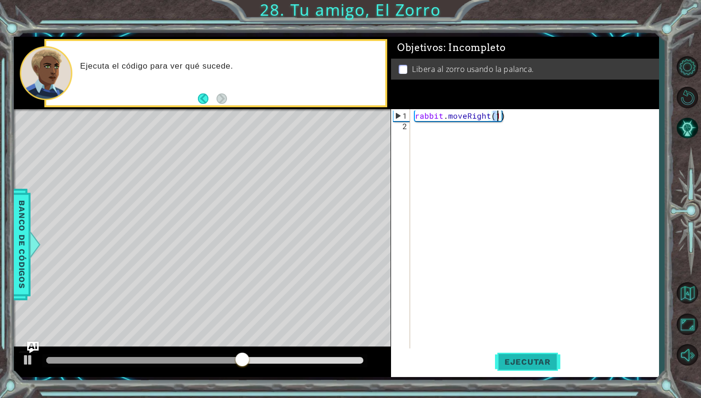
click at [518, 363] on span "Ejecutar" at bounding box center [527, 362] width 65 height 10
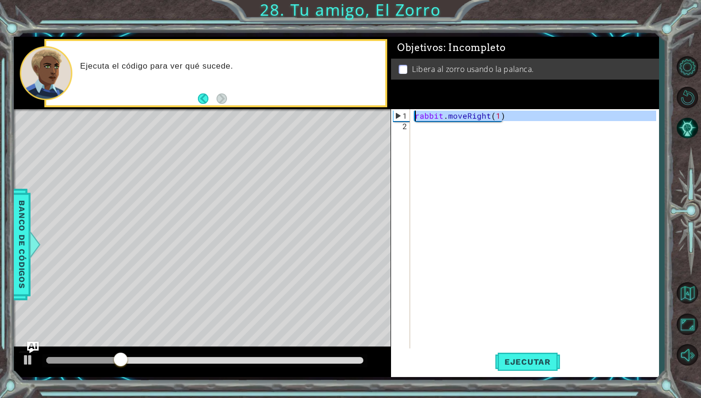
drag, startPoint x: 512, startPoint y: 121, endPoint x: 401, endPoint y: 113, distance: 111.5
click at [401, 113] on div "rabbit.moveRight(1) 1 2 rabbit . moveRight ( 1 ) הההההההההההההההההההההההההההההה…" at bounding box center [523, 229] width 265 height 241
type textarea "rabbit.moveRight(1)"
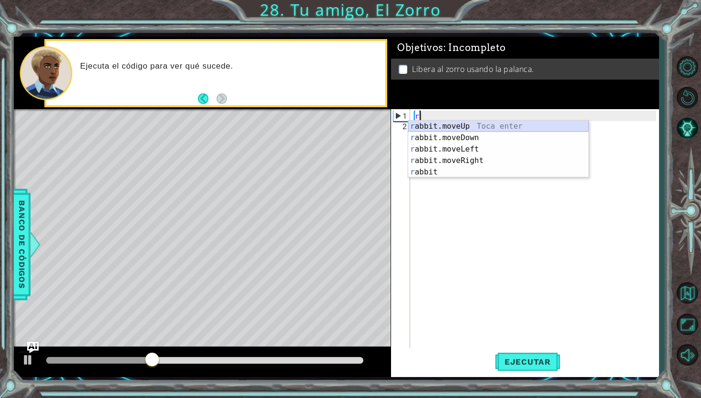
click at [441, 127] on div "r abbit.moveUp Toca enter r abbit.moveDown Toca enter r abbit.moveLeft Toca ent…" at bounding box center [498, 161] width 180 height 80
type textarea "rabbit.moveUp(1)"
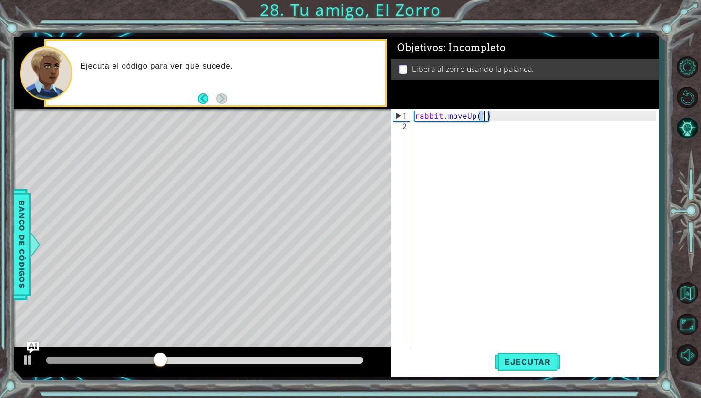
click at [431, 125] on div "rabbit . moveUp ( 1 )" at bounding box center [537, 242] width 248 height 262
type textarea "rabbit.moveRight(r)"
click at [508, 121] on div "rabbit . moveUp ( 1 ) rabbit . moveRight ( r )" at bounding box center [537, 242] width 248 height 262
click at [384, 125] on div "1 ההההההההההההההההההההההההההההההההההההההההההההההההההההההההההההההההההההההההההההה…" at bounding box center [336, 207] width 645 height 341
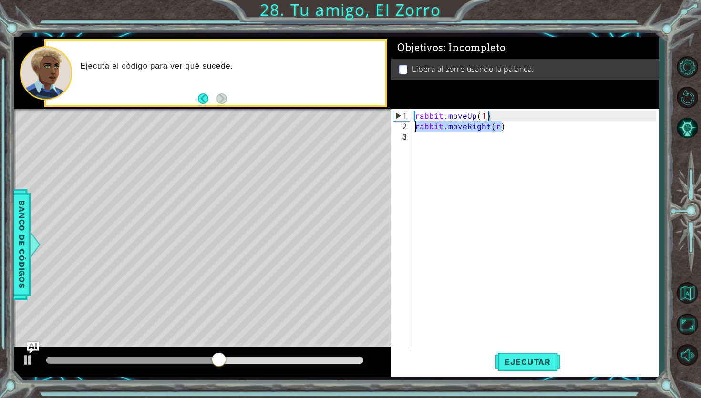
scroll to position [0, 0]
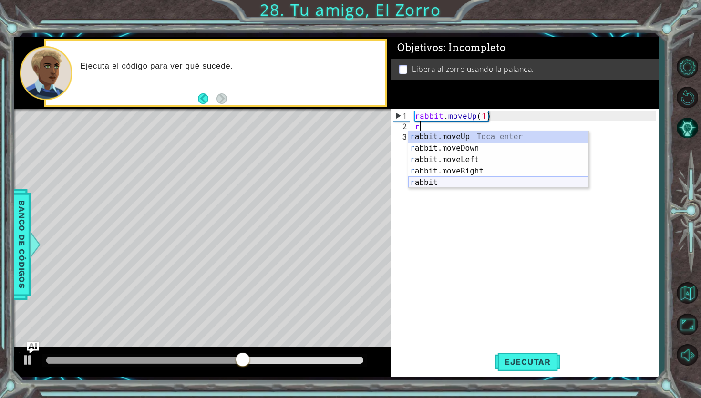
click at [452, 184] on div "r abbit.moveUp Toca enter r abbit.moveDown Toca enter r abbit.moveLeft Toca ent…" at bounding box center [498, 171] width 180 height 80
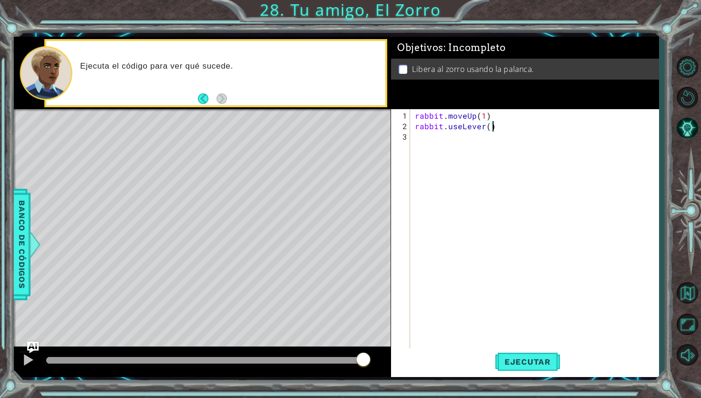
scroll to position [0, 4]
click at [504, 356] on button "Ejecutar" at bounding box center [527, 362] width 65 height 27
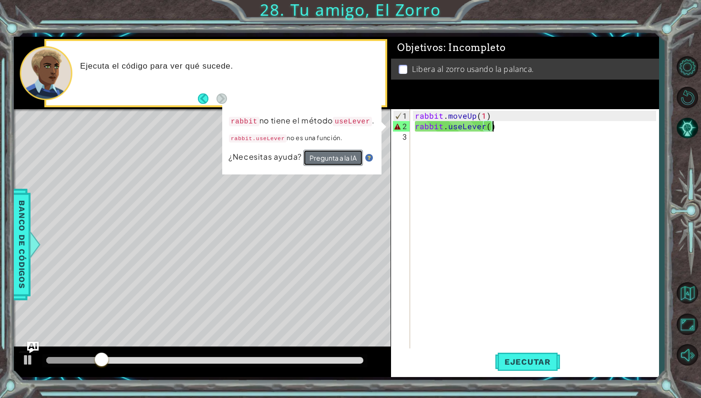
click at [325, 157] on button "Pregunta a la IA" at bounding box center [333, 158] width 60 height 17
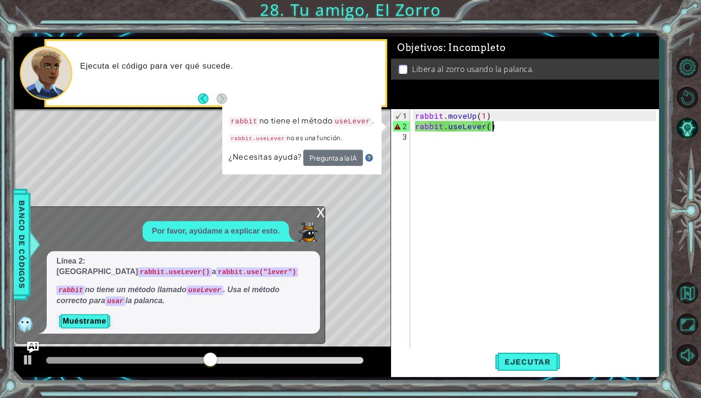
click at [462, 127] on div "rabbit . moveUp ( 1 ) rabbit . useLever ( )" at bounding box center [537, 242] width 248 height 262
drag, startPoint x: 494, startPoint y: 127, endPoint x: 460, endPoint y: 127, distance: 33.9
click at [460, 127] on div "rabbit . moveUp ( 1 ) rabbit . useLever ( )" at bounding box center [537, 242] width 248 height 262
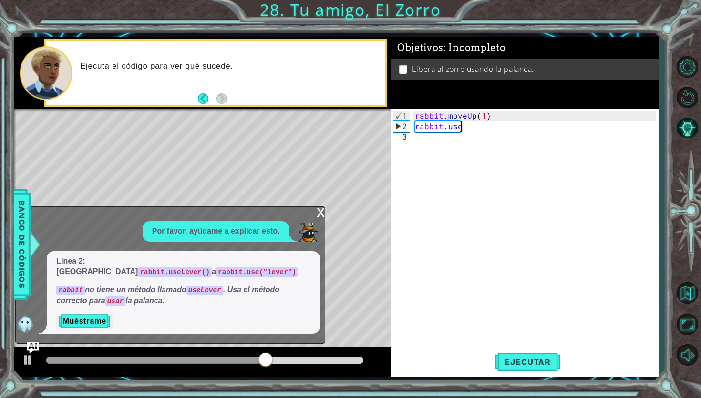
scroll to position [0, 2]
click at [476, 128] on div "rabbit . moveUp ( 1 ) rabbit . use" at bounding box center [537, 242] width 248 height 262
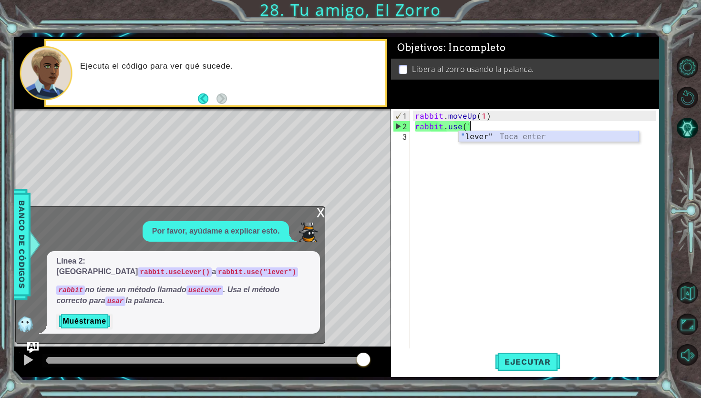
click at [495, 138] on div "" lever" Toca enter" at bounding box center [549, 148] width 180 height 34
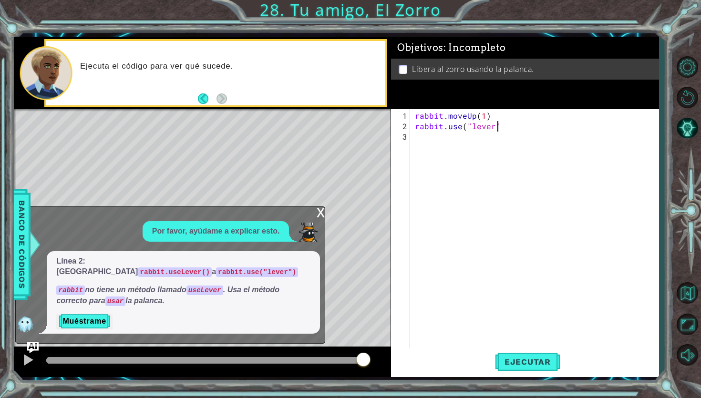
scroll to position [0, 5]
type textarea "rabbit.use("lever")"
click at [532, 357] on button "Ejecutar" at bounding box center [527, 362] width 65 height 27
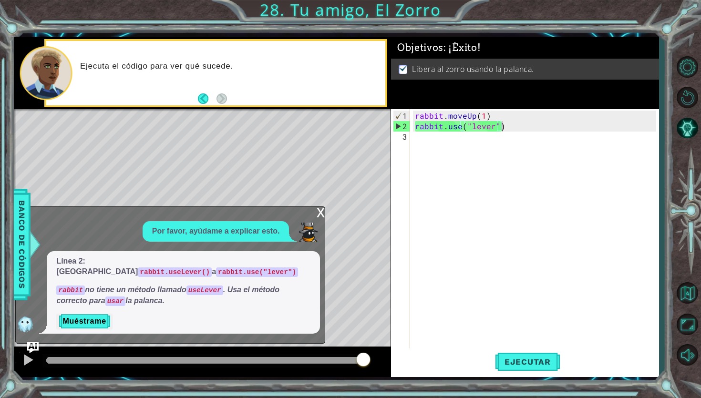
click at [0, 0] on div "Metas de aprendizaje: Depura los errores de lógica." at bounding box center [0, 0] width 0 height 0
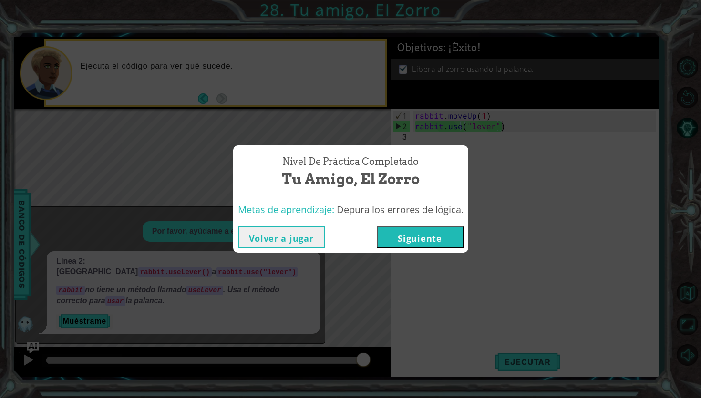
click at [402, 232] on button "Siguiente" at bounding box center [420, 237] width 87 height 21
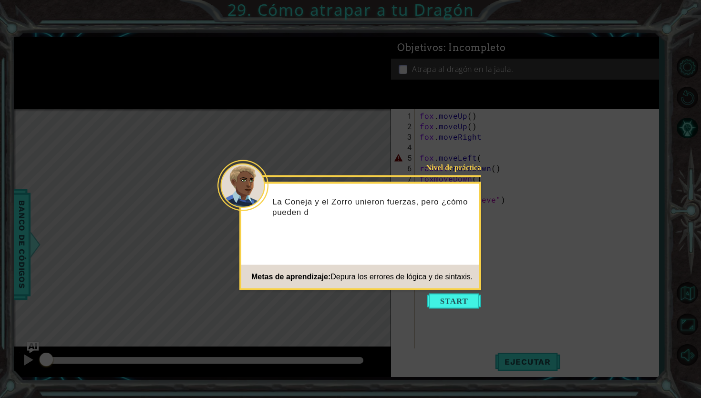
click at [460, 312] on icon at bounding box center [350, 199] width 701 height 398
click at [459, 305] on button "Start" at bounding box center [454, 301] width 54 height 15
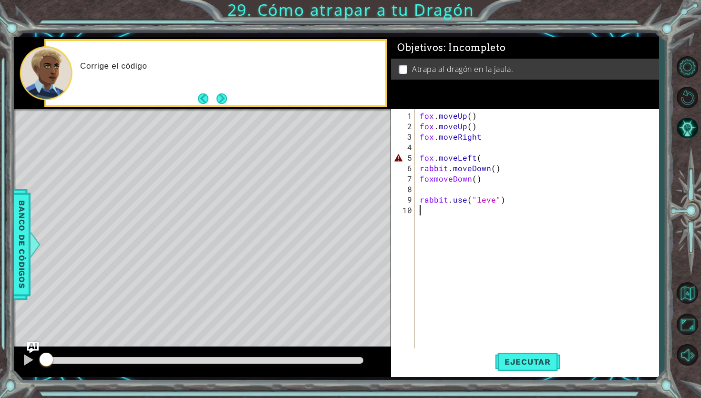
click at [444, 153] on div "fox . moveUp ( ) fox . moveUp ( ) fox . moveRight fox . moveLeft ( rabbit . mov…" at bounding box center [539, 247] width 243 height 273
type textarea "fox.moveLeft("
click at [512, 352] on button "Ejecutar" at bounding box center [527, 362] width 65 height 27
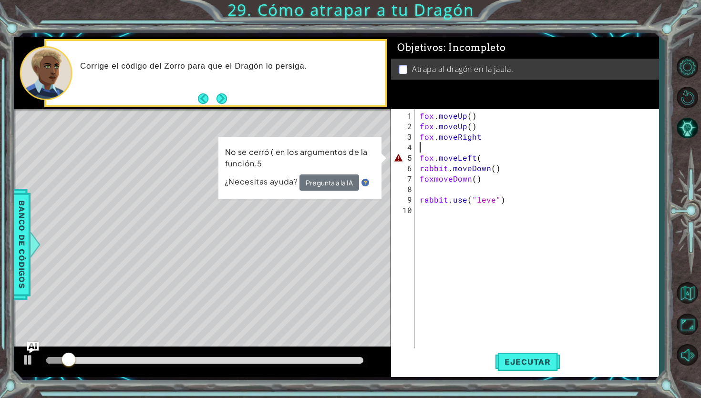
click at [484, 142] on div "fox . moveUp ( ) fox . moveUp ( ) fox . moveRight fox . moveLeft ( rabbit . mov…" at bounding box center [539, 247] width 243 height 273
click at [386, 164] on div "Level Map" at bounding box center [234, 249] width 441 height 281
type textarea "fox.moveLeft("
click at [495, 156] on div "fox . moveUp ( ) fox . moveUp ( ) fox . moveRight fox . moveLeft ( rabbit . mov…" at bounding box center [539, 247] width 243 height 273
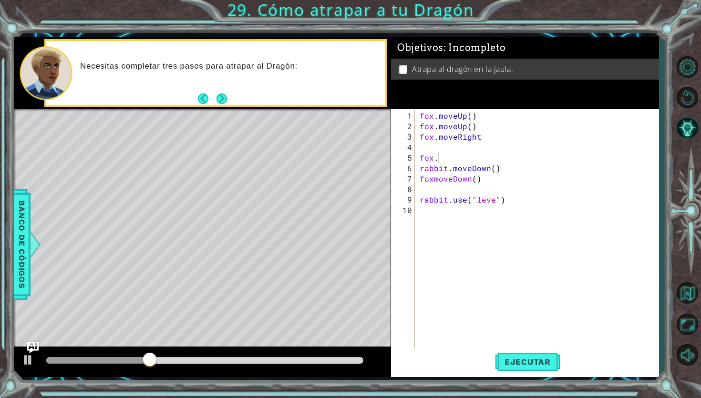
drag, startPoint x: 417, startPoint y: 116, endPoint x: 518, endPoint y: 243, distance: 162.0
click at [518, 244] on div "[PERSON_NAME]. 1 2 3 4 5 6 7 8 9 10 [PERSON_NAME] . moveUp ( ) [PERSON_NAME] . …" at bounding box center [523, 229] width 265 height 241
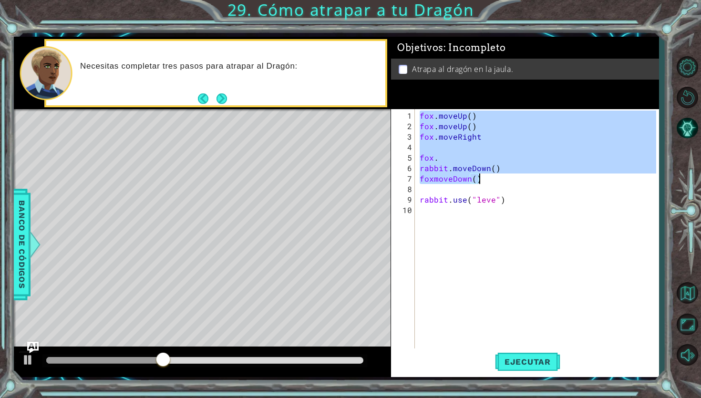
drag, startPoint x: 419, startPoint y: 114, endPoint x: 553, endPoint y: 235, distance: 180.8
click at [553, 235] on div "[PERSON_NAME] . moveUp ( ) [PERSON_NAME] . moveUp ( ) [PERSON_NAME] . moveRight…" at bounding box center [539, 242] width 243 height 262
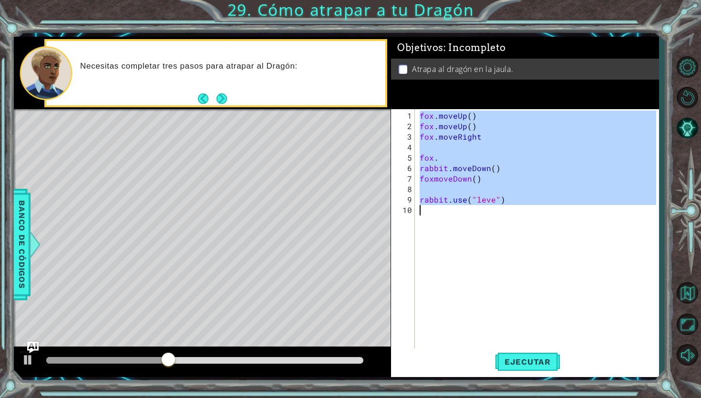
type textarea "+"
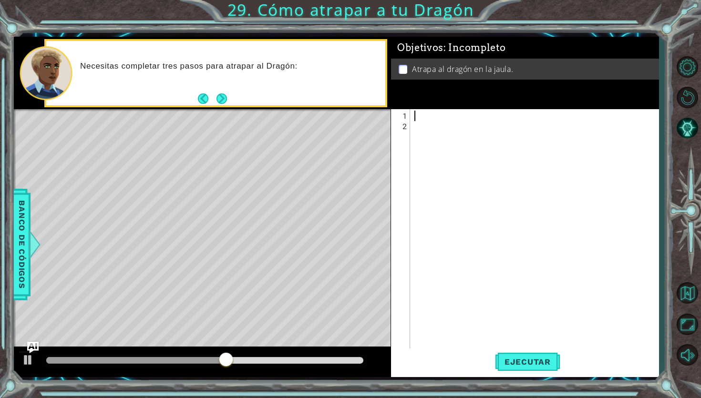
type textarea "f"
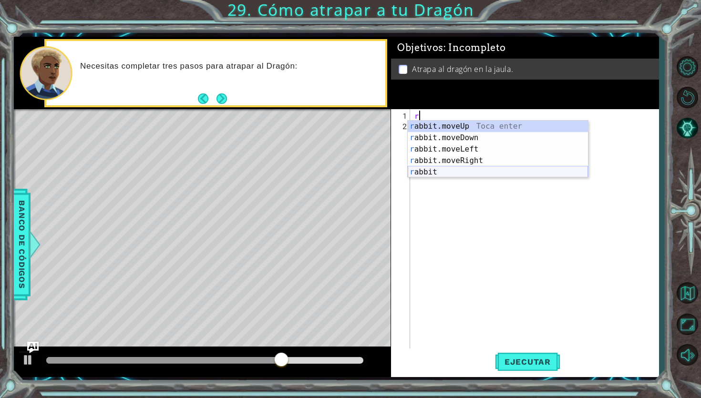
click at [446, 176] on div "r abbit.moveUp Toca enter r abbit.moveDown Toca enter r abbit.moveLeft Toca ent…" at bounding box center [498, 161] width 180 height 80
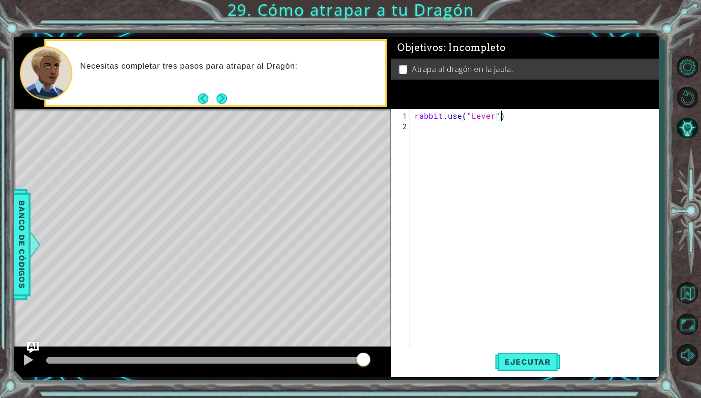
scroll to position [0, 5]
click at [514, 361] on span "Ejecutar" at bounding box center [527, 362] width 65 height 10
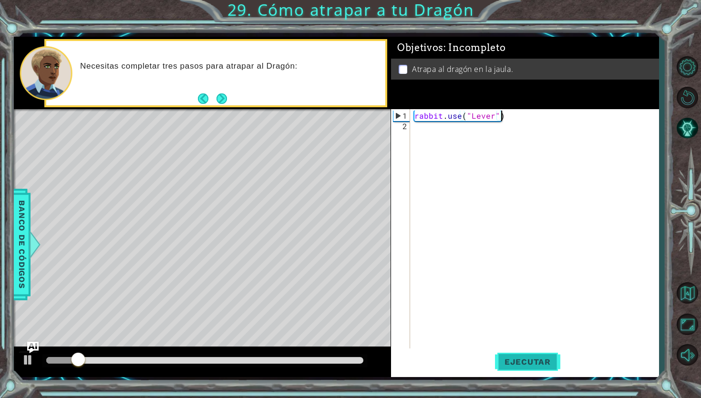
click at [551, 366] on span "Ejecutar" at bounding box center [527, 362] width 65 height 10
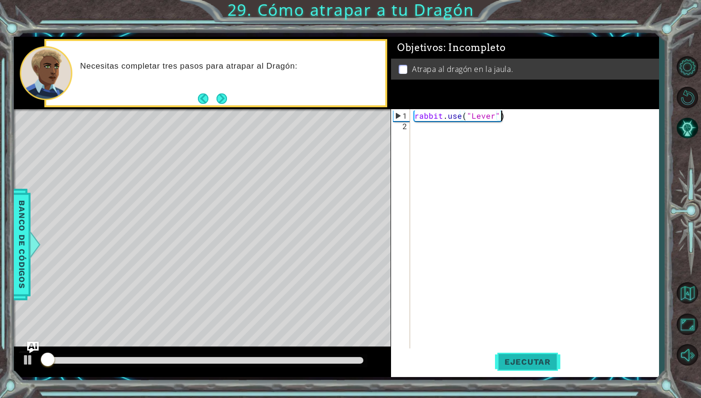
click at [551, 366] on span "Ejecutar" at bounding box center [527, 362] width 65 height 10
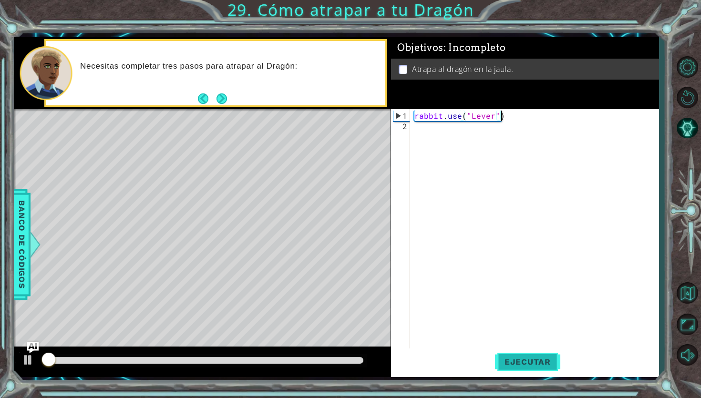
click at [551, 366] on span "Ejecutar" at bounding box center [527, 362] width 65 height 10
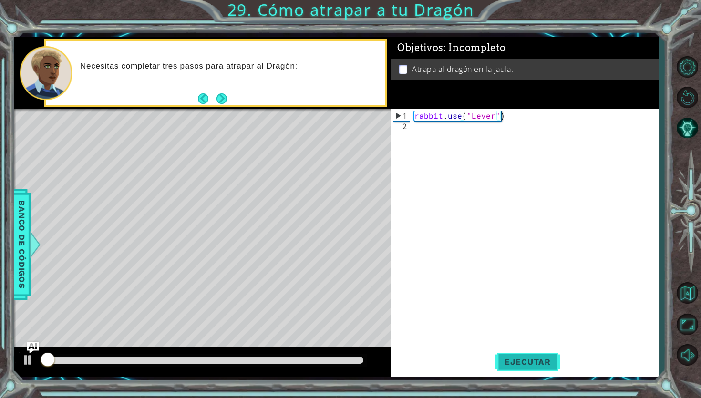
click at [551, 366] on span "Ejecutar" at bounding box center [527, 362] width 65 height 10
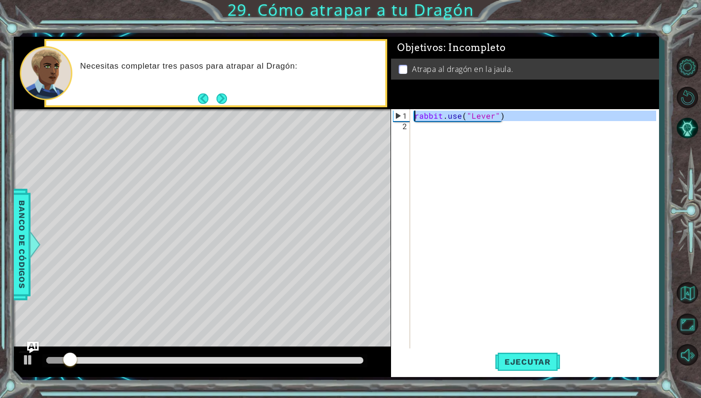
drag, startPoint x: 535, startPoint y: 129, endPoint x: 389, endPoint y: 108, distance: 147.1
click at [389, 108] on div "1 ההההההההההההההההההההההההההההההההההההההההההההההההההההההההההההההההההההההההההההה…" at bounding box center [336, 207] width 645 height 341
type textarea "rabbit.use("Lever")"
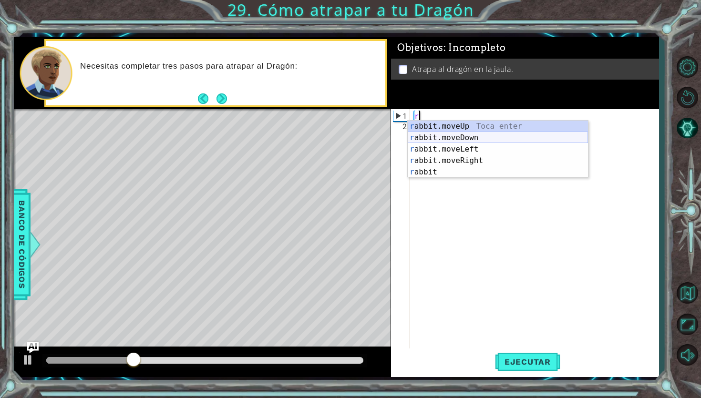
click at [453, 136] on div "r abbit.moveUp Toca enter r abbit.moveDown Toca enter r abbit.moveLeft Toca ent…" at bounding box center [498, 161] width 180 height 80
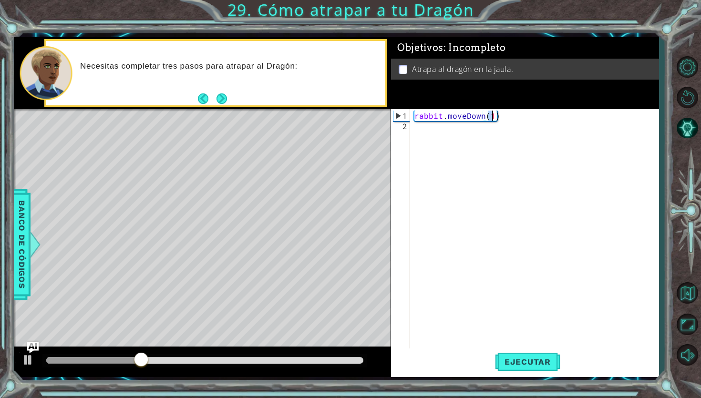
click at [448, 130] on div "rabbit . moveDown ( 1 )" at bounding box center [537, 242] width 248 height 262
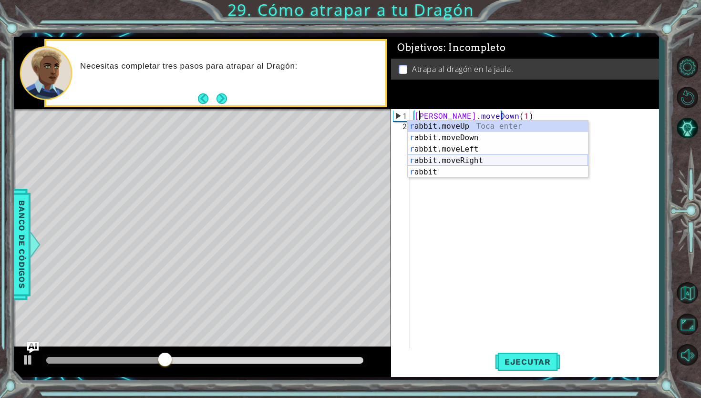
click at [462, 158] on div "r abbit.moveUp Toca enter r abbit.moveDown Toca enter r abbit.moveLeft Toca ent…" at bounding box center [498, 161] width 180 height 80
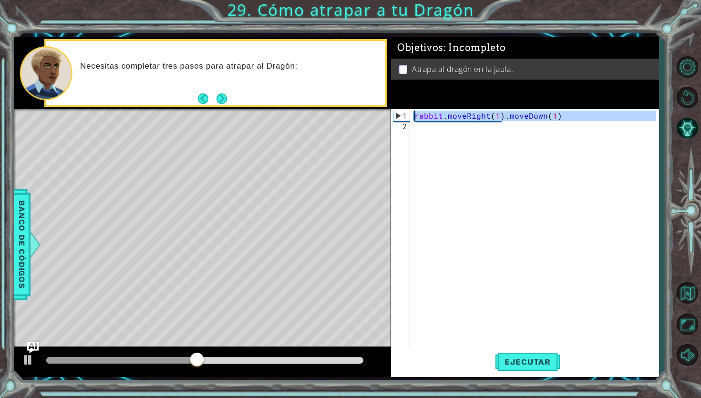
drag, startPoint x: 562, startPoint y: 123, endPoint x: 415, endPoint y: 118, distance: 147.5
click at [415, 118] on div "rabbit . moveRight ( 1 ) . moveDown ( 1 )" at bounding box center [537, 242] width 248 height 262
type textarea "rabbit.moveRight(1).moveDown(1)"
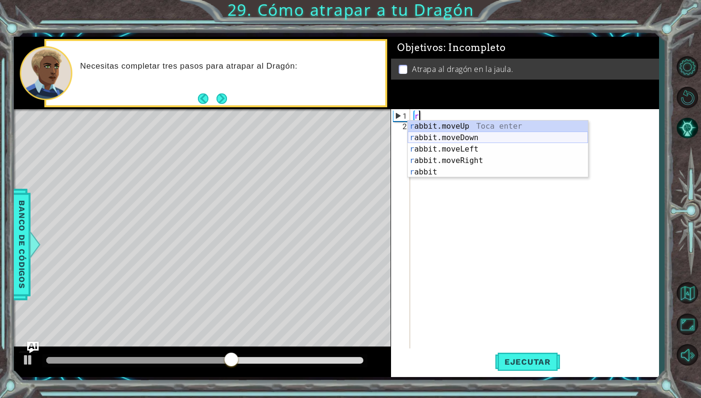
click at [438, 143] on div "r abbit.moveUp Toca enter r abbit.moveDown Toca enter r abbit.moveLeft Toca ent…" at bounding box center [498, 161] width 180 height 80
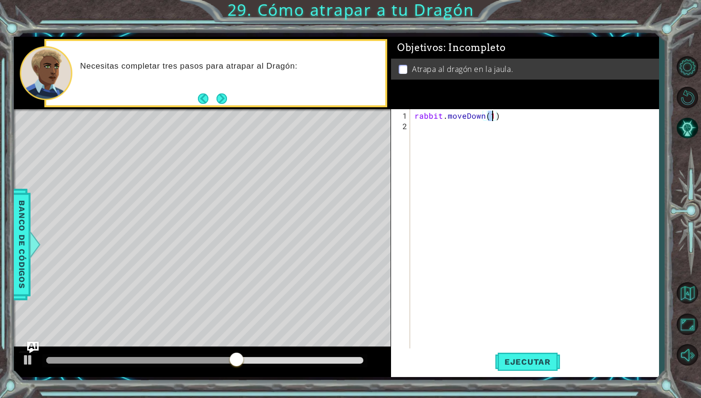
click at [429, 130] on div "rabbit . moveDown ( 1 )" at bounding box center [537, 242] width 248 height 262
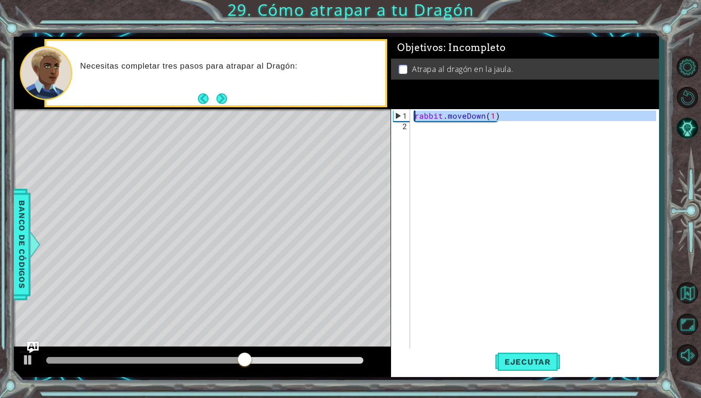
type textarea "rabbit.moveDown(1)"
click at [423, 139] on div "rabbit . moveDown ( 1 )" at bounding box center [537, 242] width 248 height 262
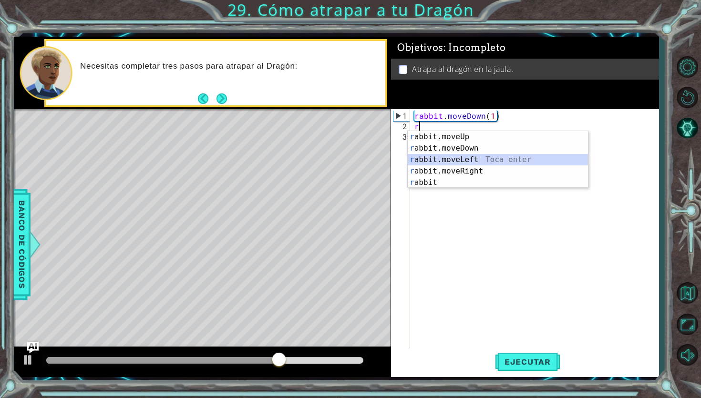
click at [461, 163] on div "r abbit.moveUp Toca enter r abbit.moveDown Toca enter r abbit.moveLeft Toca ent…" at bounding box center [498, 171] width 180 height 80
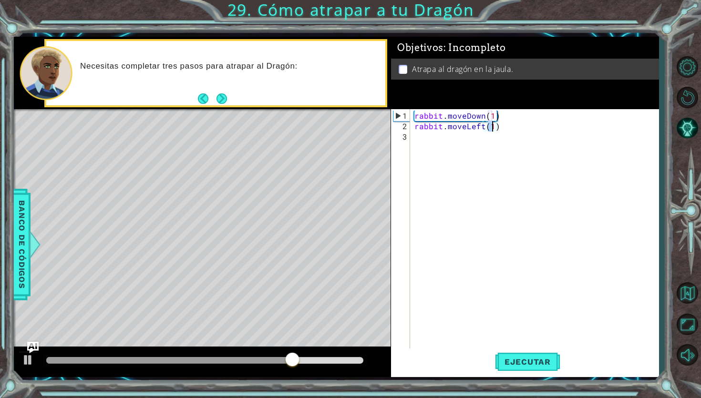
click at [484, 128] on div "rabbit . moveDown ( 1 ) rabbit . moveLeft ( 1 )" at bounding box center [537, 242] width 248 height 262
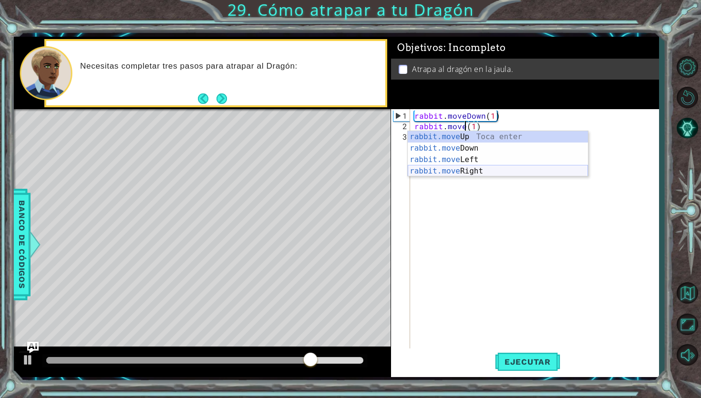
click at [487, 175] on div "rabbit.move Up Toca enter rabbit.move Down Toca enter rabbit.move Left Toca ent…" at bounding box center [498, 165] width 180 height 69
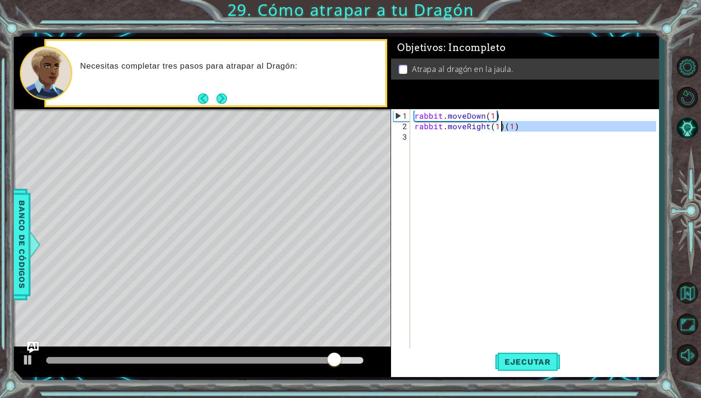
drag, startPoint x: 523, startPoint y: 133, endPoint x: 502, endPoint y: 125, distance: 22.3
click at [502, 125] on div "rabbit . moveDown ( 1 ) rabbit . moveRight ( 1 ) ( 1 )" at bounding box center [537, 242] width 248 height 262
type textarea "rabbit.moveRight(1)"
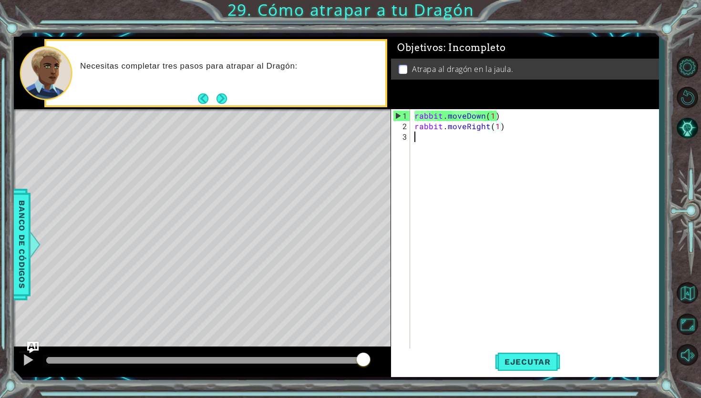
click at [432, 145] on div "rabbit . moveDown ( 1 ) rabbit . moveRight ( 1 )" at bounding box center [537, 242] width 248 height 262
click at [517, 370] on button "Ejecutar" at bounding box center [527, 362] width 65 height 27
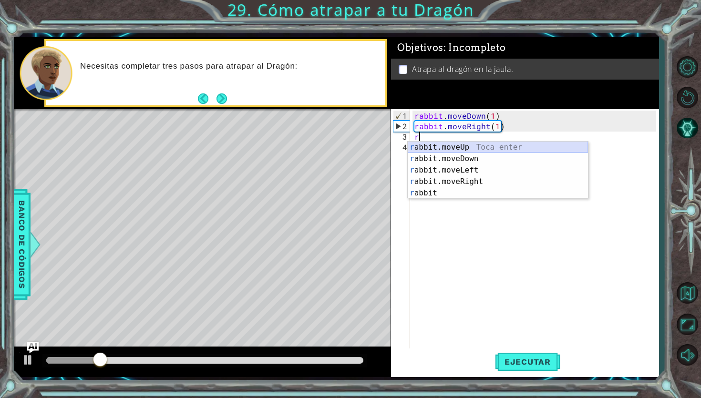
click at [461, 148] on div "r abbit.moveUp Toca enter r abbit.moveDown Toca enter r abbit.moveLeft Toca ent…" at bounding box center [498, 182] width 180 height 80
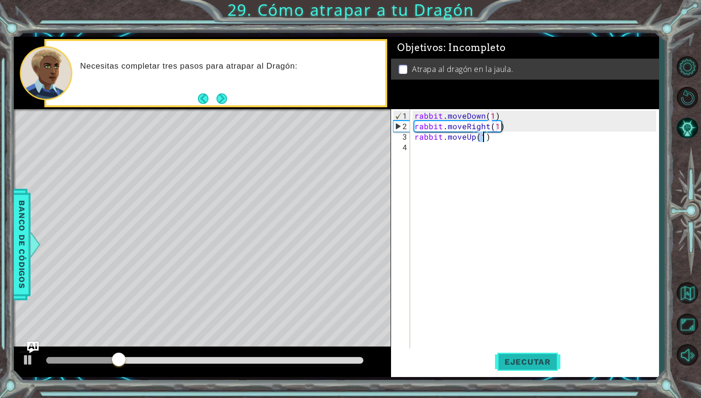
type textarea "rabbit.moveUp(1)"
click at [514, 359] on span "Ejecutar" at bounding box center [527, 362] width 65 height 10
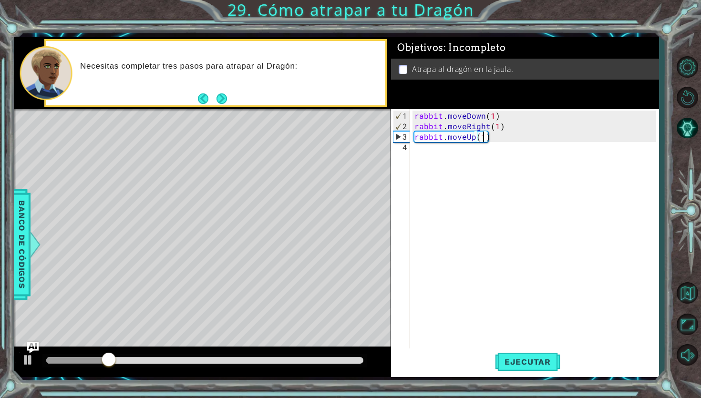
click at [447, 152] on div "rabbit . moveDown ( 1 ) rabbit . moveRight ( 1 ) rabbit . moveUp ( 1 )" at bounding box center [537, 242] width 248 height 262
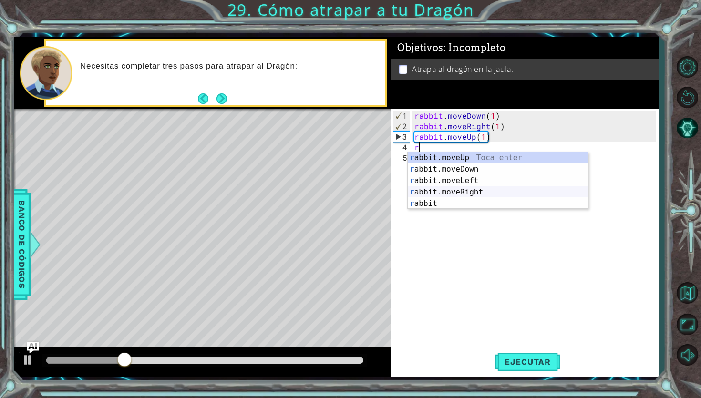
click at [457, 191] on div "r abbit.moveUp Toca enter r abbit.moveDown Toca enter r abbit.moveLeft Toca ent…" at bounding box center [498, 192] width 180 height 80
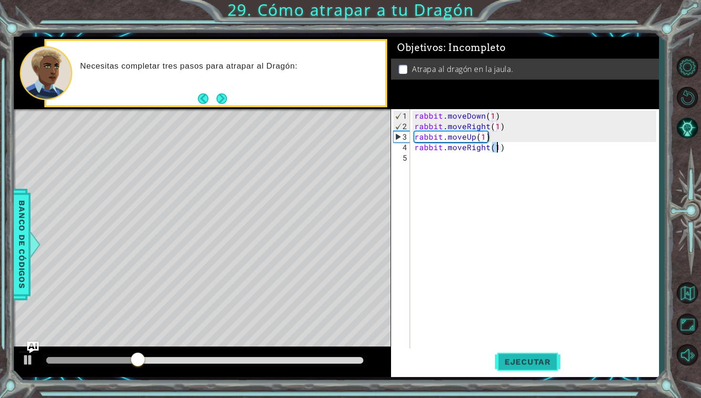
click at [538, 372] on button "Ejecutar" at bounding box center [527, 362] width 65 height 27
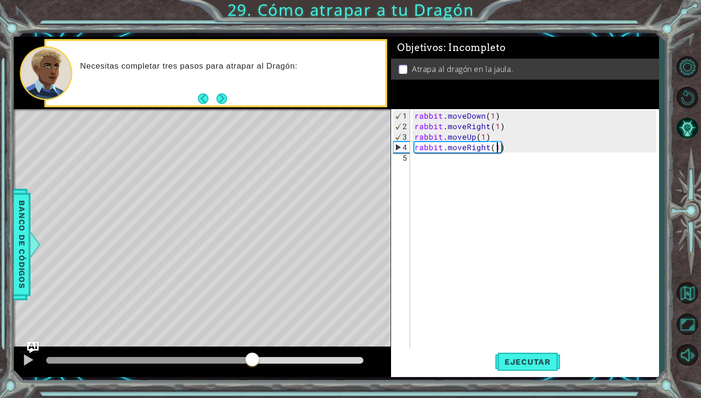
drag, startPoint x: 59, startPoint y: 356, endPoint x: 287, endPoint y: 354, distance: 228.1
click at [261, 354] on div at bounding box center [252, 360] width 17 height 17
click at [513, 368] on button "Ejecutar" at bounding box center [527, 362] width 65 height 27
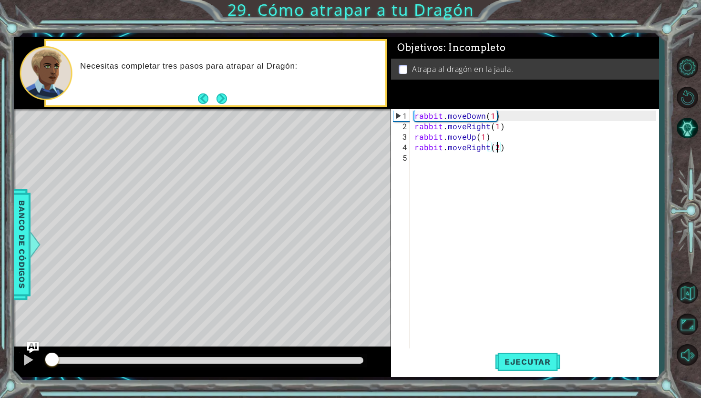
drag, startPoint x: 63, startPoint y: 360, endPoint x: 52, endPoint y: 374, distance: 18.0
click at [52, 374] on div at bounding box center [202, 362] width 377 height 31
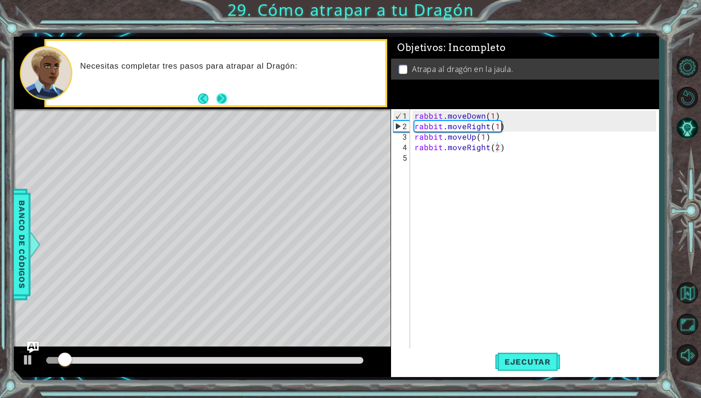
click at [219, 100] on button "Next" at bounding box center [222, 99] width 10 height 10
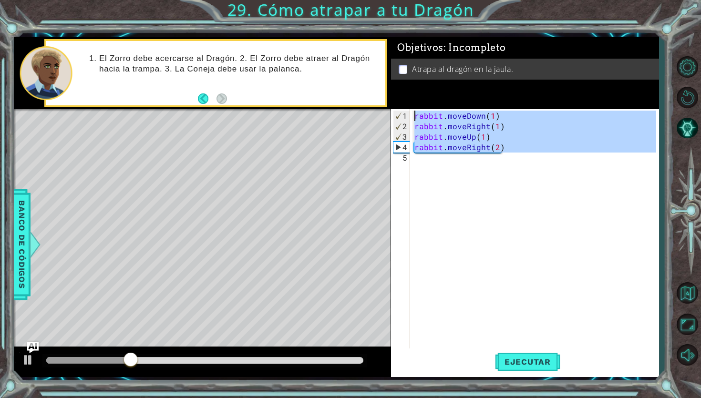
drag, startPoint x: 522, startPoint y: 153, endPoint x: 401, endPoint y: 102, distance: 130.9
click at [401, 102] on div "Objetivos : Incompleto Atrapa al dragón en la jaula. rabbit.moveRight(2) 1 2 3 …" at bounding box center [525, 207] width 268 height 341
type textarea "rabbit.moveDown(1) rabbit.moveRight(1)"
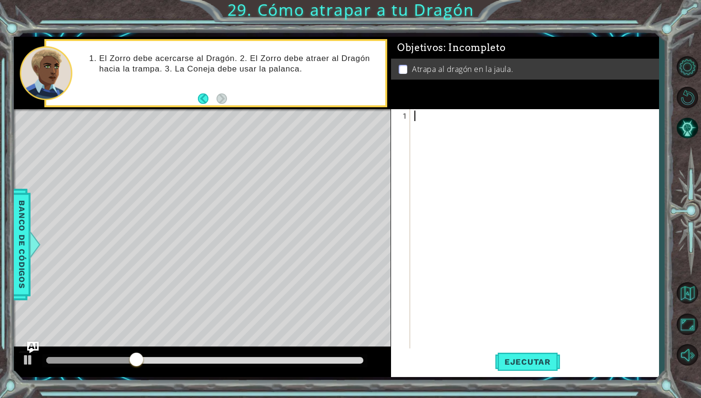
scroll to position [0, 0]
type textarea "r"
type textarea "z"
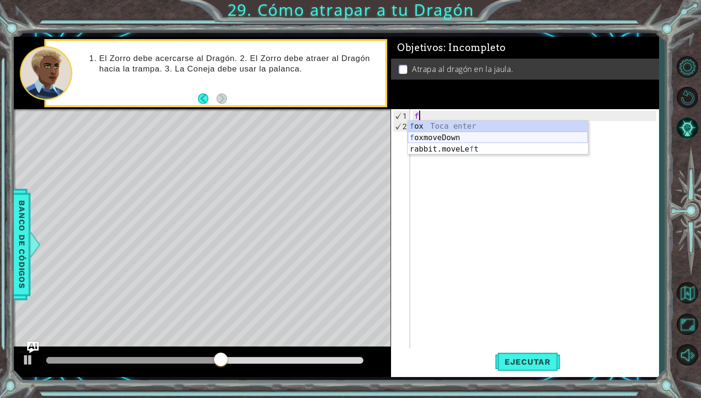
click at [446, 138] on div "f ox Toca enter f oxmoveDown Toca enter rabbit.moveLe f t Toca enter" at bounding box center [498, 149] width 180 height 57
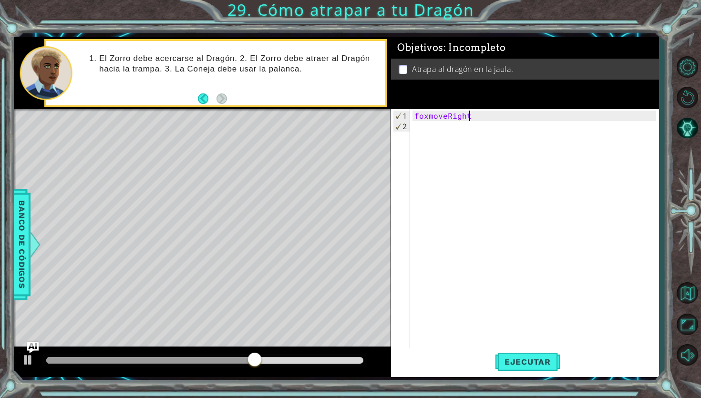
scroll to position [0, 3]
type textarea "foxmoveRight"
click at [506, 356] on button "Ejecutar" at bounding box center [527, 362] width 65 height 27
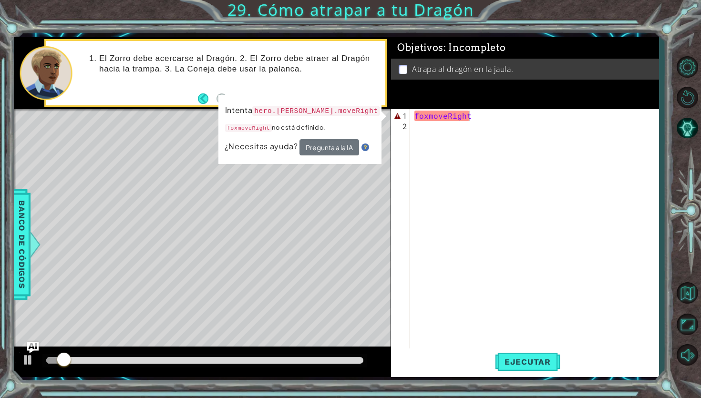
click at [342, 161] on div "Intenta hero.[PERSON_NAME].moveRight foxmoveRight no está definido. ¿Necesitas …" at bounding box center [300, 129] width 163 height 69
click at [341, 150] on button "Pregunta a la IA" at bounding box center [330, 147] width 60 height 16
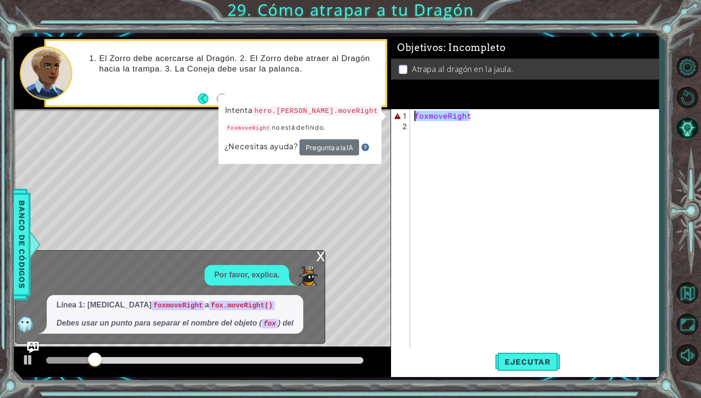
drag, startPoint x: 481, startPoint y: 115, endPoint x: 351, endPoint y: 116, distance: 129.8
click at [351, 116] on div "1 ההההההההההההההההההההההההההההההההההההההההההההההההההההההההההההההההההההההההההההה…" at bounding box center [336, 207] width 645 height 341
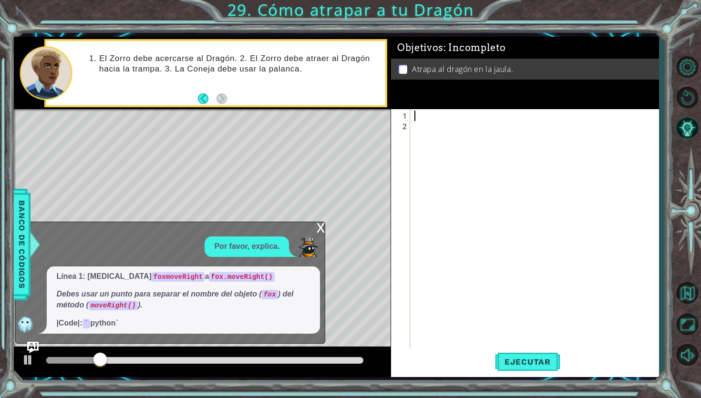
scroll to position [0, 0]
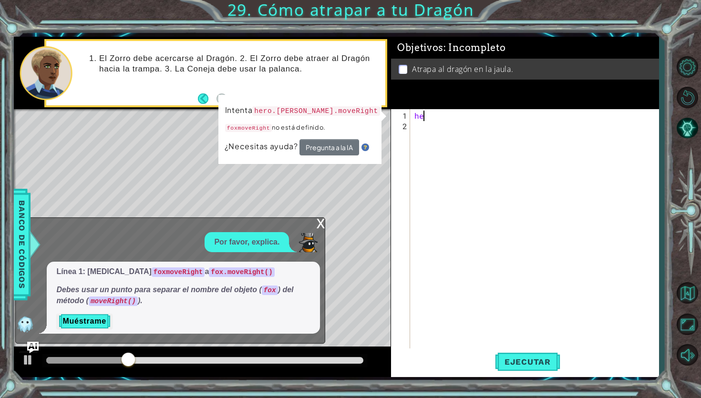
type textarea "h"
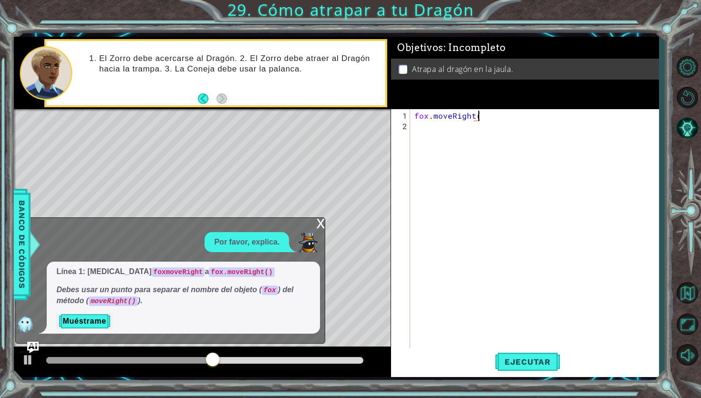
scroll to position [0, 4]
type textarea "fox.moveRight()"
click at [538, 370] on button "Ejecutar" at bounding box center [527, 362] width 65 height 27
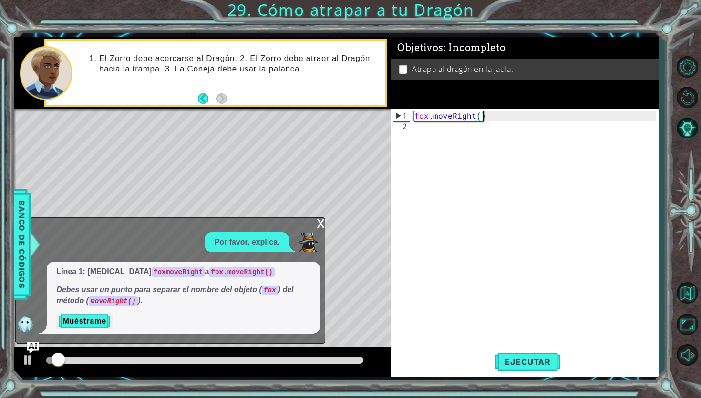
click at [321, 224] on div "x" at bounding box center [320, 223] width 9 height 10
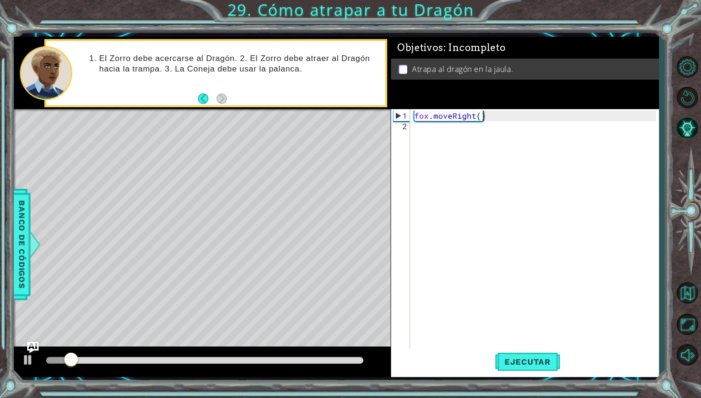
click at [479, 120] on div "[PERSON_NAME] . moveRight ( )" at bounding box center [537, 242] width 248 height 262
click at [479, 119] on div "[PERSON_NAME] . moveRight ( )" at bounding box center [537, 242] width 248 height 262
type textarea "fox.moveRight(2)"
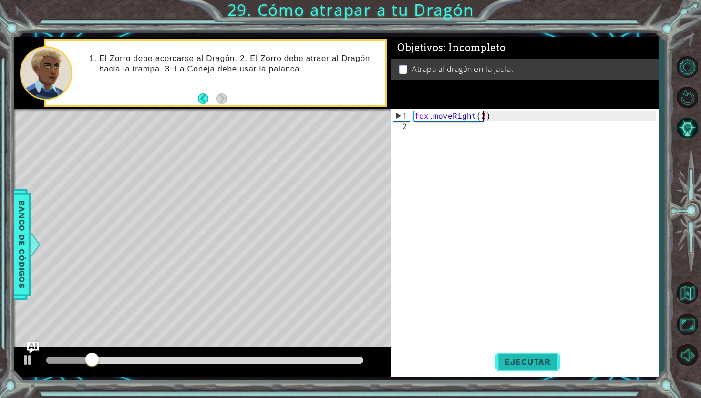
click at [519, 363] on span "Ejecutar" at bounding box center [527, 362] width 65 height 10
click at [419, 129] on div "[PERSON_NAME] . moveRight ( 2 )" at bounding box center [537, 242] width 248 height 262
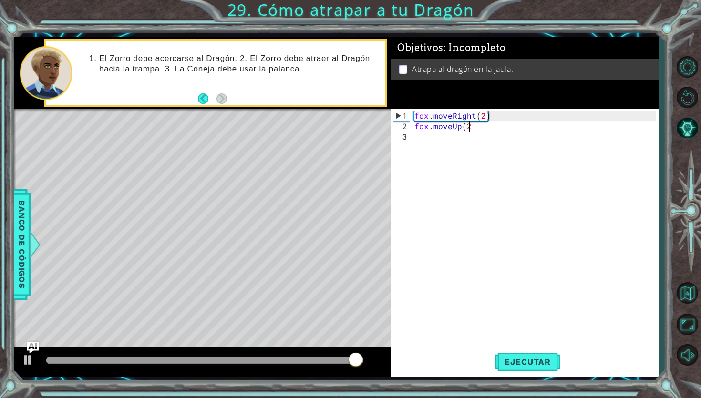
scroll to position [0, 3]
click at [524, 367] on button "Ejecutar" at bounding box center [527, 362] width 65 height 27
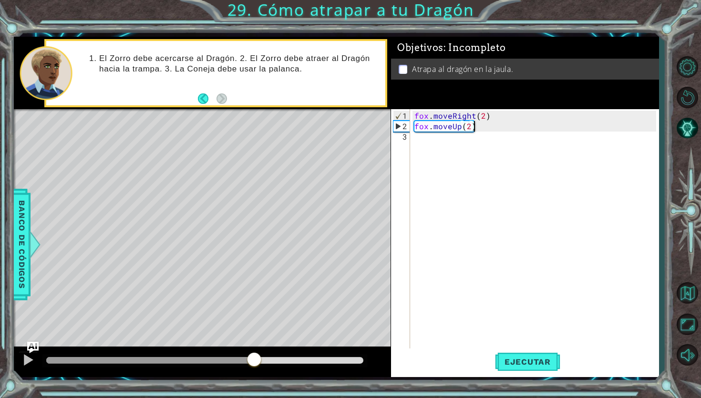
drag, startPoint x: 115, startPoint y: 359, endPoint x: 256, endPoint y: 355, distance: 141.8
click at [254, 357] on div at bounding box center [150, 360] width 208 height 7
drag, startPoint x: 325, startPoint y: 357, endPoint x: 336, endPoint y: 356, distance: 10.5
click at [323, 357] on div at bounding box center [204, 361] width 324 height 13
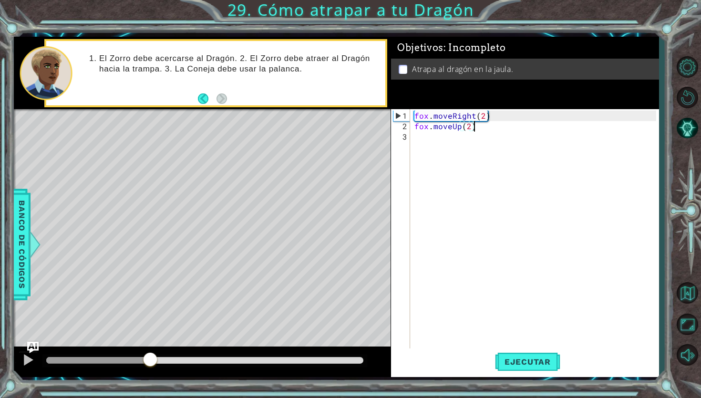
drag, startPoint x: 367, startPoint y: 358, endPoint x: 148, endPoint y: 359, distance: 219.0
click at [148, 359] on div at bounding box center [150, 360] width 17 height 17
click at [33, 358] on div at bounding box center [28, 360] width 12 height 12
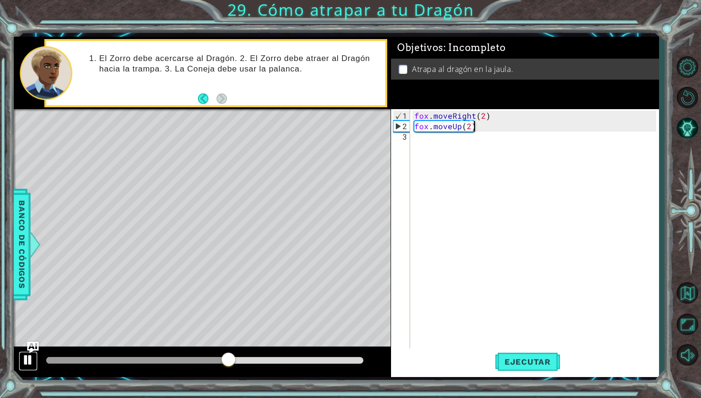
click at [30, 358] on div at bounding box center [28, 360] width 12 height 12
click at [473, 128] on div "[PERSON_NAME] . moveRight ( 2 ) [PERSON_NAME] . moveUp ( 2 )" at bounding box center [537, 242] width 248 height 262
click at [471, 127] on div "[PERSON_NAME] . moveRight ( 2 ) [PERSON_NAME] . moveUp ( 2 )" at bounding box center [537, 242] width 248 height 262
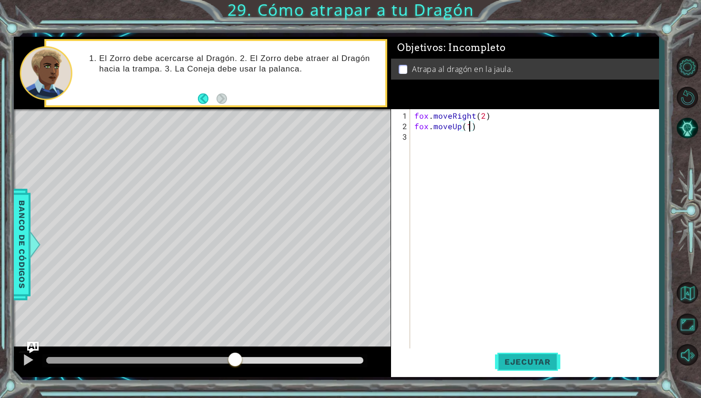
type textarea "[PERSON_NAME].moveUp(1)"
click at [517, 375] on button "Ejecutar" at bounding box center [527, 362] width 65 height 27
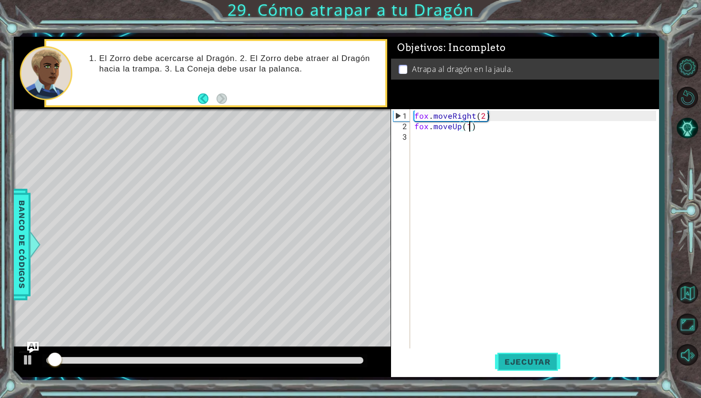
click at [517, 369] on button "Ejecutar" at bounding box center [527, 362] width 65 height 27
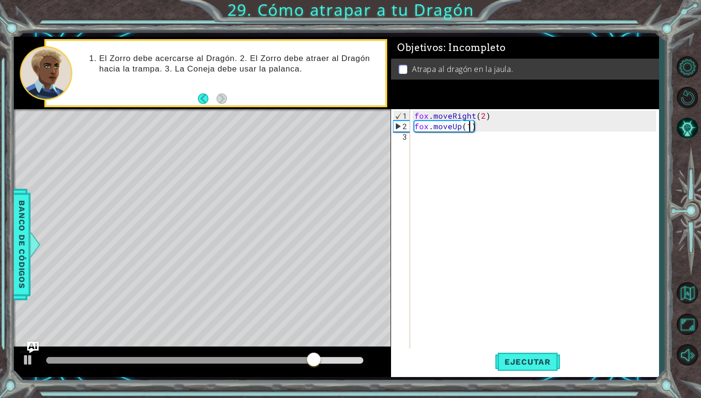
click at [412, 137] on div "[PERSON_NAME].moveUp(1) 1 2 3 [PERSON_NAME] . moveRight ( 2 ) [PERSON_NAME] . m…" at bounding box center [523, 229] width 265 height 241
click at [424, 138] on div "[PERSON_NAME] . moveRight ( 2 ) [PERSON_NAME] . moveUp ( 1 )" at bounding box center [537, 242] width 248 height 262
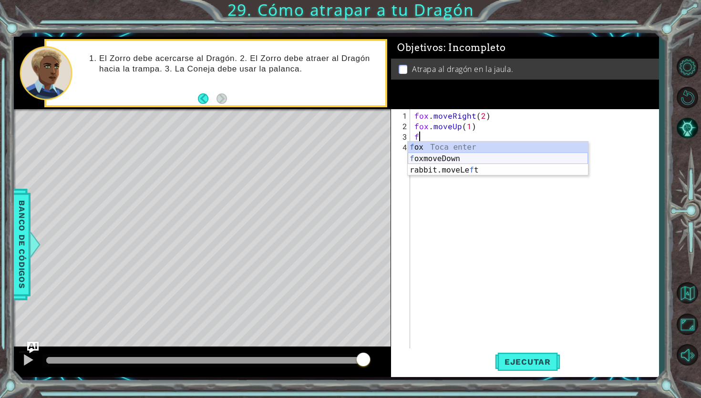
click at [449, 160] on div "f ox Toca enter f oxmoveDown Toca enter rabbit.moveLe f t Toca enter" at bounding box center [498, 170] width 180 height 57
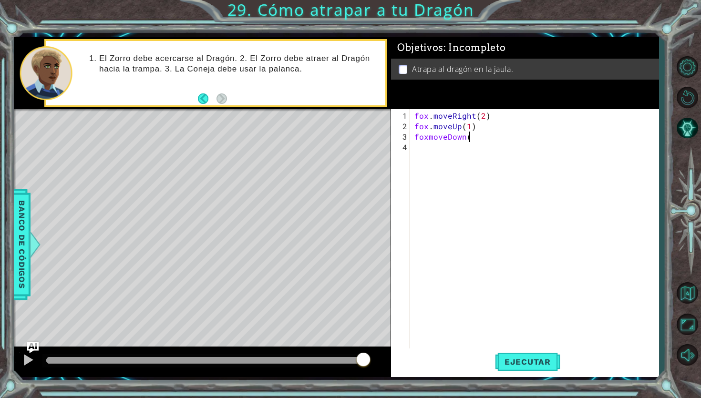
scroll to position [0, 3]
click at [432, 139] on div "[PERSON_NAME] . moveRight ( 2 ) [PERSON_NAME] . moveUp ( 1 ) foxmoveDown (" at bounding box center [537, 242] width 248 height 262
click at [430, 138] on div "[PERSON_NAME] . moveRight ( 2 ) [PERSON_NAME] . moveUp ( 1 ) foxmoveDown (" at bounding box center [537, 242] width 248 height 262
click at [483, 134] on div "[PERSON_NAME] . moveRight ( 2 ) [PERSON_NAME] . moveUp ( 1 ) [PERSON_NAME] . mo…" at bounding box center [537, 242] width 248 height 262
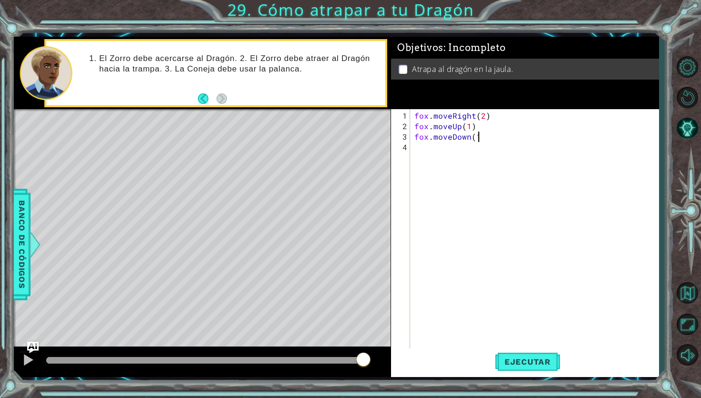
type textarea "[PERSON_NAME].moveDown(1)"
click at [450, 146] on div "[PERSON_NAME] . moveRight ( 2 ) [PERSON_NAME] . moveUp ( 1 ) [PERSON_NAME] . mo…" at bounding box center [537, 242] width 248 height 262
type textarea "fox.moveLeft(2)"
click at [510, 358] on span "Ejecutar" at bounding box center [527, 362] width 65 height 10
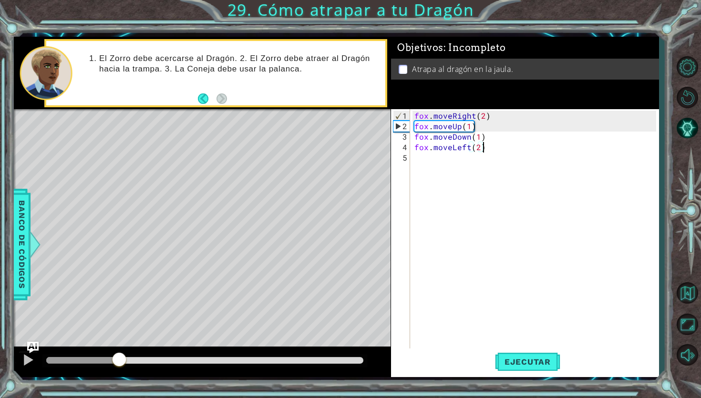
drag, startPoint x: 78, startPoint y: 352, endPoint x: 119, endPoint y: 340, distance: 43.1
click at [119, 340] on div "methods rabbit moveUp() moveDown() moveLeft() moveRight() use(thing) [PERSON_NA…" at bounding box center [336, 207] width 645 height 341
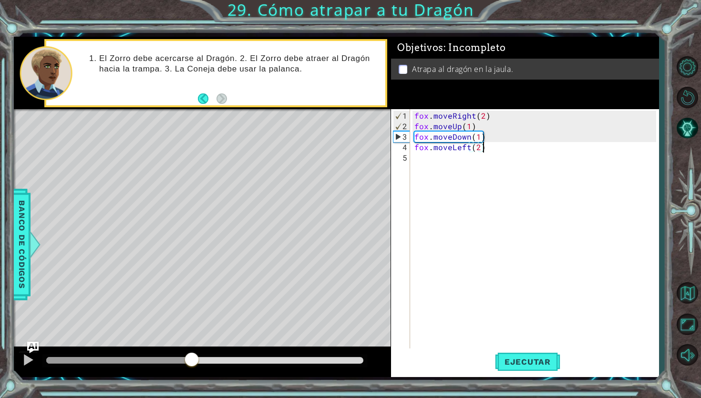
drag, startPoint x: 331, startPoint y: 362, endPoint x: 135, endPoint y: 356, distance: 195.7
click at [135, 357] on div at bounding box center [119, 360] width 146 height 7
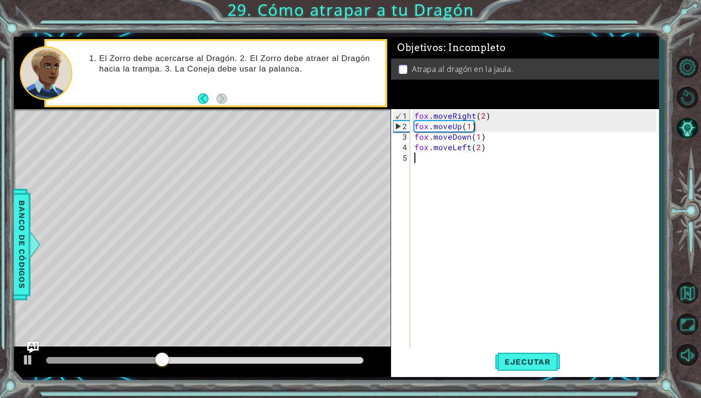
click at [434, 166] on div "[PERSON_NAME] . moveRight ( 2 ) [PERSON_NAME] . moveUp ( 1 ) [PERSON_NAME] . mo…" at bounding box center [537, 242] width 248 height 262
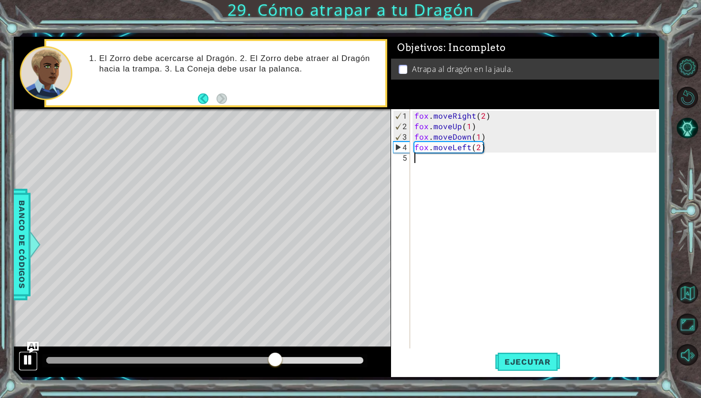
click at [29, 362] on div at bounding box center [28, 360] width 12 height 12
click at [479, 150] on div "[PERSON_NAME] . moveRight ( 2 ) [PERSON_NAME] . moveUp ( 1 ) [PERSON_NAME] . mo…" at bounding box center [537, 242] width 248 height 262
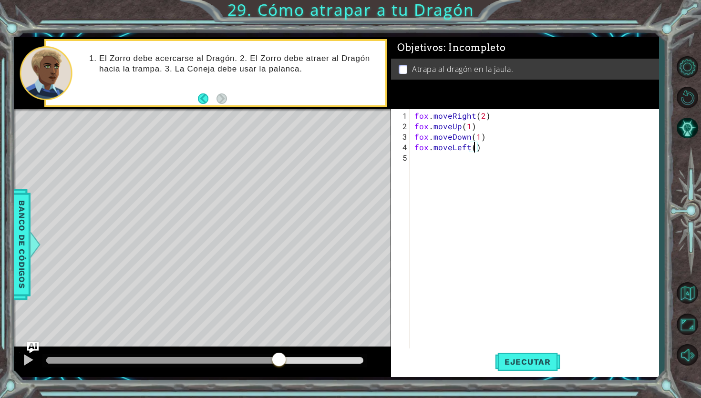
scroll to position [0, 4]
click at [526, 364] on span "Ejecutar" at bounding box center [527, 362] width 65 height 10
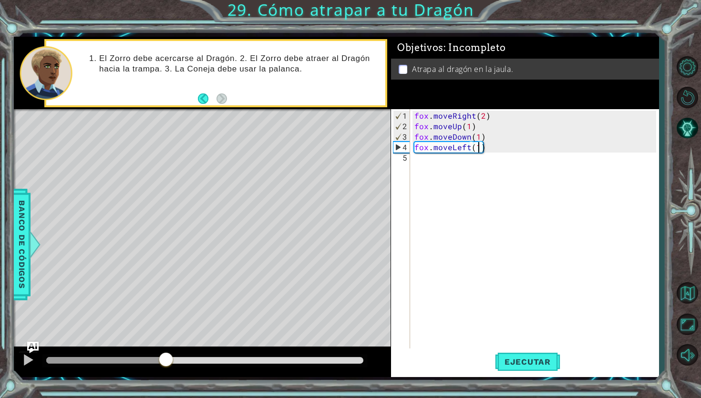
drag, startPoint x: 72, startPoint y: 360, endPoint x: 87, endPoint y: 384, distance: 28.6
click at [87, 385] on div "1 2 [PERSON_NAME] . moveRight ( ) ההההההההההההההההההההההההההההההההההההההההההההה…" at bounding box center [350, 199] width 701 height 398
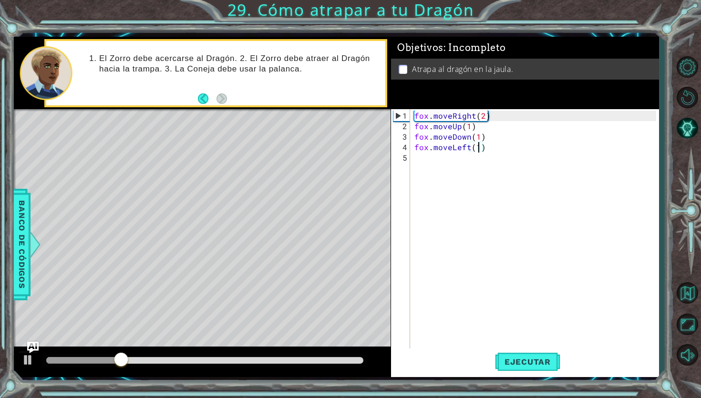
type textarea "fox.moveLeft(2)"
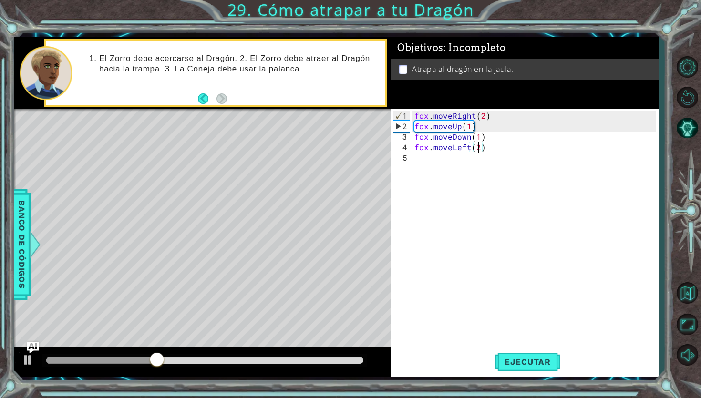
click at [441, 172] on div "[PERSON_NAME] . moveRight ( 2 ) [PERSON_NAME] . moveUp ( 1 ) [PERSON_NAME] . mo…" at bounding box center [537, 242] width 248 height 262
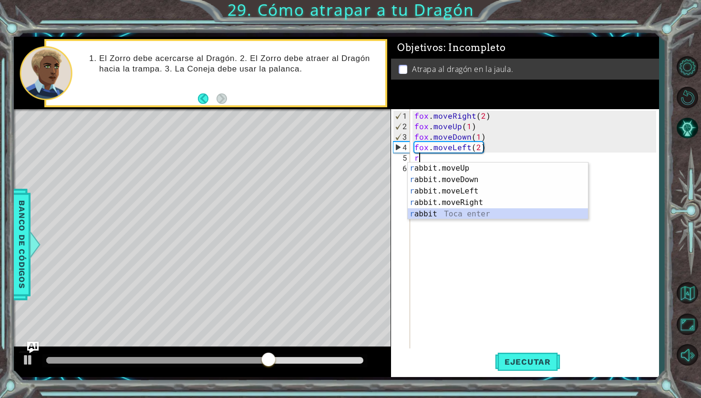
click at [464, 212] on div "r abbit.moveUp Toca enter r abbit.moveDown Toca enter r abbit.moveLeft Toca ent…" at bounding box center [498, 203] width 180 height 80
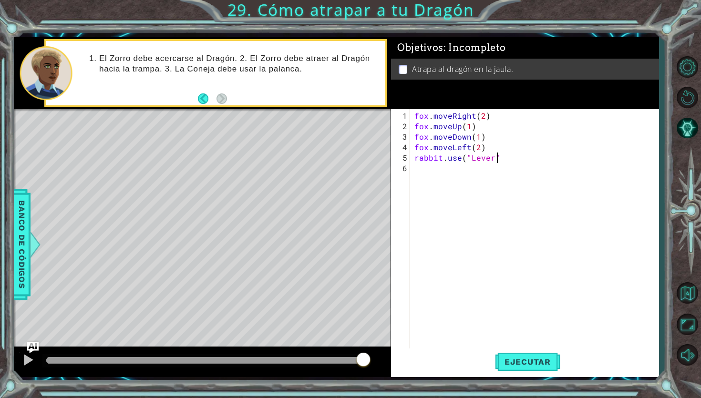
scroll to position [0, 5]
click at [509, 368] on button "Ejecutar" at bounding box center [527, 362] width 65 height 27
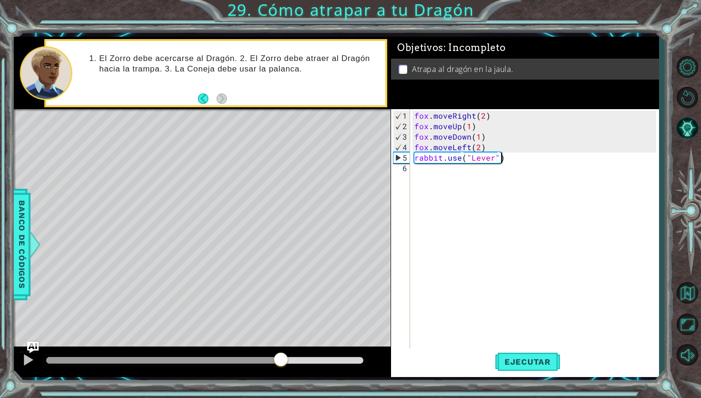
drag, startPoint x: 127, startPoint y: 358, endPoint x: 282, endPoint y: 342, distance: 155.4
click at [282, 342] on div "methods rabbit moveUp() moveDown() moveLeft() moveRight() use(thing) [PERSON_NA…" at bounding box center [336, 207] width 645 height 341
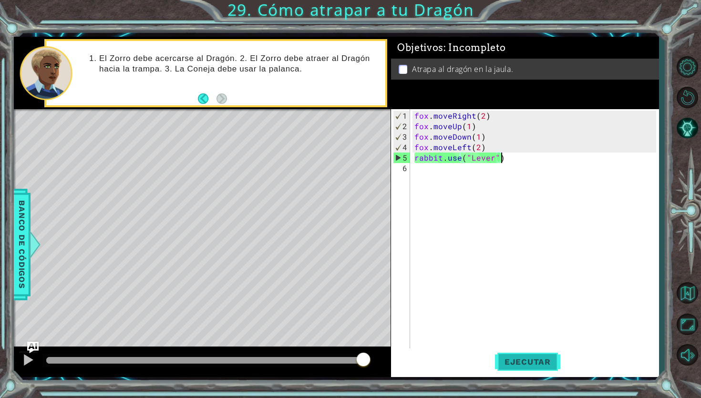
click at [527, 360] on span "Ejecutar" at bounding box center [527, 362] width 65 height 10
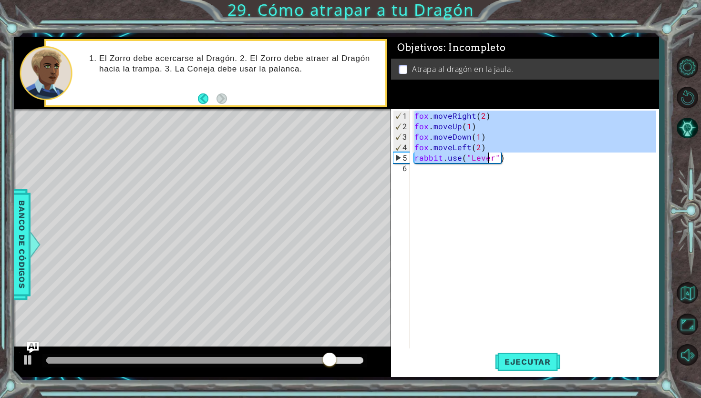
drag, startPoint x: 415, startPoint y: 114, endPoint x: 520, endPoint y: 174, distance: 120.7
click at [521, 175] on div "[PERSON_NAME] . moveRight ( 2 ) [PERSON_NAME] . moveUp ( 1 ) [PERSON_NAME] . mo…" at bounding box center [537, 242] width 248 height 262
type textarea "rabbit.use("Lever")"
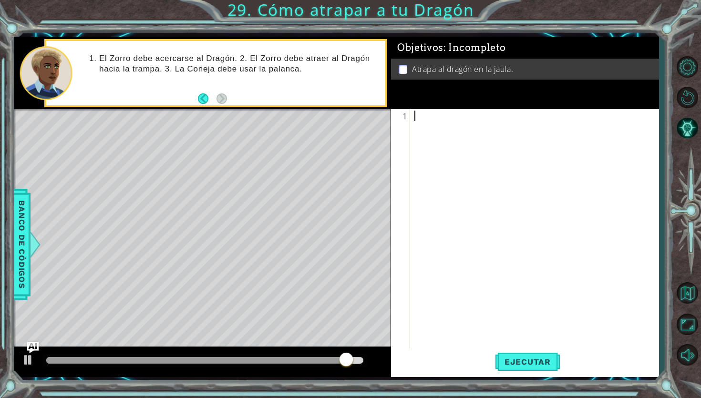
scroll to position [0, 0]
